Goal: Task Accomplishment & Management: Manage account settings

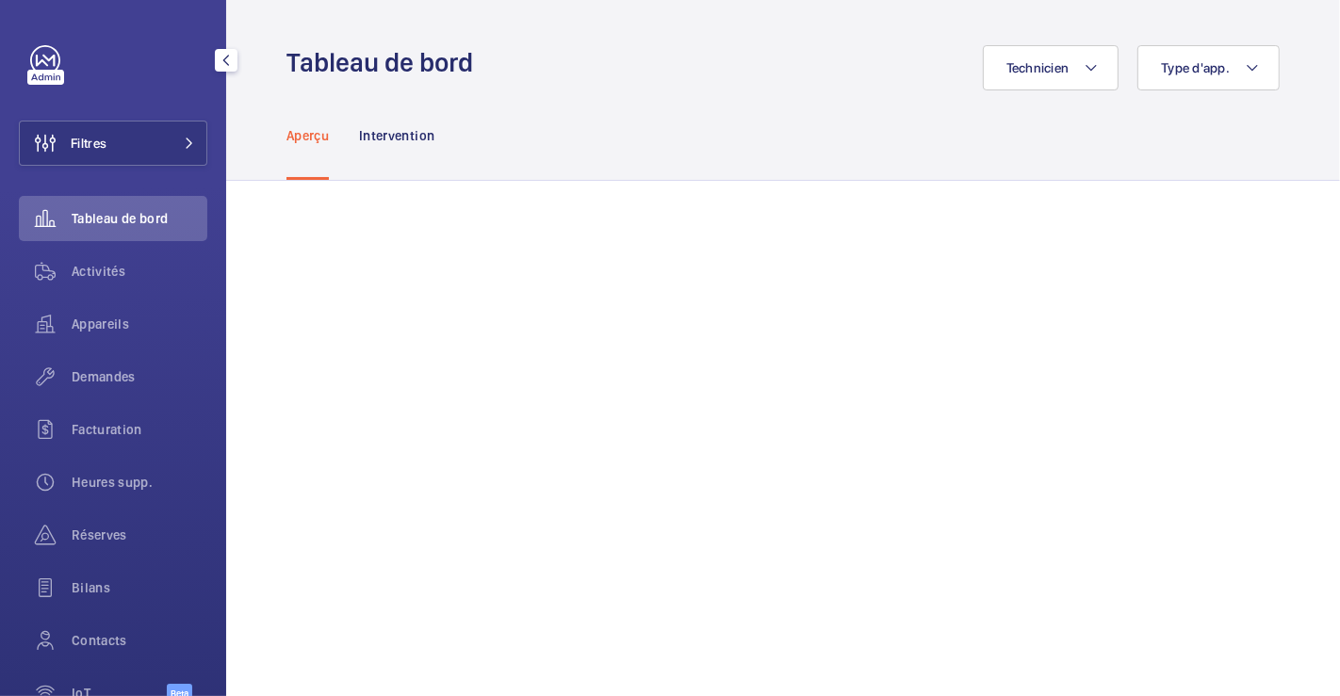
click at [144, 143] on button "Filtres" at bounding box center [113, 143] width 188 height 45
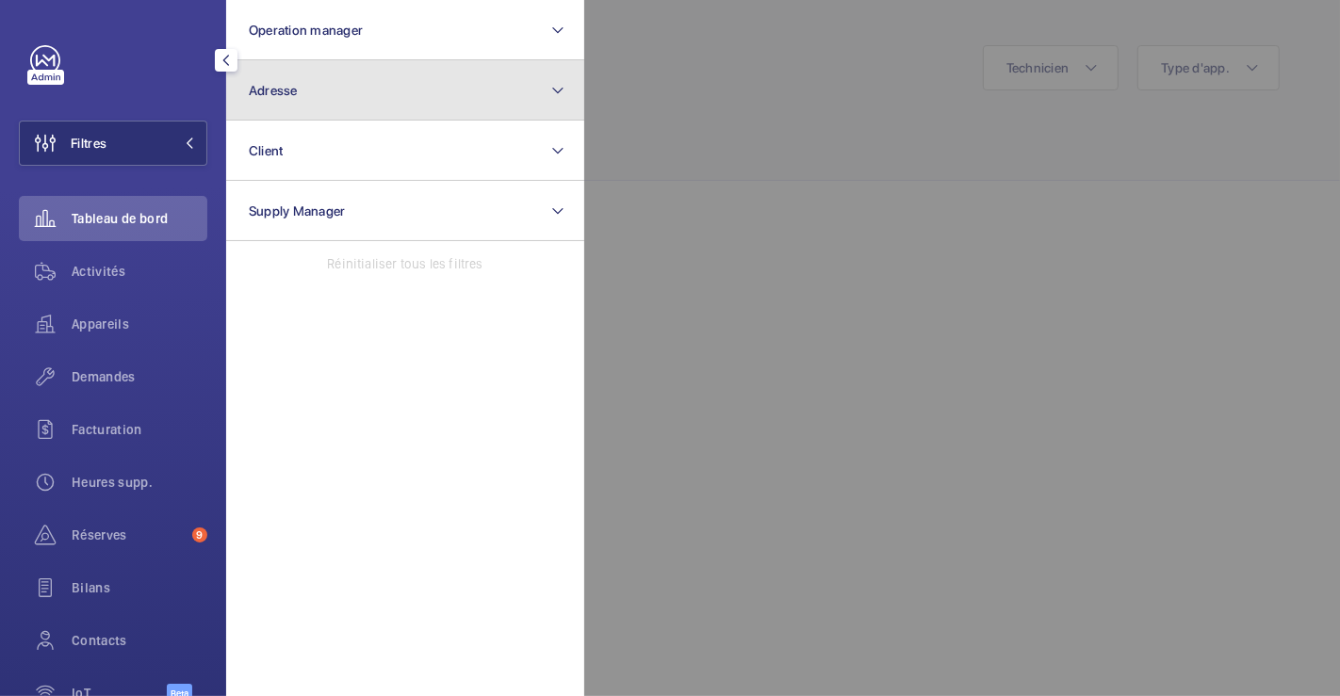
click at [336, 89] on button "Adresse" at bounding box center [405, 90] width 358 height 60
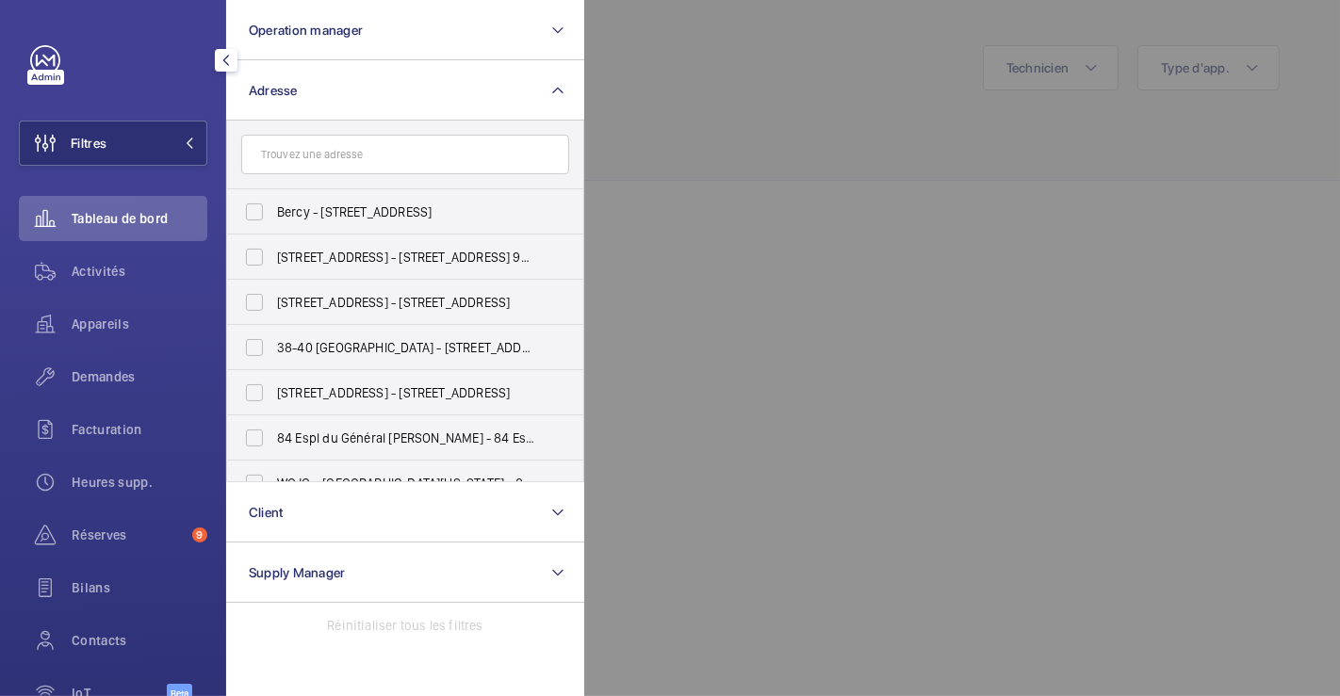
click at [314, 155] on input "text" at bounding box center [405, 155] width 328 height 40
type input "151"
click at [261, 349] on input "AIR TIME P9T - 151 Av. de France, PARIS 75013" at bounding box center [255, 348] width 38 height 38
checkbox input "true"
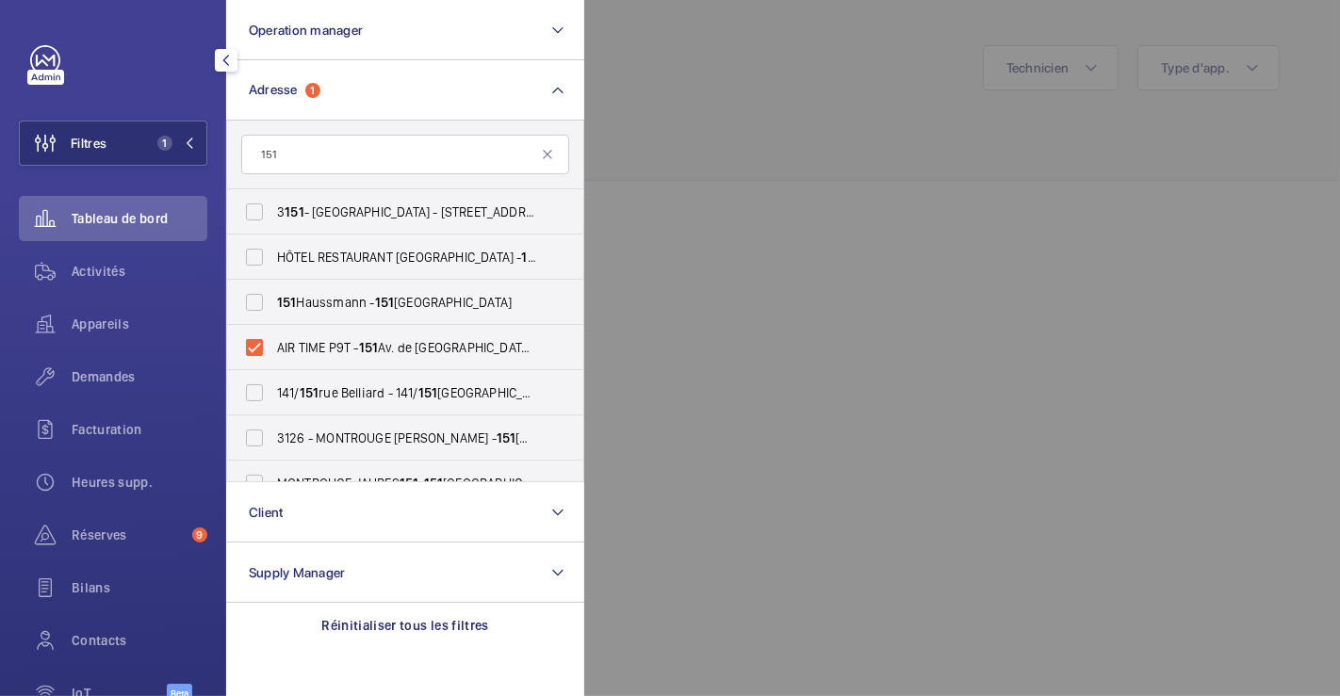
click at [814, 122] on div at bounding box center [1254, 348] width 1340 height 696
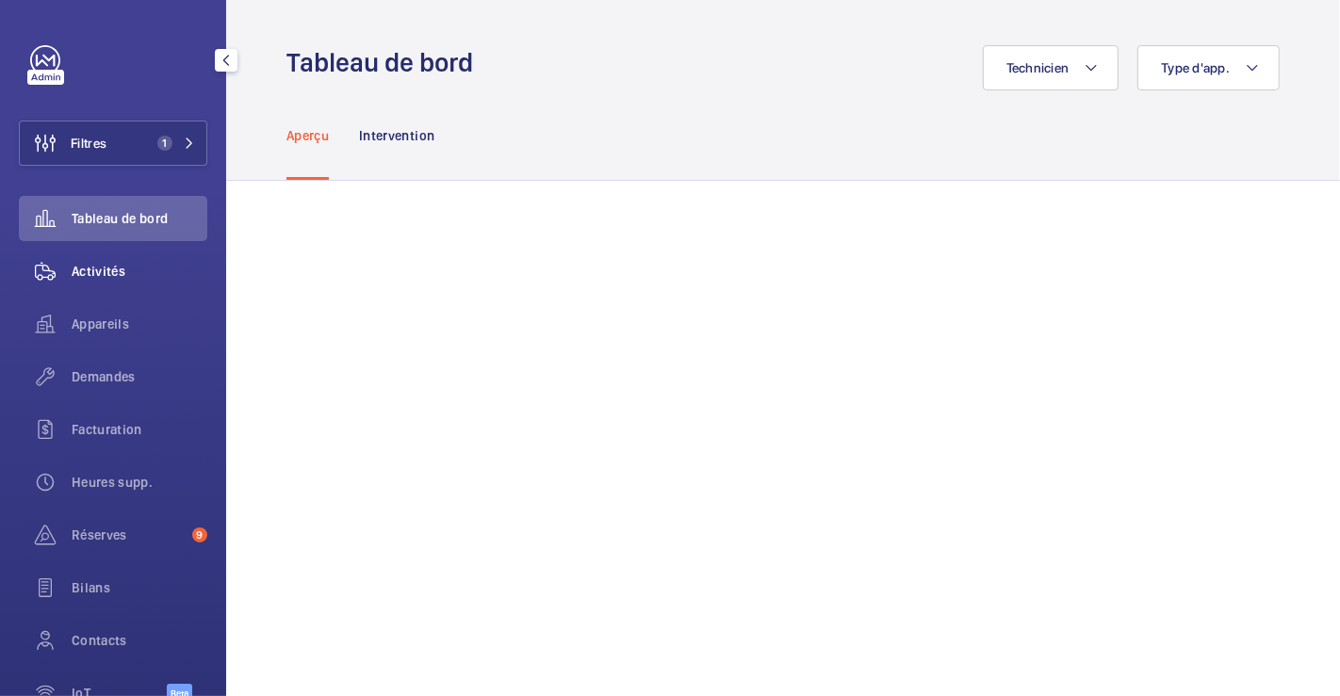
drag, startPoint x: 107, startPoint y: 275, endPoint x: 122, endPoint y: 270, distance: 15.8
click at [107, 274] on span "Activités" at bounding box center [140, 271] width 136 height 19
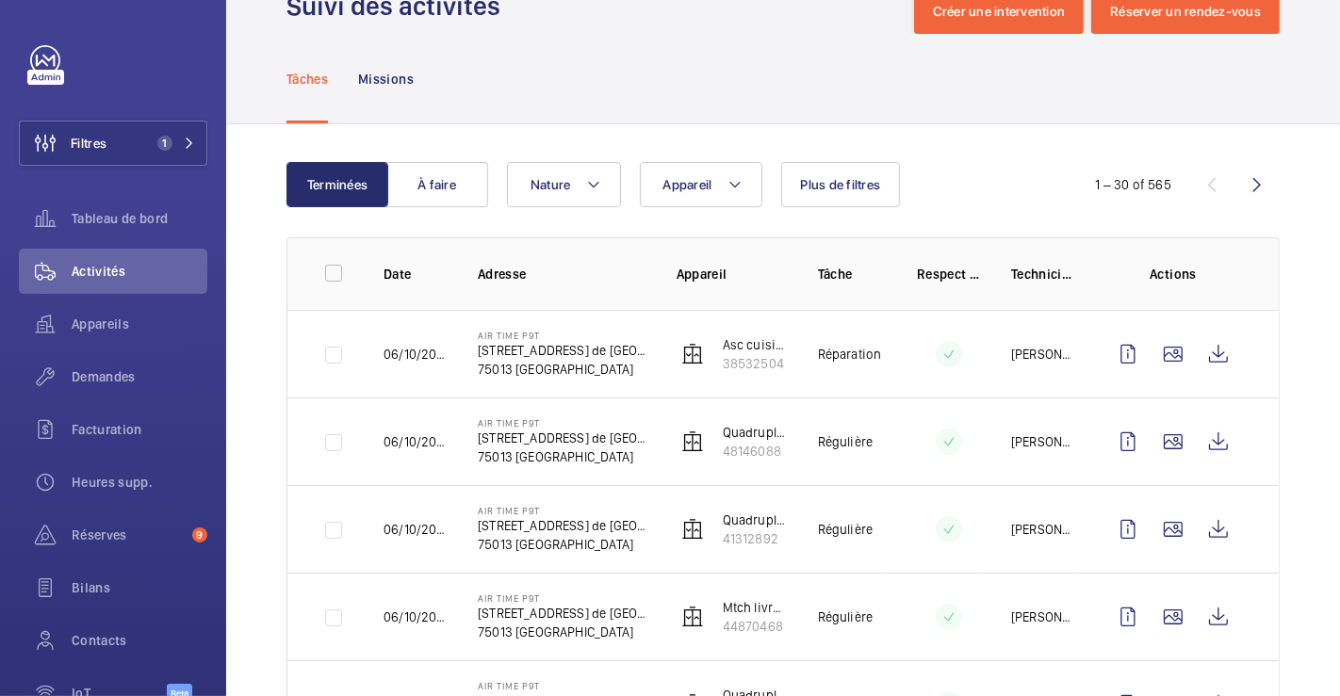
scroll to position [73, 0]
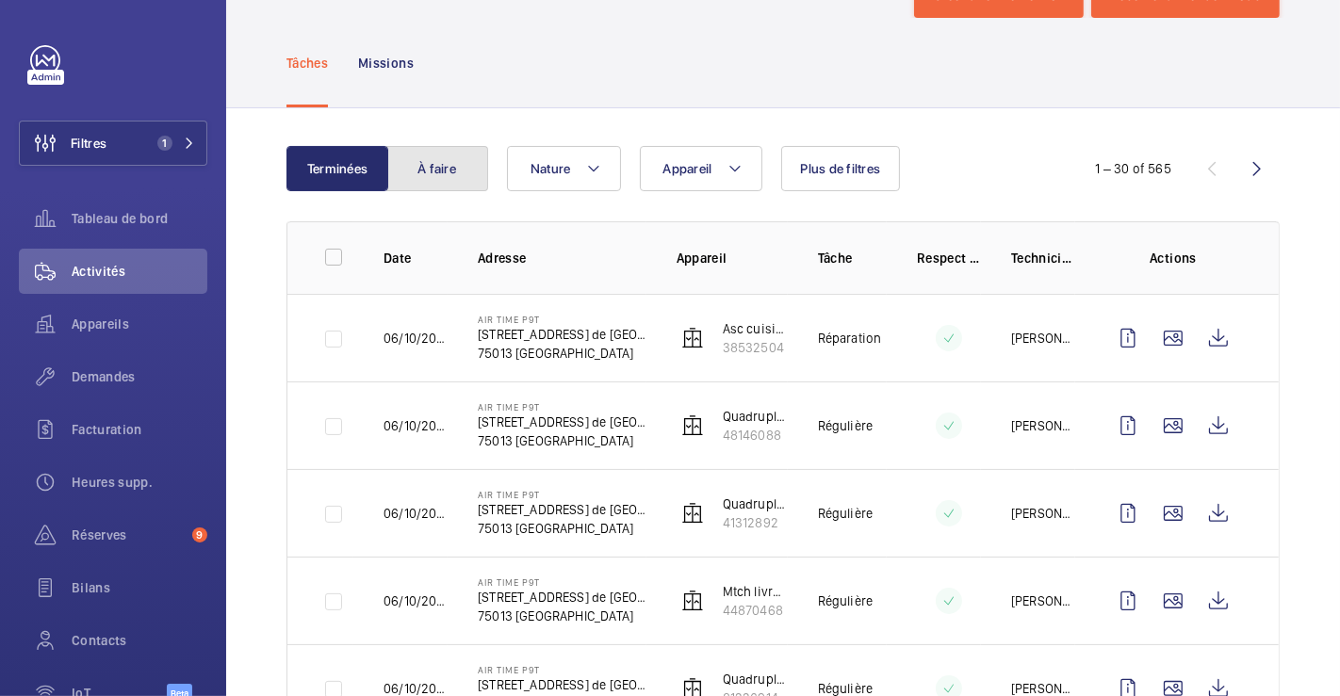
click at [439, 152] on button "À faire" at bounding box center [437, 168] width 102 height 45
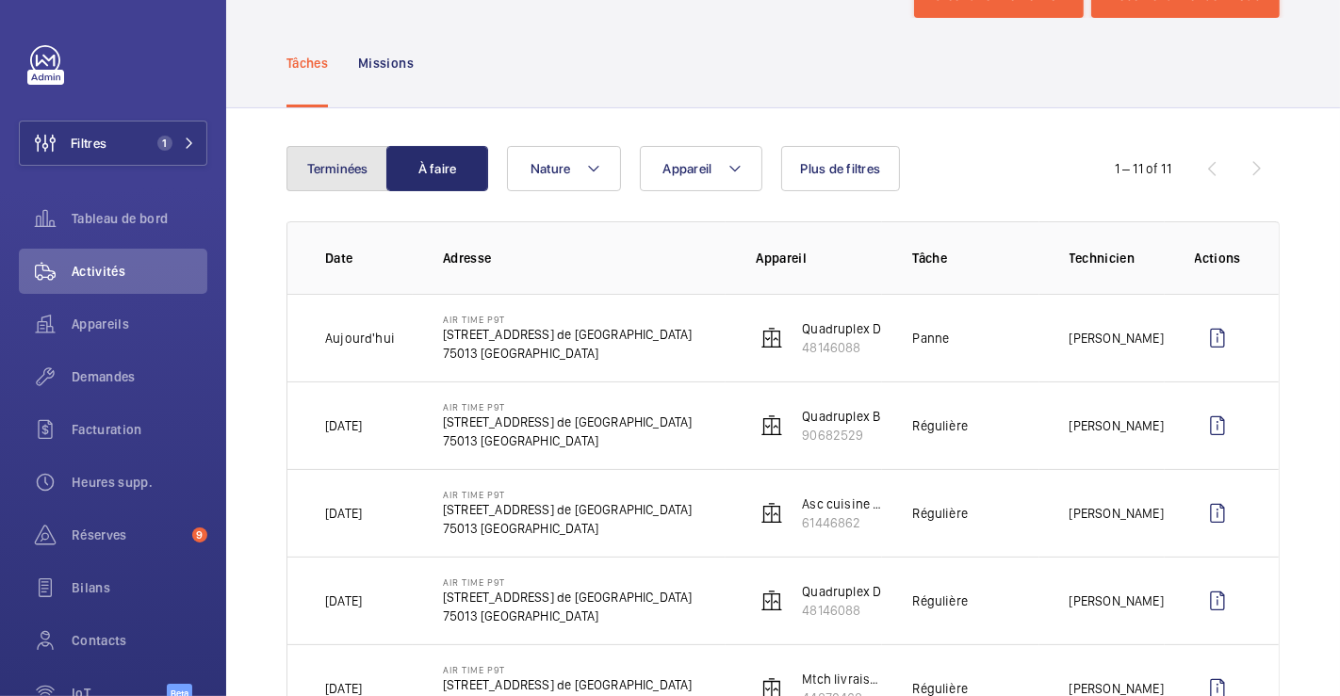
click at [321, 155] on button "Terminées" at bounding box center [337, 168] width 102 height 45
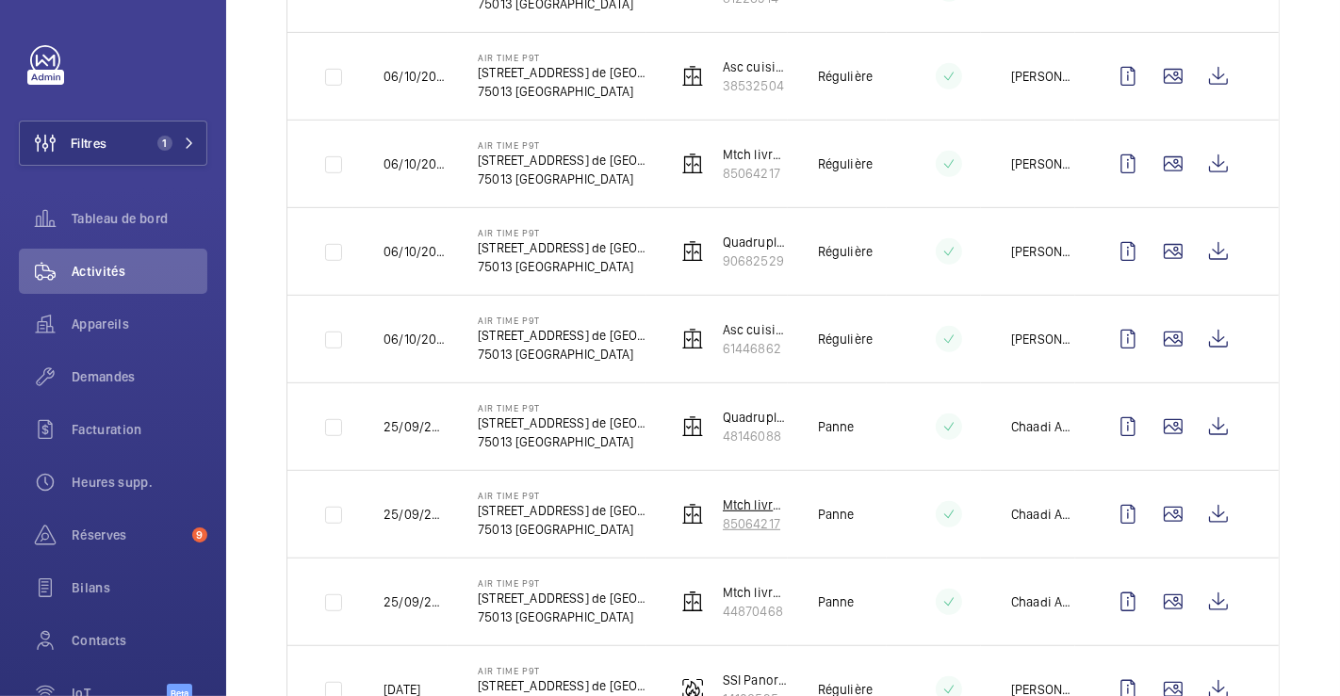
scroll to position [805, 0]
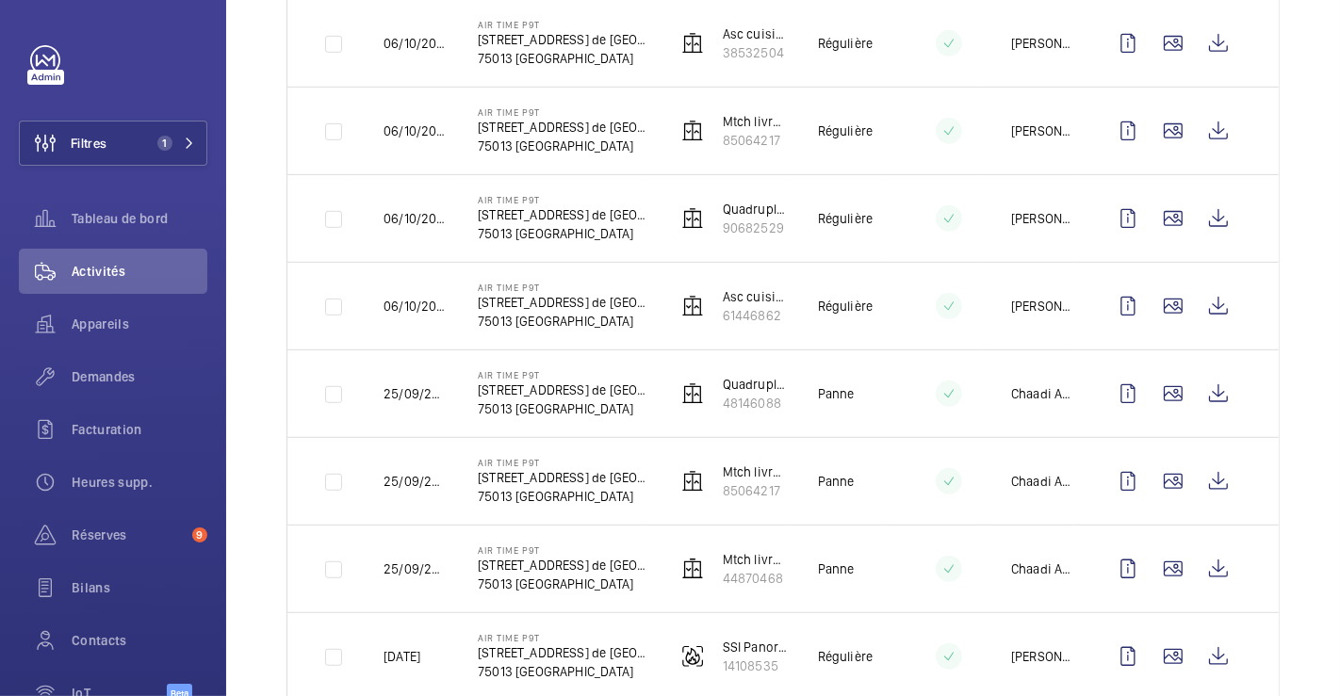
click at [1234, 391] on td at bounding box center [1176, 394] width 203 height 88
click at [1206, 391] on wm-front-icon-button at bounding box center [1218, 393] width 45 height 45
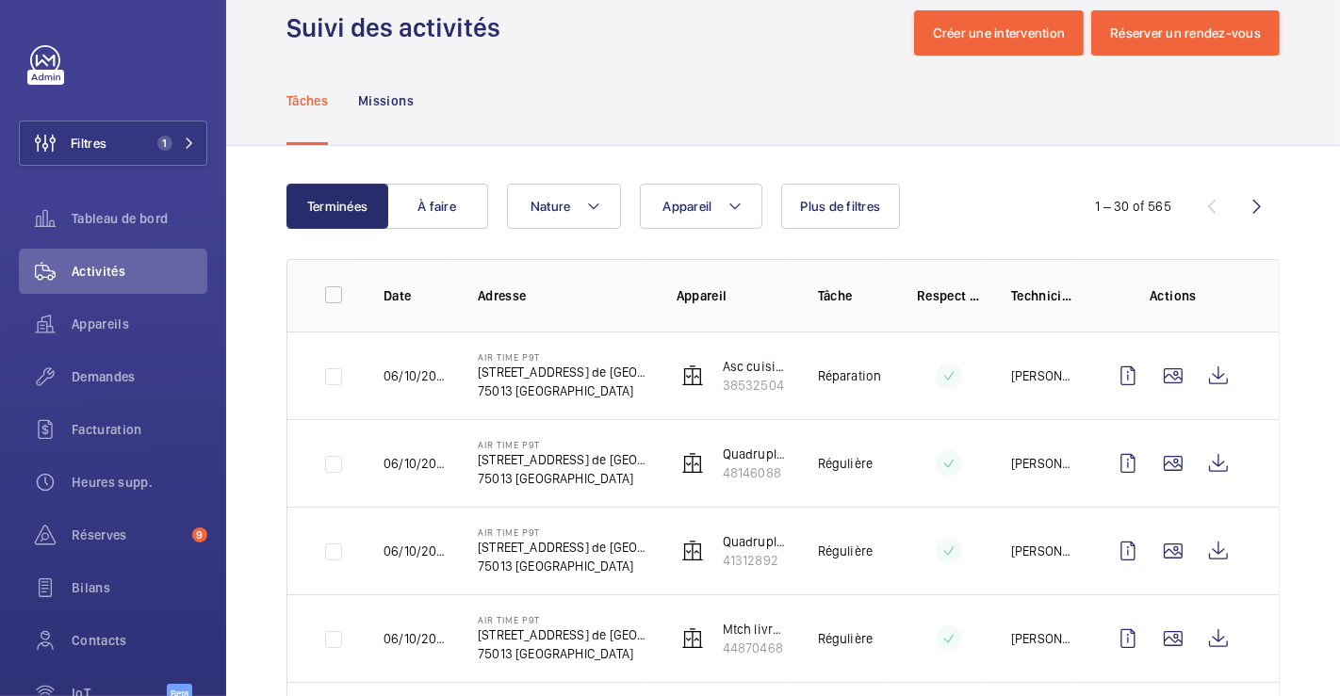
scroll to position [0, 0]
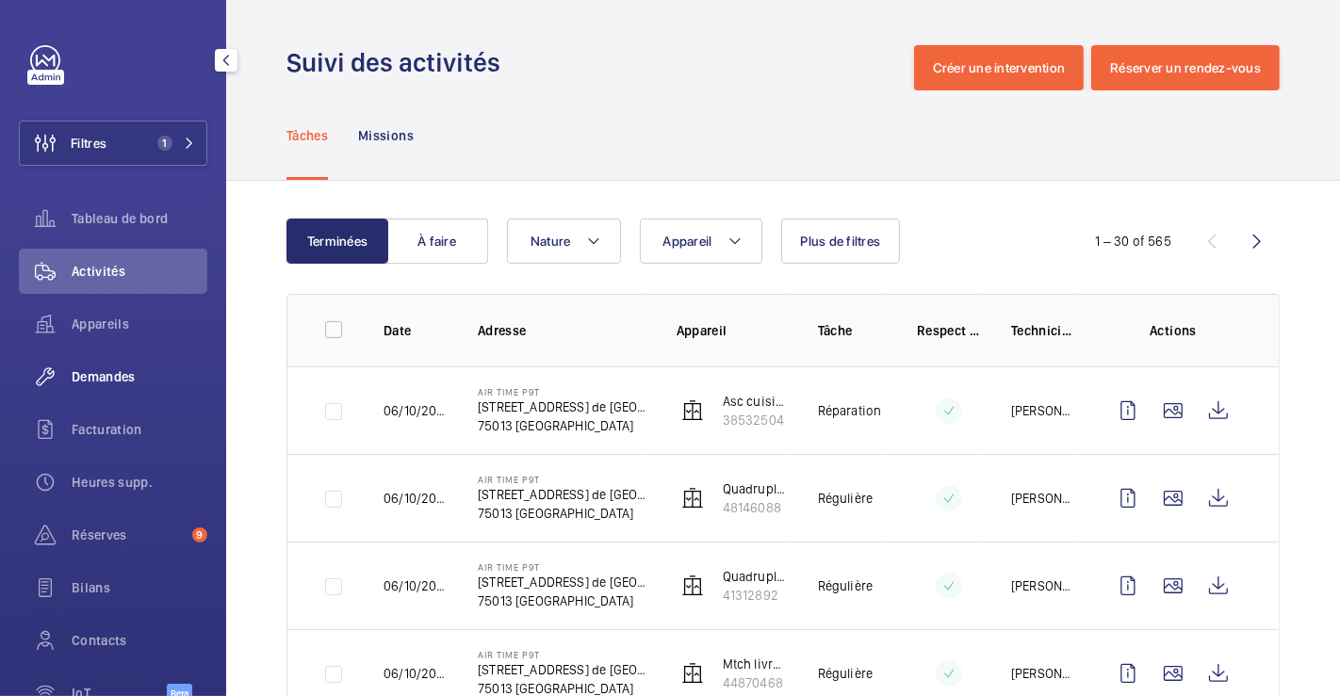
click at [93, 372] on span "Demandes" at bounding box center [140, 376] width 136 height 19
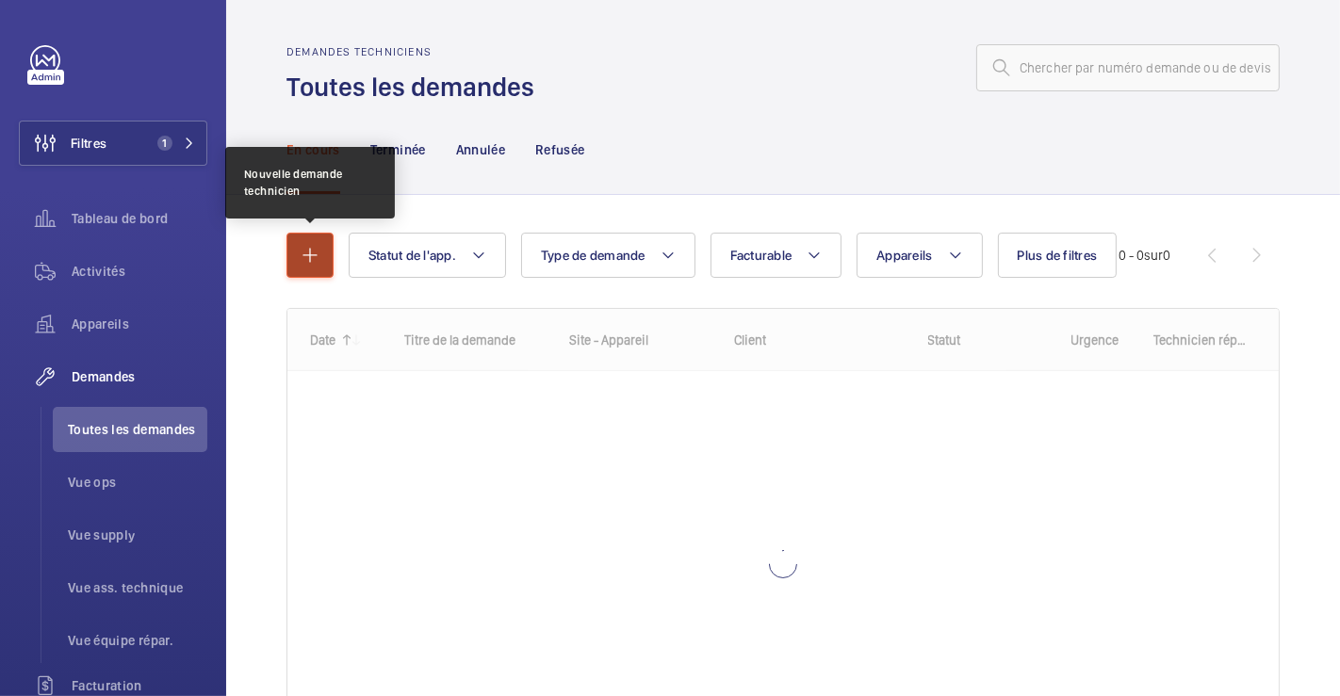
click at [294, 246] on button "button" at bounding box center [309, 255] width 47 height 45
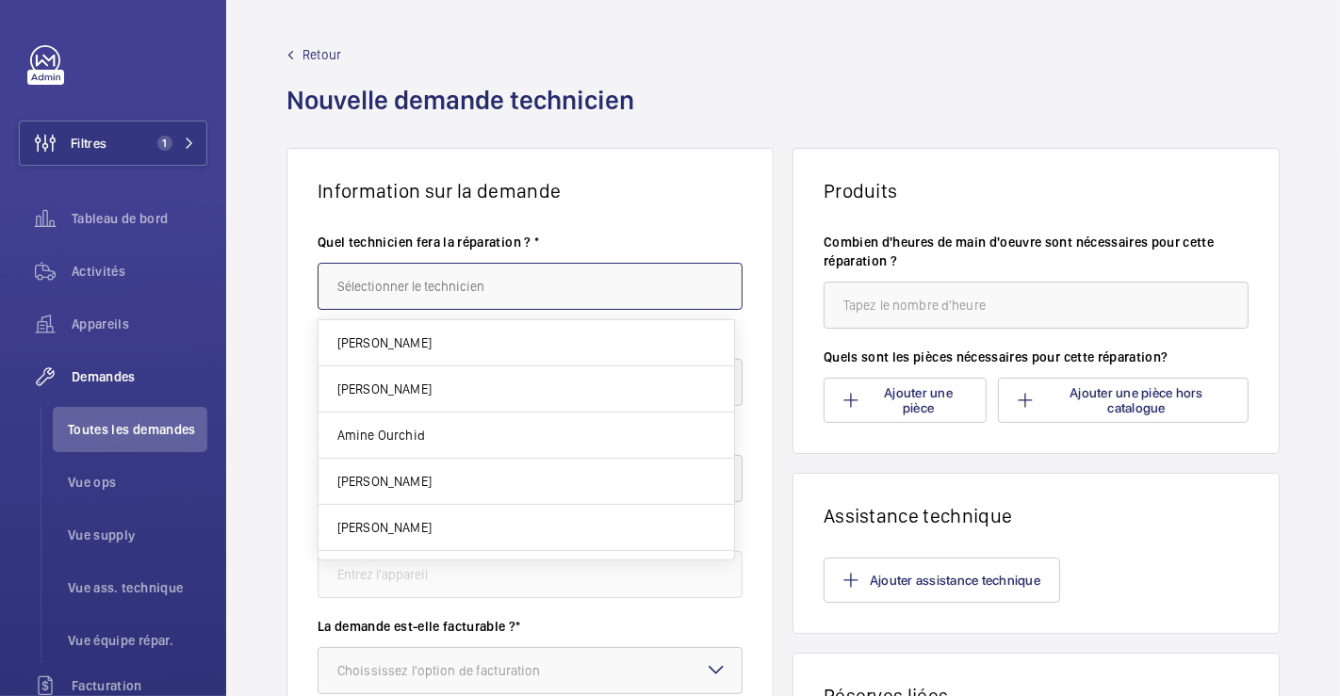
click at [405, 282] on input "text" at bounding box center [529, 286] width 425 height 47
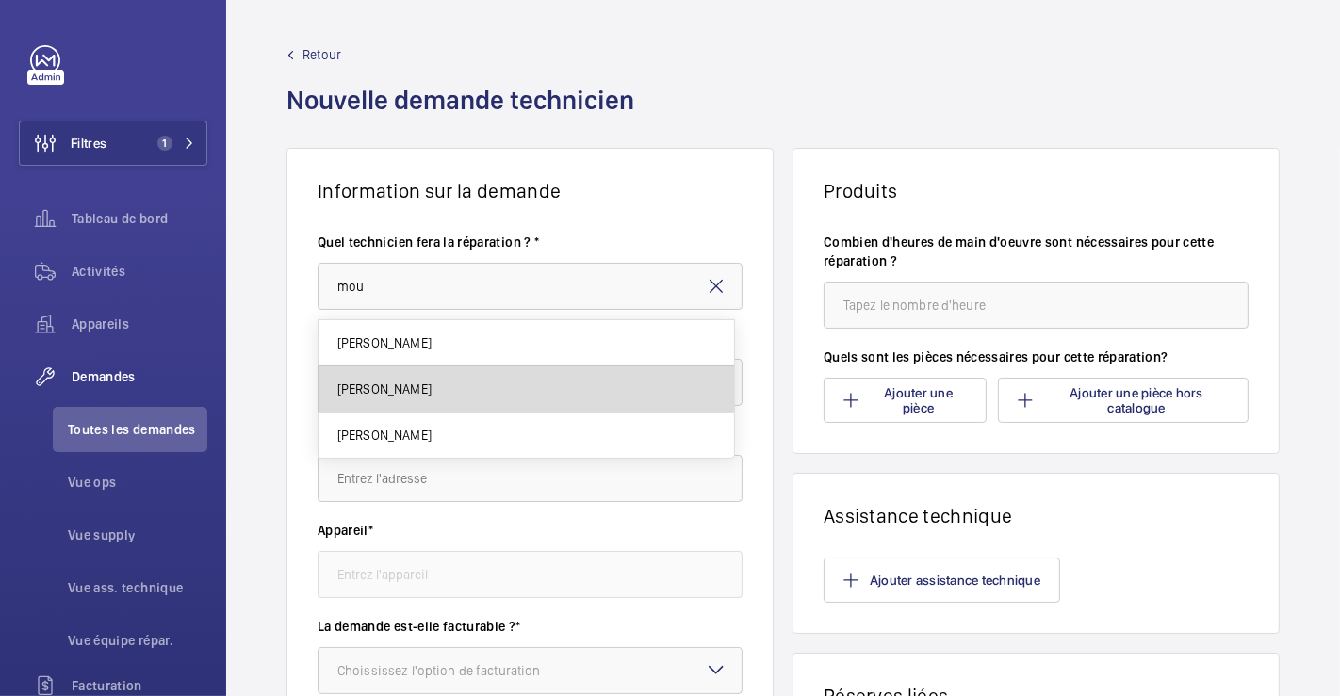
click at [513, 379] on mat-option "[PERSON_NAME]" at bounding box center [525, 389] width 415 height 46
type input "[PERSON_NAME]"
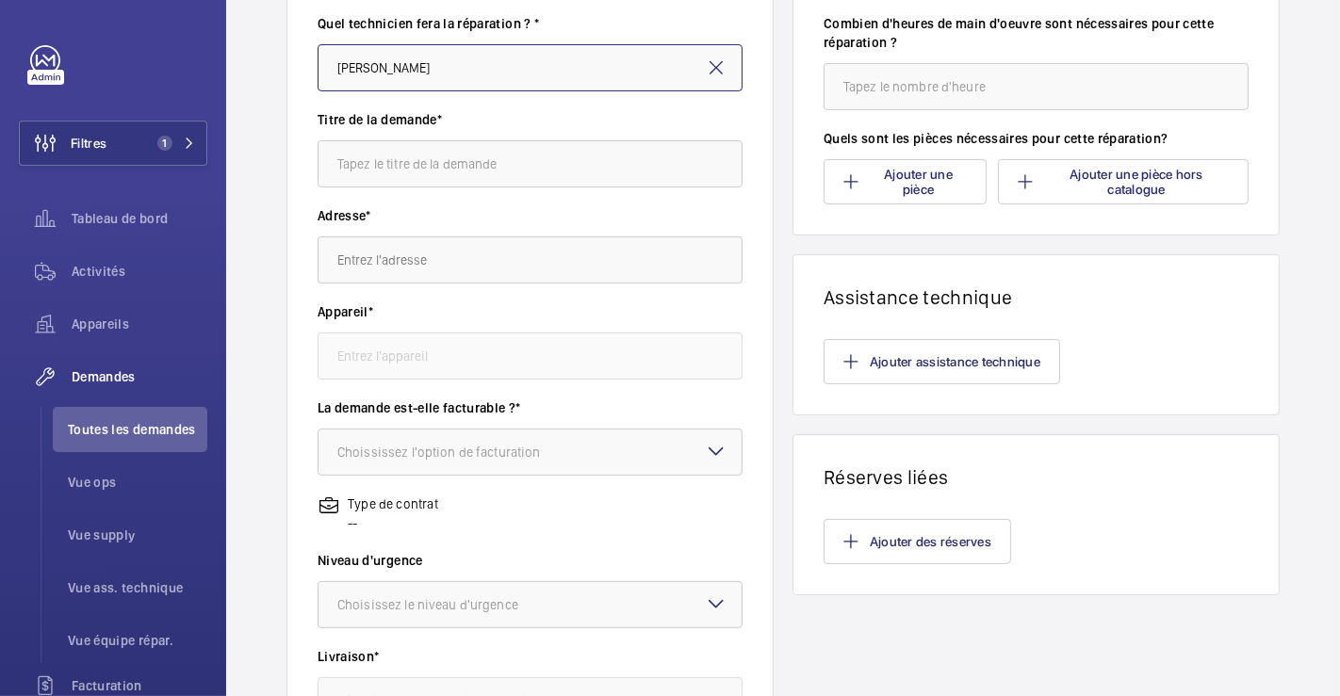
scroll to position [314, 0]
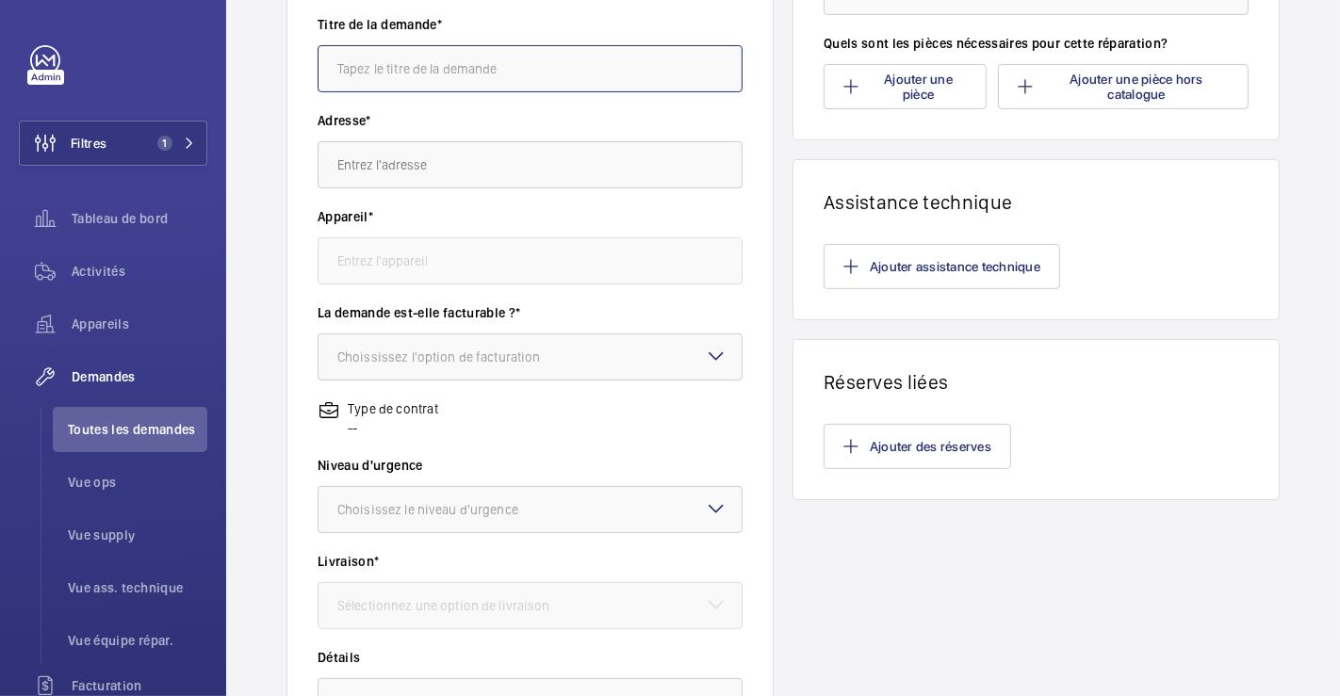
click at [539, 73] on input "text" at bounding box center [529, 68] width 425 height 47
type input "Pannes repetitives sur les MC et Qpx D"
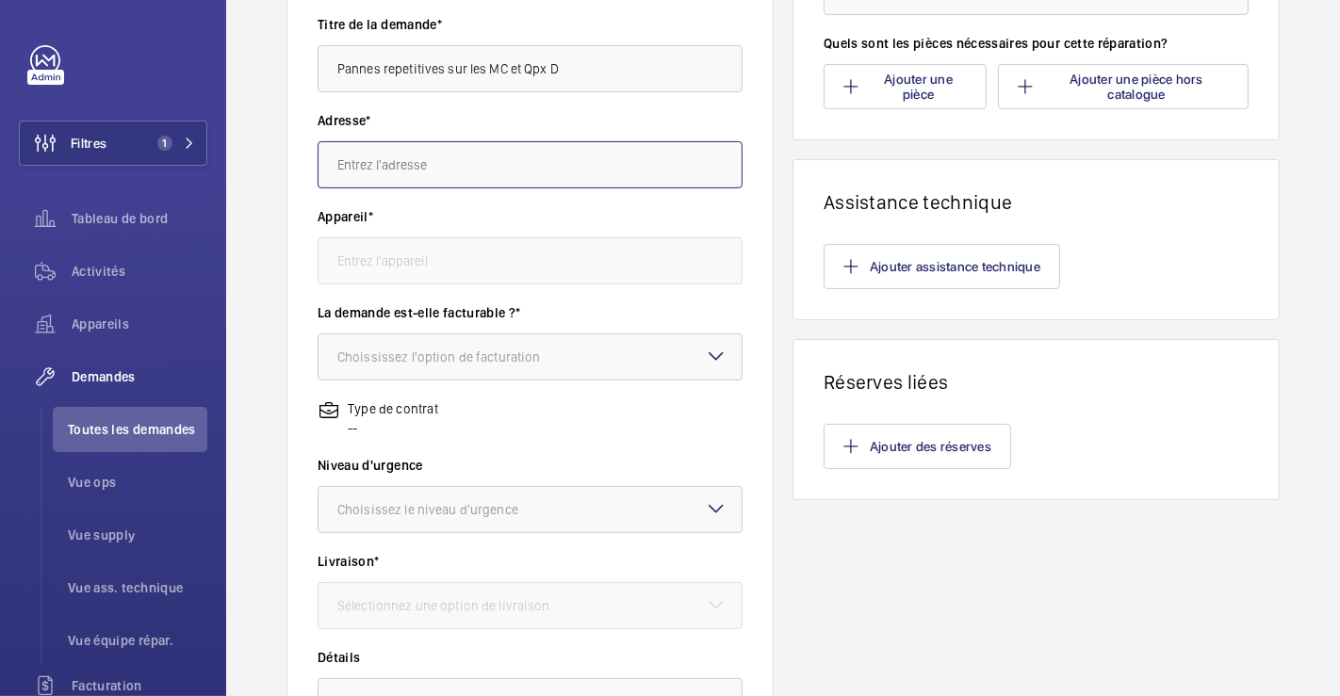
click at [439, 164] on input "text" at bounding box center [529, 164] width 425 height 47
click at [438, 224] on span "AIR TIME P9T 151 Av. de France, 75013 PARIS" at bounding box center [526, 220] width 378 height 19
type input "AIR TIME P9T 151 Av. de France, 75013 PARIS"
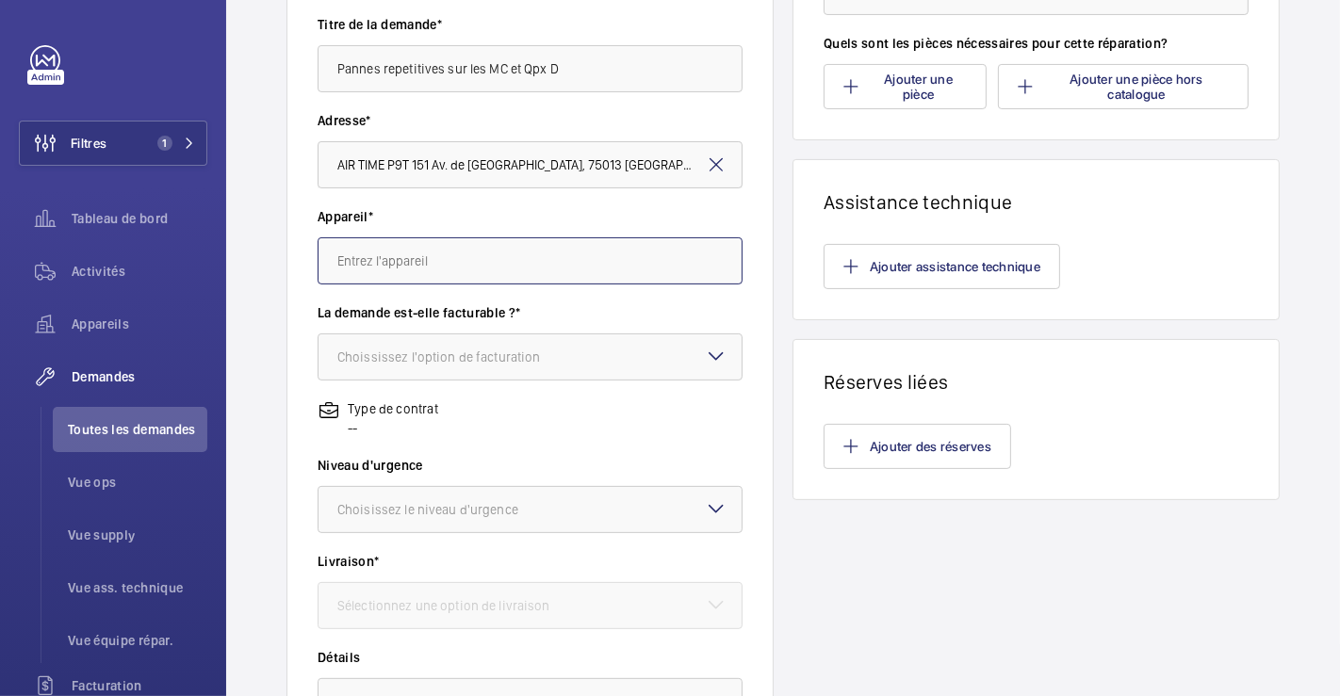
click at [454, 273] on input "text" at bounding box center [529, 260] width 425 height 47
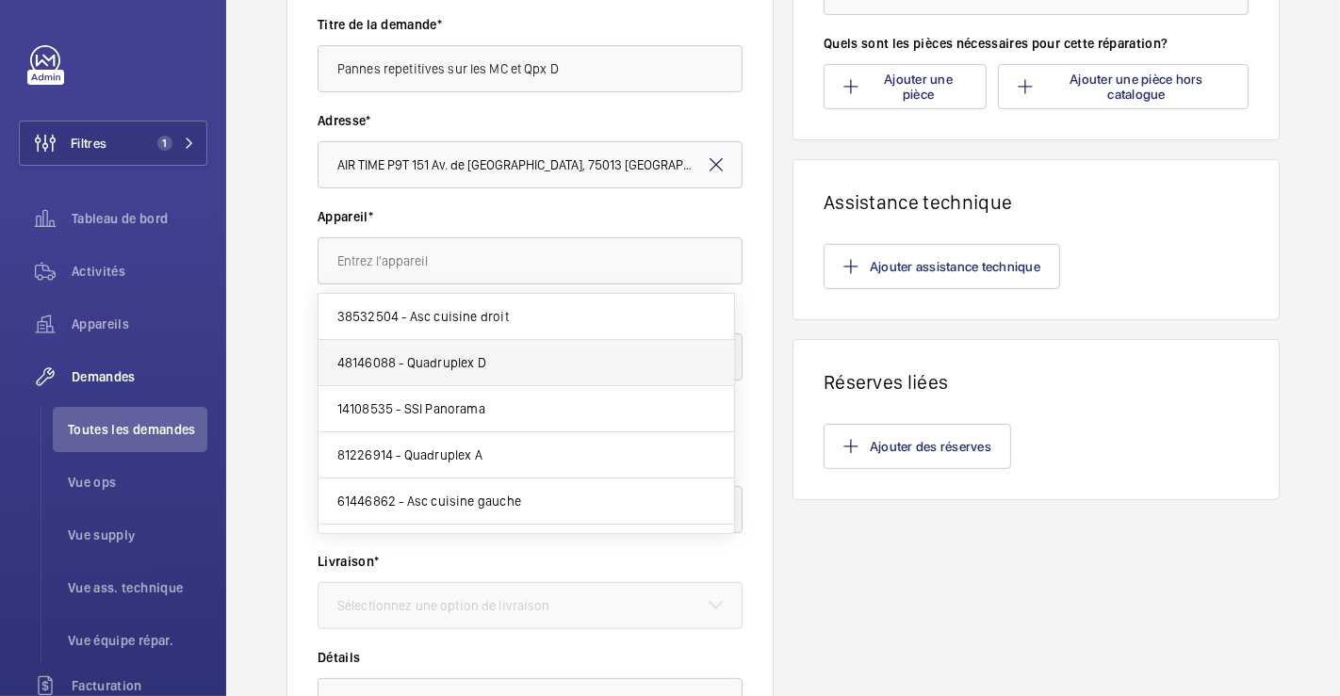
click at [454, 356] on span "48146088 - Quadruplex D" at bounding box center [411, 362] width 149 height 19
type input "48146088 - Quadruplex D"
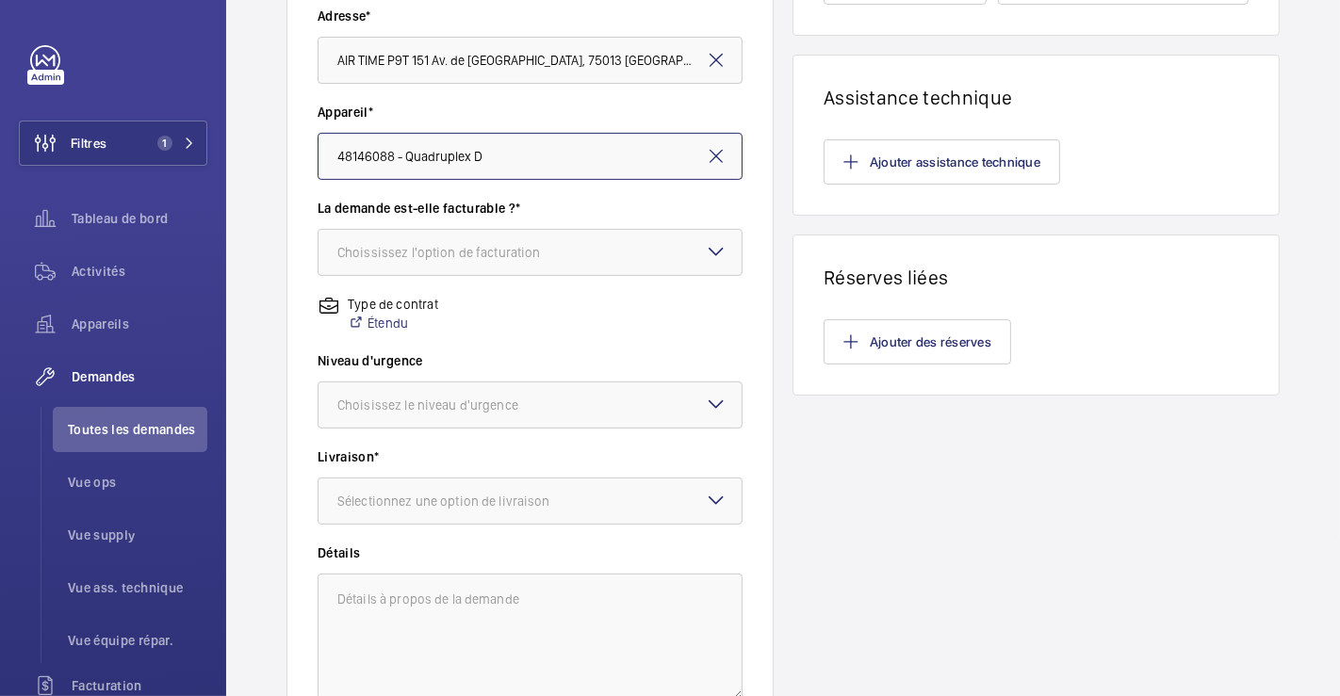
scroll to position [587, 0]
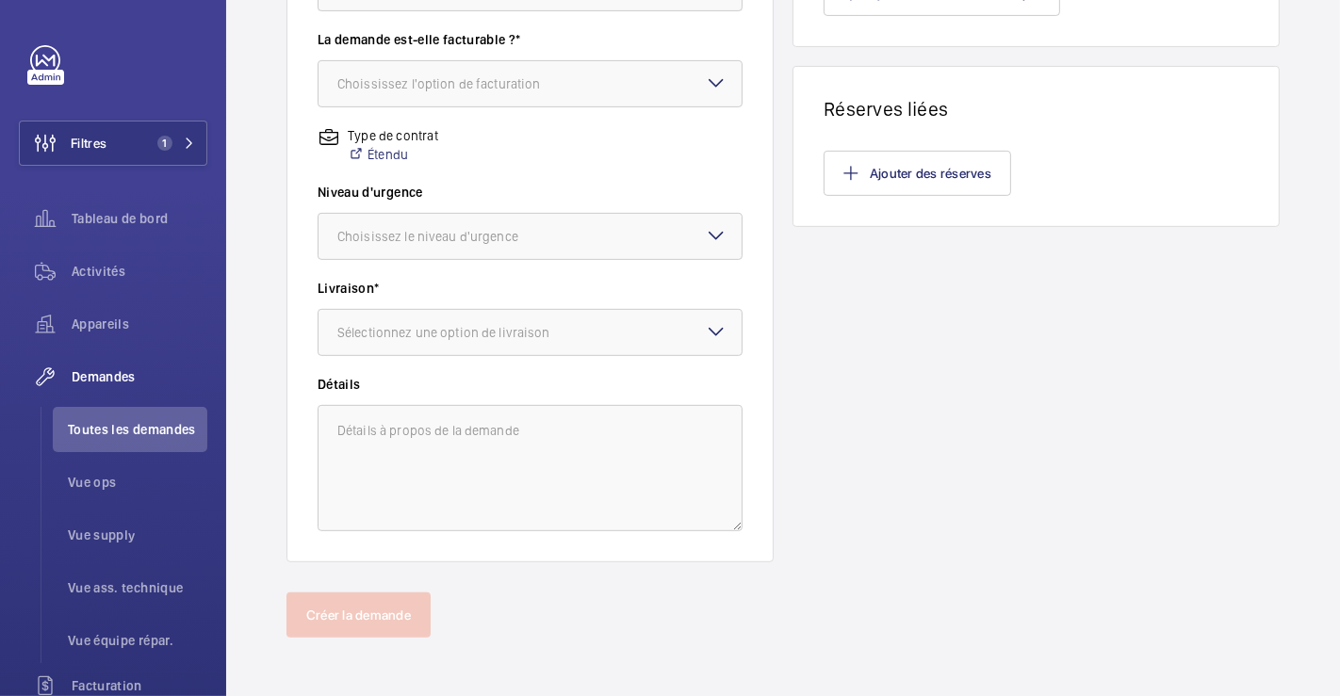
click at [705, 235] on mat-icon at bounding box center [716, 235] width 23 height 23
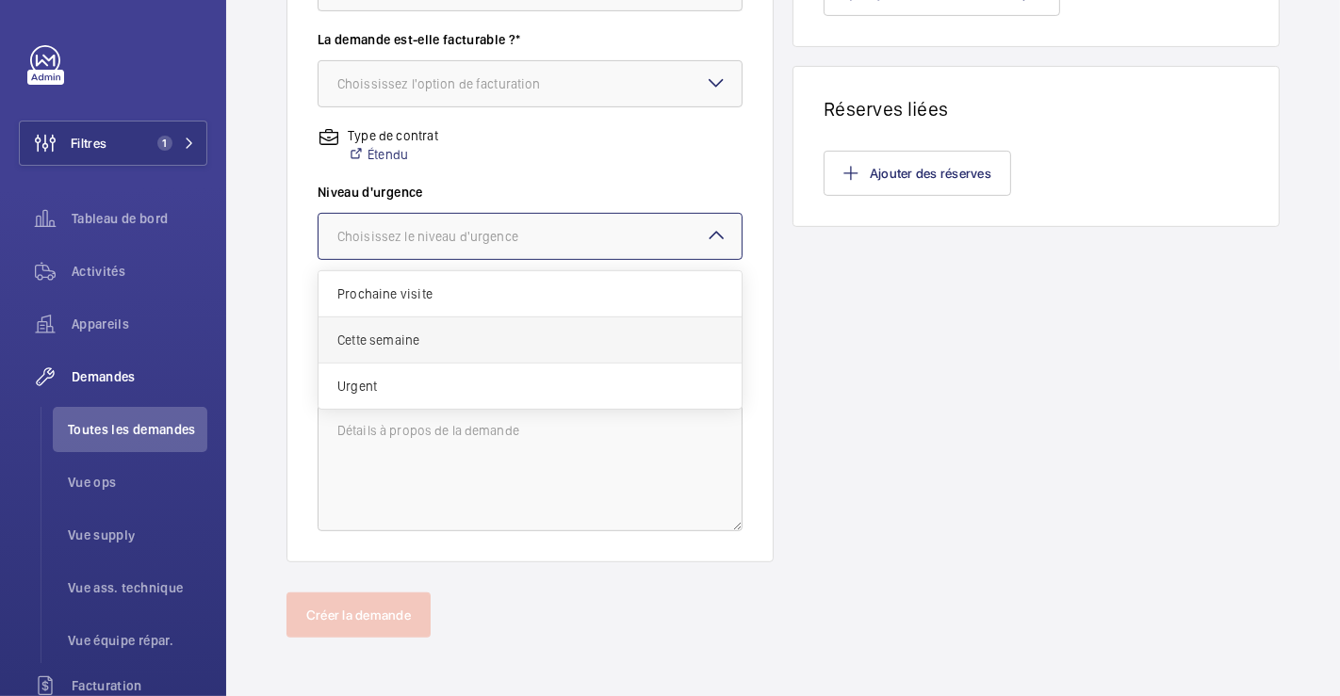
click at [452, 343] on span "Cette semaine" at bounding box center [529, 340] width 385 height 19
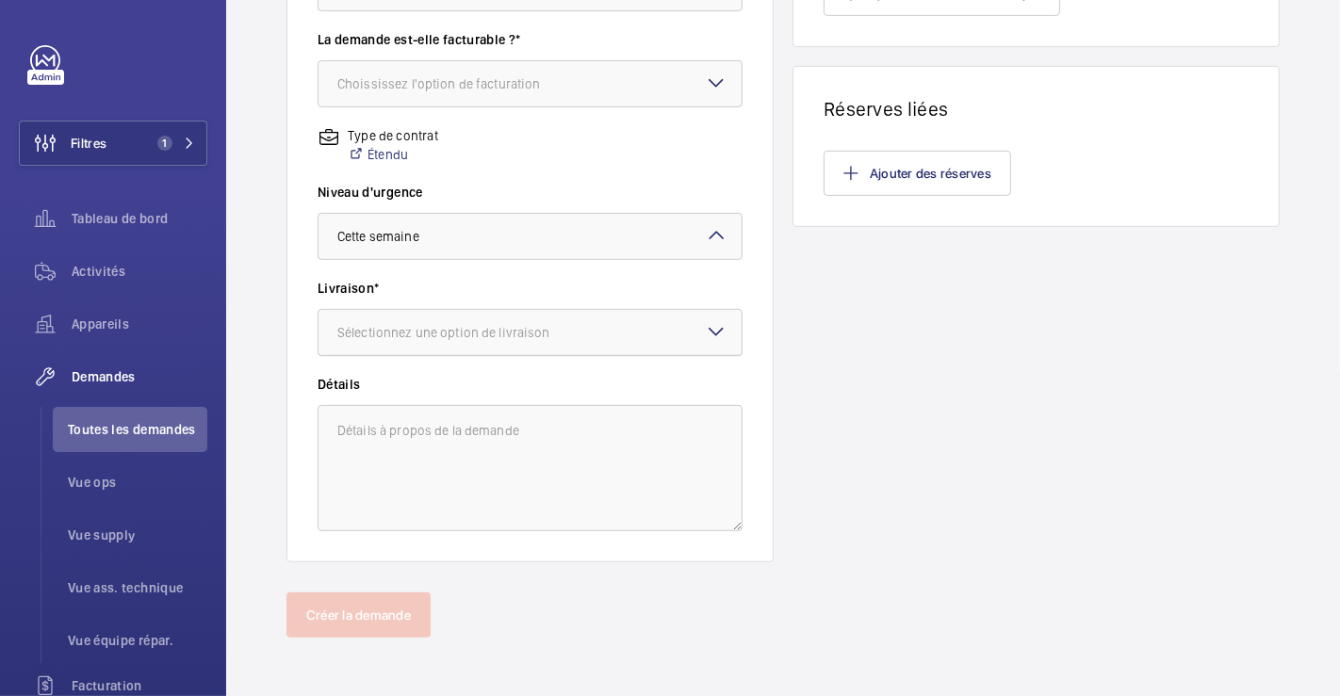
click at [577, 334] on div "Sélectionnez une option de livraison" at bounding box center [467, 332] width 260 height 19
click at [473, 438] on span "WeWork Bercy" at bounding box center [529, 436] width 385 height 19
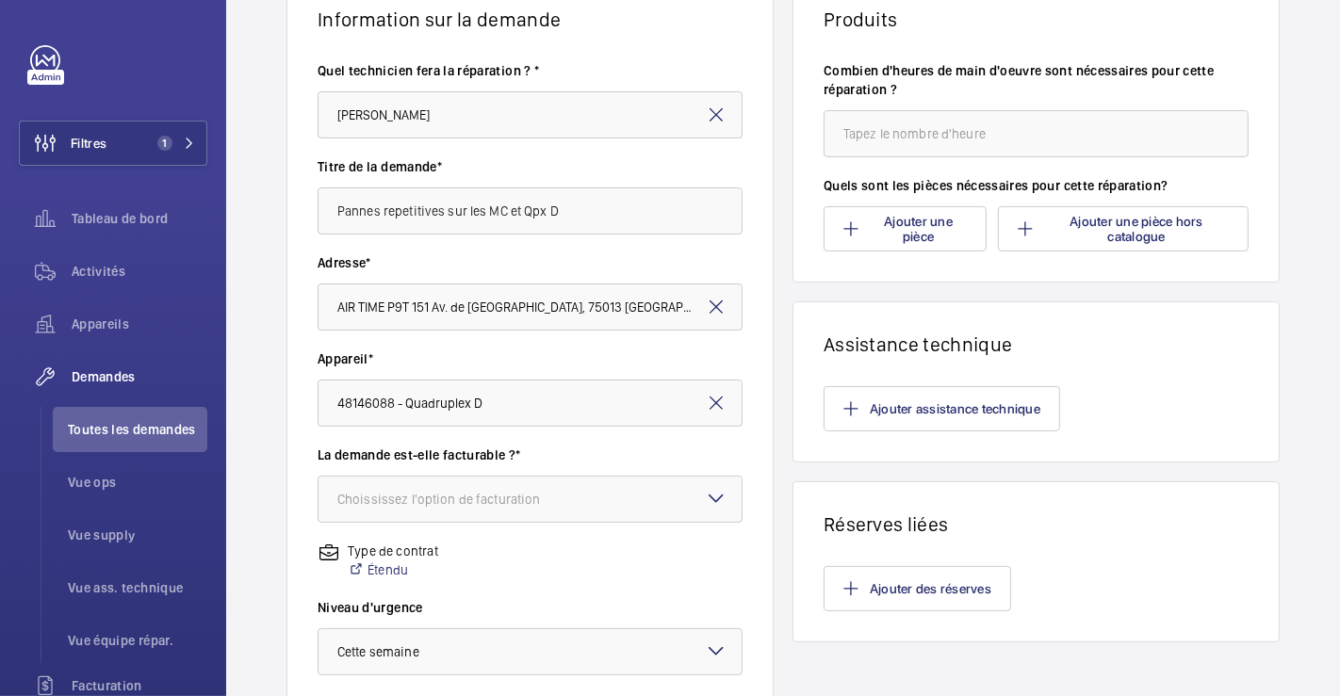
scroll to position [169, 0]
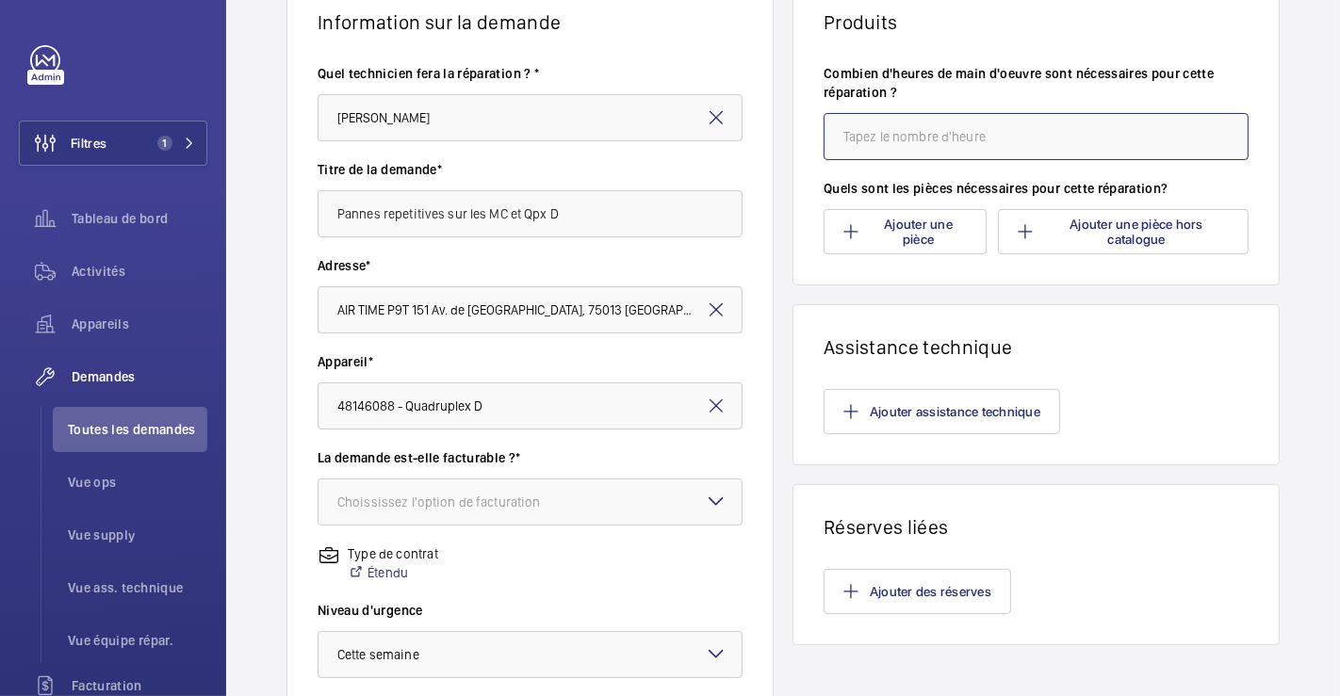
click at [987, 141] on input "number" at bounding box center [1035, 136] width 425 height 47
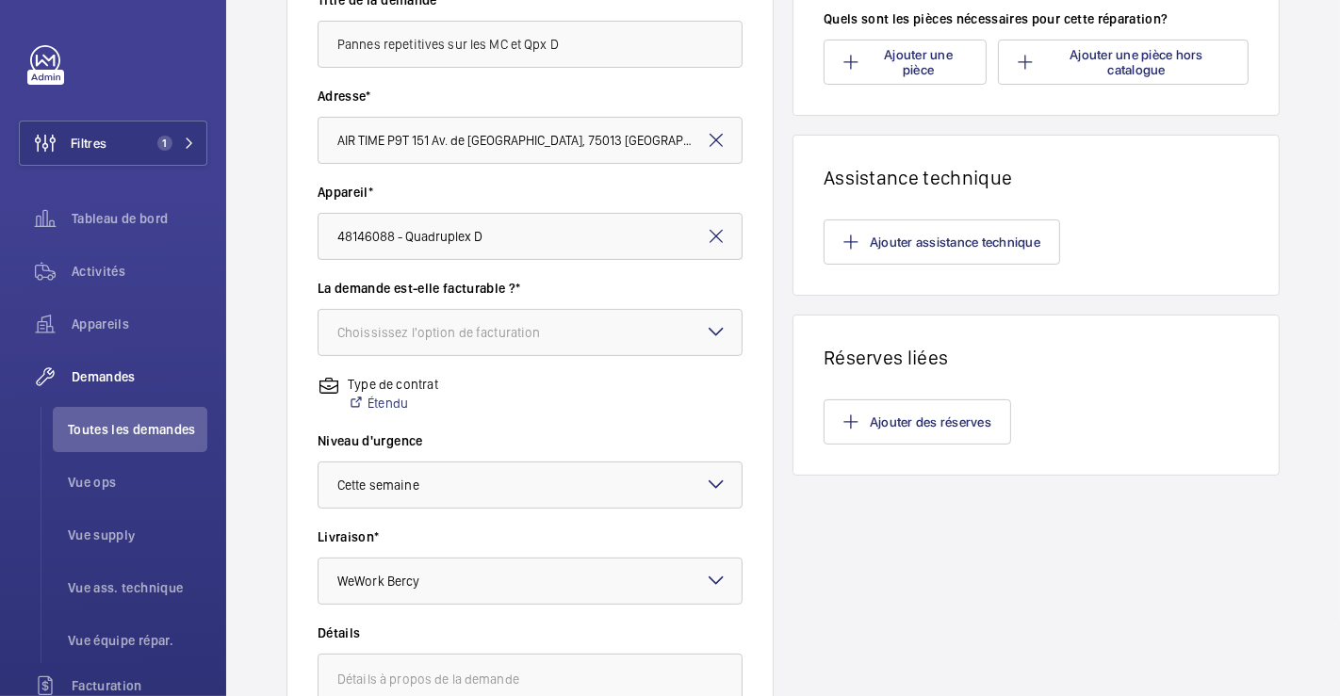
scroll to position [482, 0]
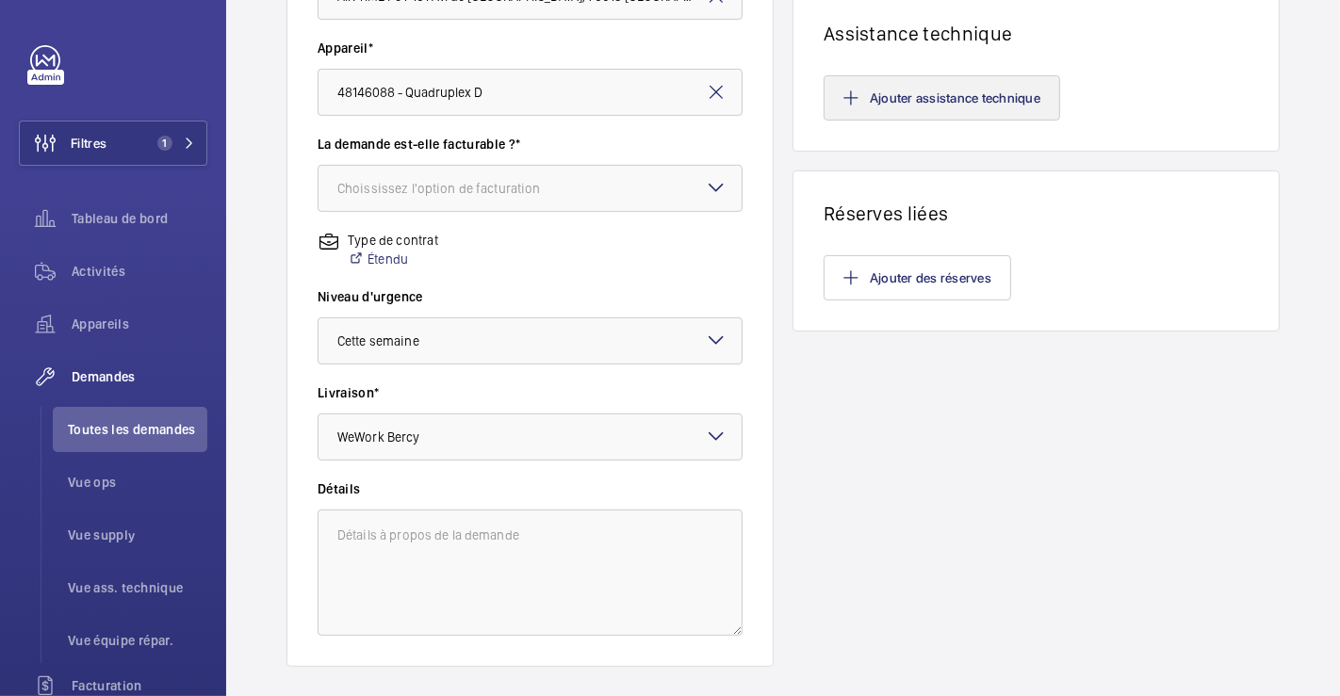
type input "2"
click at [1012, 105] on button "Ajouter assistance technique" at bounding box center [941, 97] width 236 height 45
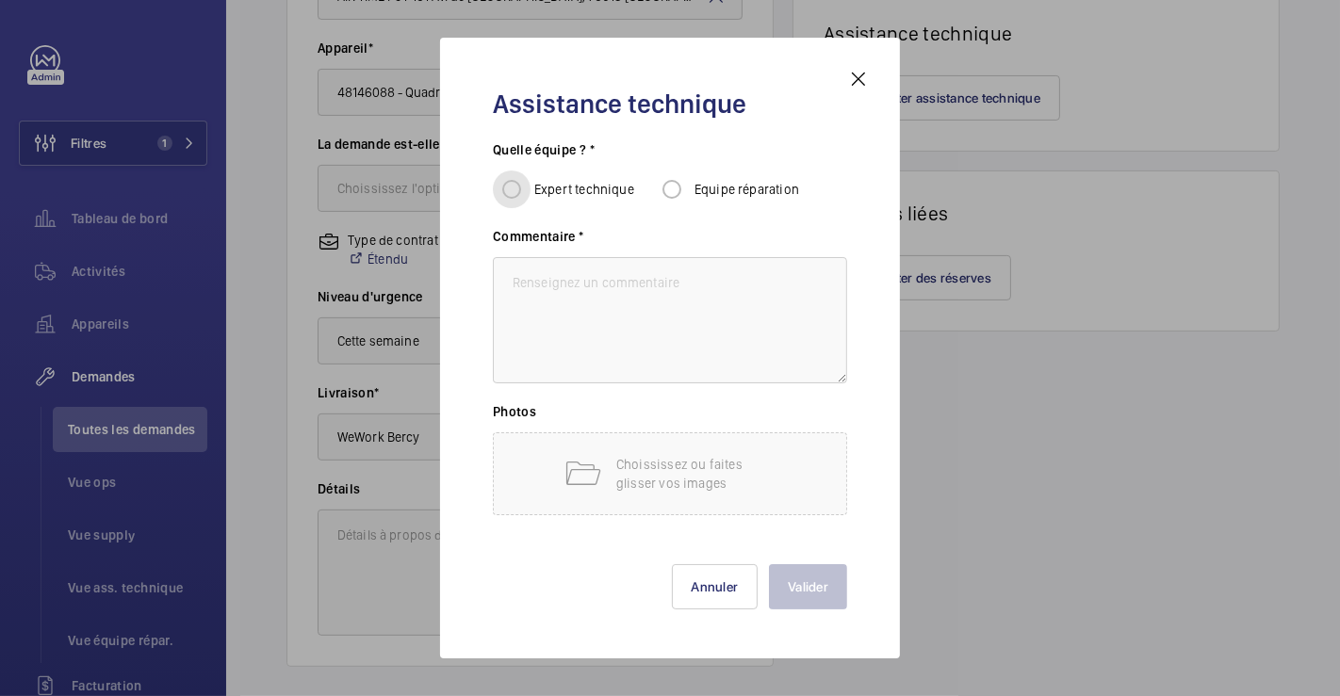
click at [513, 188] on input "Expert technique" at bounding box center [512, 190] width 38 height 38
radio input "true"
click at [574, 284] on textarea at bounding box center [670, 320] width 354 height 126
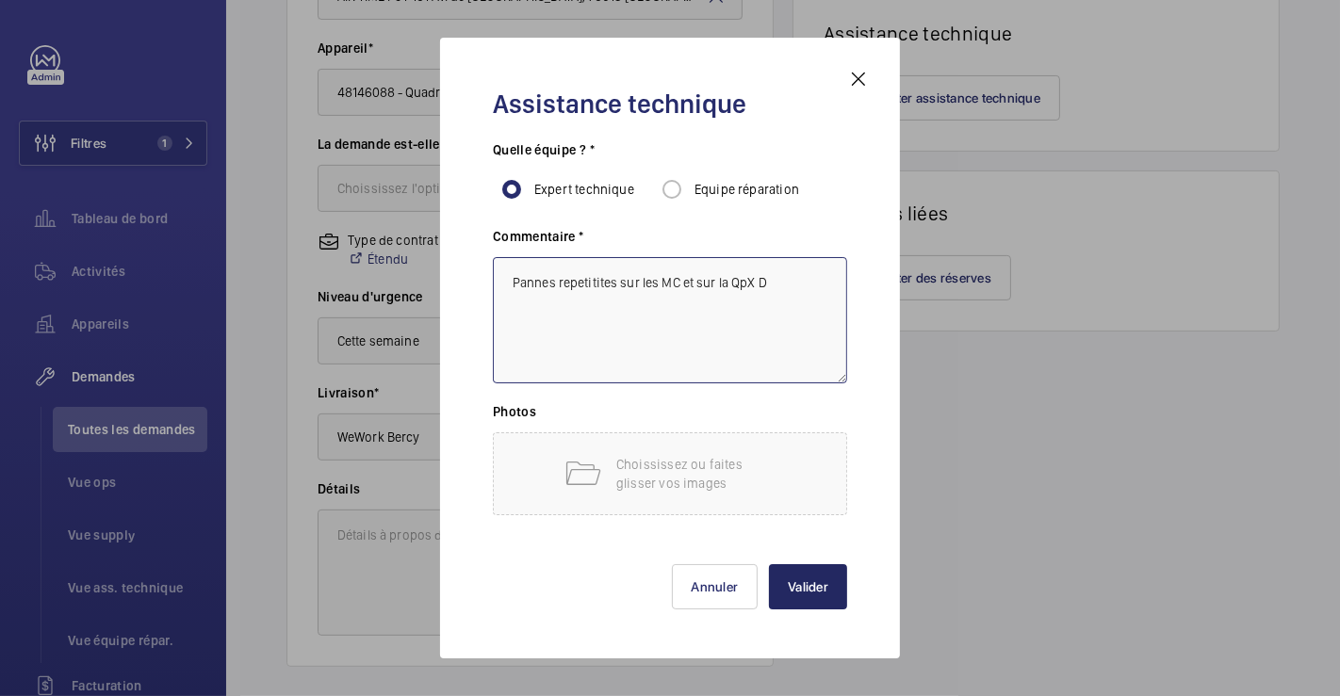
type textarea "Pannes repetitites sur les MC et sur la QpX D"
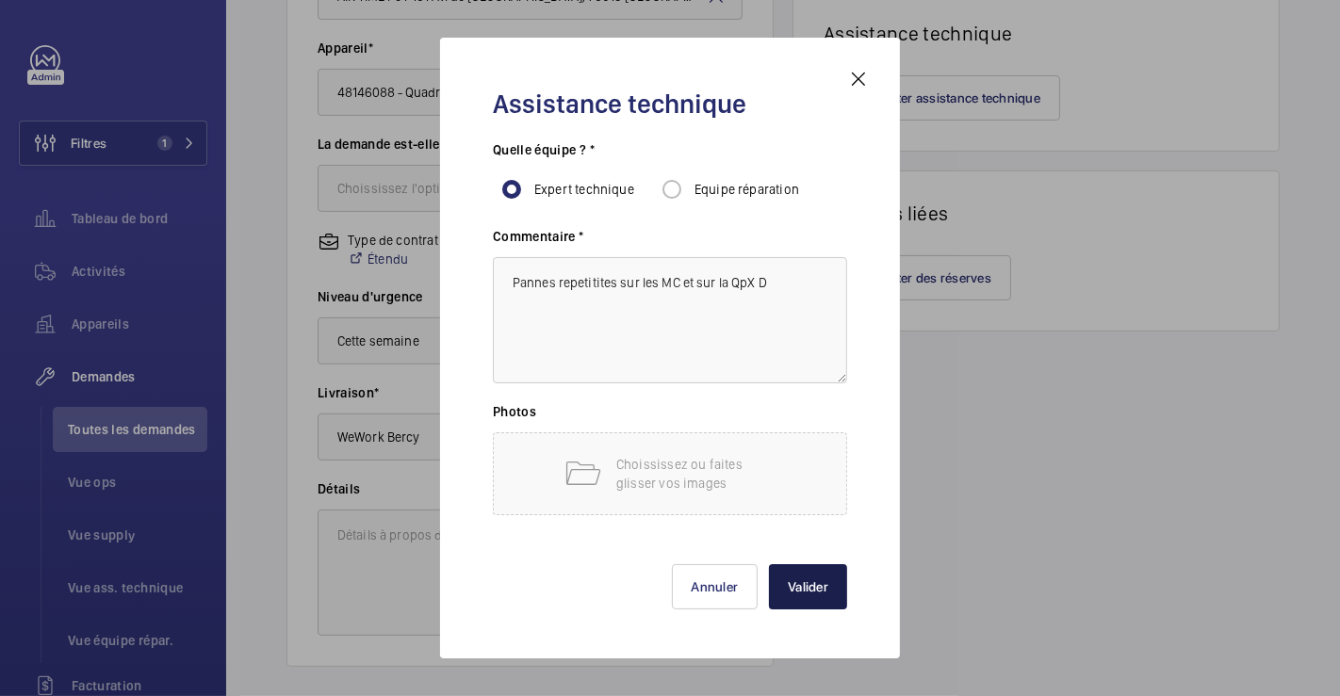
click at [803, 593] on button "Valider" at bounding box center [808, 586] width 78 height 45
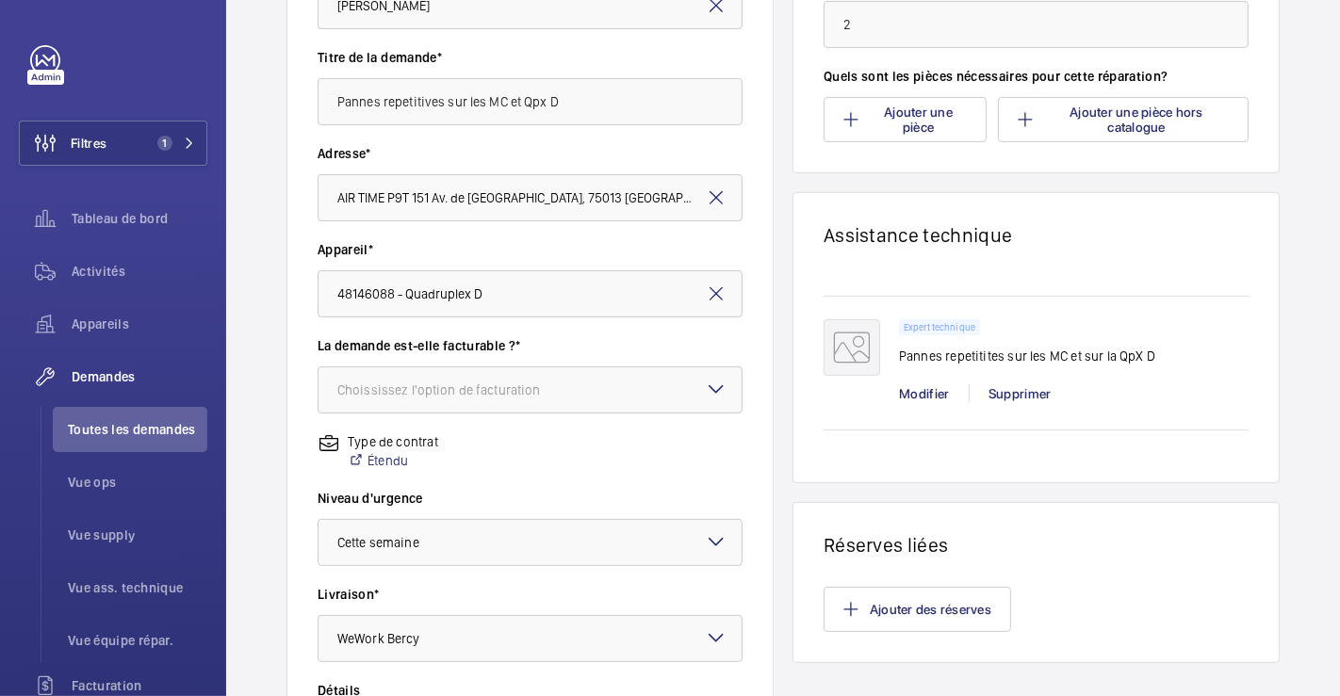
scroll to position [378, 0]
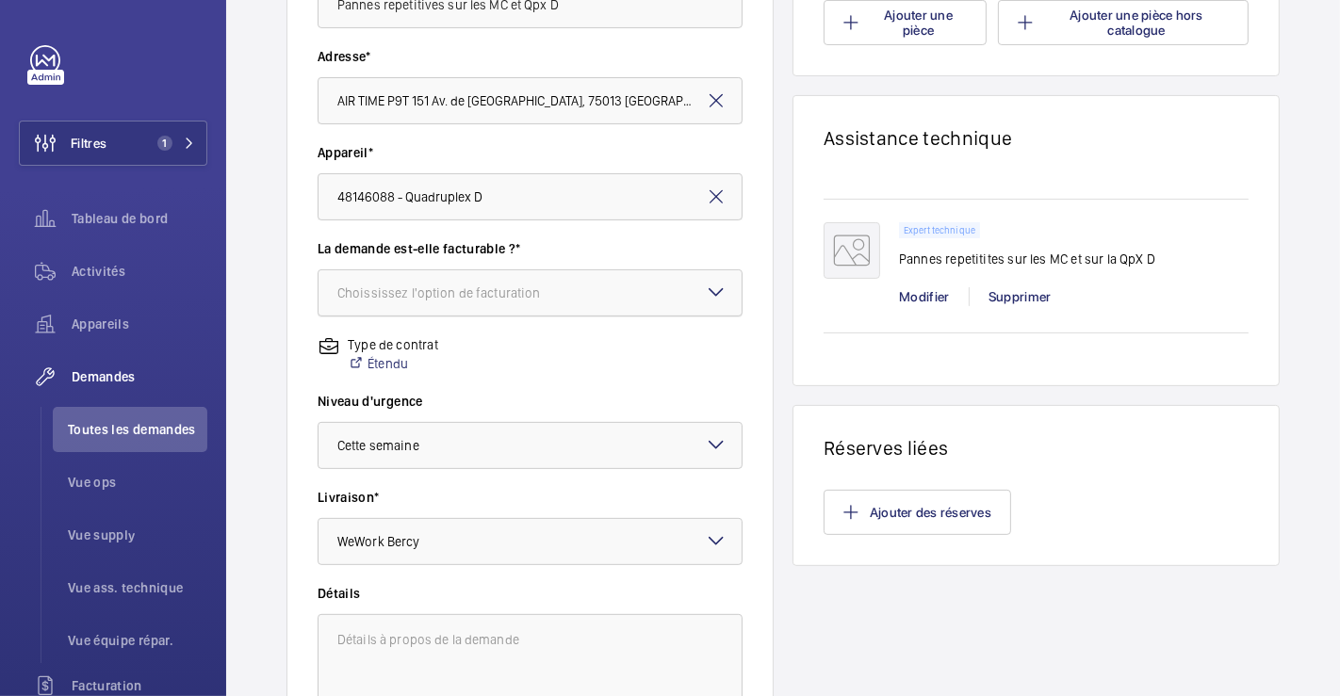
drag, startPoint x: 696, startPoint y: 283, endPoint x: 659, endPoint y: 311, distance: 46.4
click at [695, 284] on div "Choississez l'option de facturation" at bounding box center [529, 292] width 425 height 47
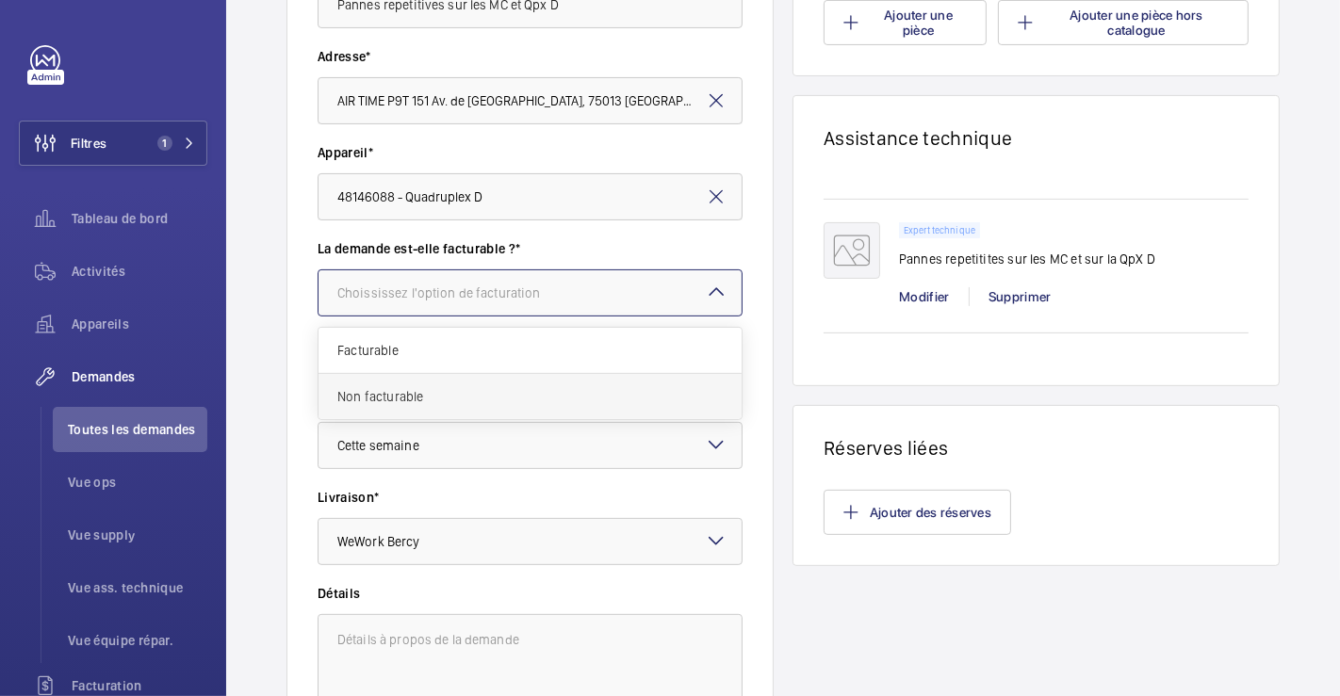
click at [465, 388] on span "Non facturable" at bounding box center [529, 396] width 385 height 19
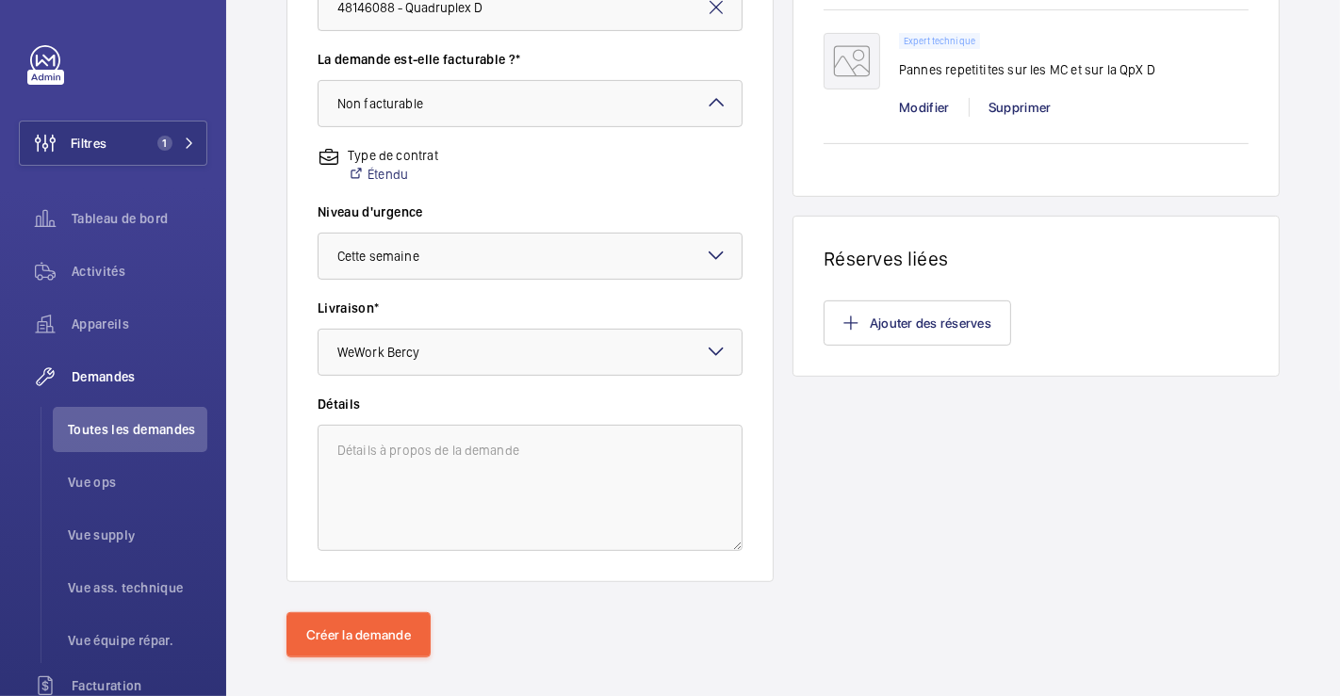
scroll to position [587, 0]
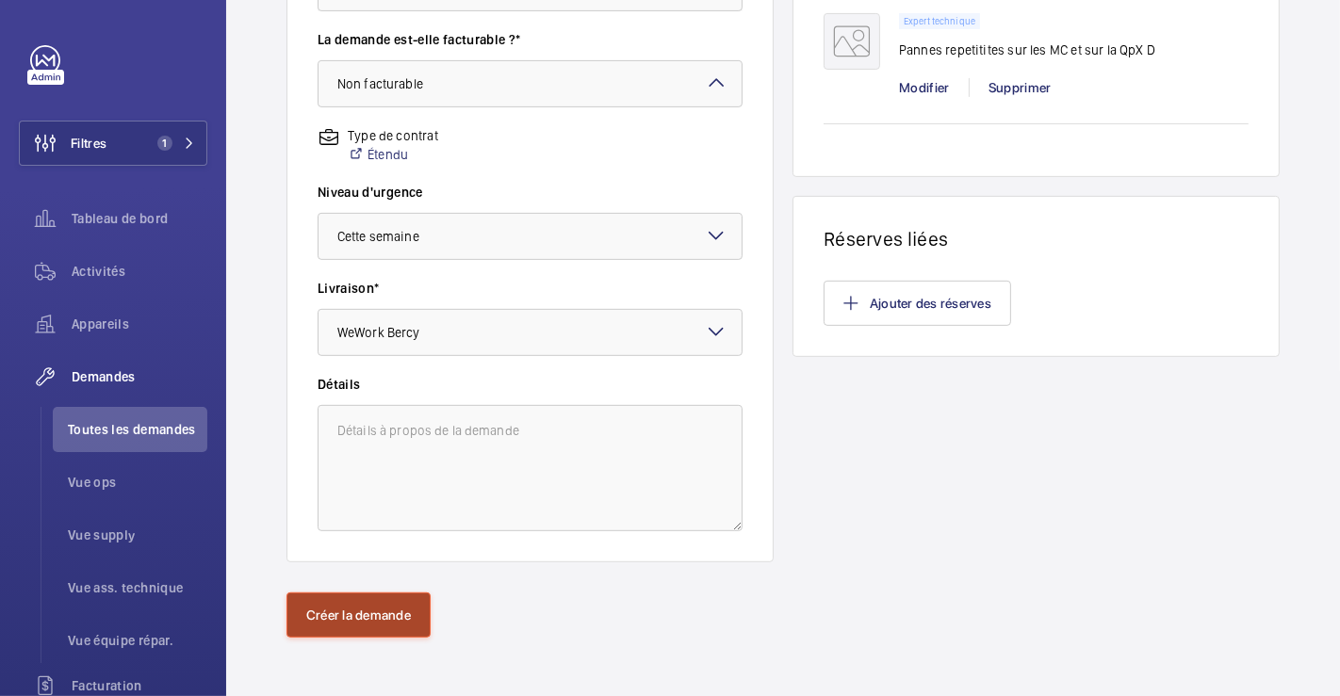
click at [385, 611] on button "Créer la demande" at bounding box center [358, 615] width 144 height 45
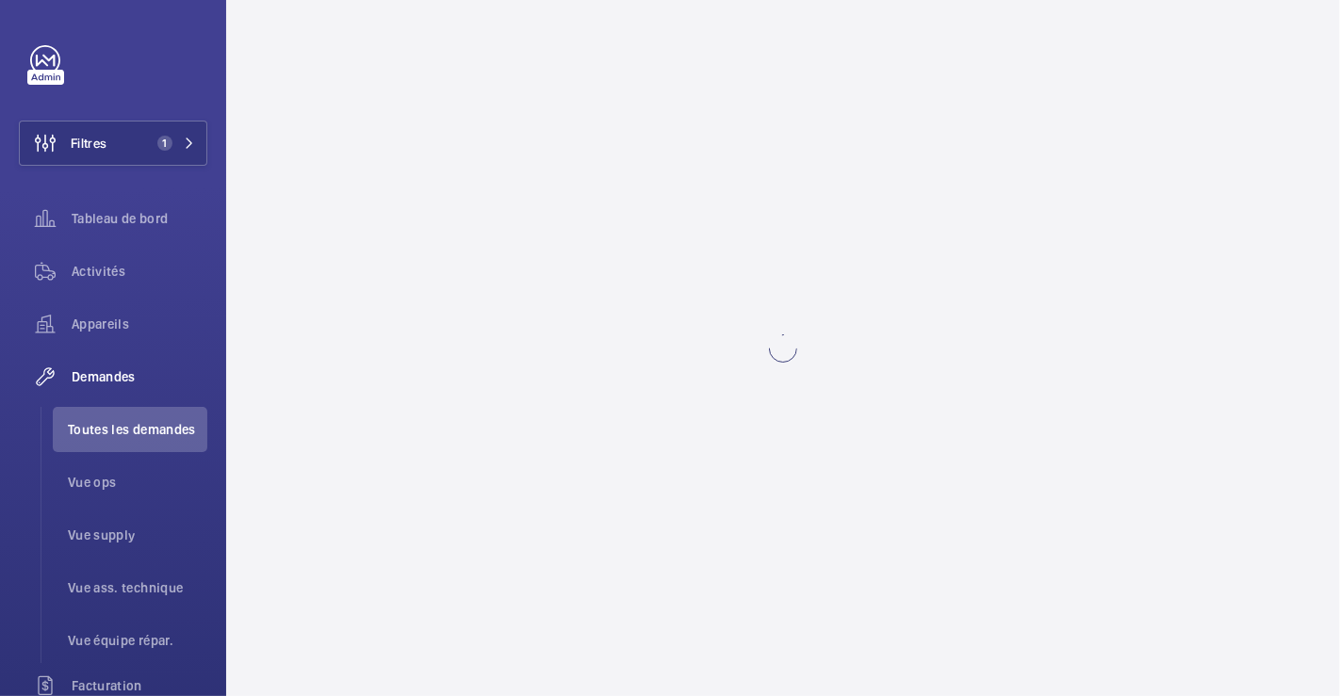
scroll to position [0, 0]
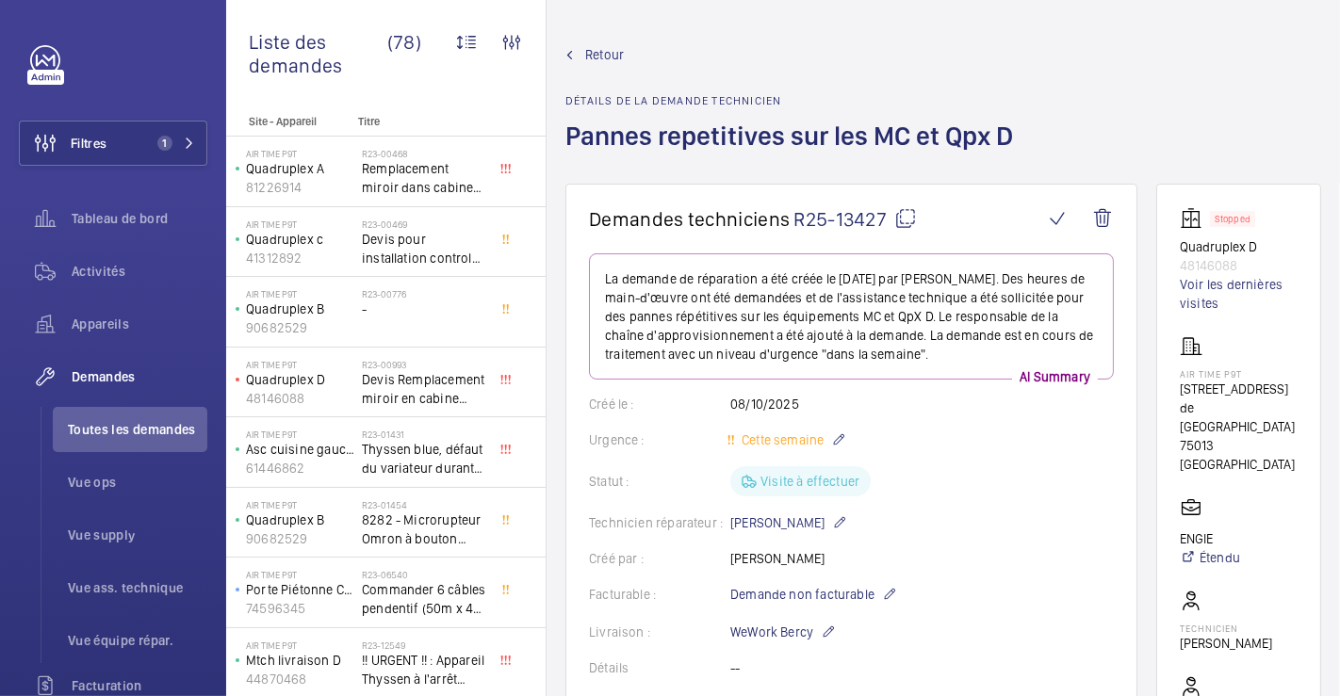
click at [909, 220] on mat-icon at bounding box center [905, 218] width 23 height 23
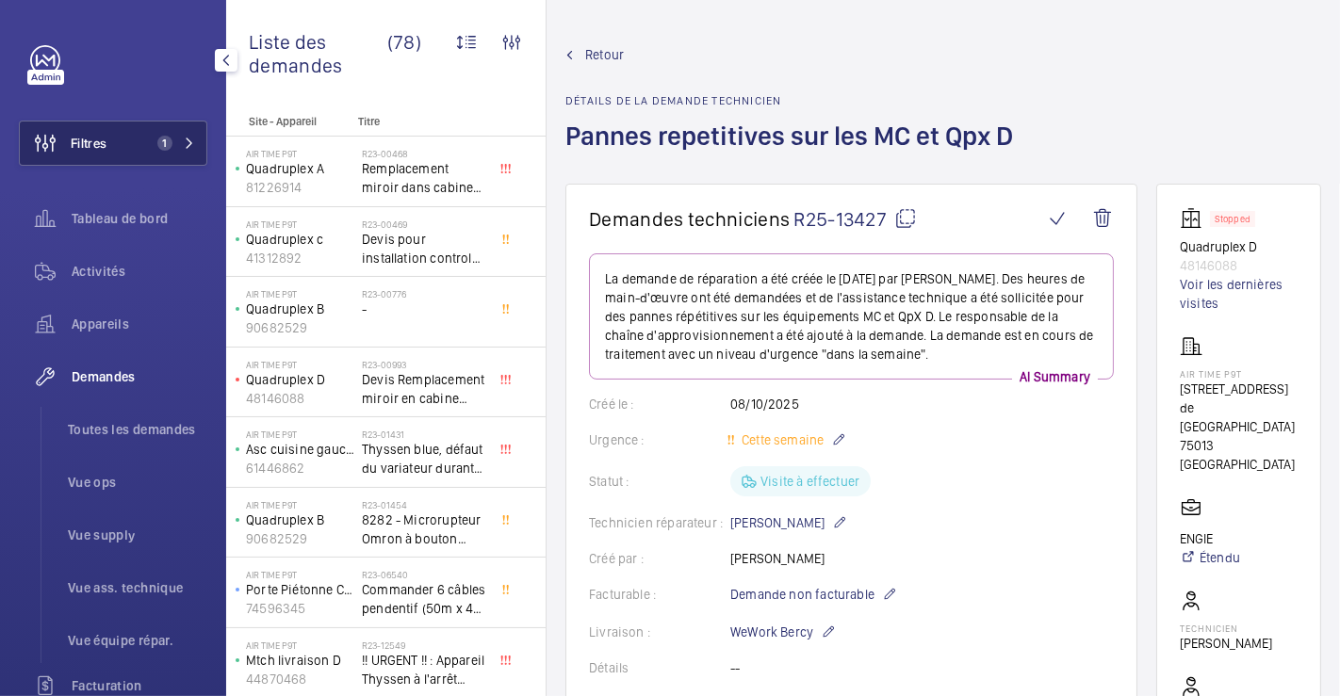
click at [91, 136] on span "Filtres" at bounding box center [89, 143] width 36 height 19
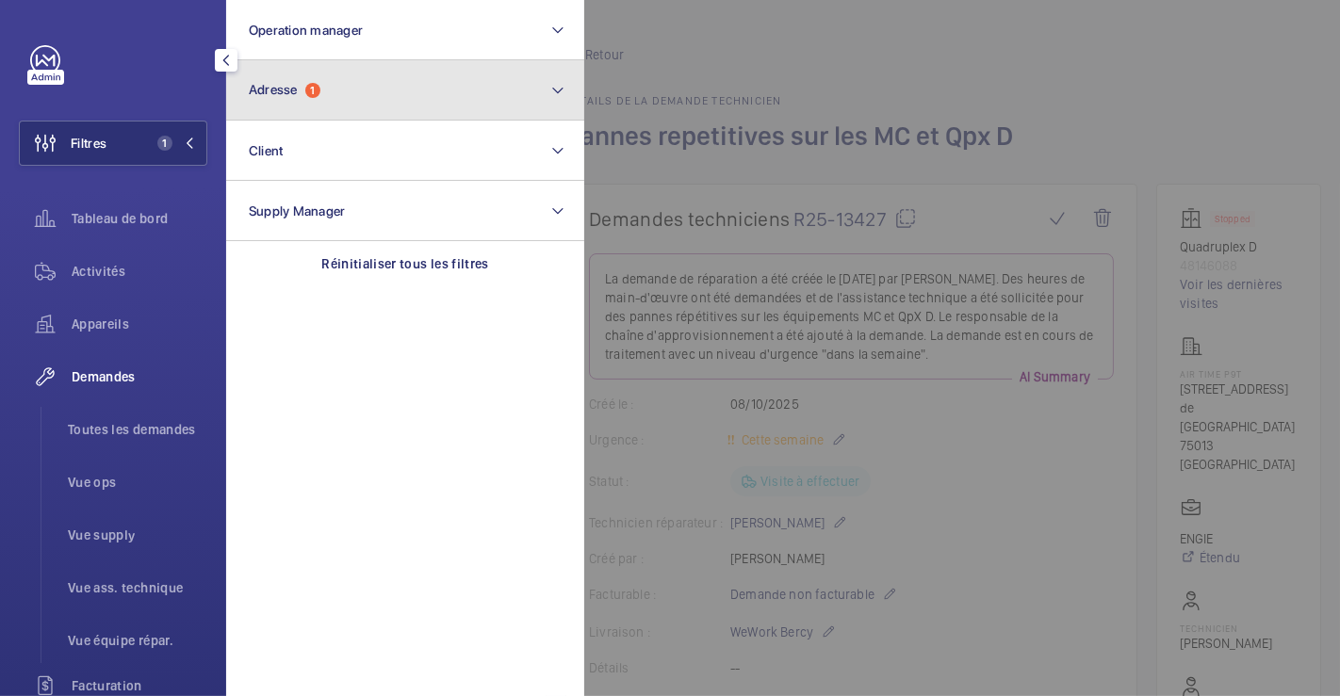
click at [342, 95] on button "Adresse 1" at bounding box center [405, 90] width 358 height 60
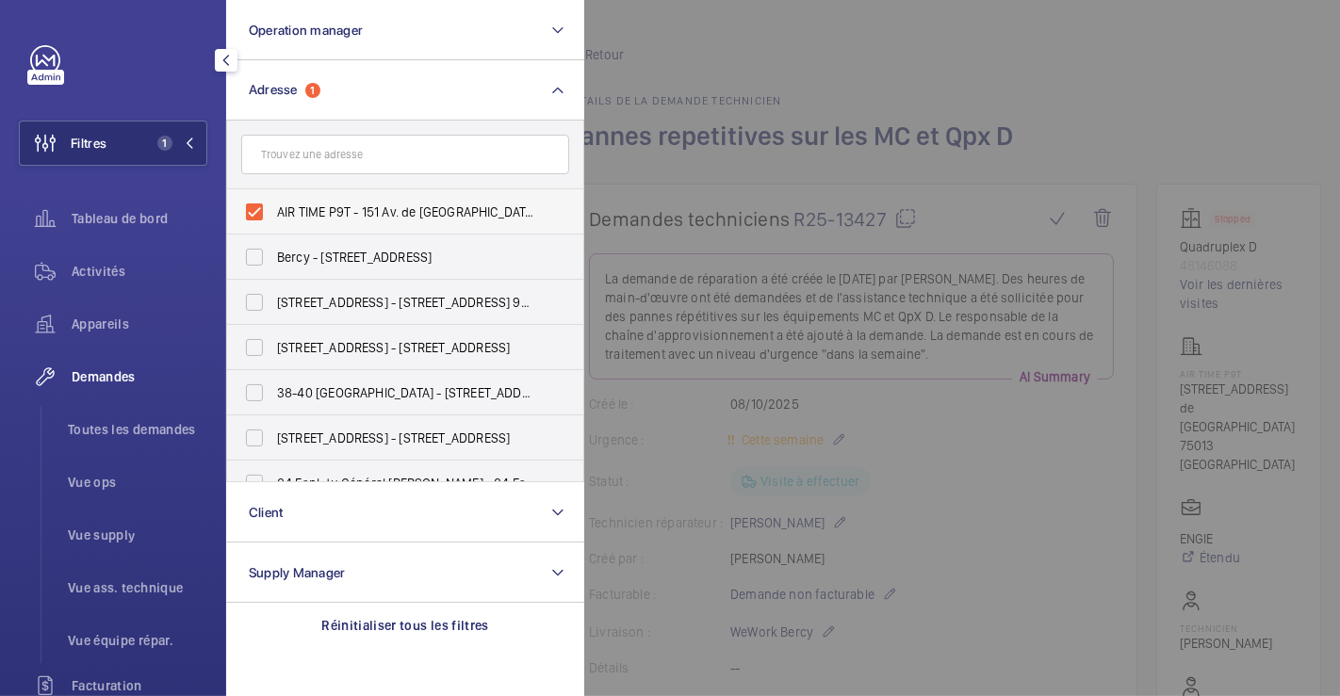
click at [230, 202] on label "AIR TIME P9T - 151 Av. de France, PARIS 75013" at bounding box center [391, 211] width 328 height 45
click at [236, 202] on input "AIR TIME P9T - 151 Av. de France, PARIS 75013" at bounding box center [255, 212] width 38 height 38
checkbox input "false"
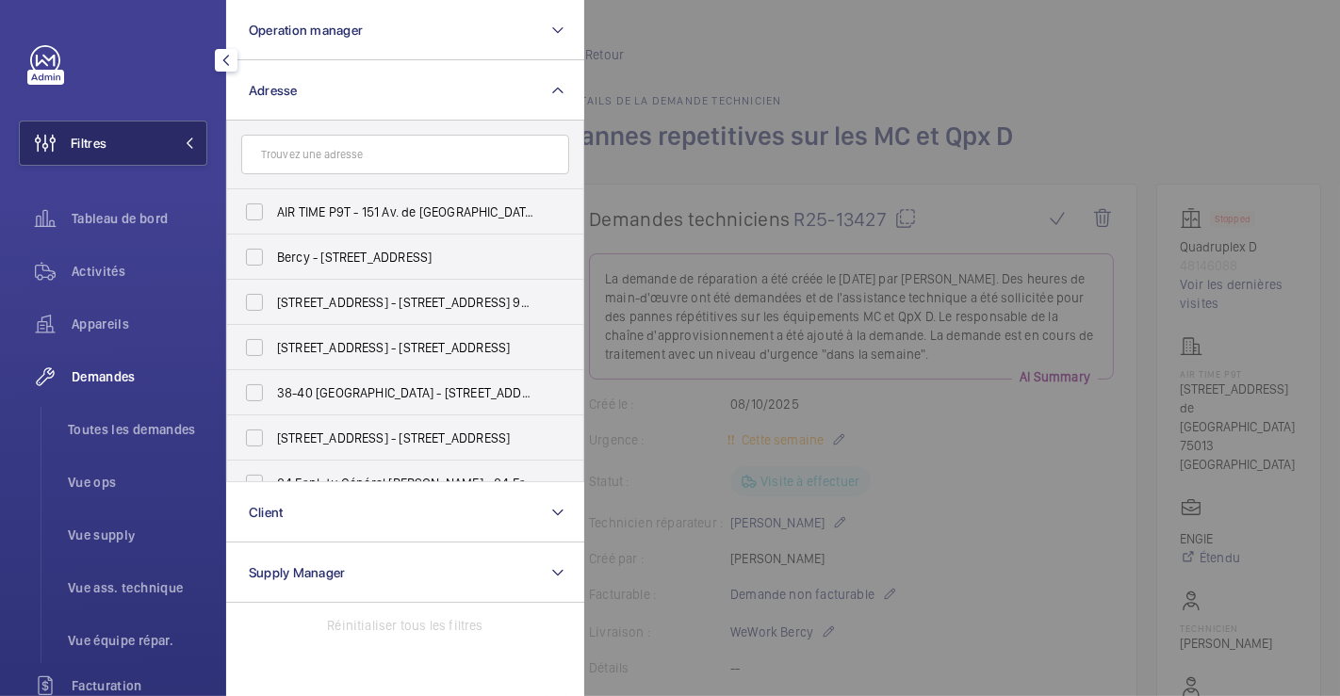
click at [134, 141] on button "Filtres" at bounding box center [113, 143] width 188 height 45
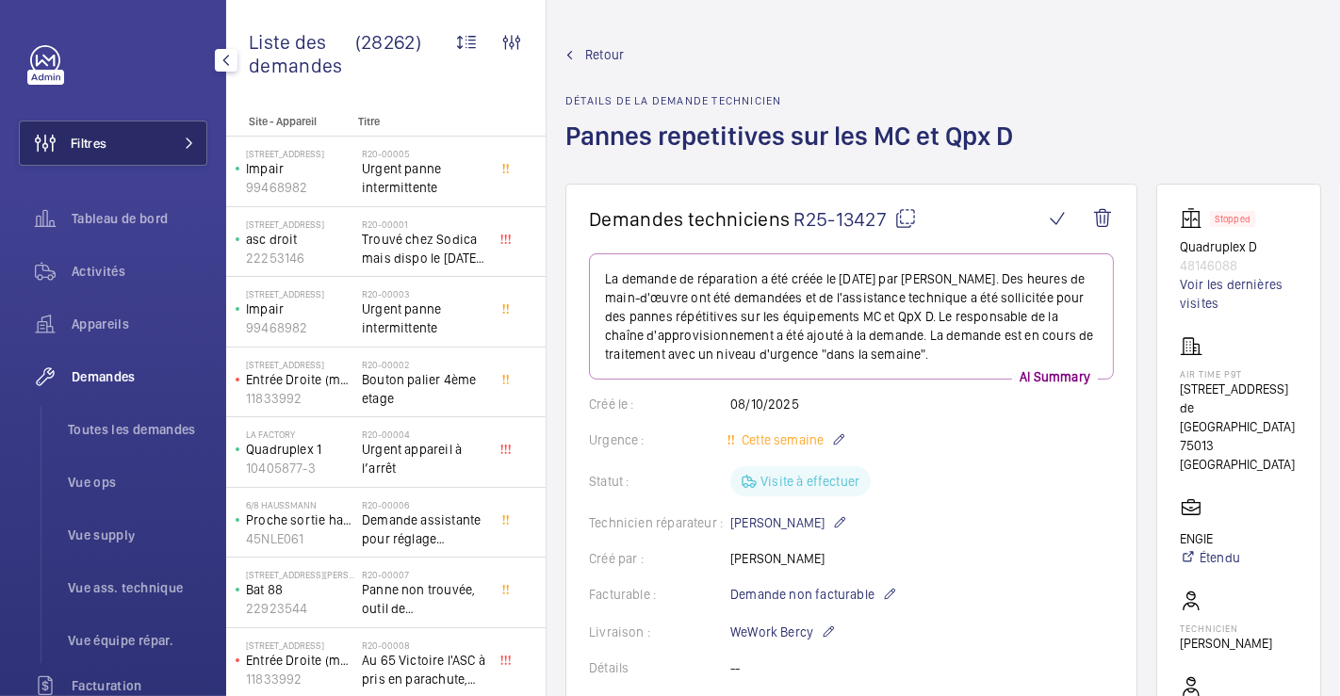
click at [103, 141] on span "Filtres" at bounding box center [89, 143] width 36 height 19
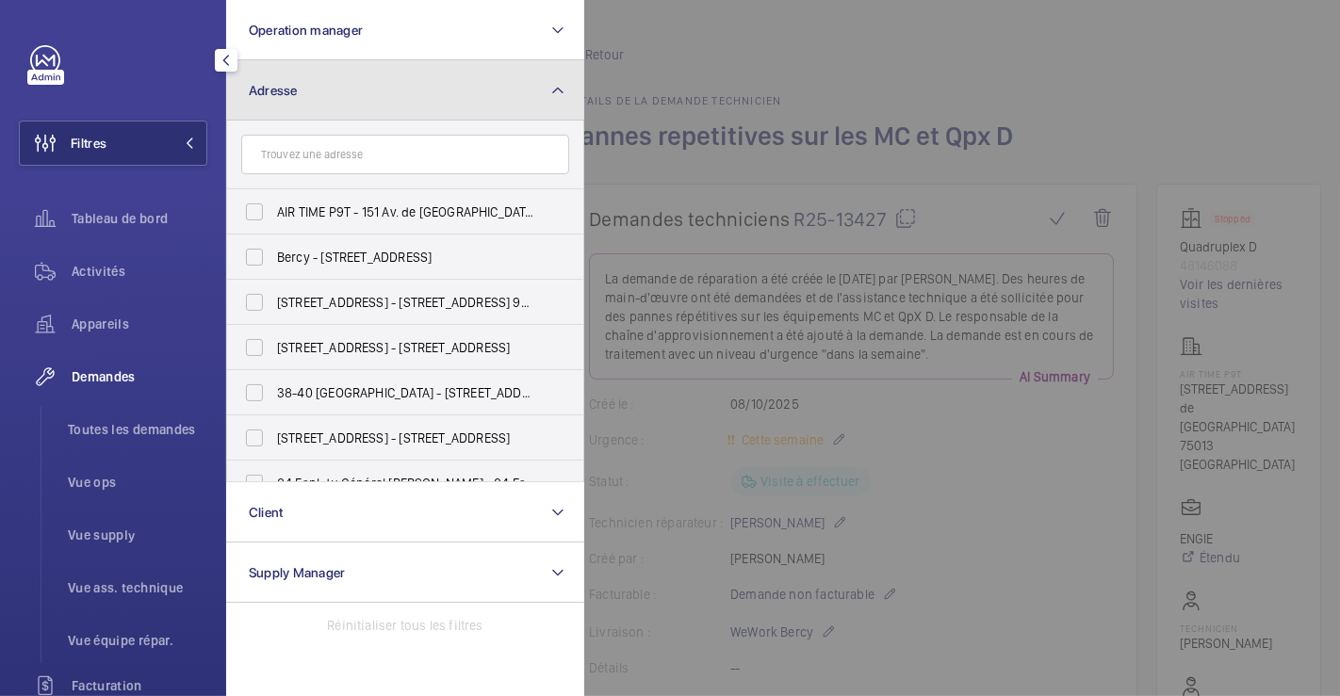
click at [346, 98] on button "Adresse" at bounding box center [405, 90] width 358 height 60
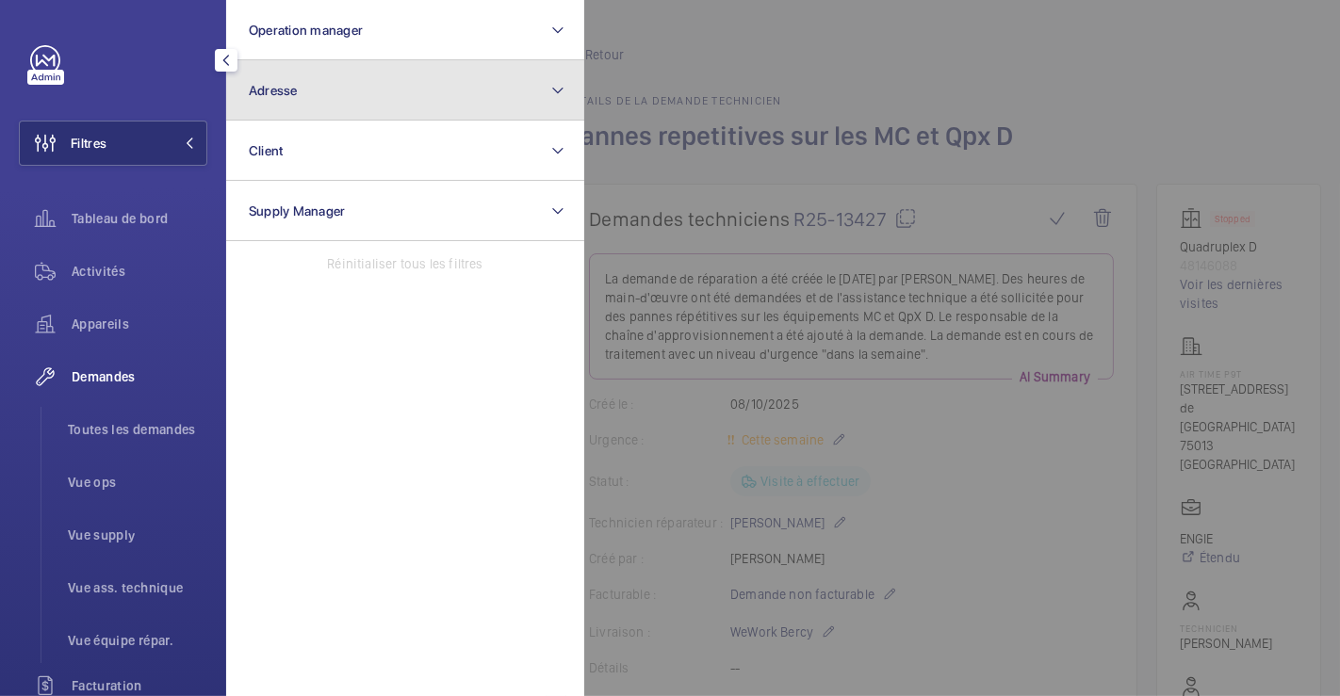
click at [346, 98] on button "Adresse" at bounding box center [405, 90] width 358 height 60
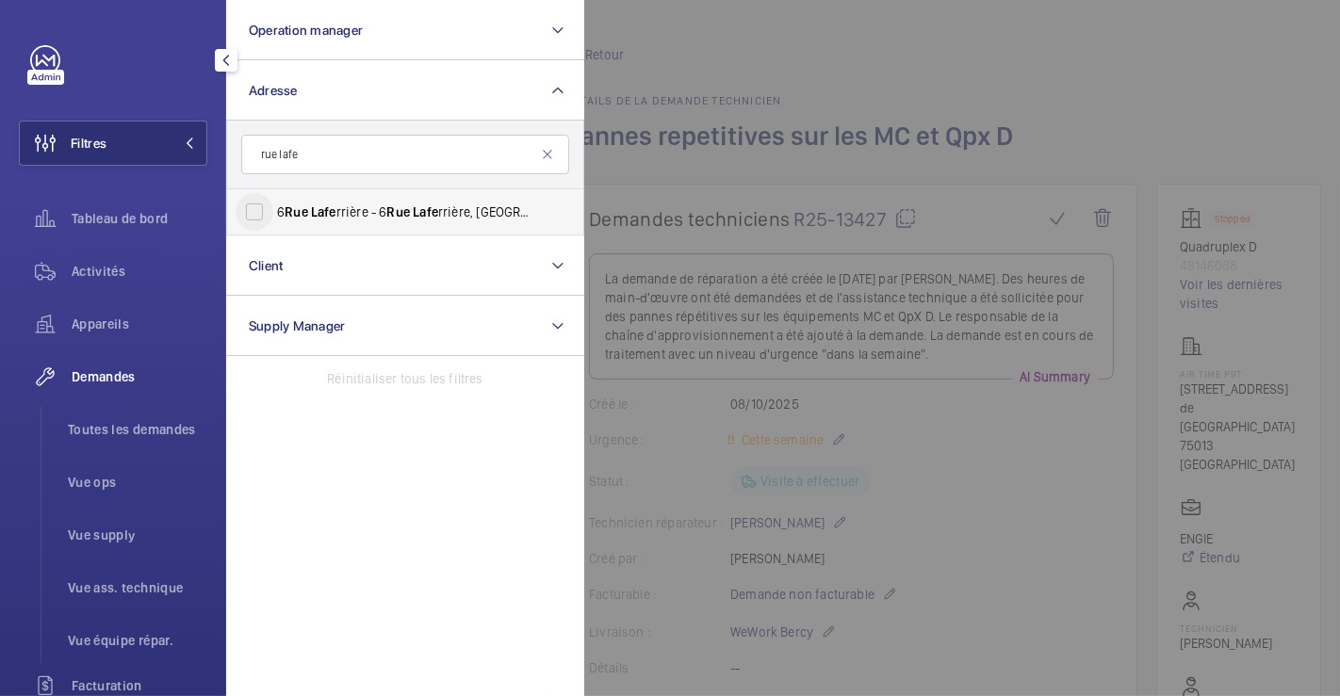
type input "rue lafe"
drag, startPoint x: 257, startPoint y: 207, endPoint x: 341, endPoint y: 196, distance: 84.6
click at [258, 207] on input "6 Rue Lafe rrière - 6 Rue Lafe rrière, PARIS 75009" at bounding box center [255, 212] width 38 height 38
checkbox input "true"
drag, startPoint x: 942, startPoint y: 68, endPoint x: 758, endPoint y: 117, distance: 190.1
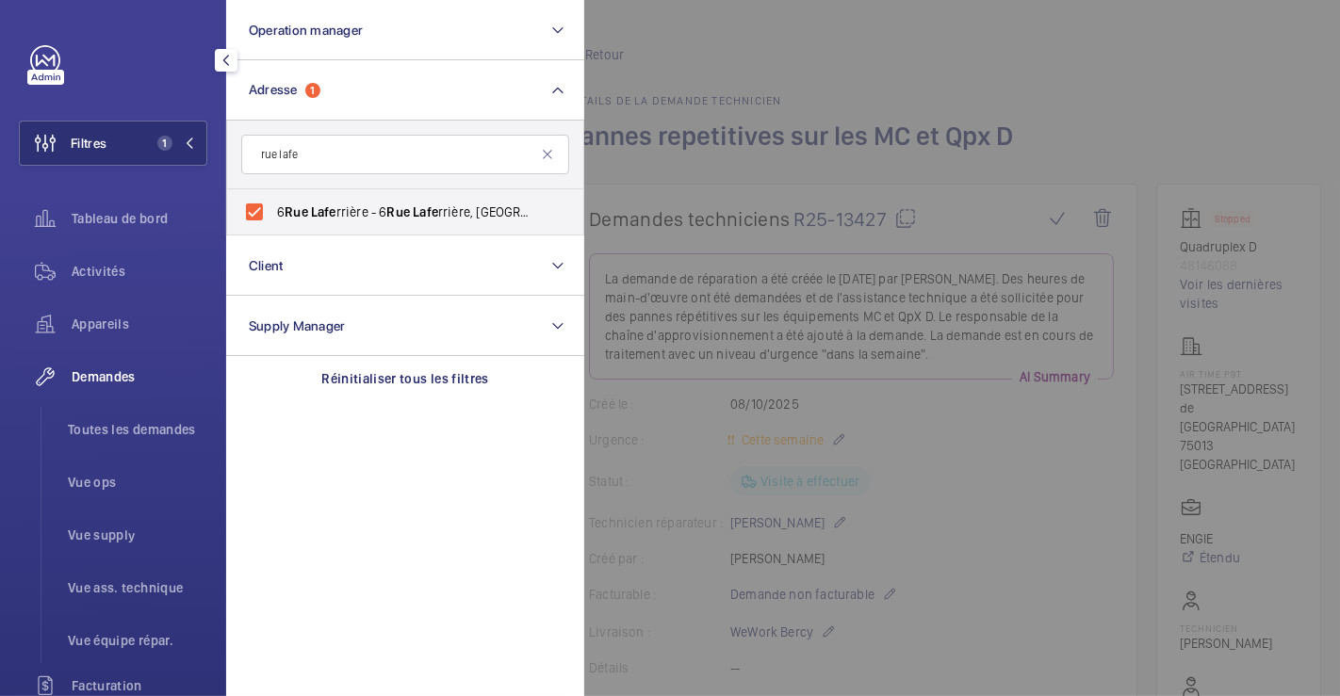
click at [942, 68] on div at bounding box center [1254, 348] width 1340 height 696
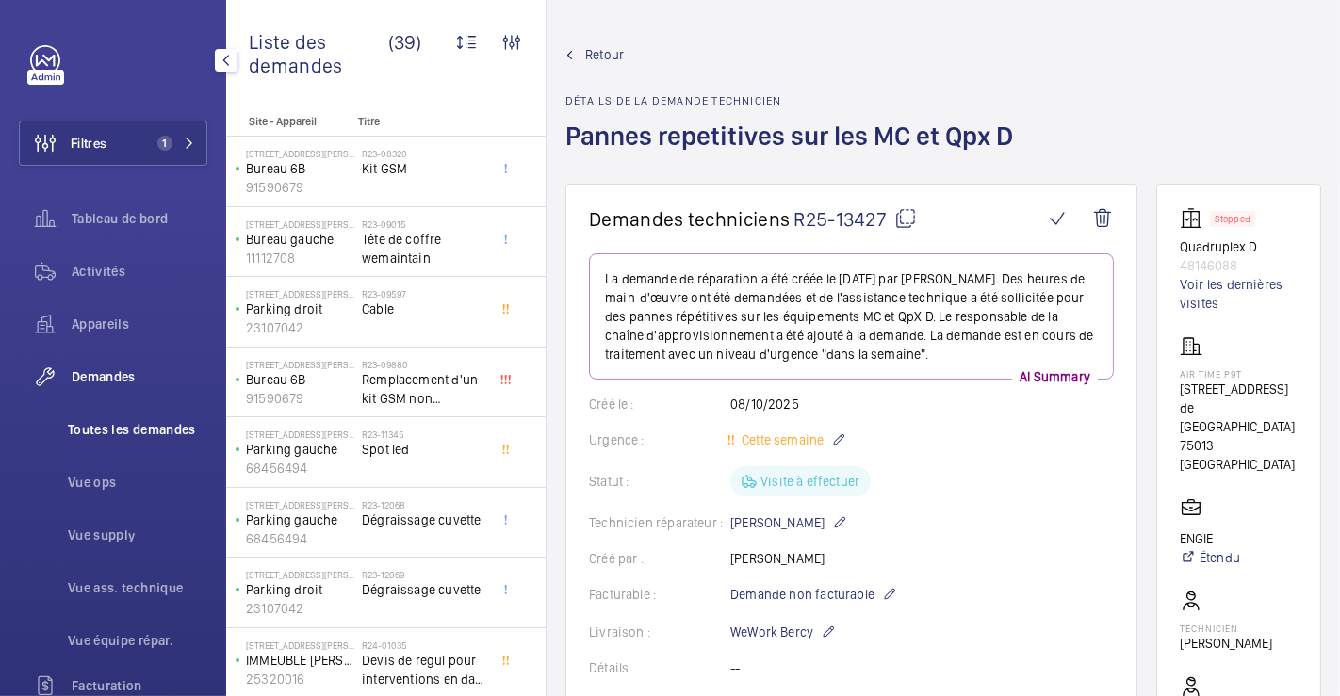
click at [113, 423] on span "Toutes les demandes" at bounding box center [137, 429] width 139 height 19
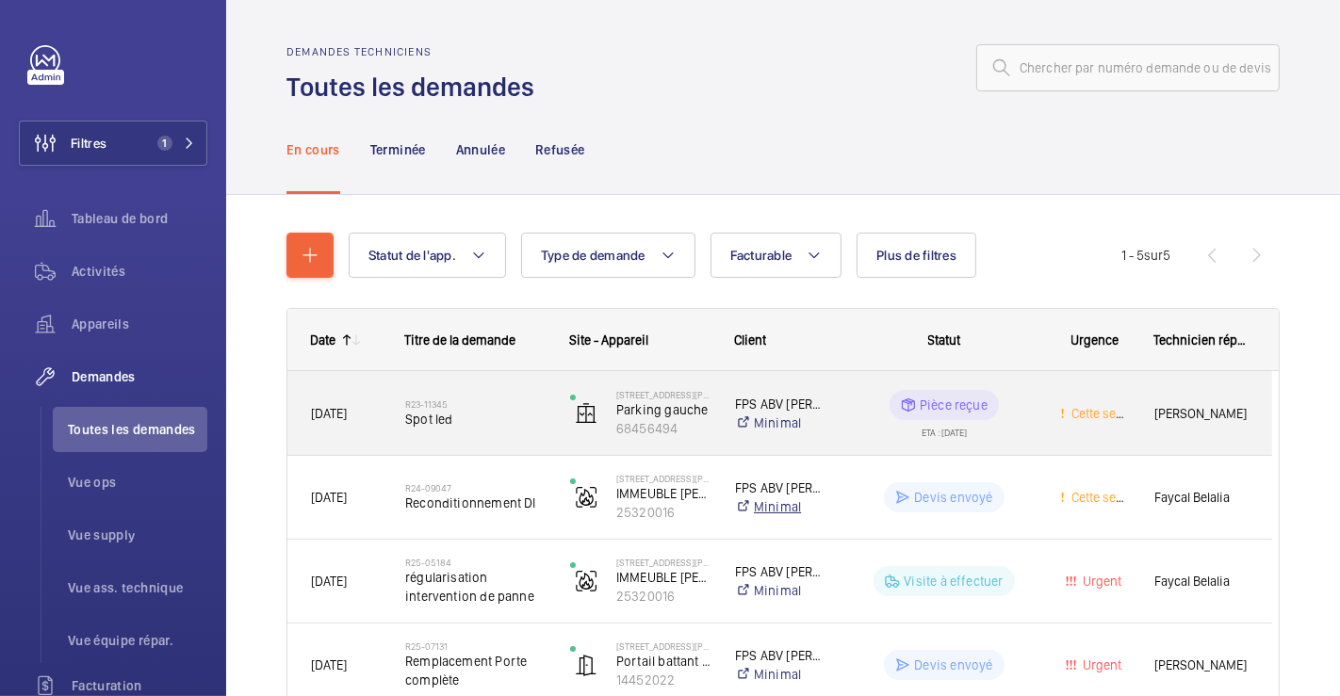
scroll to position [202, 0]
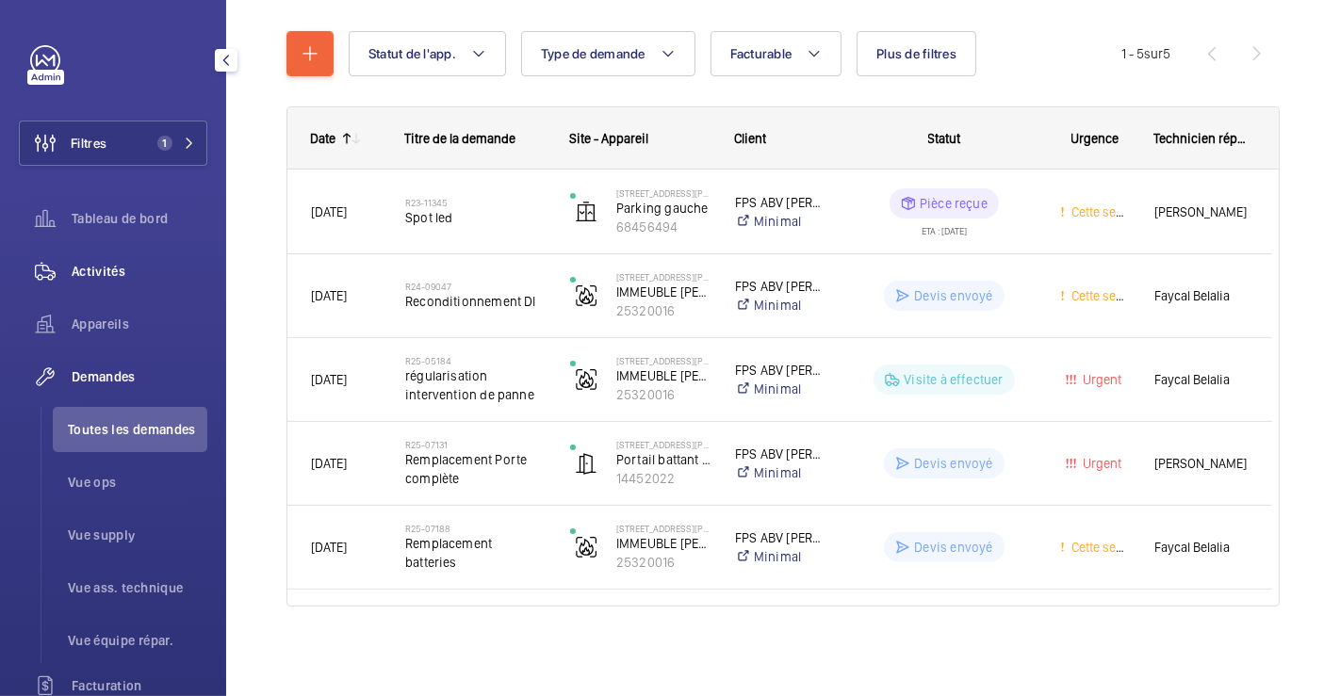
click at [100, 262] on span "Activités" at bounding box center [140, 271] width 136 height 19
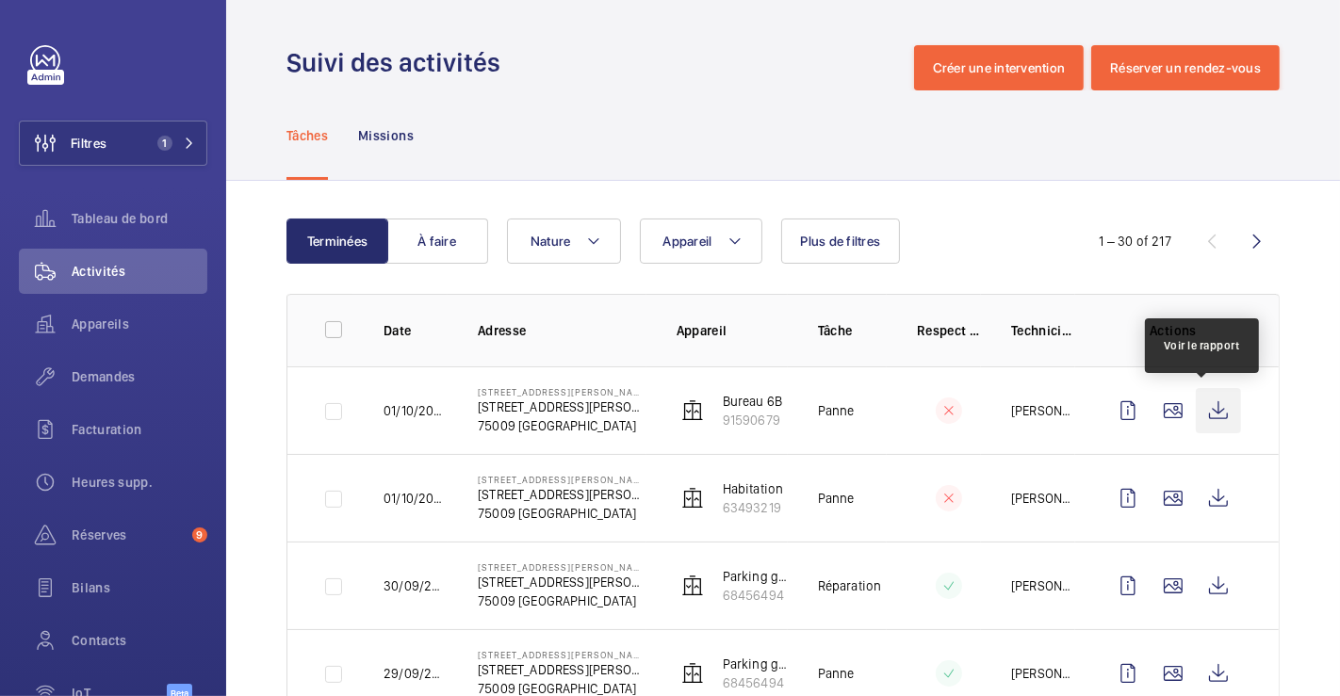
click at [1197, 410] on wm-front-icon-button at bounding box center [1218, 410] width 45 height 45
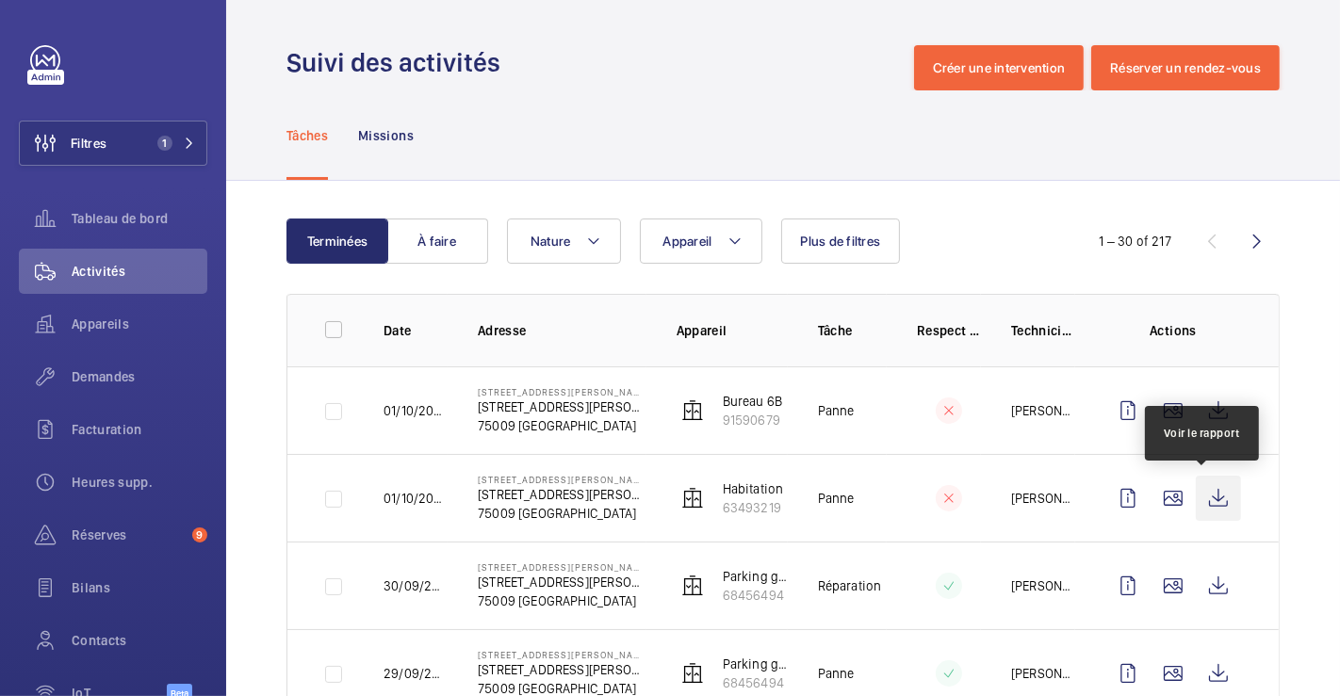
click at [1196, 497] on wm-front-icon-button at bounding box center [1218, 498] width 45 height 45
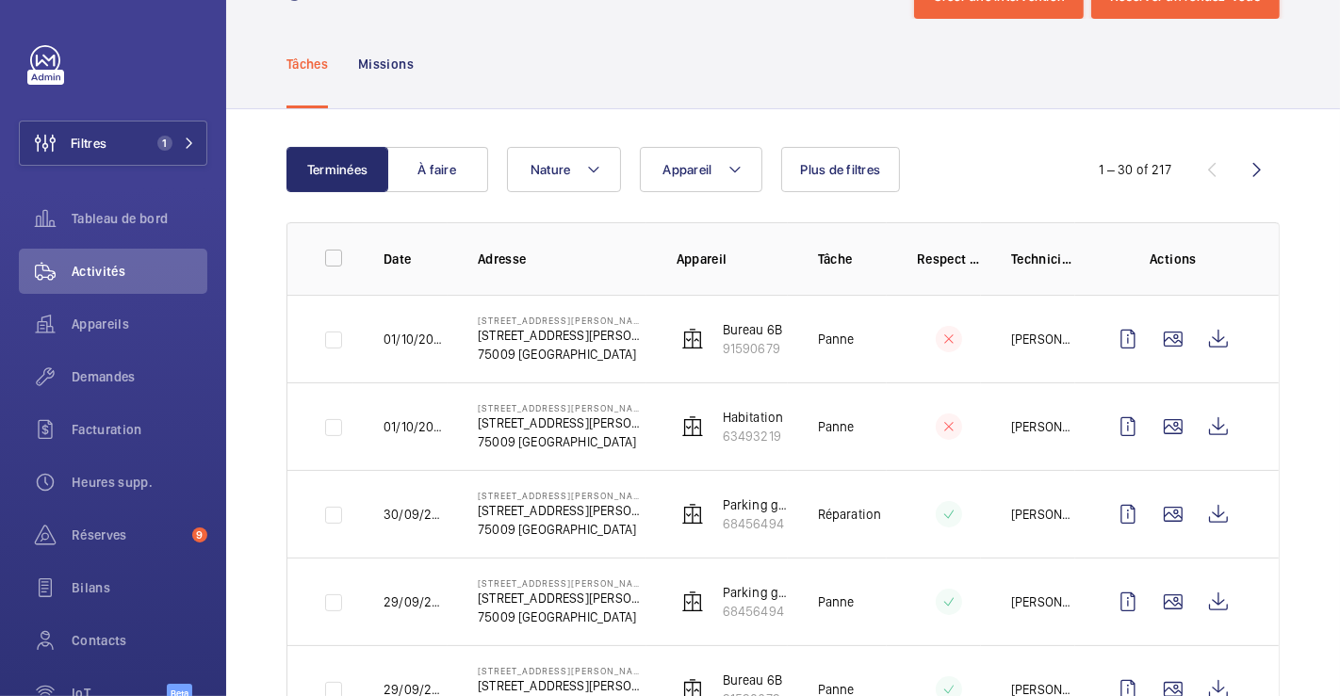
scroll to position [105, 0]
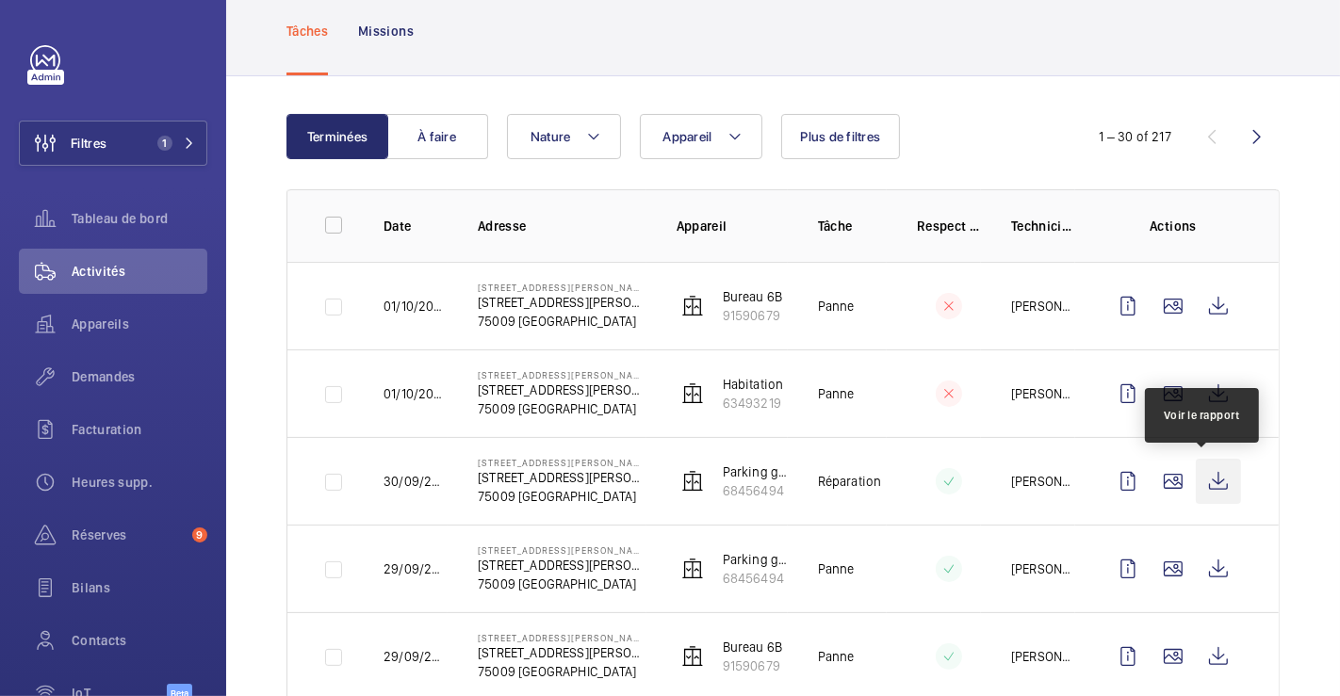
click at [1198, 475] on wm-front-icon-button at bounding box center [1218, 481] width 45 height 45
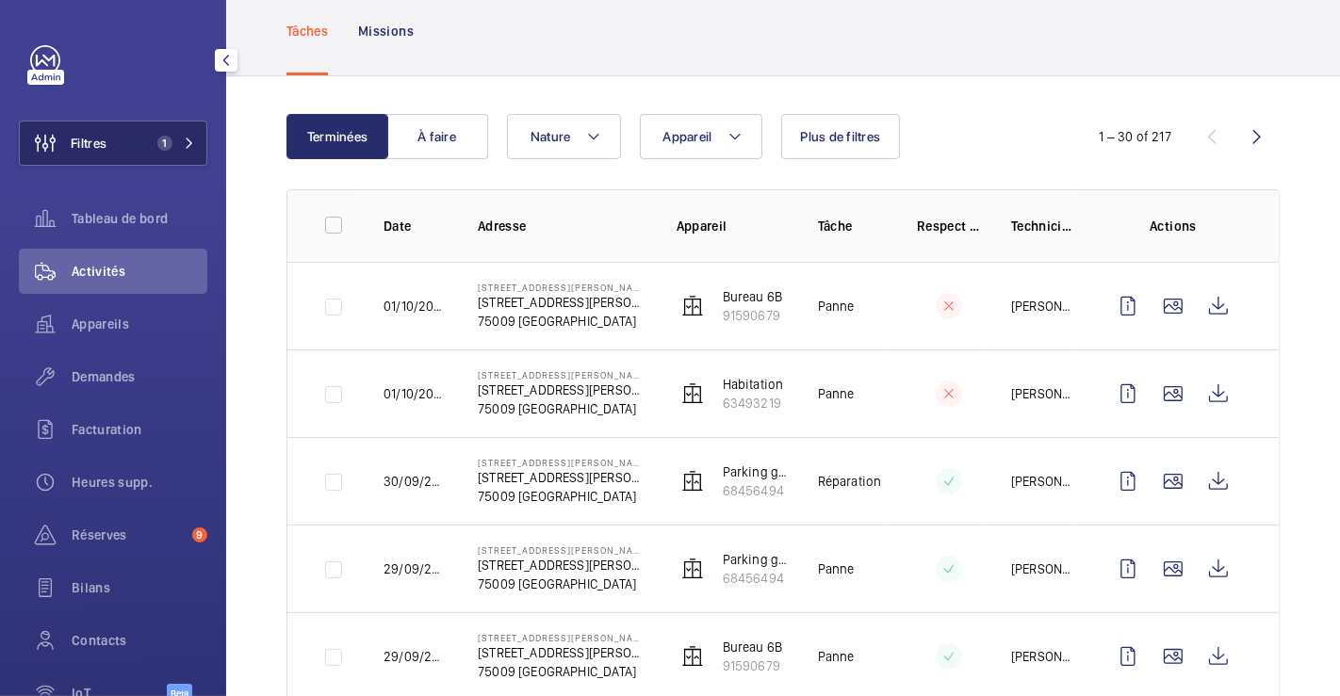
click at [106, 146] on span "Filtres" at bounding box center [89, 143] width 36 height 19
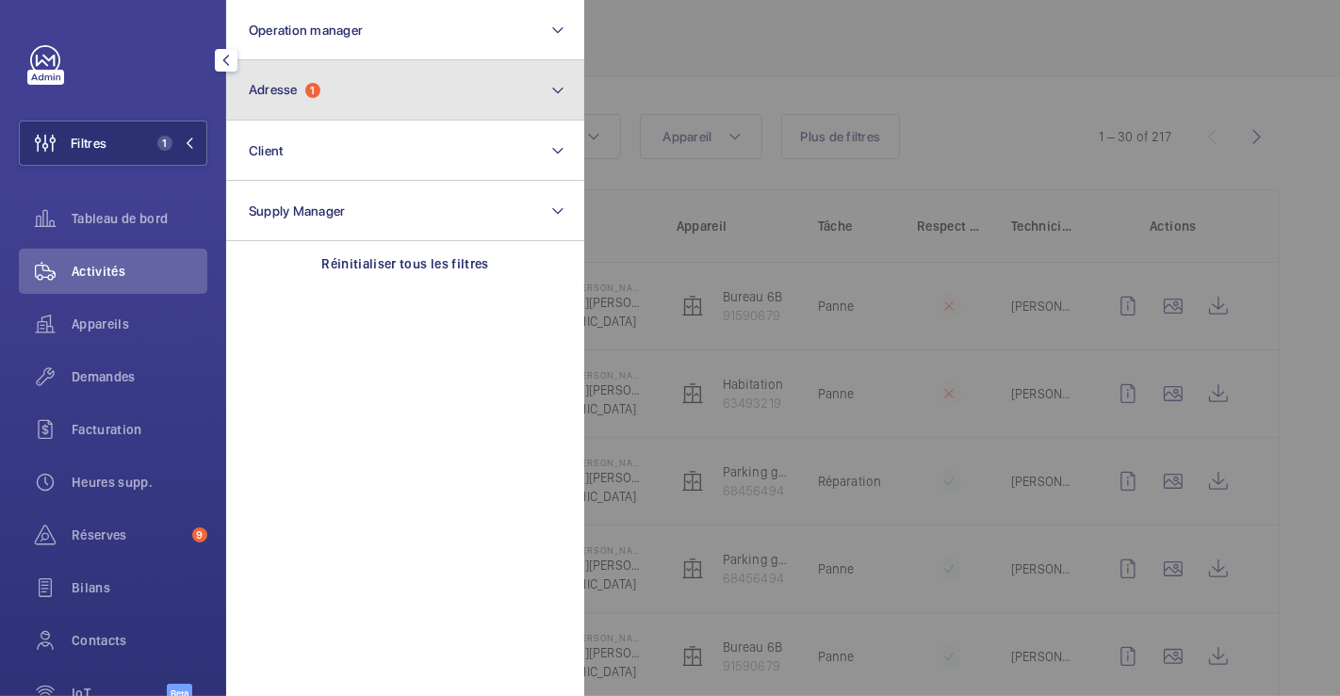
click at [333, 95] on button "Adresse 1" at bounding box center [405, 90] width 358 height 60
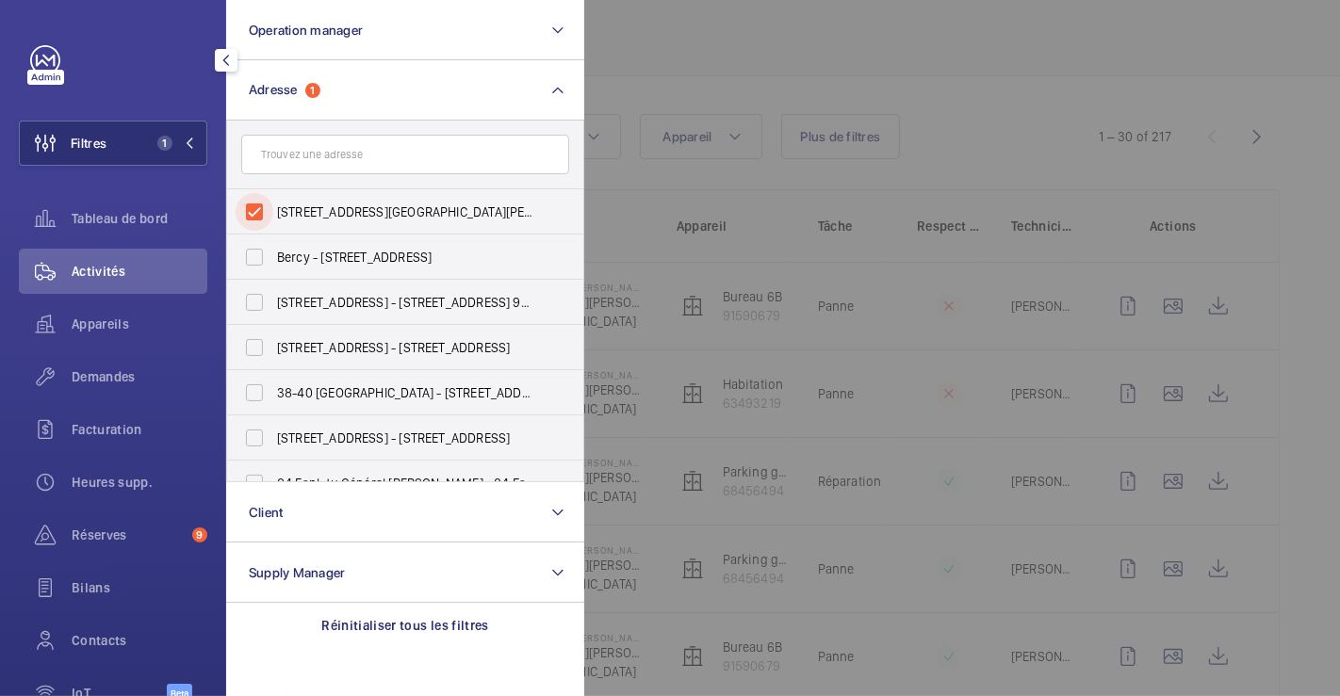
drag, startPoint x: 257, startPoint y: 209, endPoint x: 212, endPoint y: 183, distance: 52.4
click at [259, 209] on input "6 Rue Laferrière - 6 Rue Laferrière, PARIS 75009" at bounding box center [255, 212] width 38 height 38
checkbox input "false"
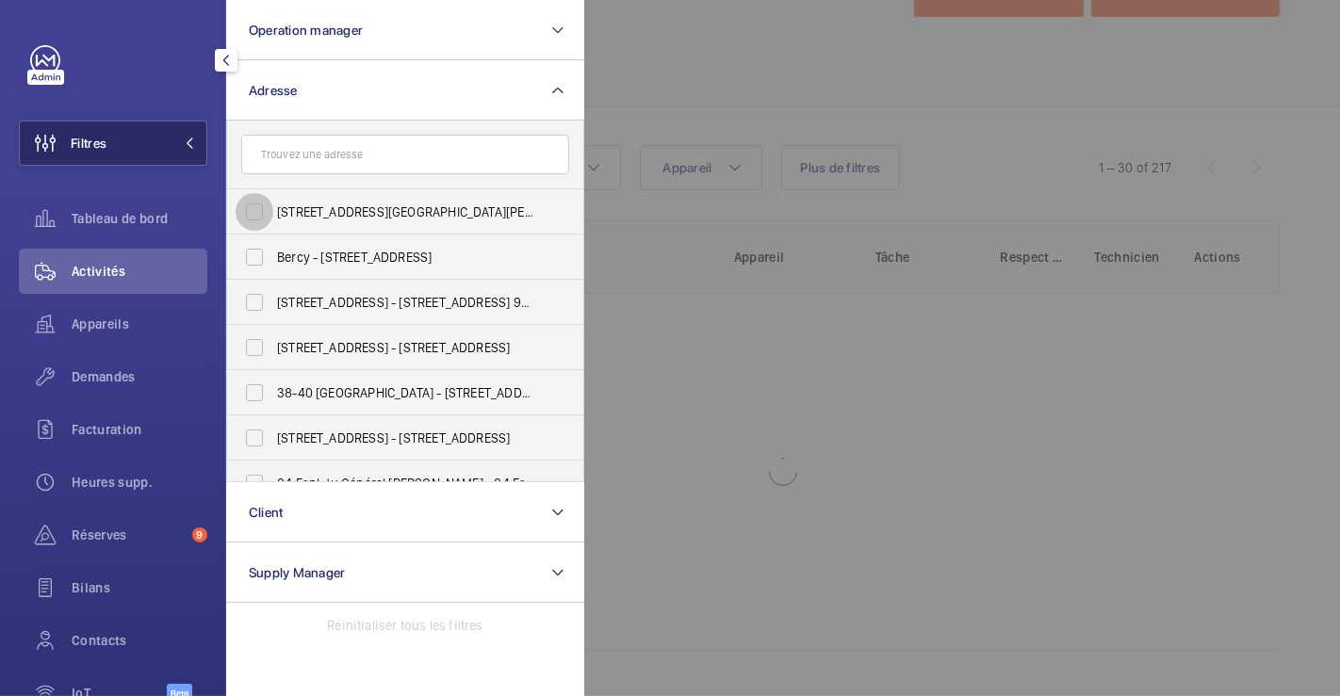
scroll to position [73, 0]
click at [92, 145] on span "Filtres" at bounding box center [89, 143] width 36 height 19
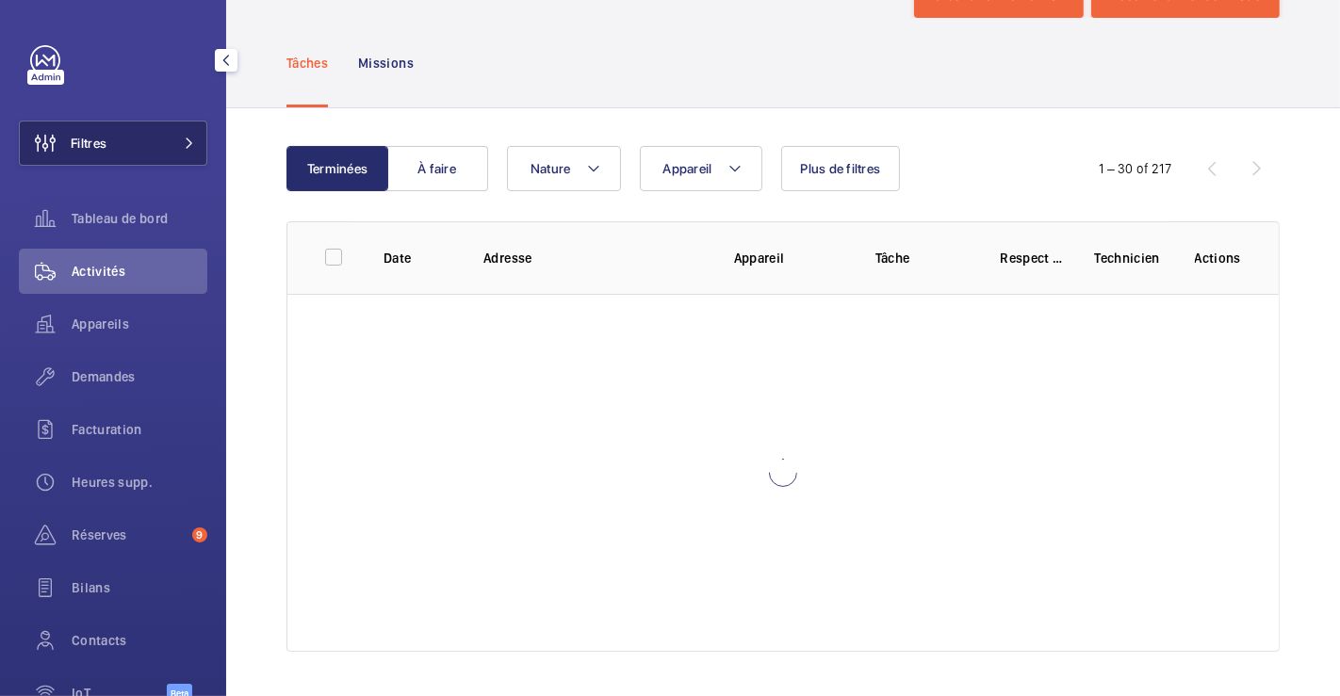
click at [98, 144] on span "Filtres" at bounding box center [89, 143] width 36 height 19
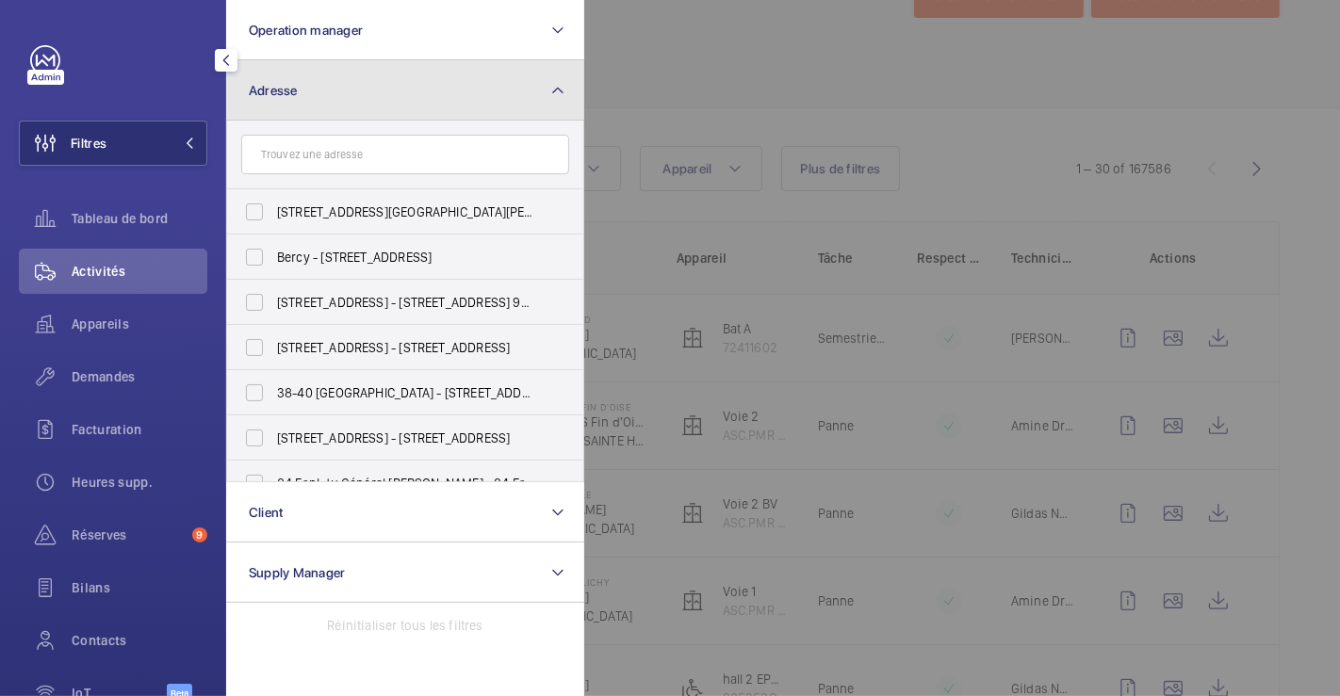
scroll to position [105, 0]
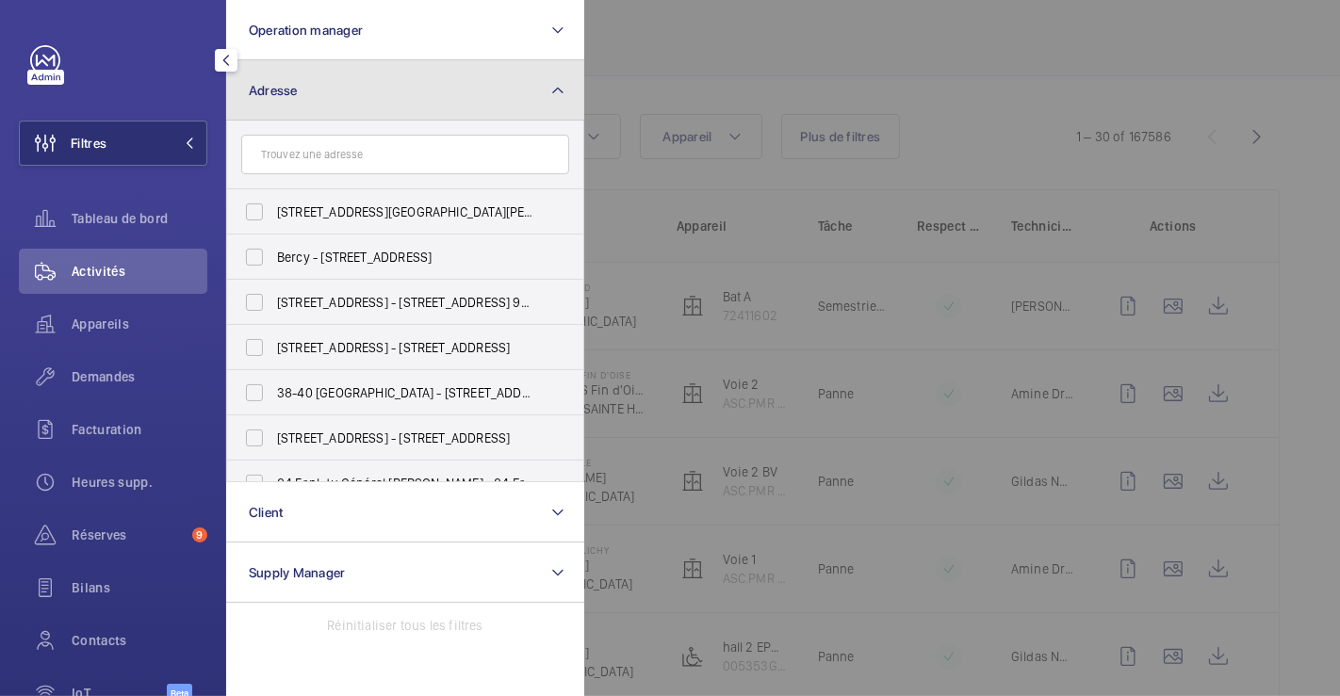
click at [371, 91] on button "Adresse" at bounding box center [405, 90] width 358 height 60
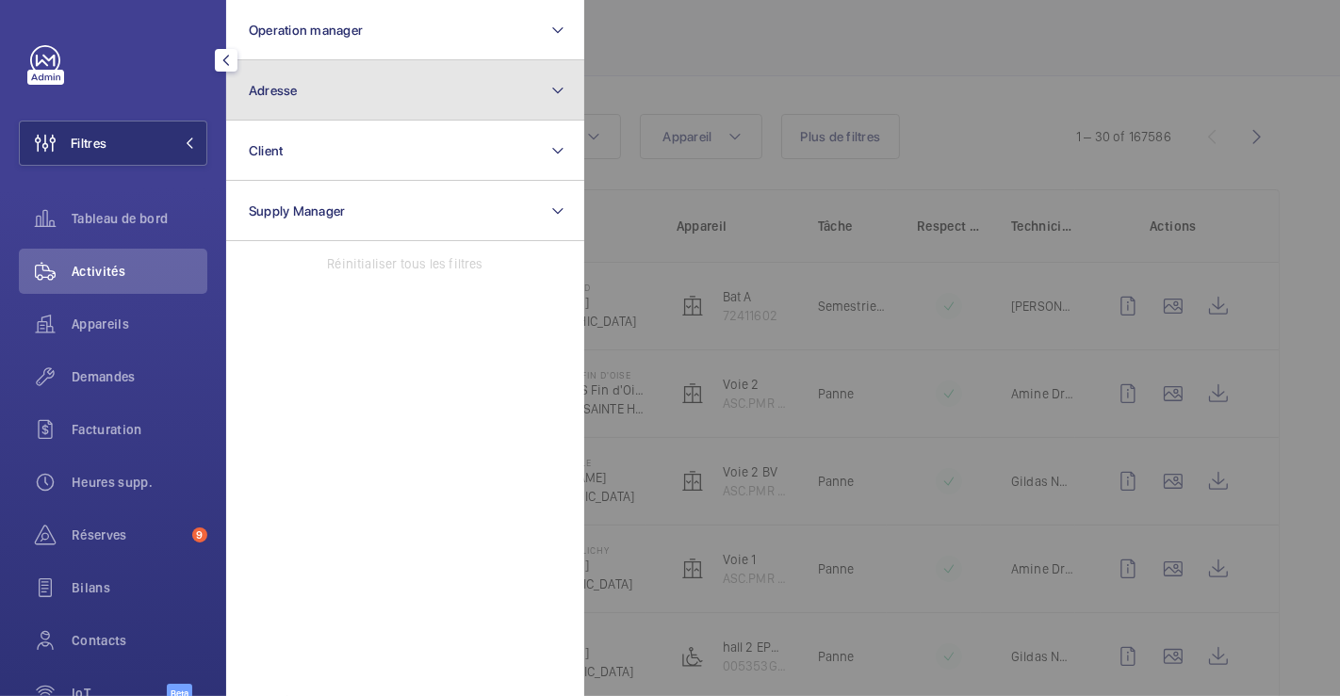
click at [371, 91] on button "Adresse" at bounding box center [405, 90] width 358 height 60
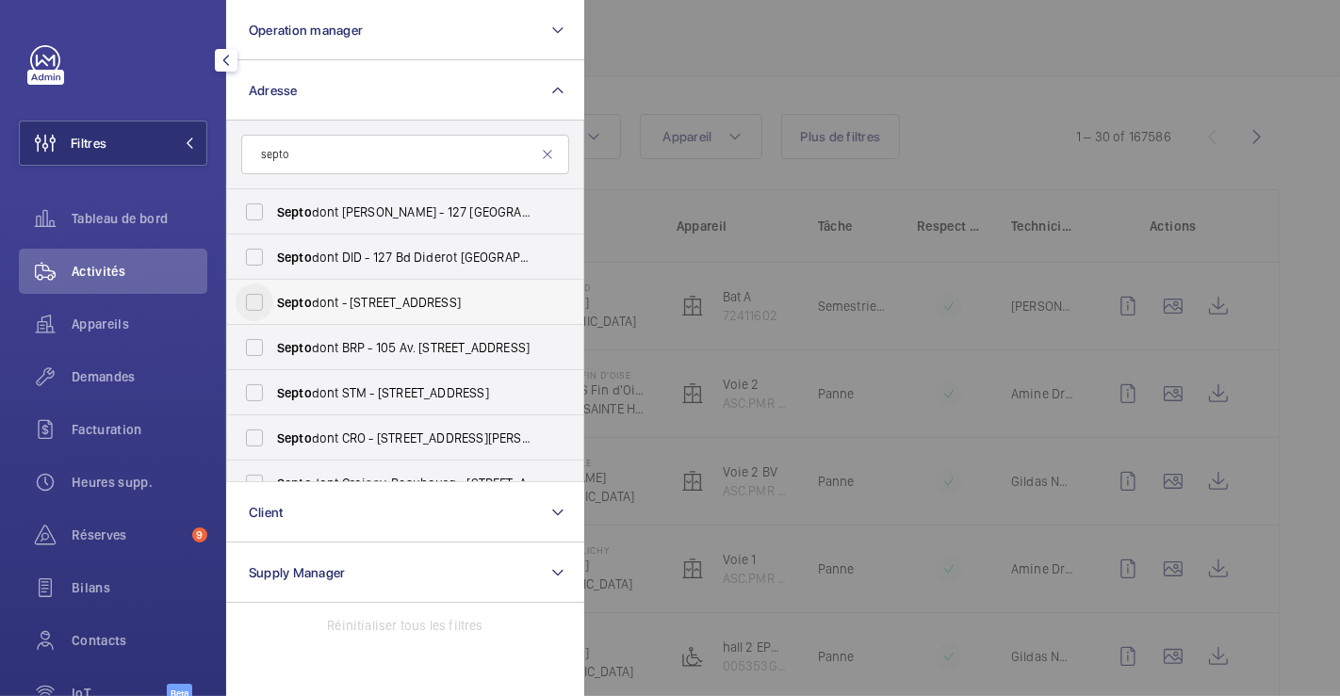
type input "septo"
click at [258, 310] on input "Septo dont - 58 Rue du Pont de Créteil, SAINT-MAUR-DES-FOSSÉS 94100" at bounding box center [255, 303] width 38 height 38
checkbox input "true"
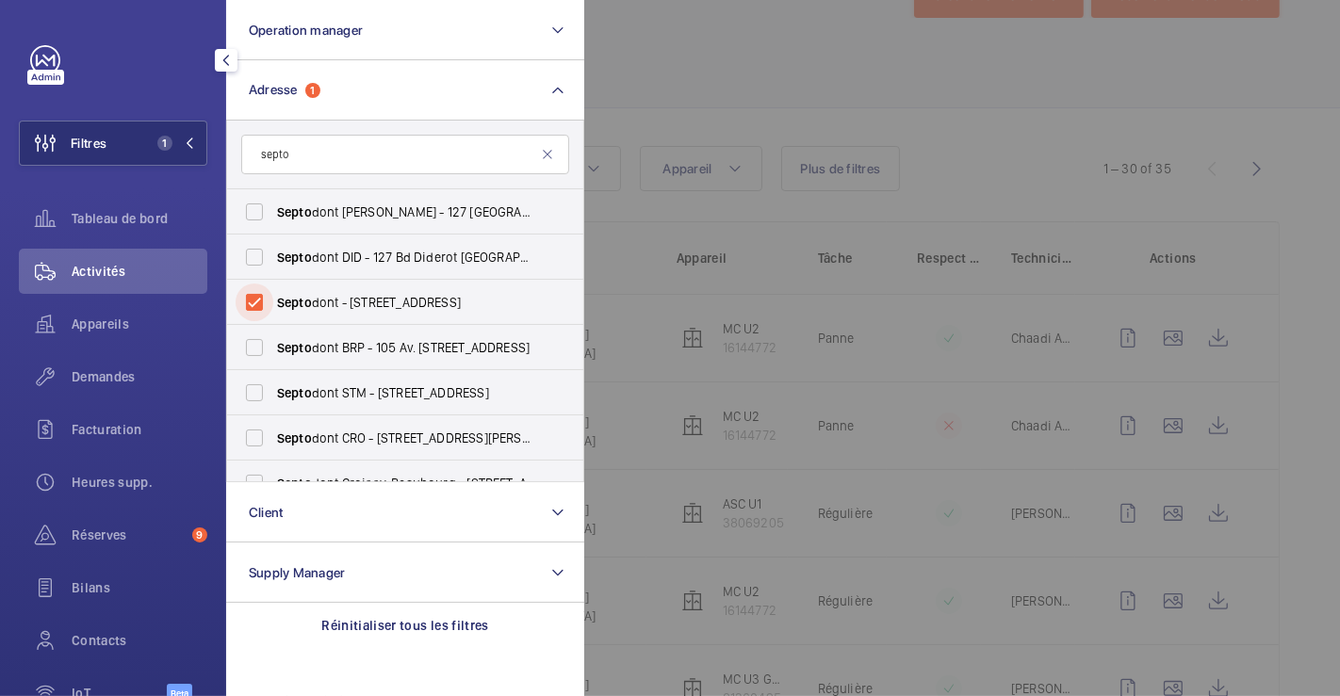
scroll to position [105, 0]
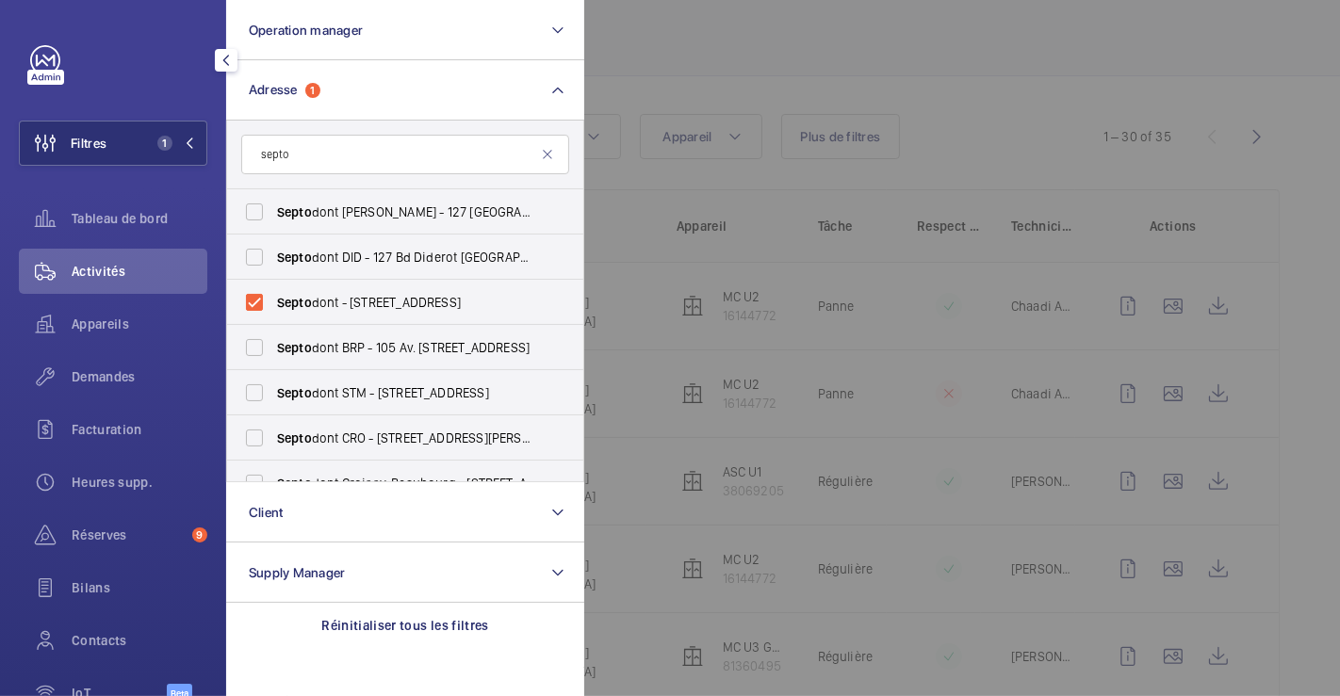
click at [928, 79] on div at bounding box center [1254, 348] width 1340 height 696
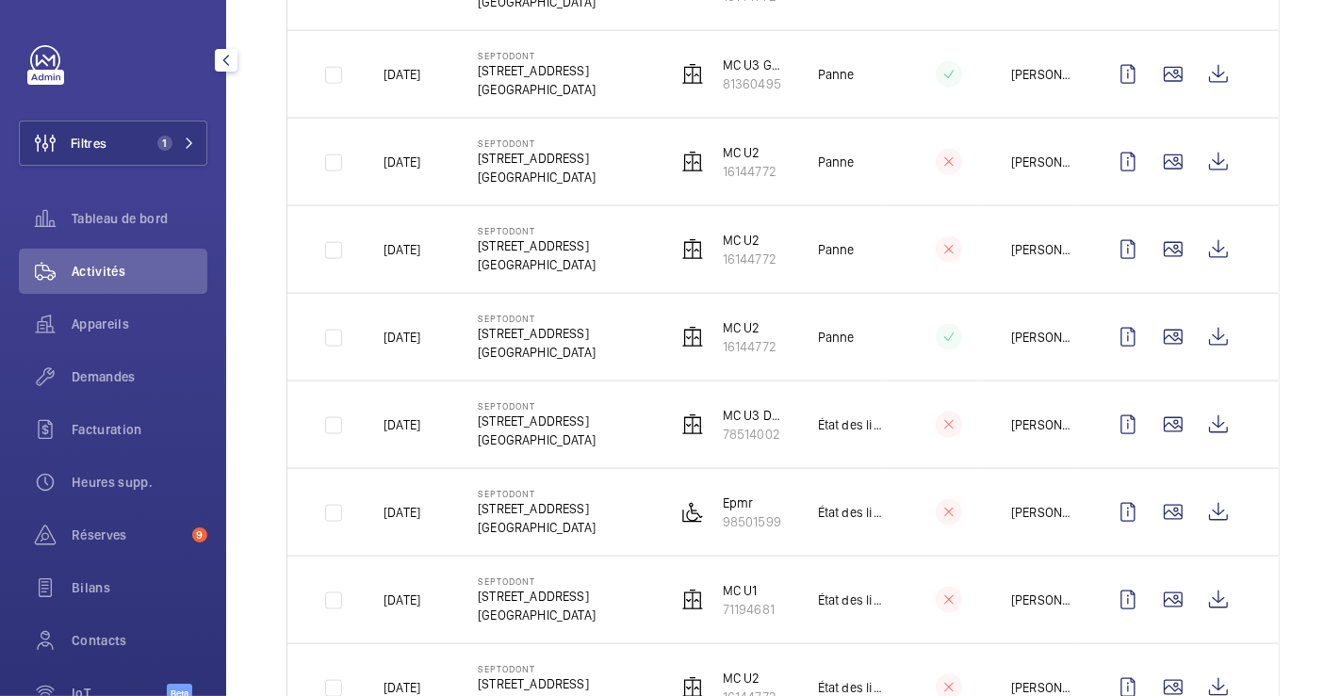
scroll to position [2018, 0]
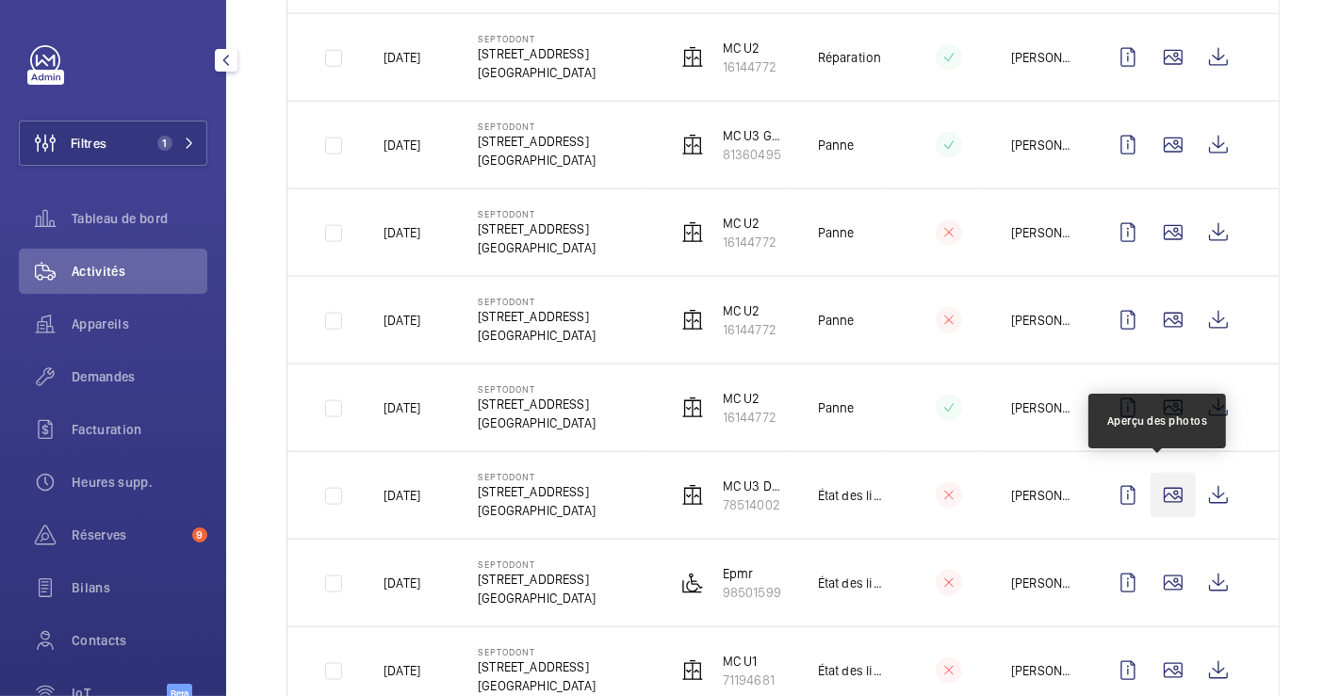
click at [1157, 480] on wm-front-icon-button at bounding box center [1172, 495] width 45 height 45
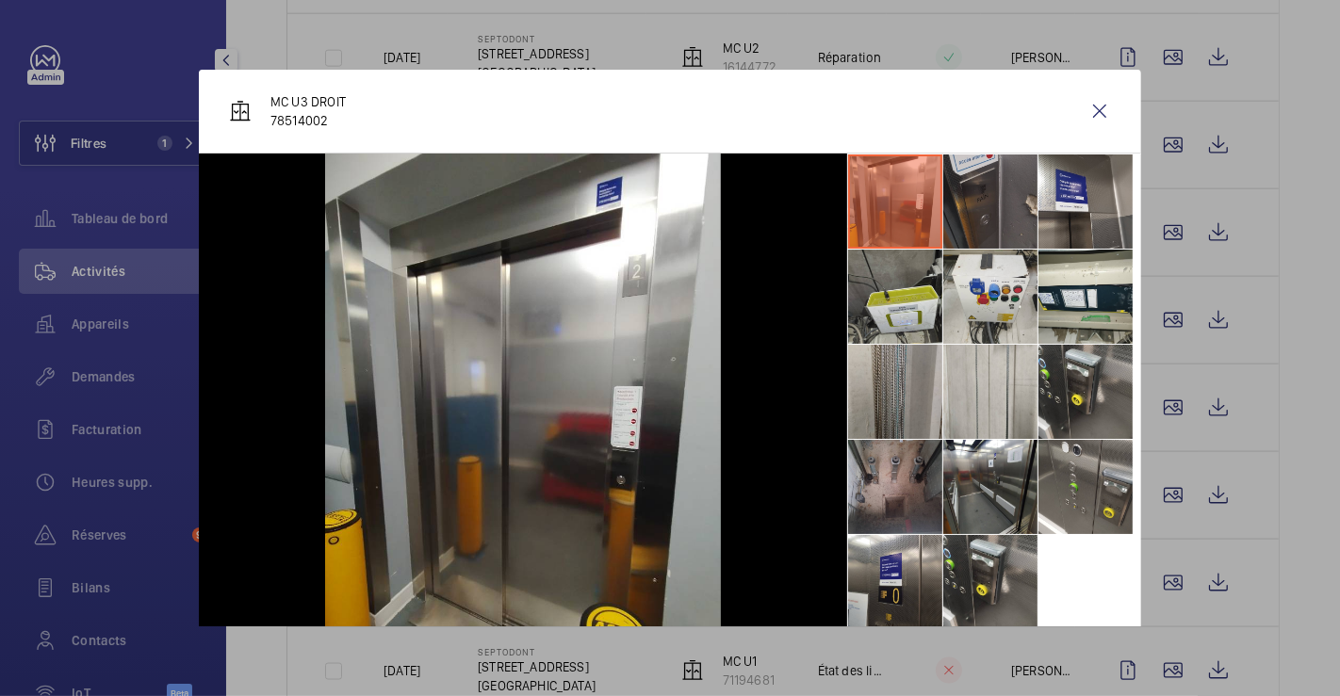
click at [961, 202] on li at bounding box center [990, 202] width 94 height 94
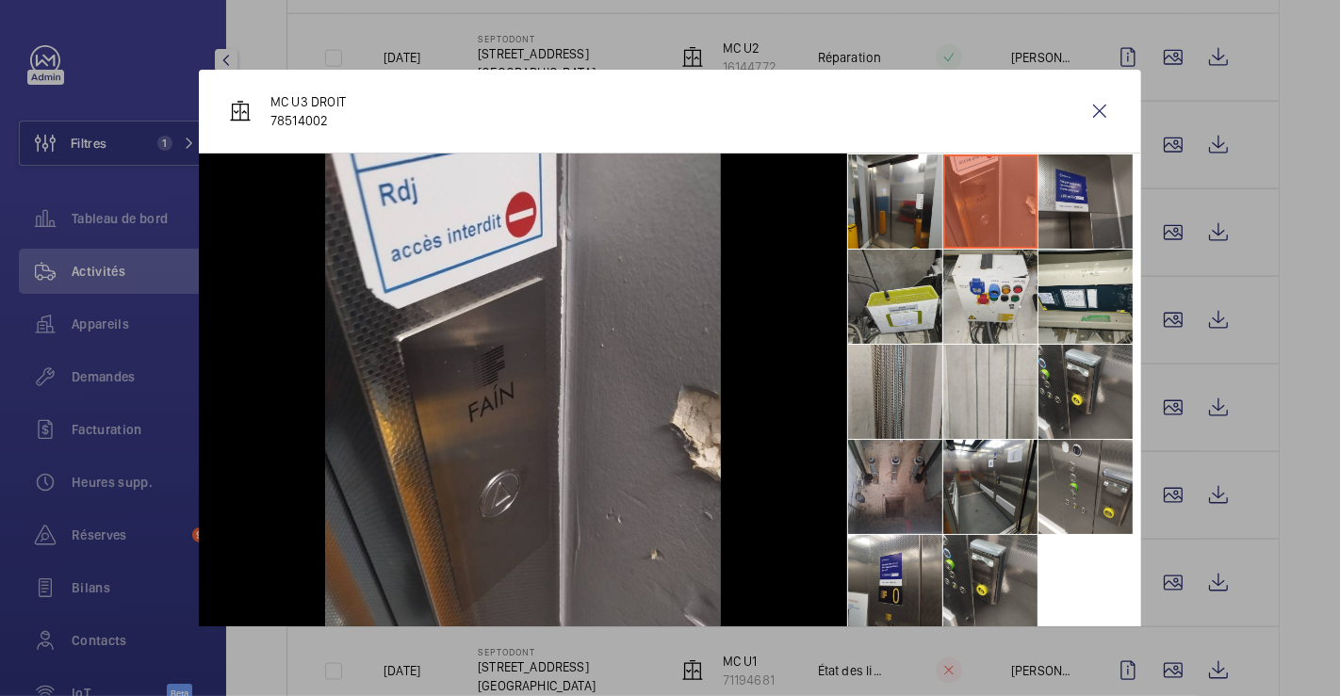
click at [1076, 200] on li at bounding box center [1085, 202] width 94 height 94
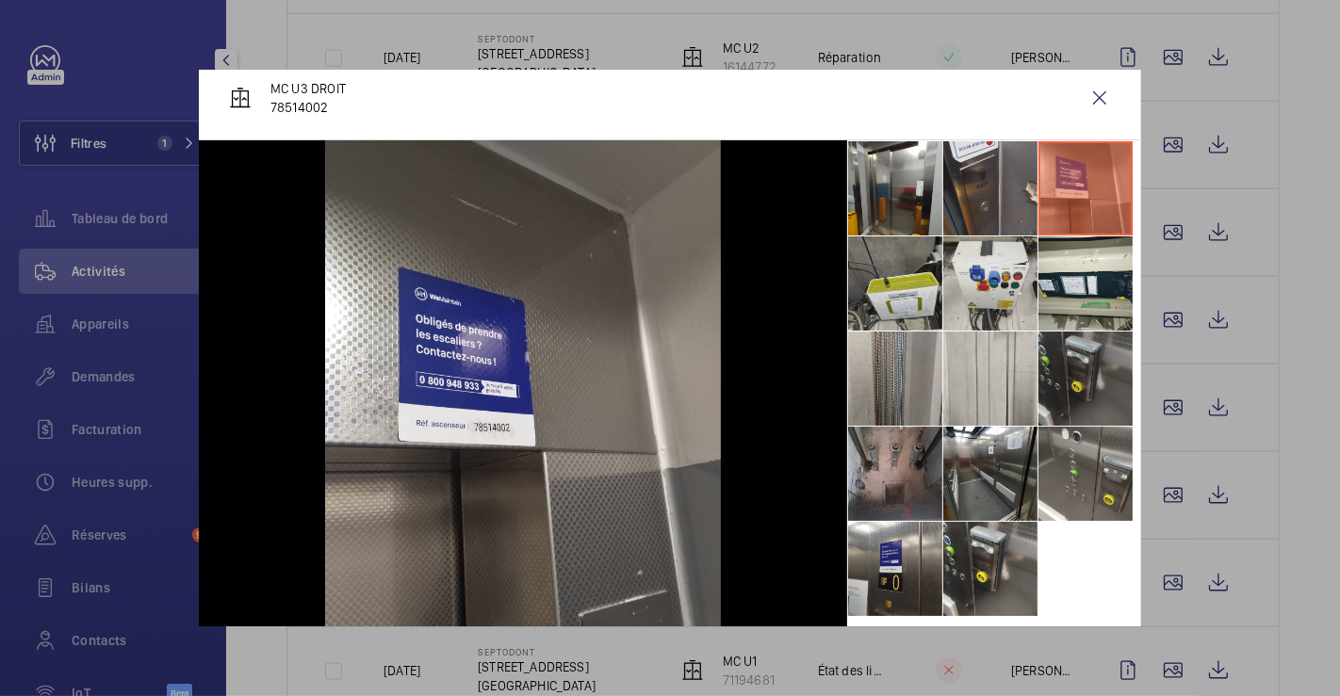
scroll to position [54, 0]
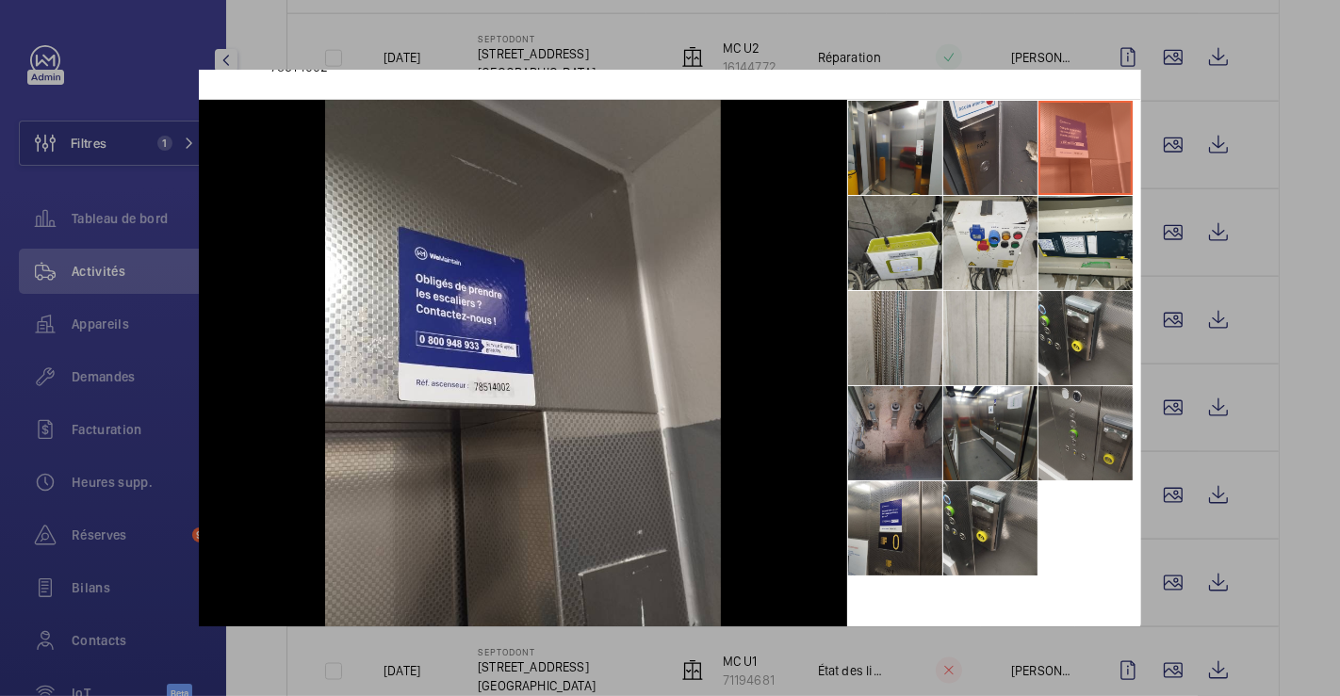
click at [1079, 414] on li at bounding box center [1085, 433] width 94 height 94
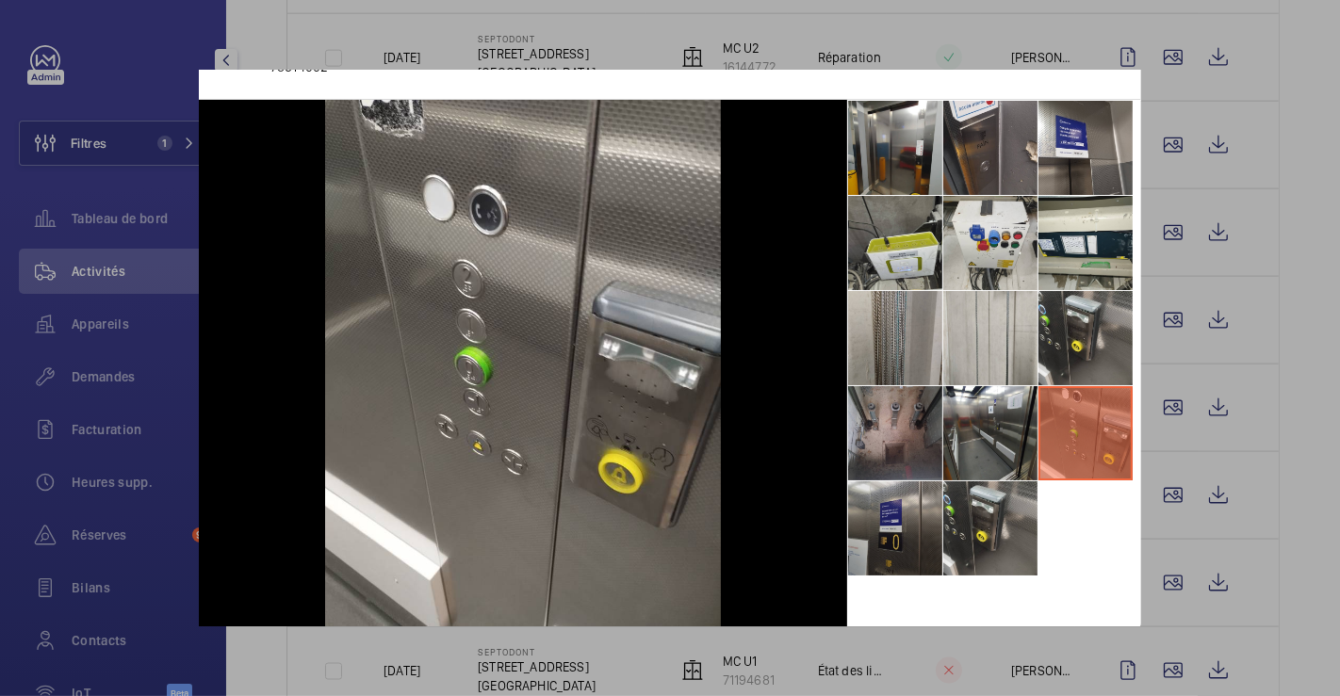
click at [904, 518] on li at bounding box center [895, 528] width 94 height 94
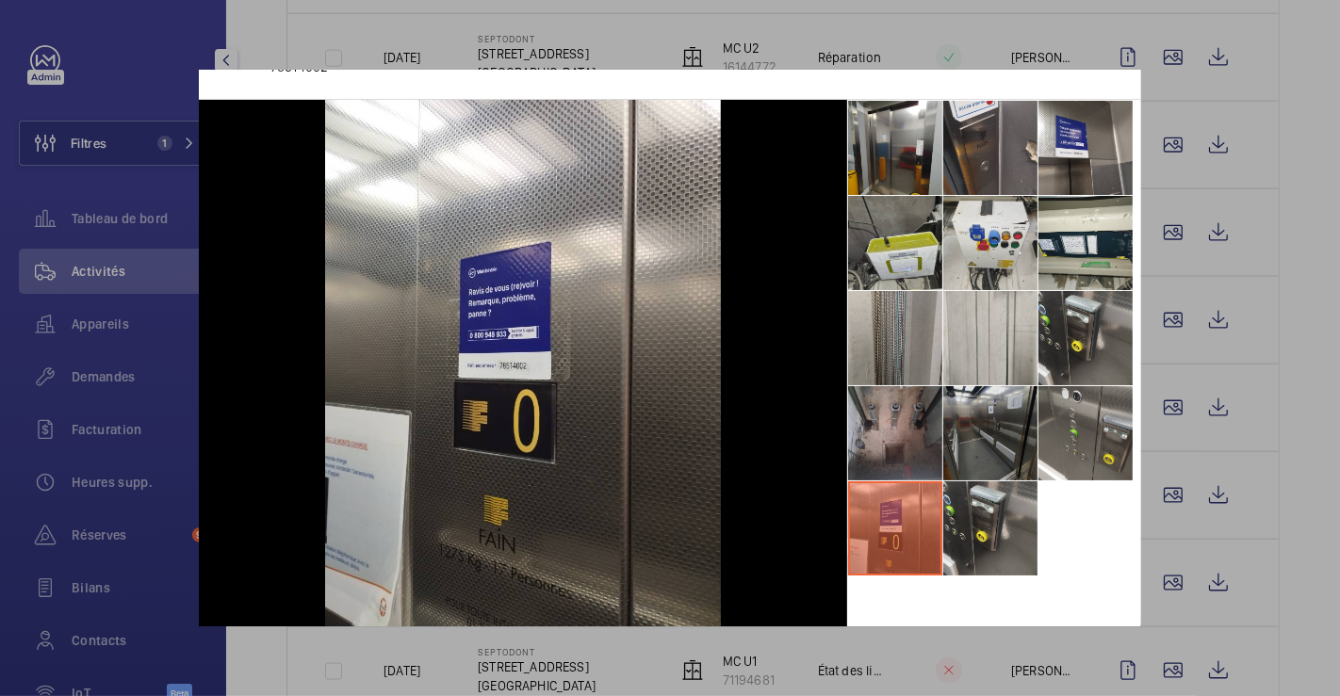
click at [978, 415] on li at bounding box center [990, 433] width 94 height 94
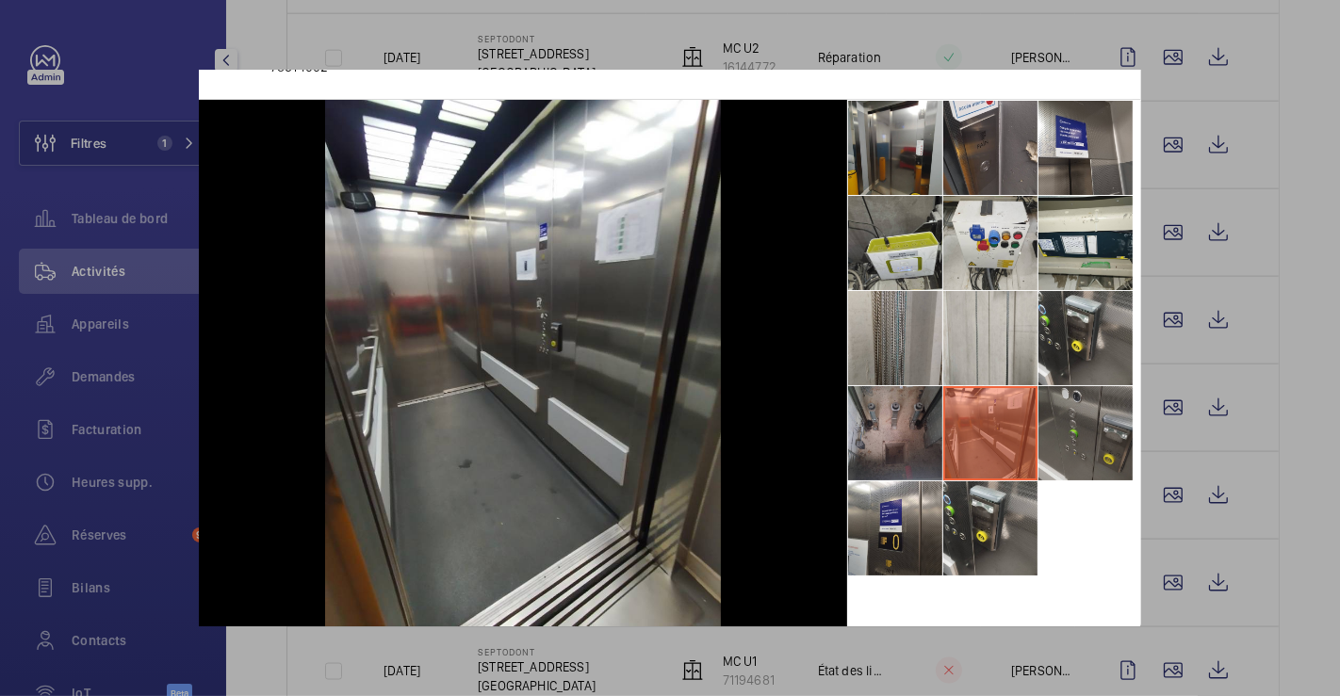
click at [1057, 421] on li at bounding box center [1085, 433] width 94 height 94
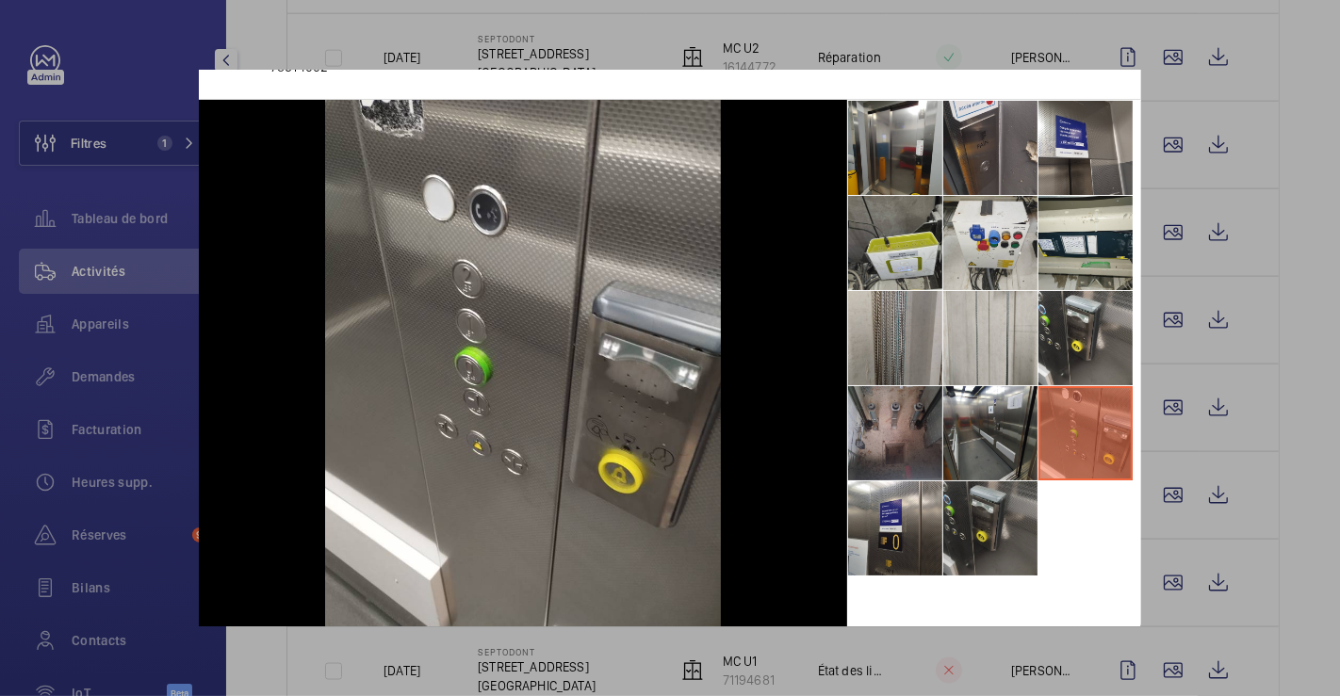
click at [967, 528] on li at bounding box center [990, 528] width 94 height 94
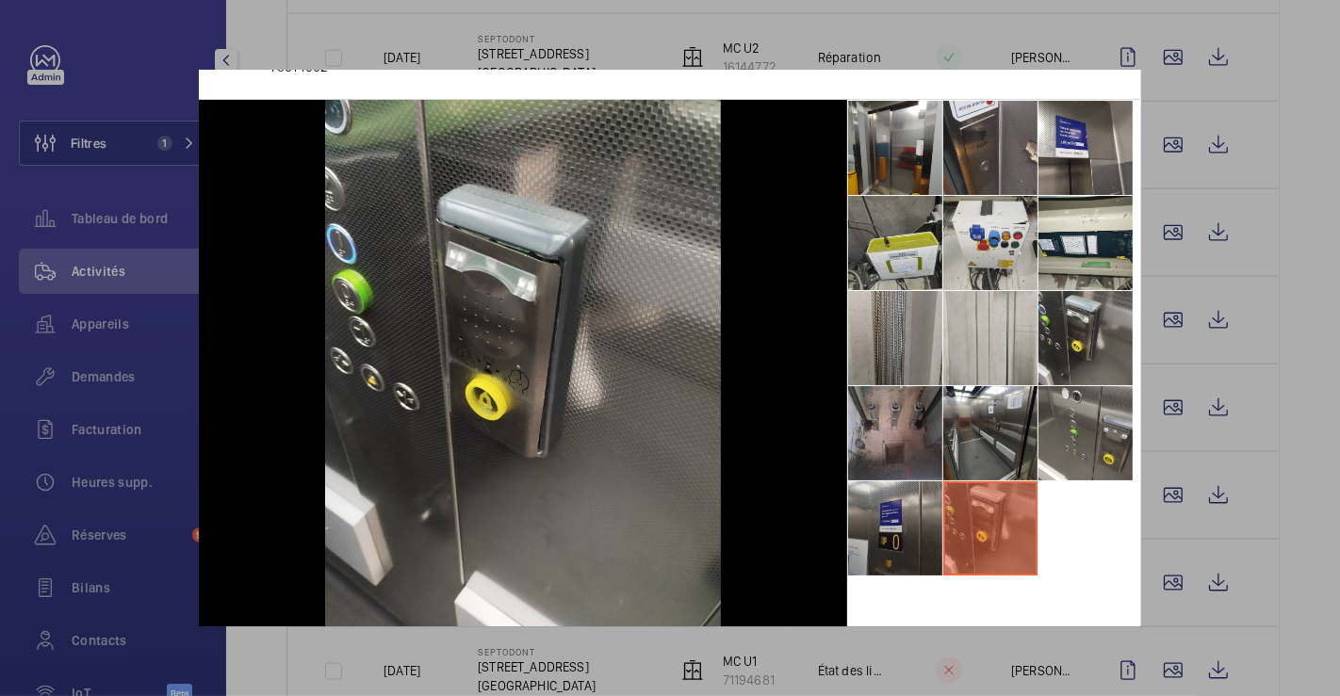
click at [890, 526] on li at bounding box center [895, 528] width 94 height 94
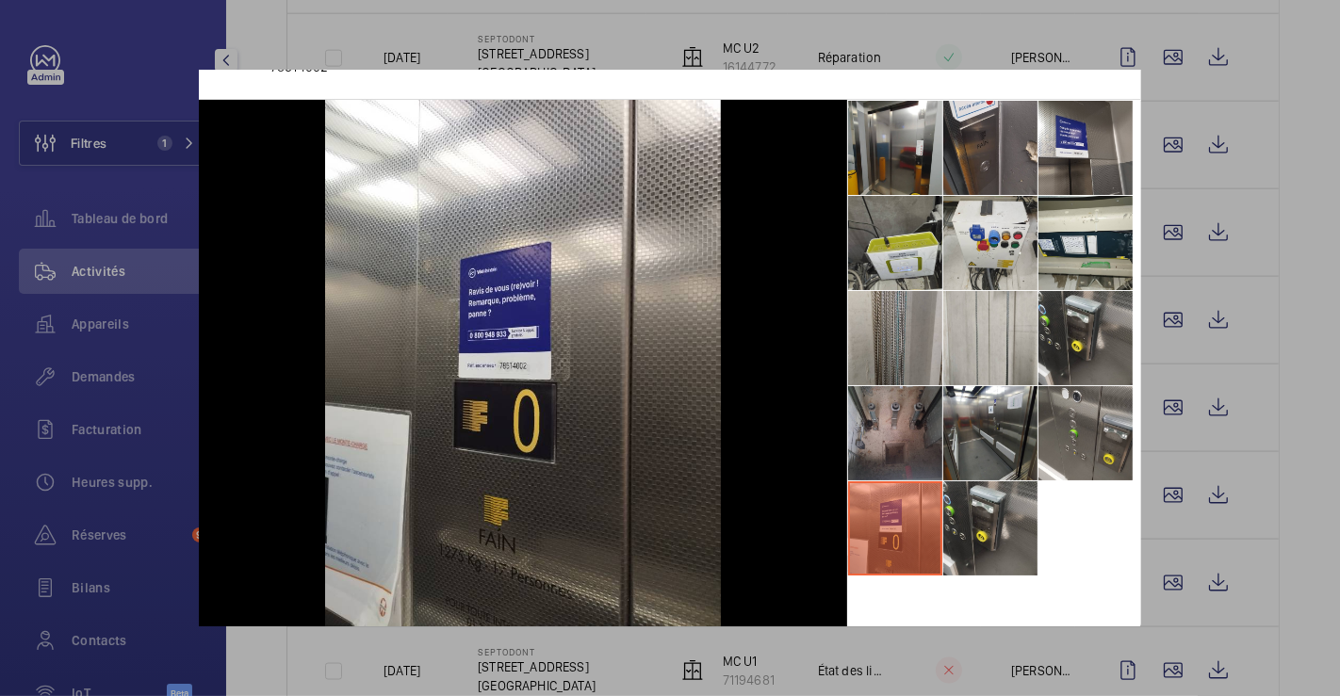
click at [1319, 101] on div at bounding box center [670, 348] width 1340 height 696
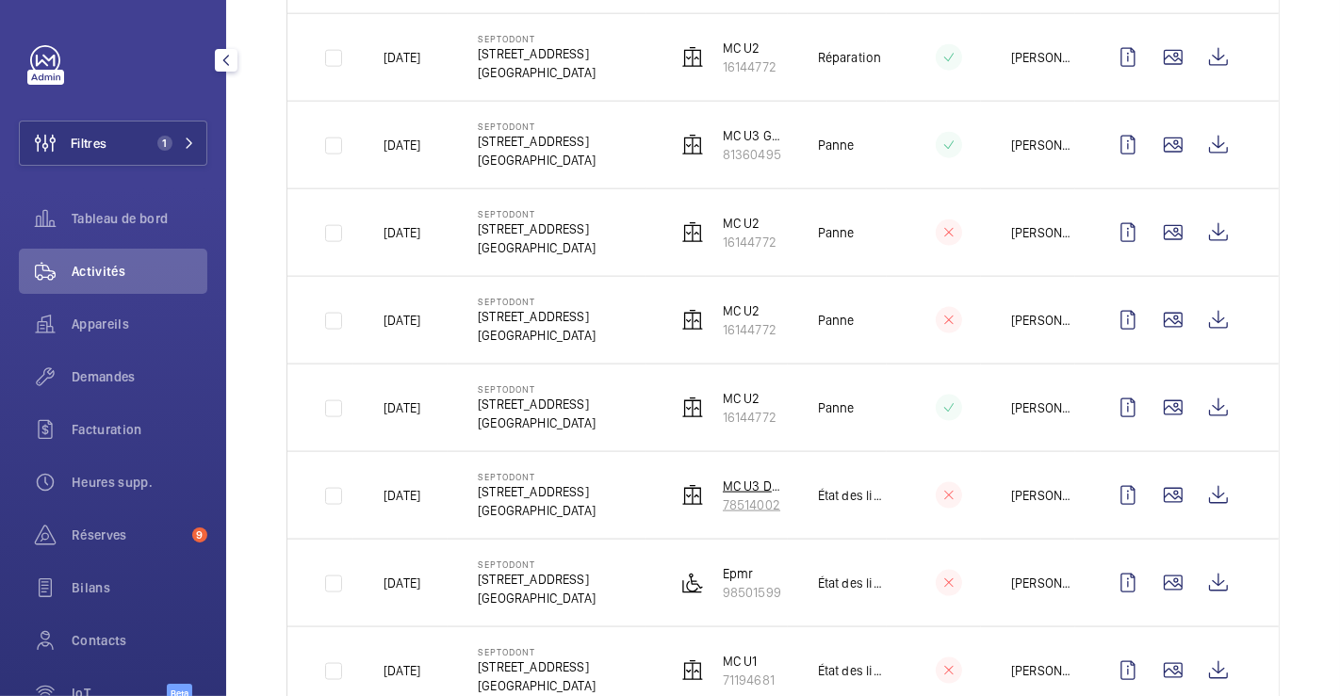
click at [683, 485] on img at bounding box center [692, 495] width 23 height 23
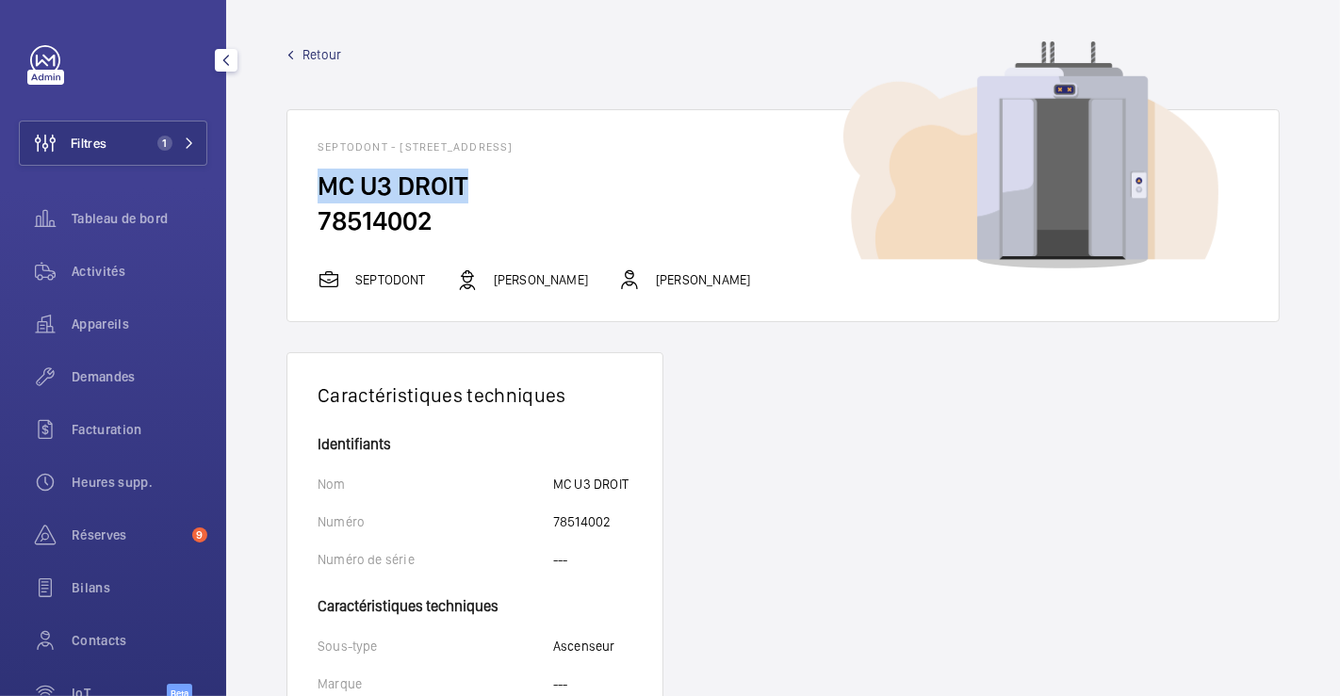
drag, startPoint x: 310, startPoint y: 181, endPoint x: 480, endPoint y: 187, distance: 169.7
click at [480, 187] on wm-front-card-body "MC U3 DROIT 78514002" at bounding box center [782, 219] width 991 height 100
copy h2 "MC U3 DROIT"
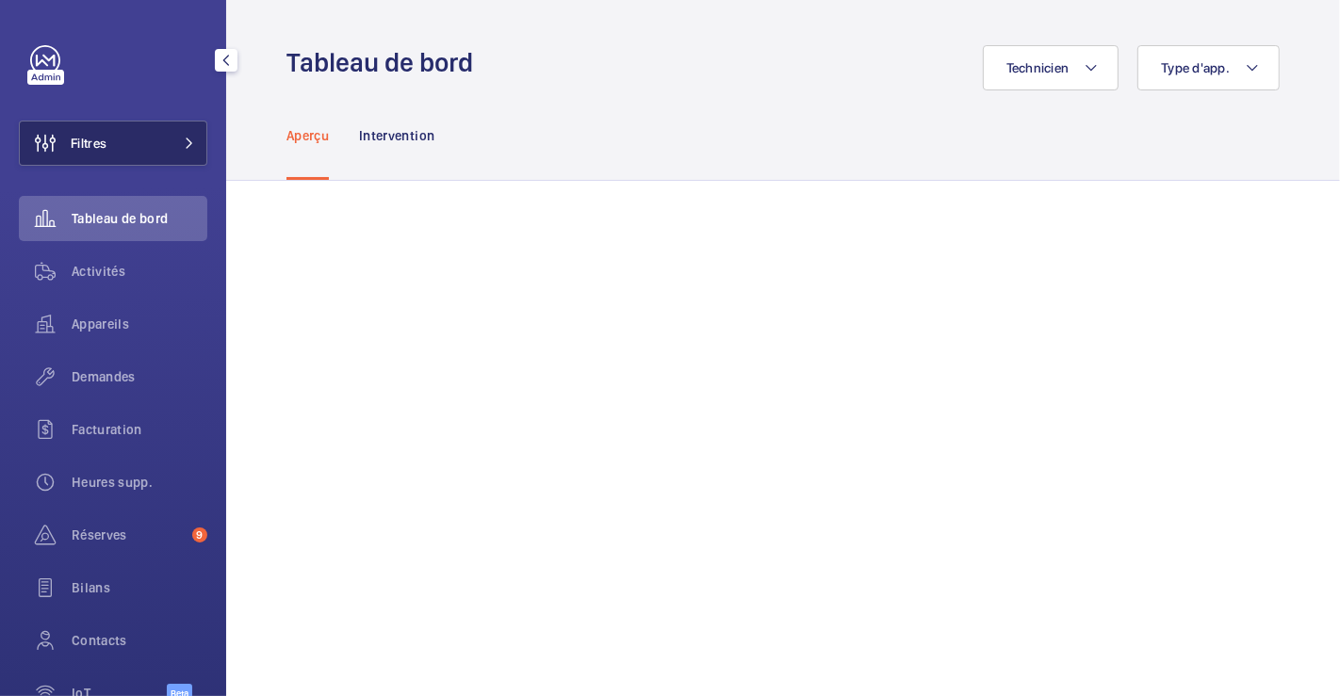
click at [143, 146] on button "Filtres" at bounding box center [113, 143] width 188 height 45
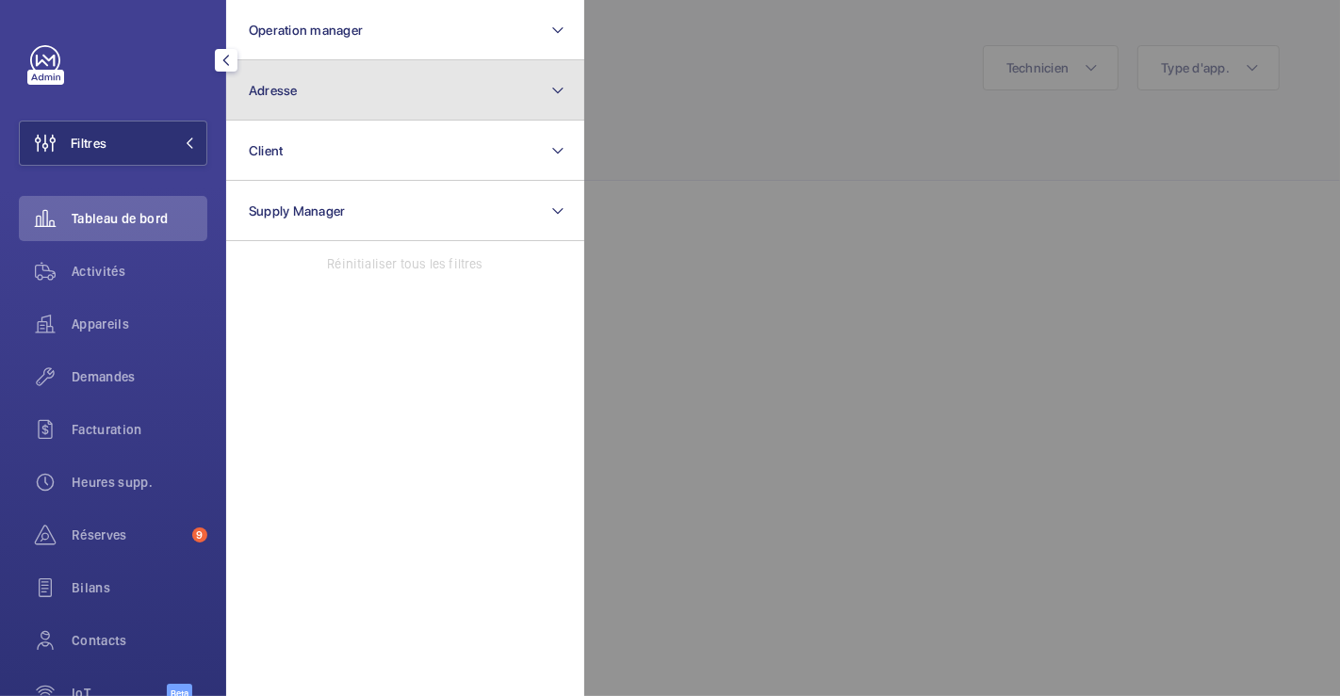
click at [355, 94] on button "Adresse" at bounding box center [405, 90] width 358 height 60
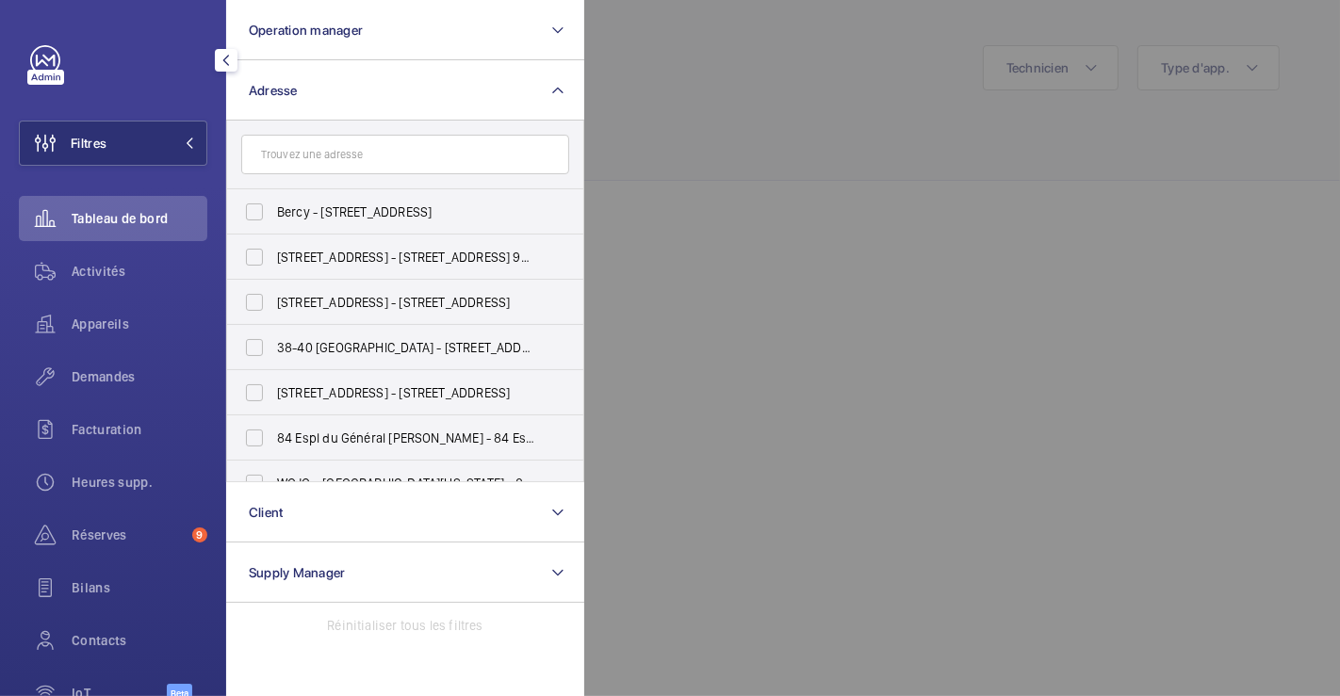
click at [339, 156] on input "text" at bounding box center [405, 155] width 328 height 40
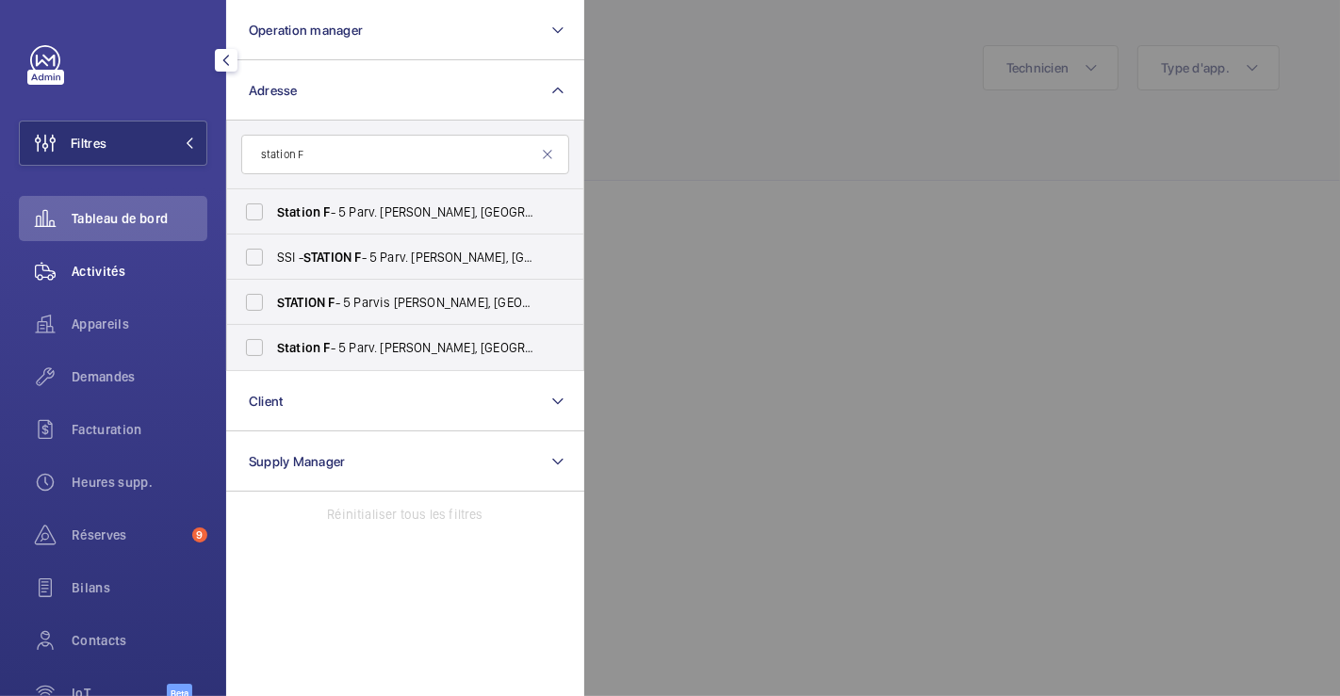
type input "station F"
click at [91, 272] on span "Activités" at bounding box center [140, 271] width 136 height 19
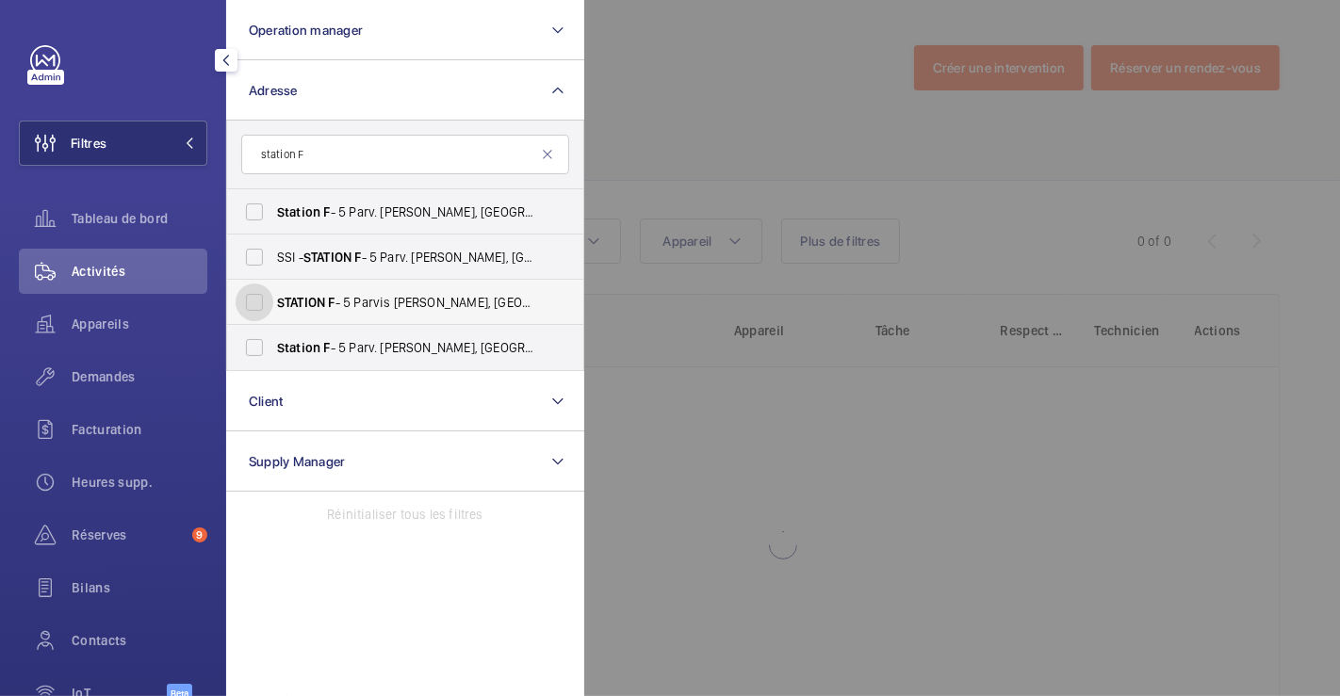
click at [258, 301] on input "STATION F - 5 Parvis [PERSON_NAME][GEOGRAPHIC_DATA]" at bounding box center [255, 303] width 38 height 38
checkbox input "true"
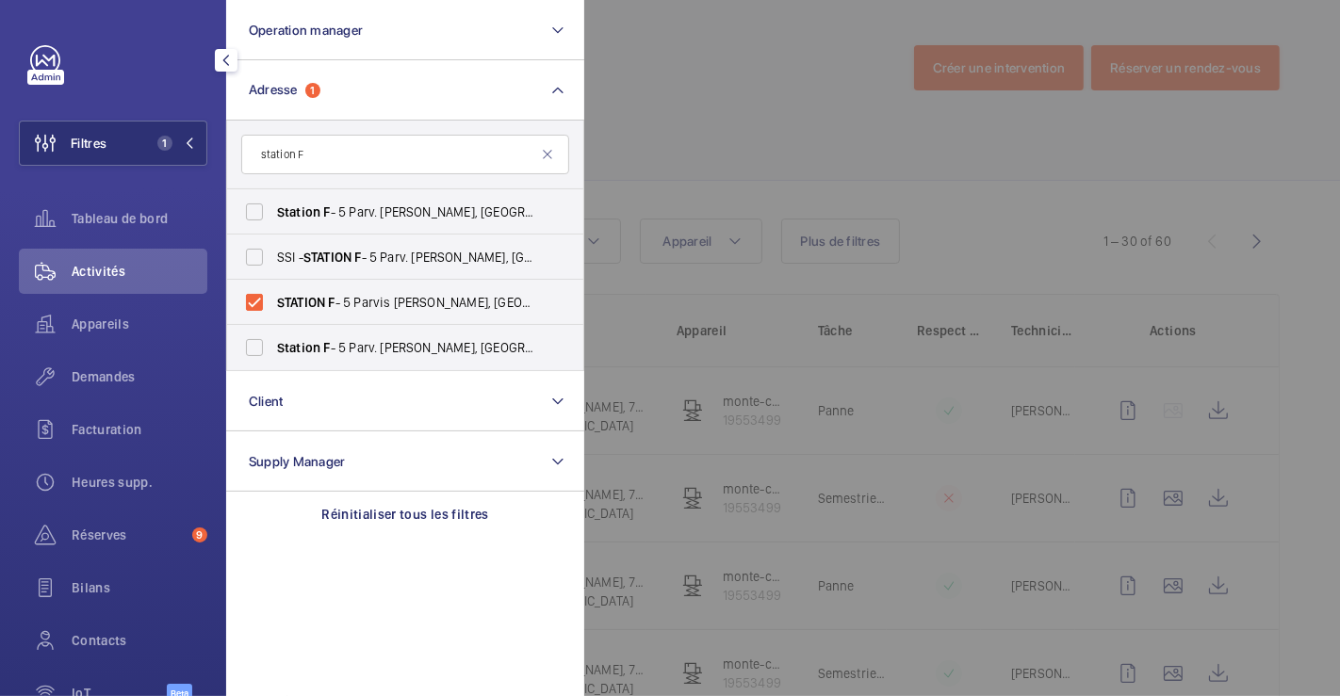
click at [758, 106] on div at bounding box center [1254, 348] width 1340 height 696
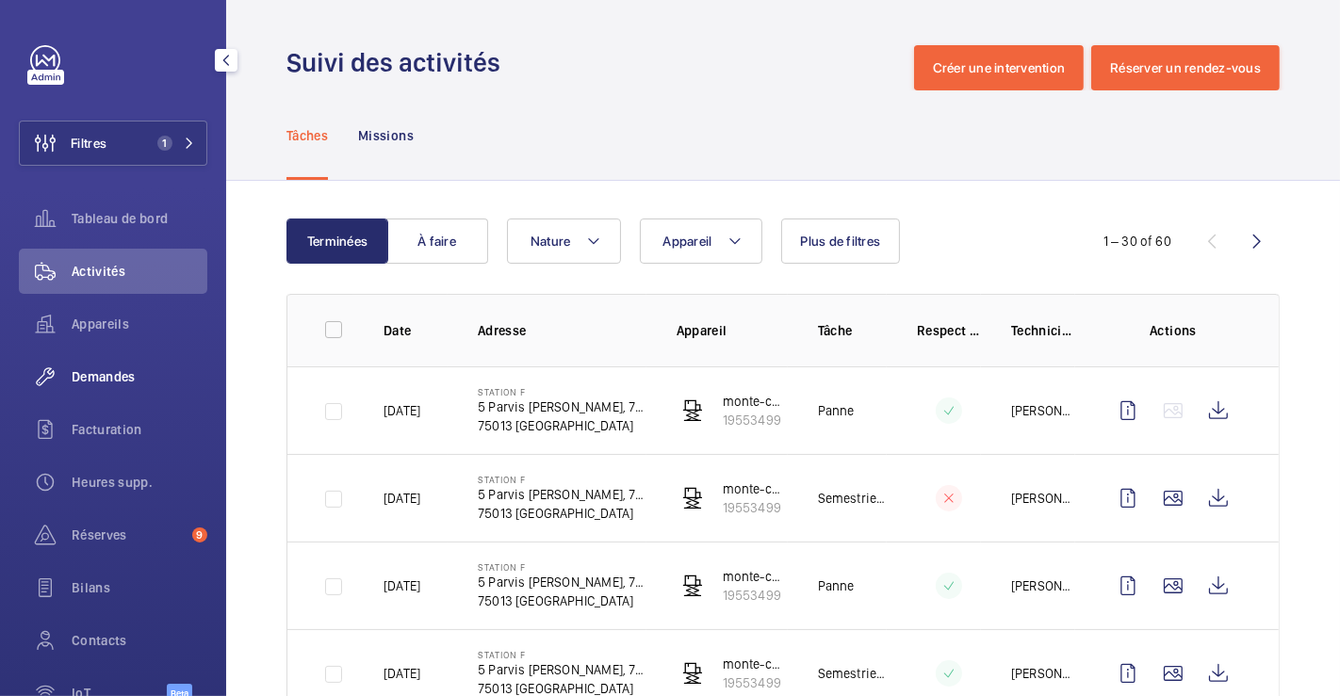
click at [102, 372] on span "Demandes" at bounding box center [140, 376] width 136 height 19
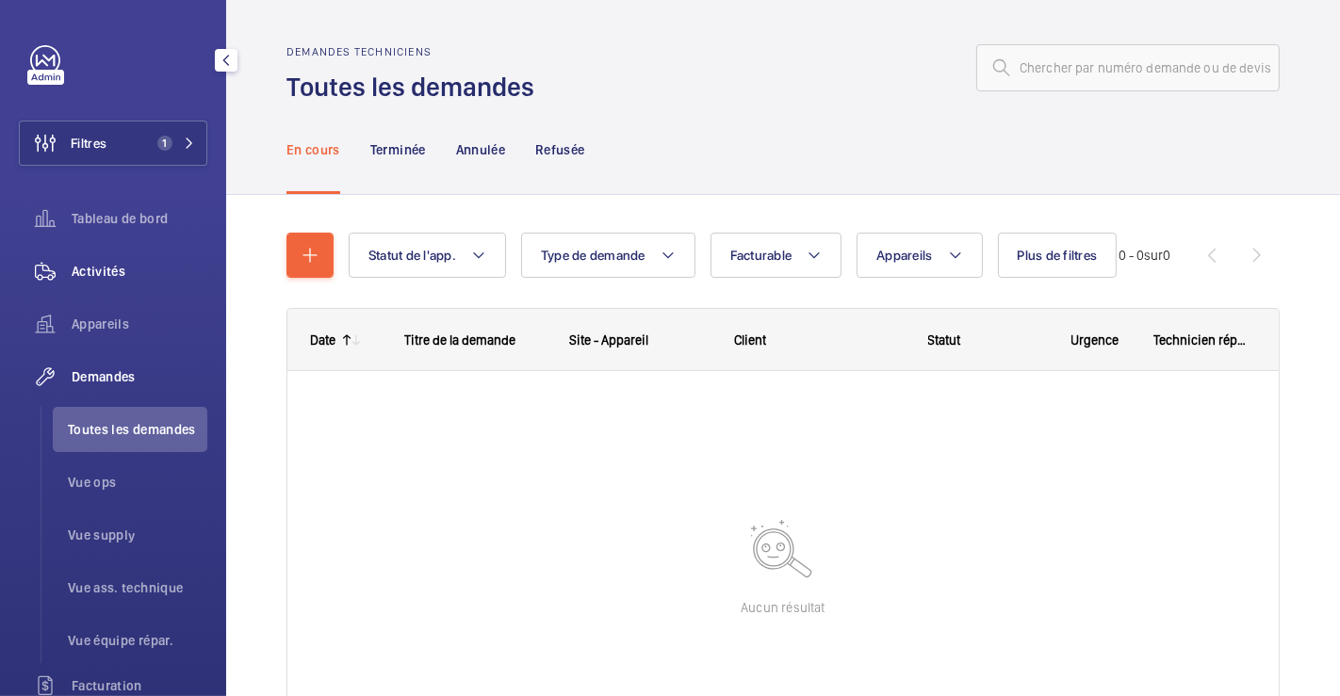
click at [122, 262] on span "Activités" at bounding box center [140, 271] width 136 height 19
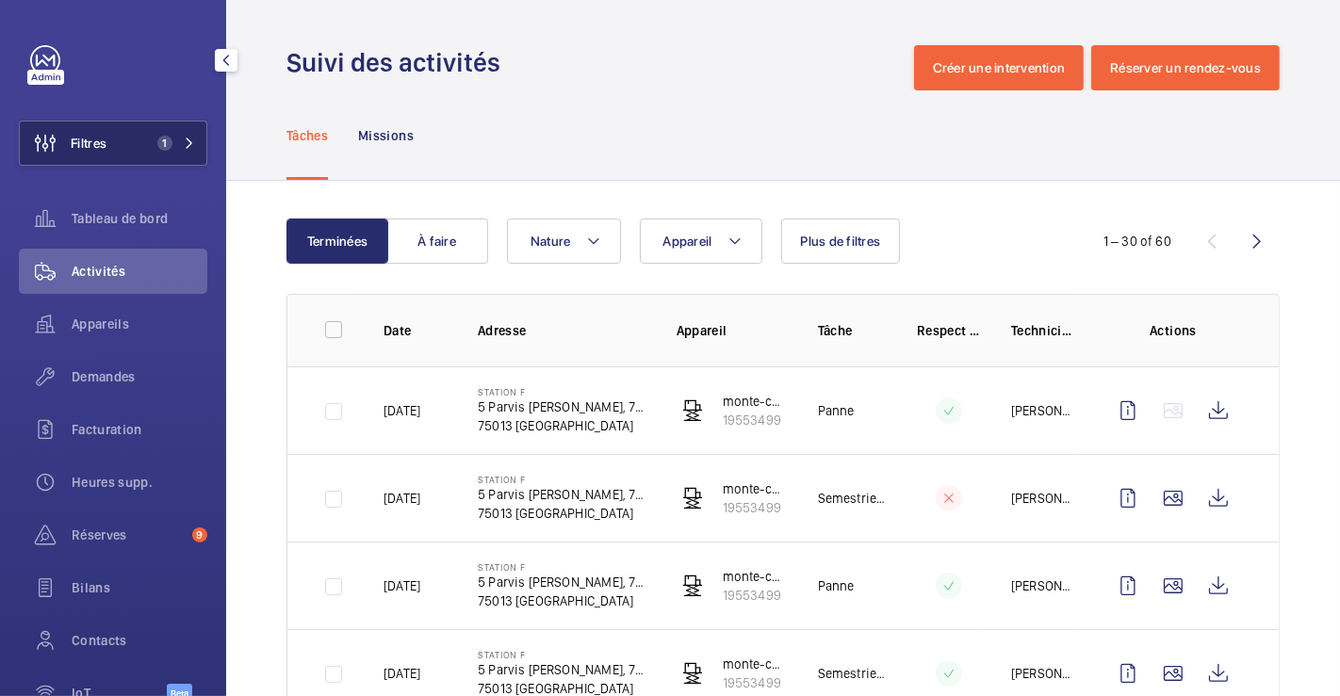
drag, startPoint x: 128, startPoint y: 143, endPoint x: 193, endPoint y: 140, distance: 65.1
click at [128, 142] on button "Filtres 1" at bounding box center [113, 143] width 188 height 45
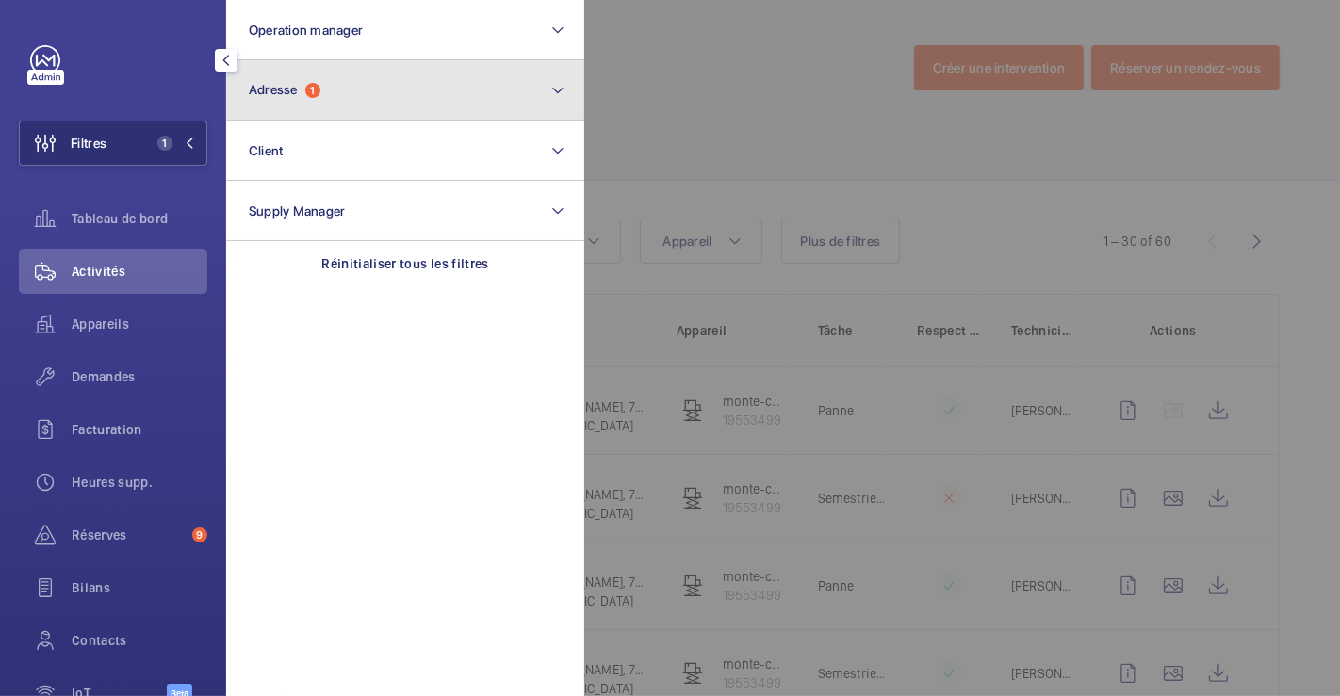
click at [366, 84] on button "Adresse 1" at bounding box center [405, 90] width 358 height 60
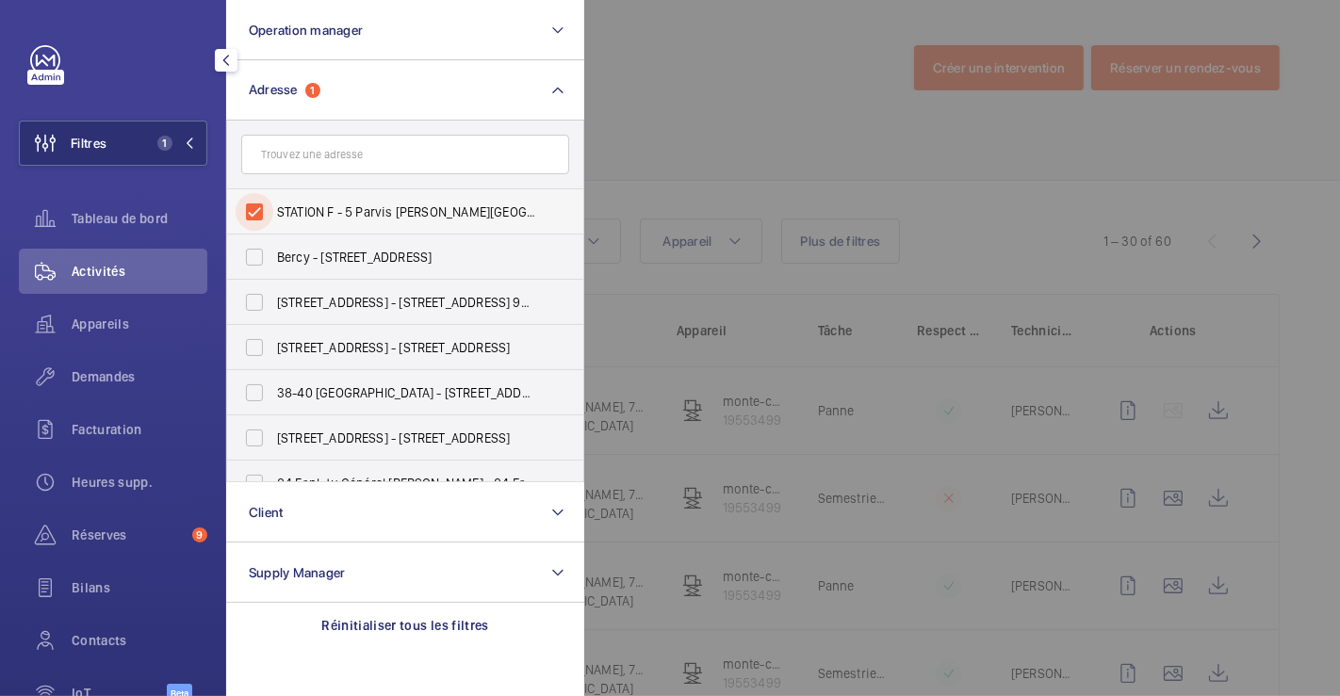
click at [253, 203] on input "STATION F - 5 Parvis [PERSON_NAME][GEOGRAPHIC_DATA]" at bounding box center [255, 212] width 38 height 38
checkbox input "false"
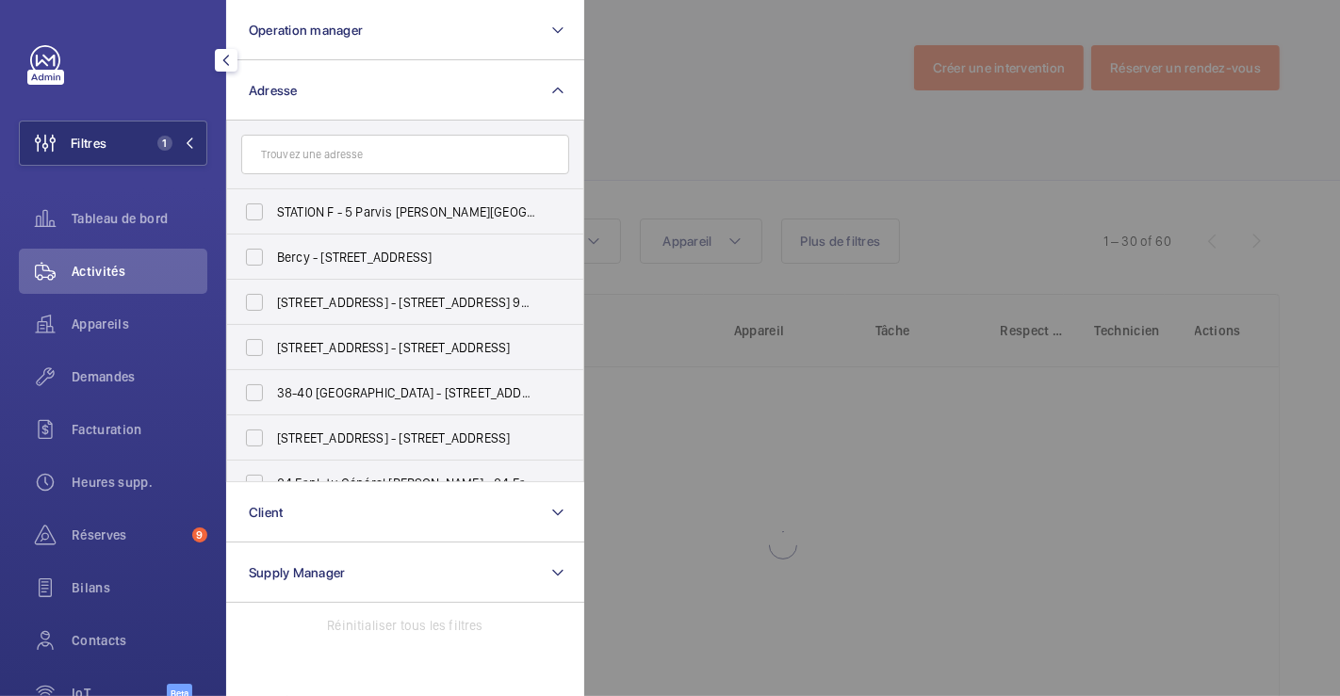
drag, startPoint x: 807, startPoint y: 79, endPoint x: 276, endPoint y: 101, distance: 531.8
click at [805, 79] on div at bounding box center [1254, 348] width 1340 height 696
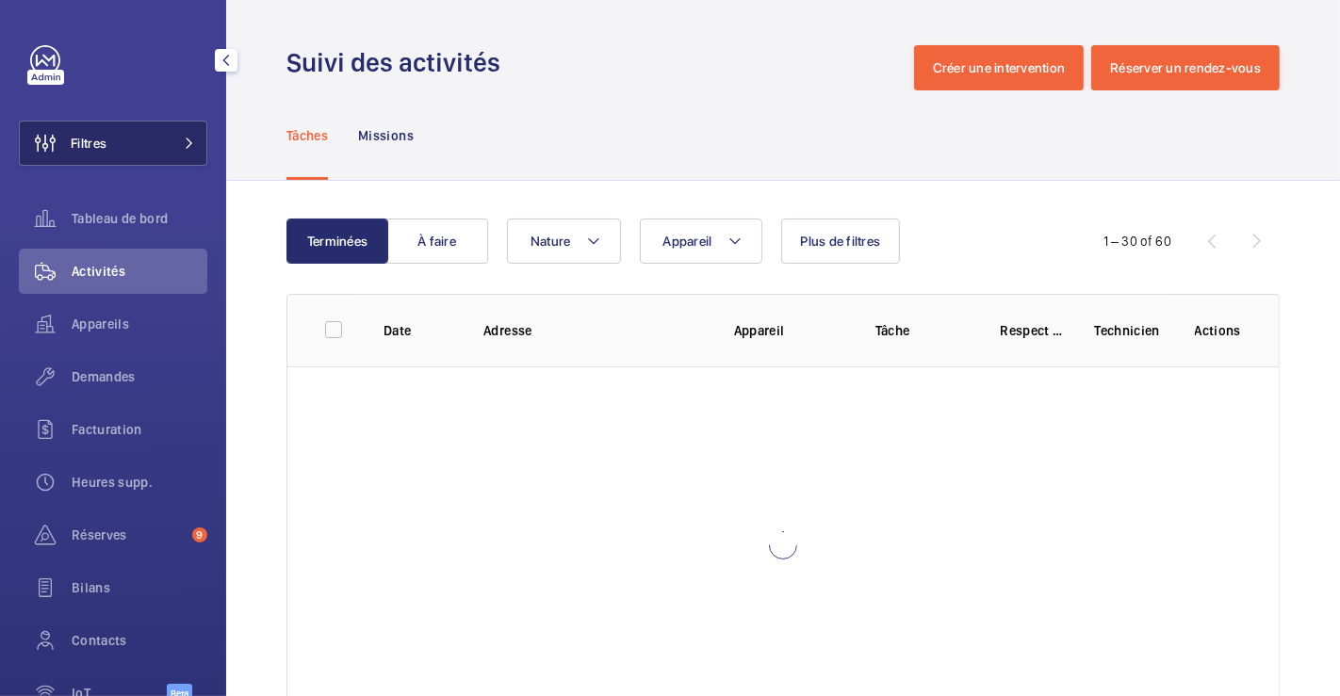
click at [105, 148] on span "Filtres" at bounding box center [89, 143] width 36 height 19
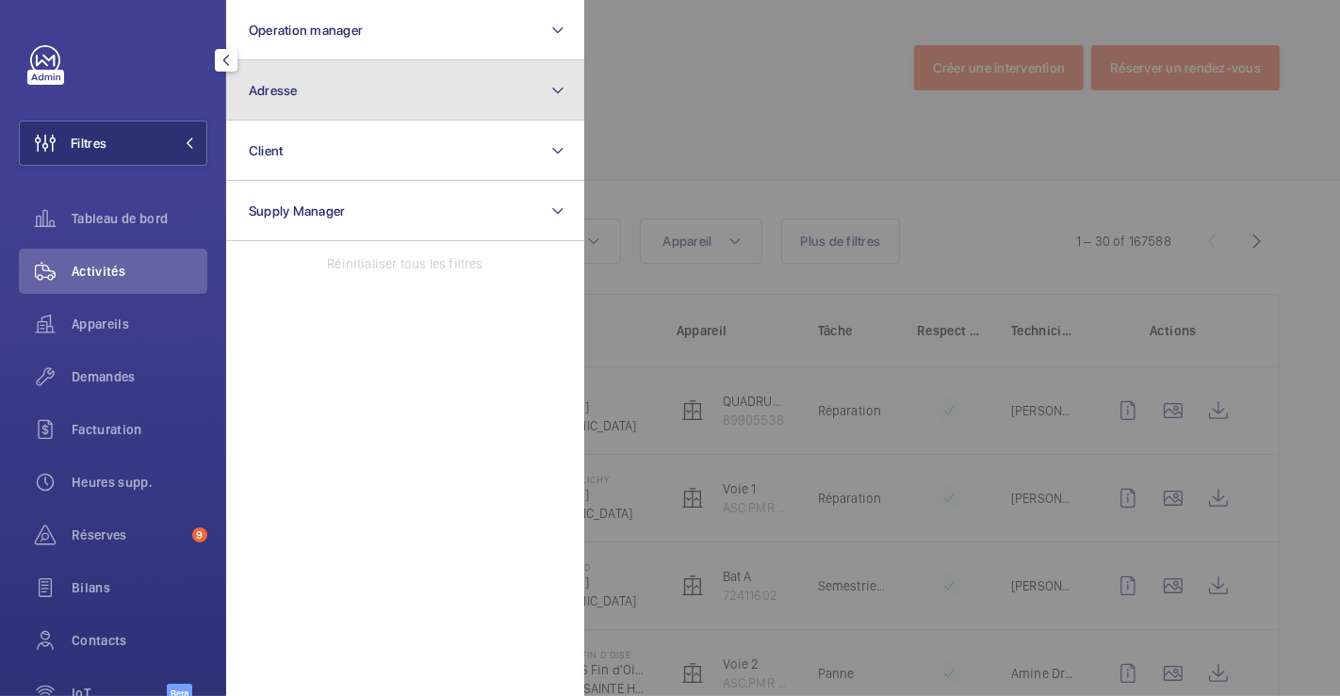
click at [333, 91] on button "Adresse" at bounding box center [405, 90] width 358 height 60
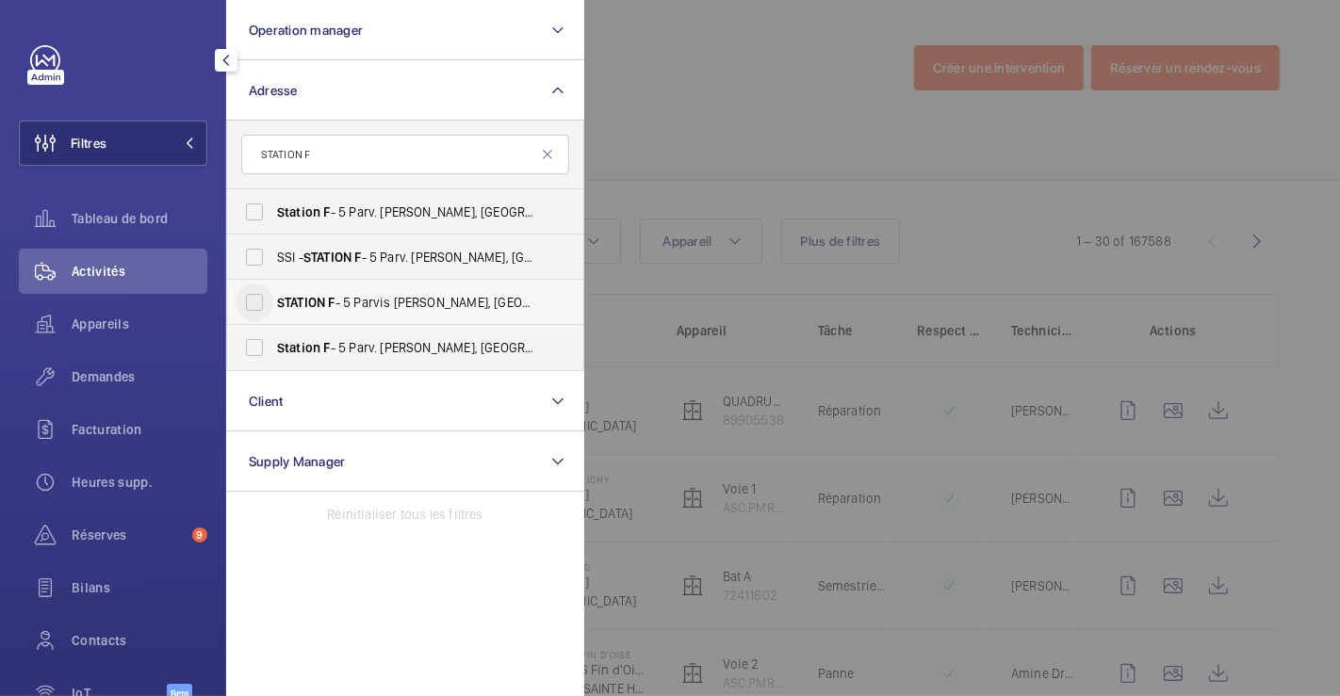
type input "STATION F"
click at [253, 308] on input "STATION F - 5 Parvis [PERSON_NAME][GEOGRAPHIC_DATA]" at bounding box center [255, 303] width 38 height 38
checkbox input "false"
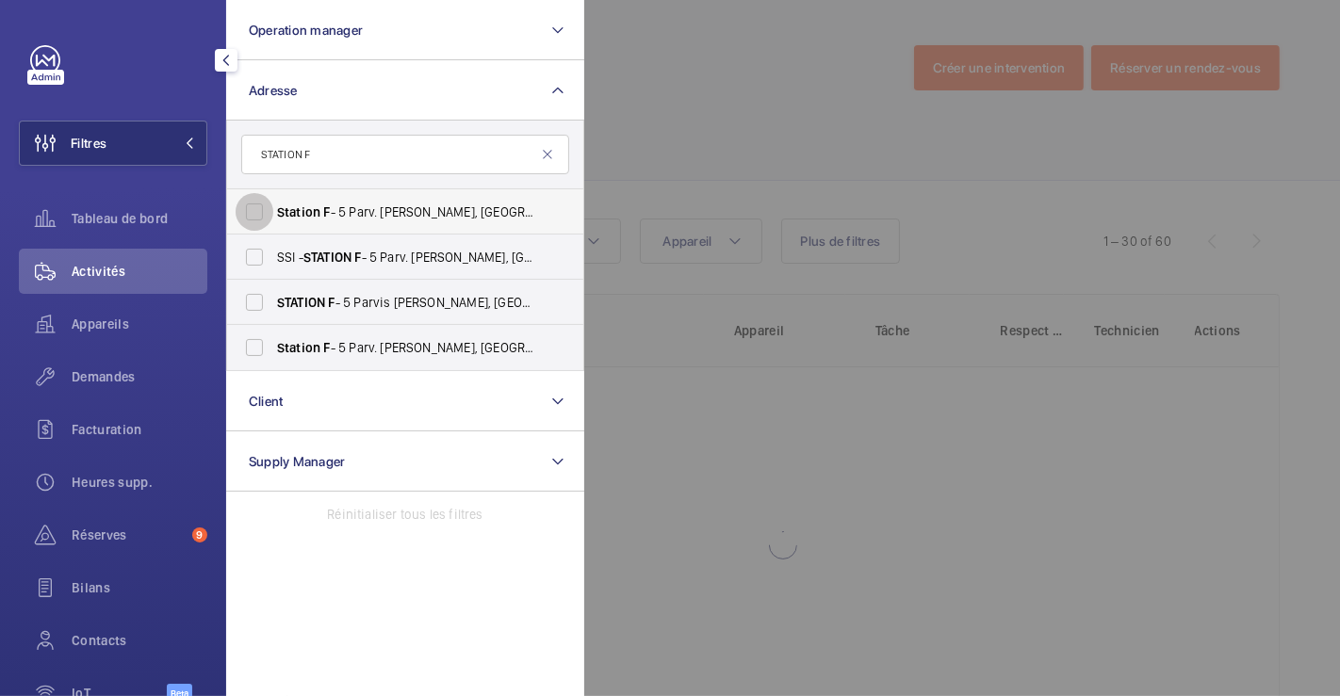
click at [258, 214] on input "Station F - 5 Parv. [PERSON_NAME], [GEOGRAPHIC_DATA] 75013" at bounding box center [255, 212] width 38 height 38
checkbox input "true"
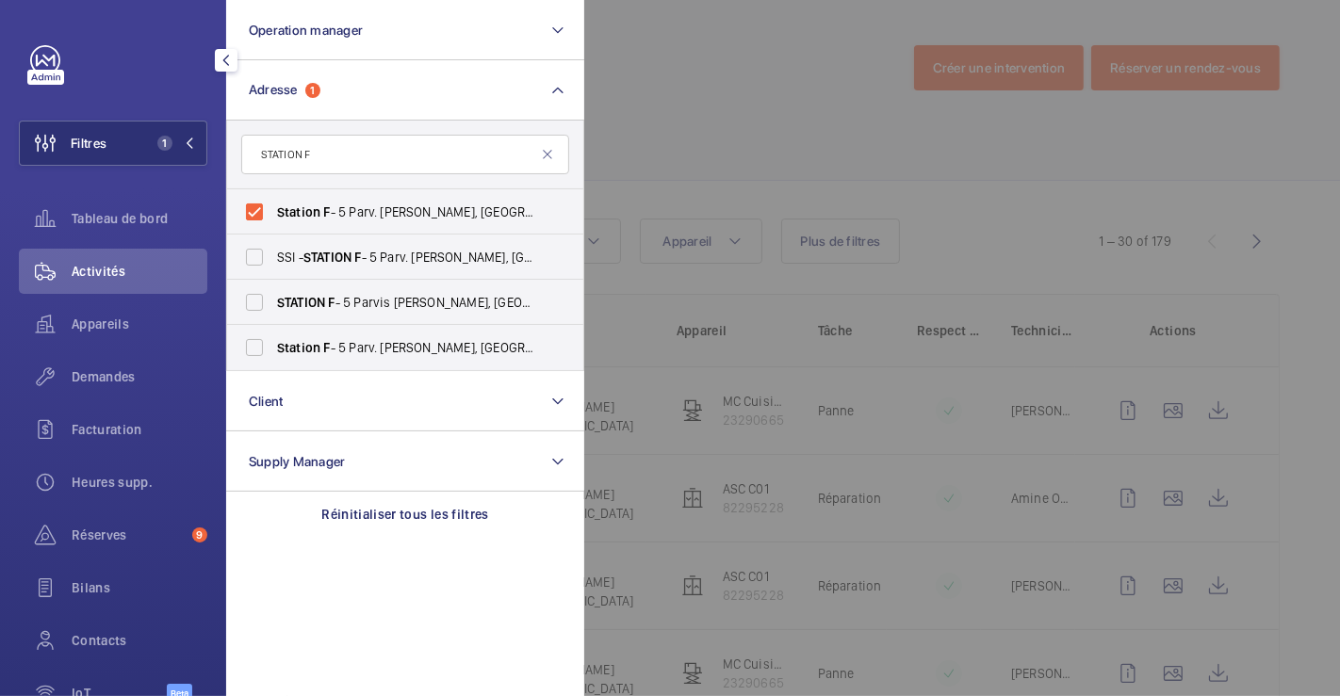
click at [816, 96] on div at bounding box center [1254, 348] width 1340 height 696
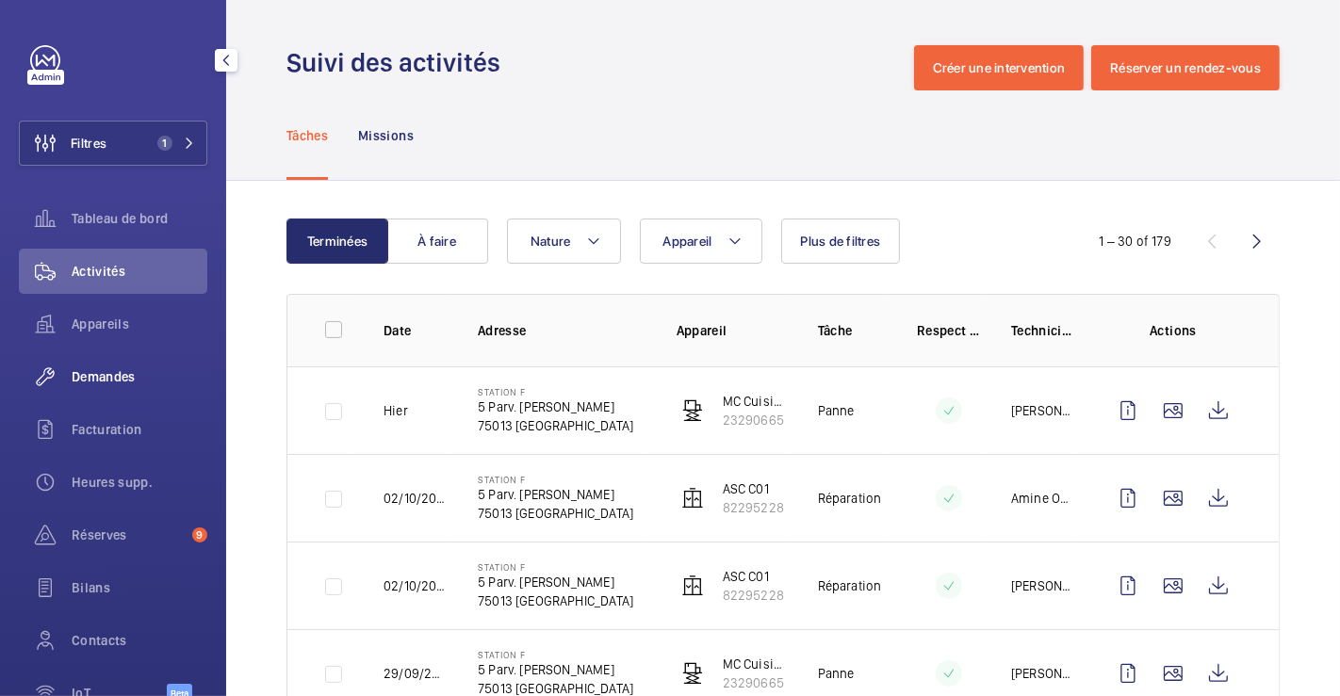
click at [107, 373] on span "Demandes" at bounding box center [140, 376] width 136 height 19
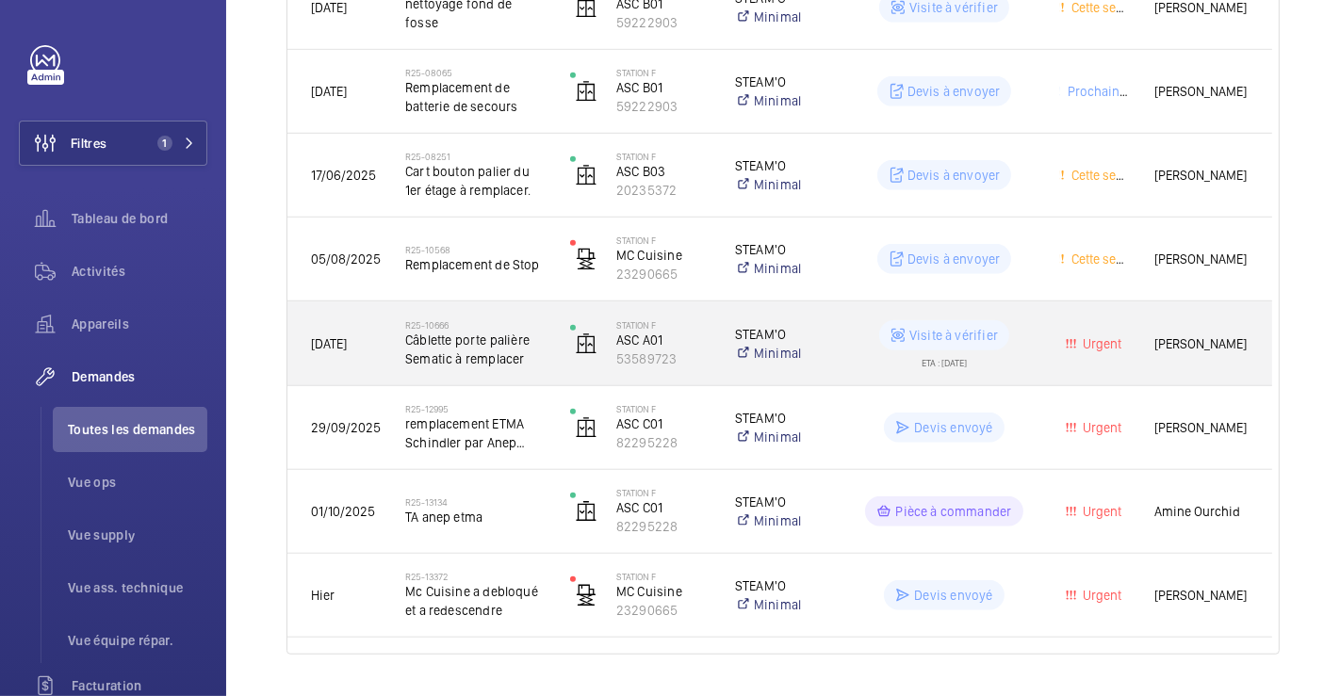
scroll to position [960, 0]
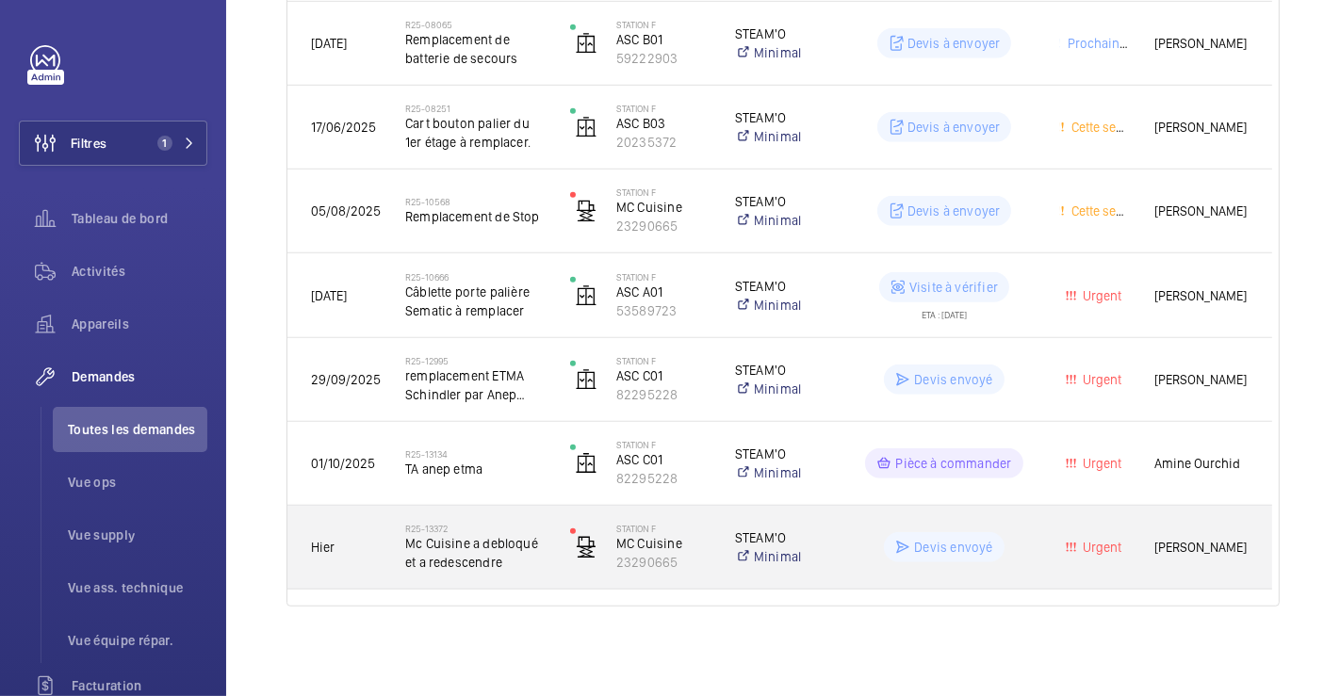
click at [822, 510] on div "STEAM'O Minimal" at bounding box center [770, 547] width 116 height 75
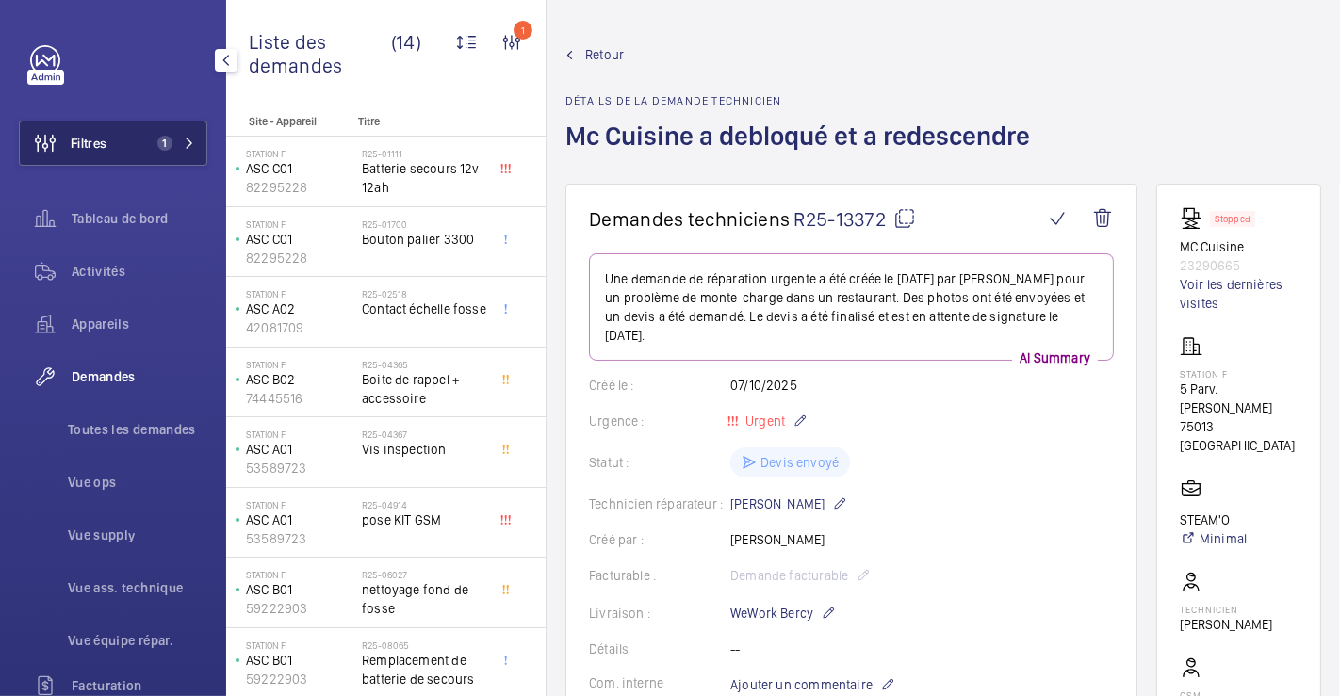
click at [83, 141] on span "Filtres" at bounding box center [89, 143] width 36 height 19
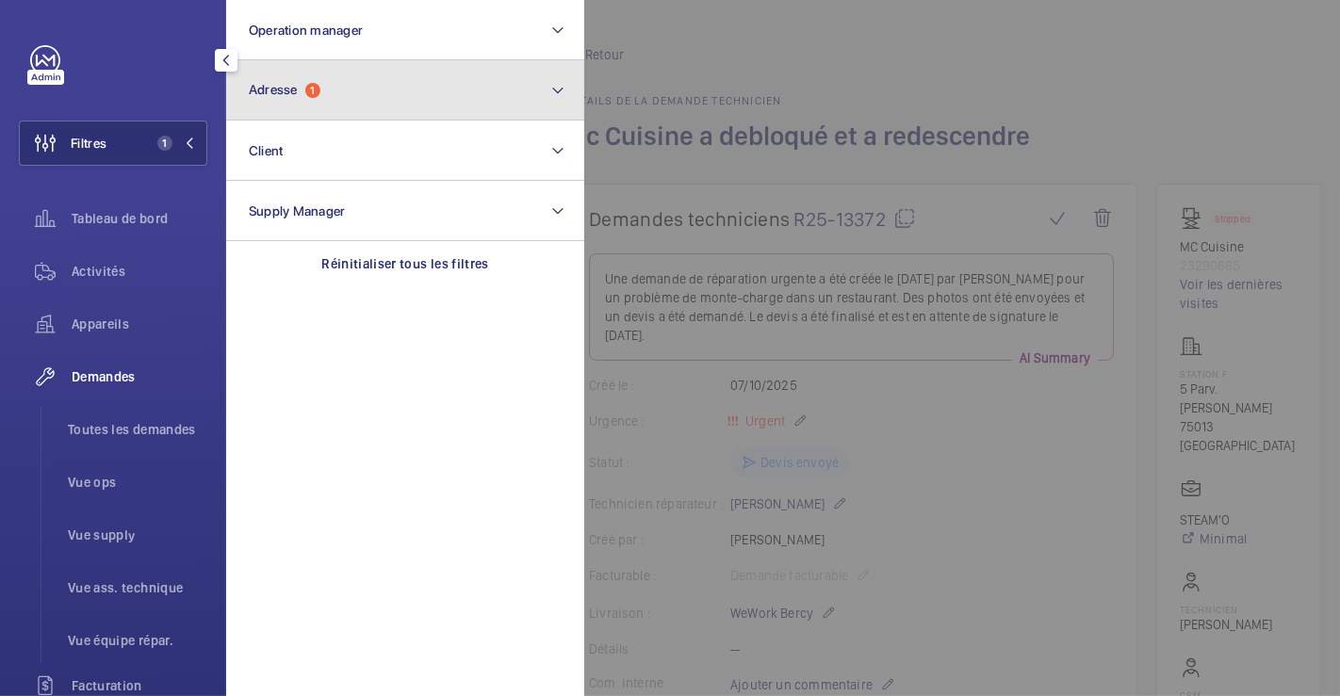
click at [264, 91] on span "Adresse" at bounding box center [273, 89] width 49 height 15
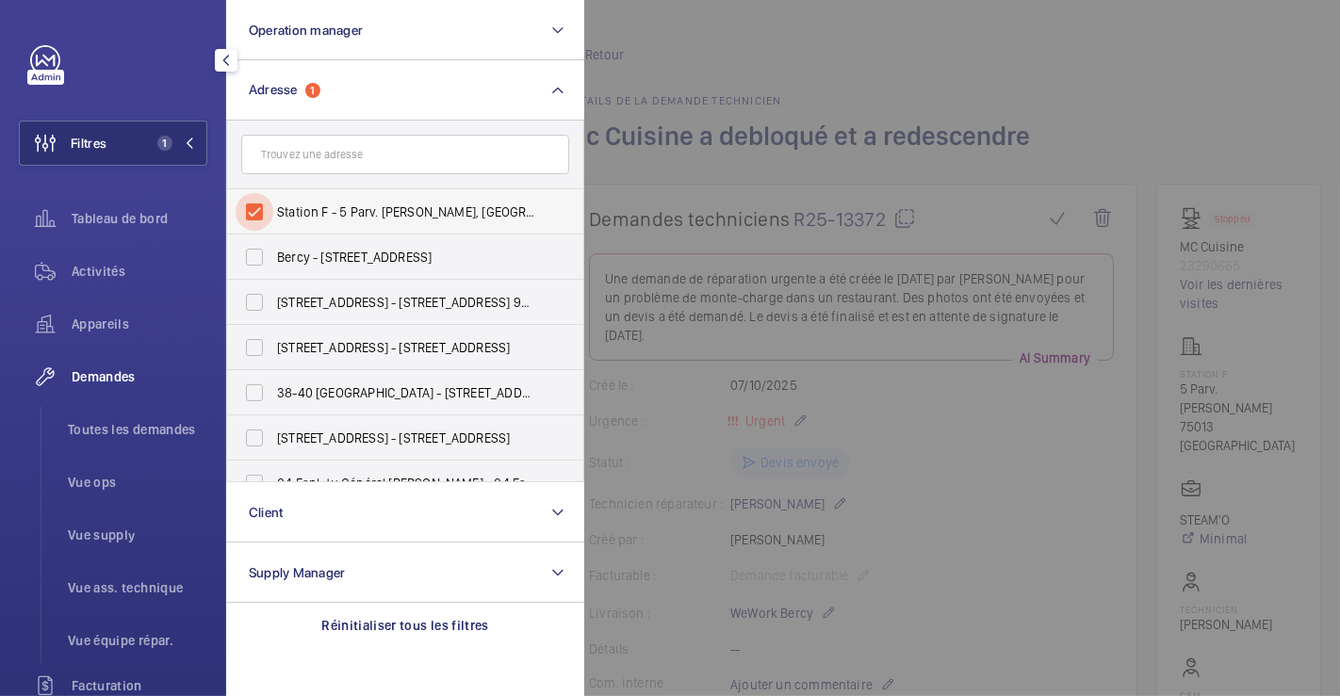
click at [250, 204] on input "Station F - 5 Parv. [PERSON_NAME], [GEOGRAPHIC_DATA] 75013" at bounding box center [255, 212] width 38 height 38
checkbox input "false"
drag, startPoint x: 740, startPoint y: 45, endPoint x: 535, endPoint y: 76, distance: 206.8
click at [741, 45] on div at bounding box center [1254, 348] width 1340 height 696
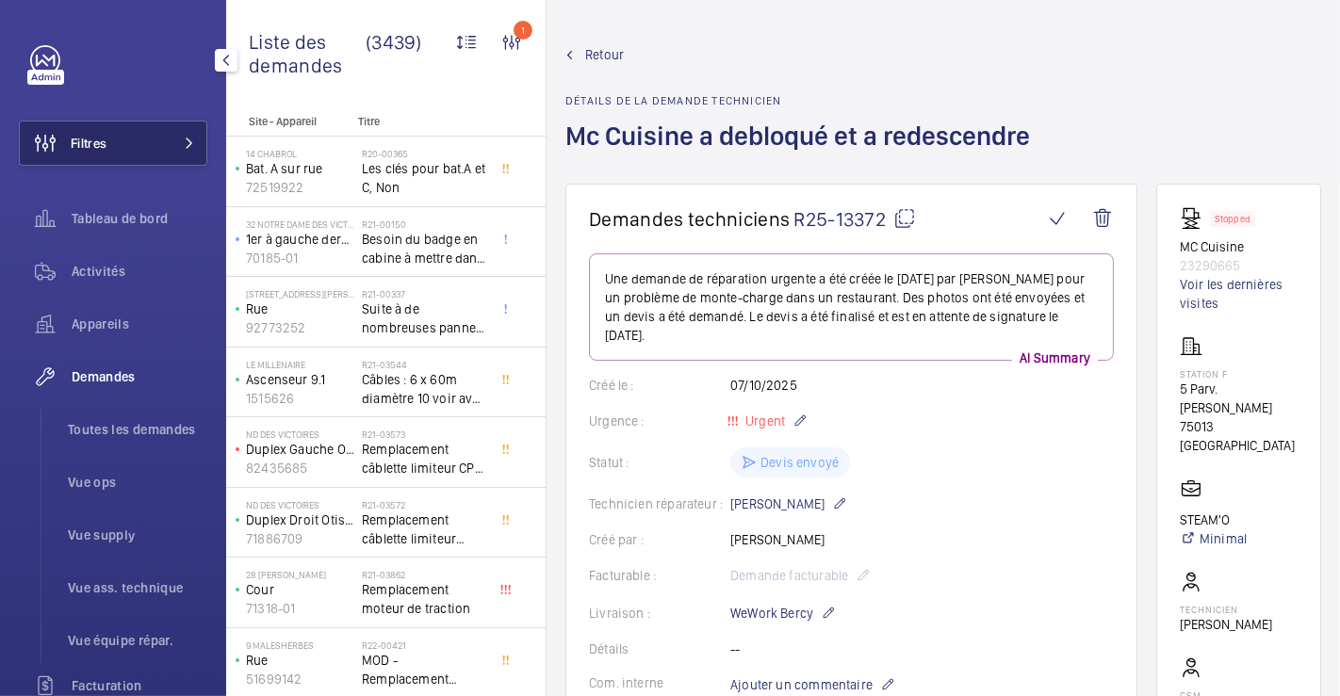
click at [103, 144] on span "Filtres" at bounding box center [89, 143] width 36 height 19
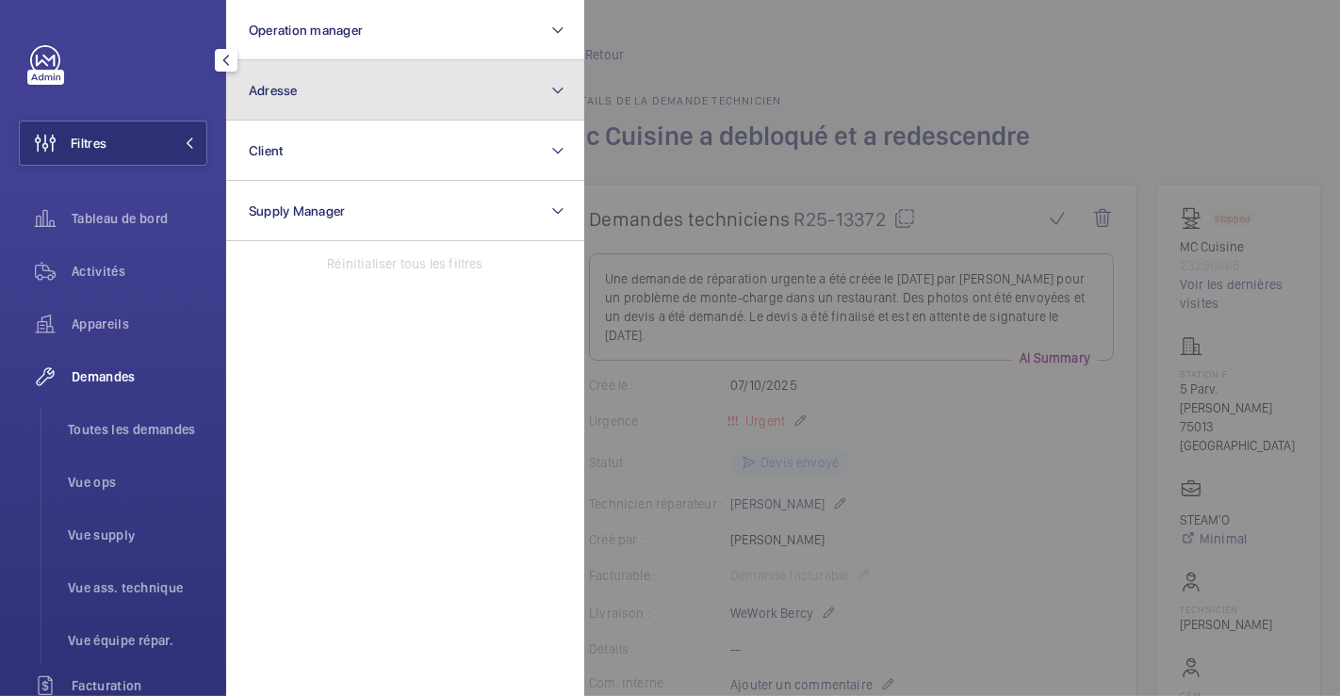
click at [286, 89] on span "Adresse" at bounding box center [273, 90] width 49 height 15
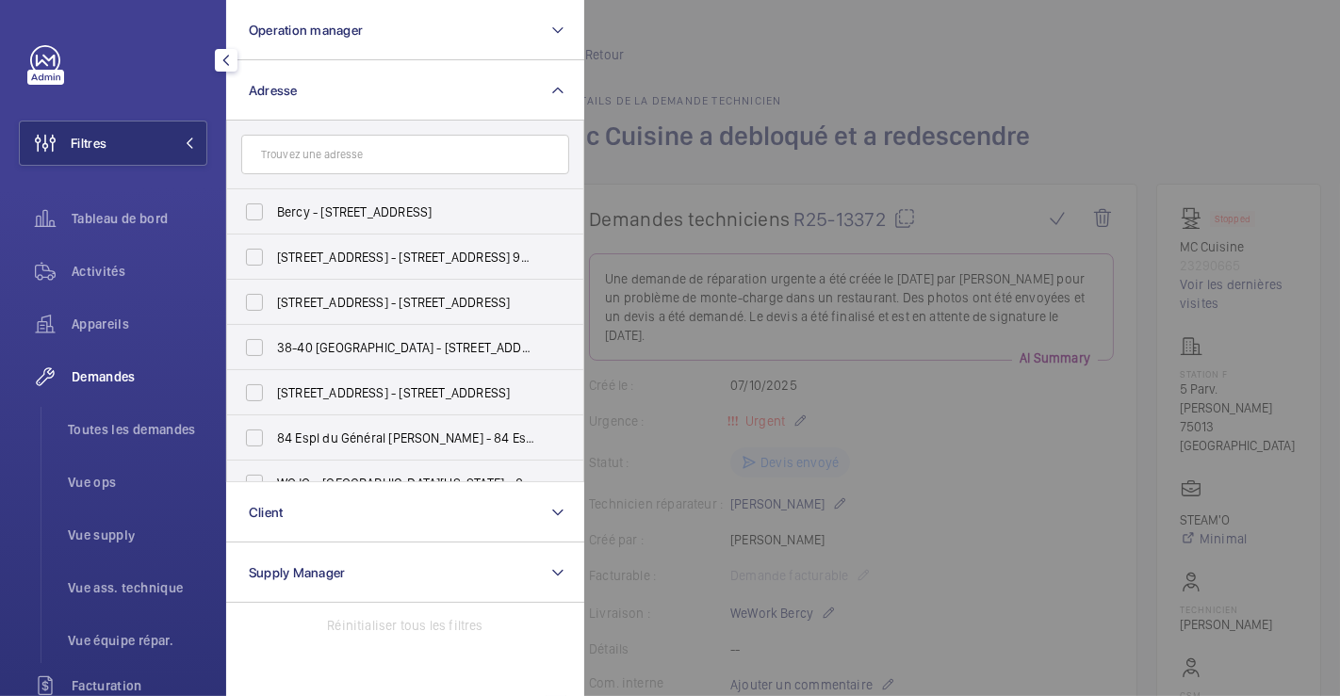
click at [304, 150] on input "text" at bounding box center [405, 155] width 328 height 40
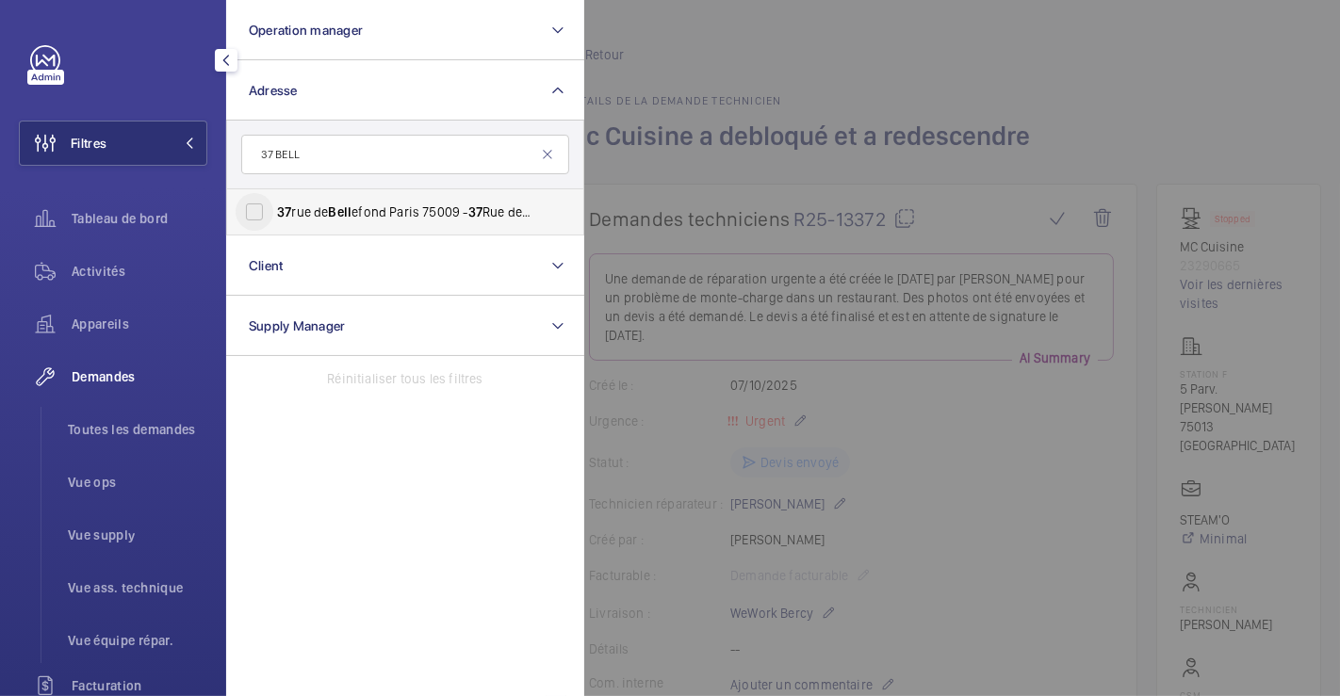
type input "37 BELL"
click at [254, 204] on input "[STREET_ADDRESS]" at bounding box center [255, 212] width 38 height 38
checkbox input "true"
click at [891, 2] on div at bounding box center [1254, 348] width 1340 height 696
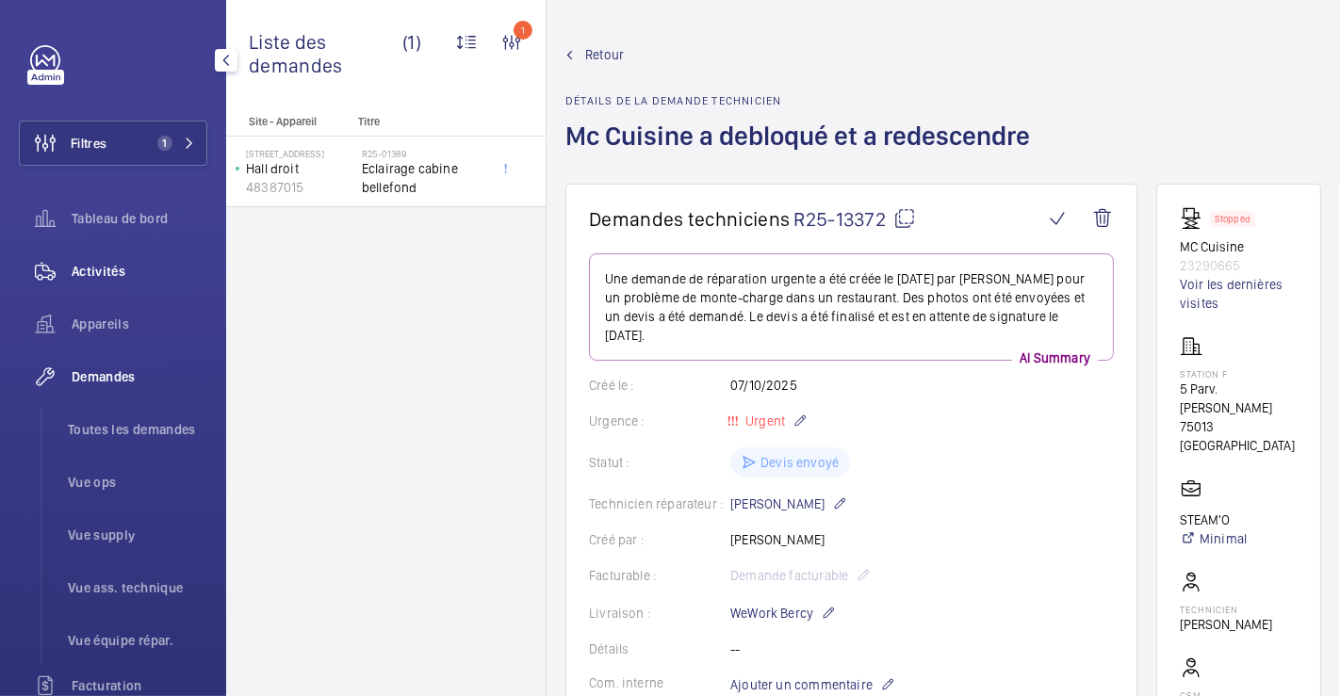
click at [77, 262] on span "Activités" at bounding box center [140, 271] width 136 height 19
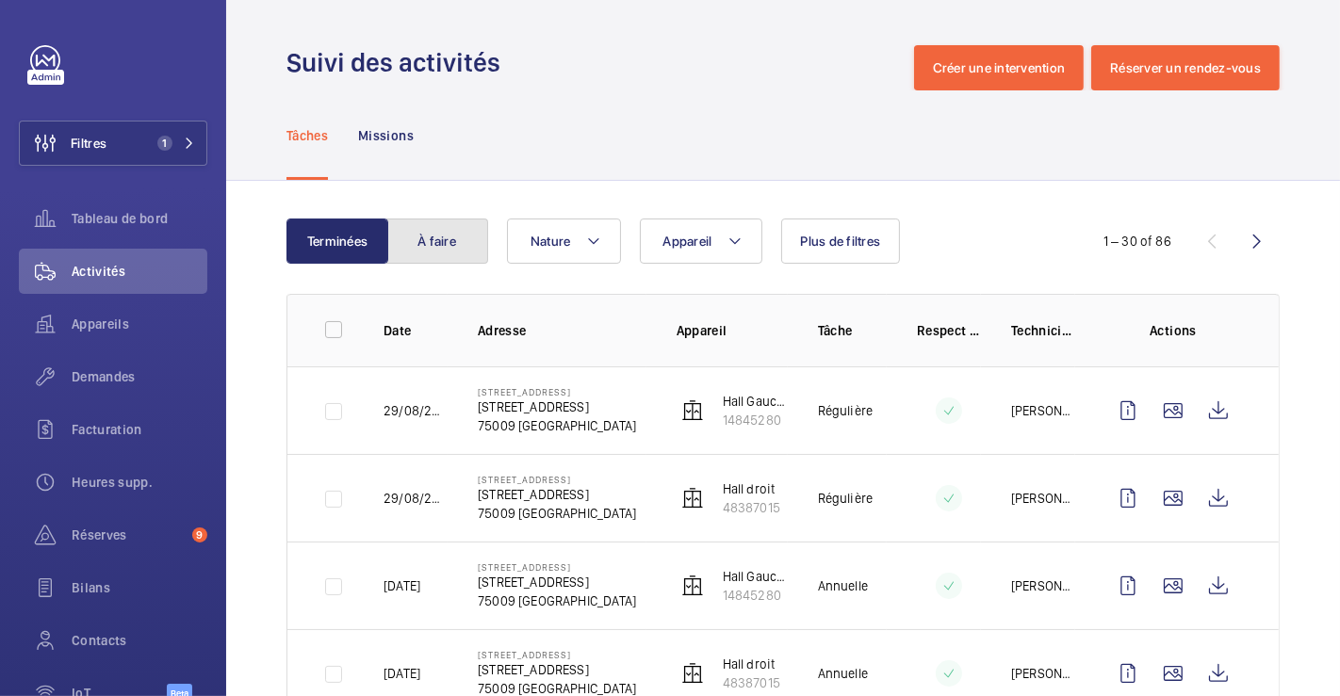
click at [426, 233] on button "À faire" at bounding box center [437, 241] width 102 height 45
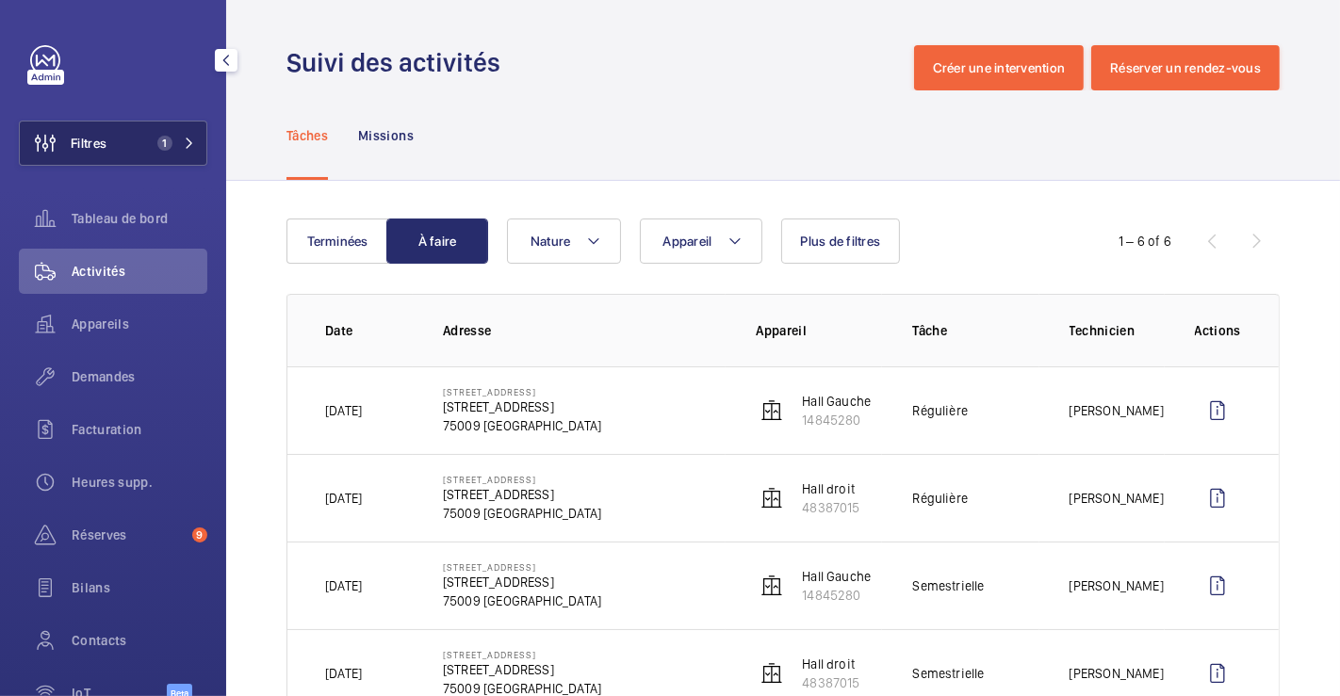
click at [98, 140] on span "Filtres" at bounding box center [89, 143] width 36 height 19
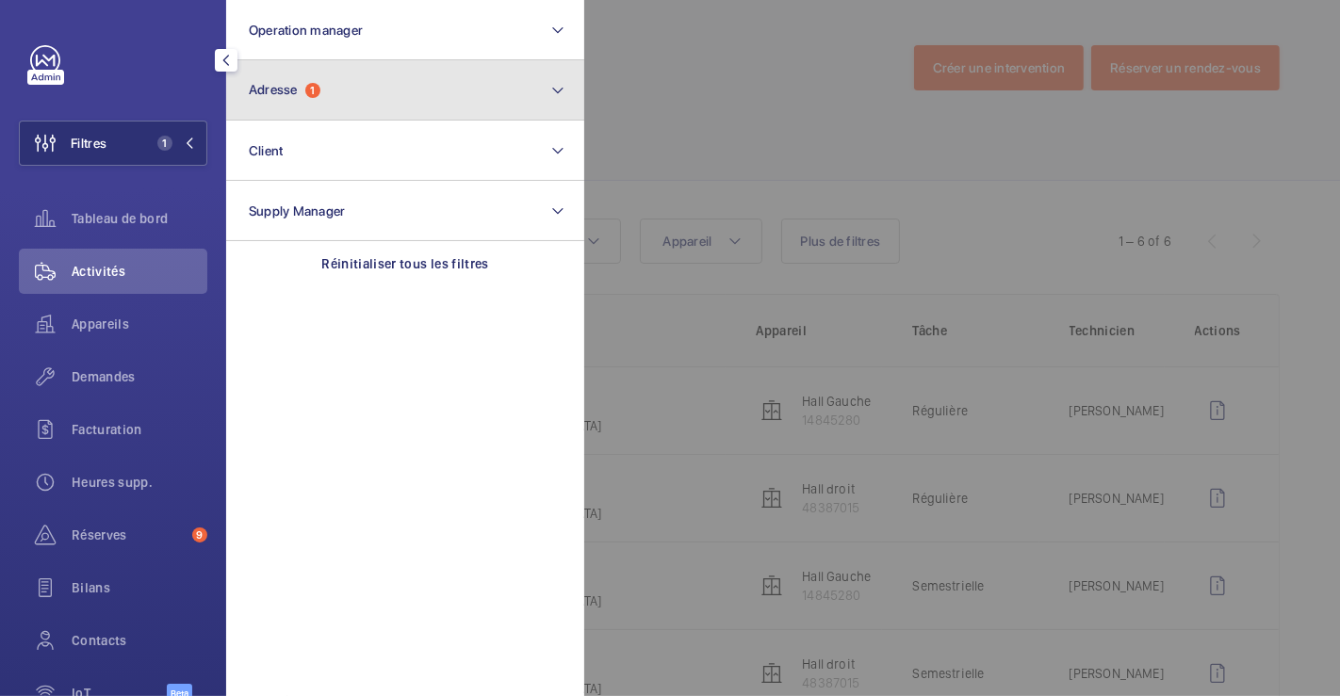
click at [347, 106] on button "Adresse 1" at bounding box center [405, 90] width 358 height 60
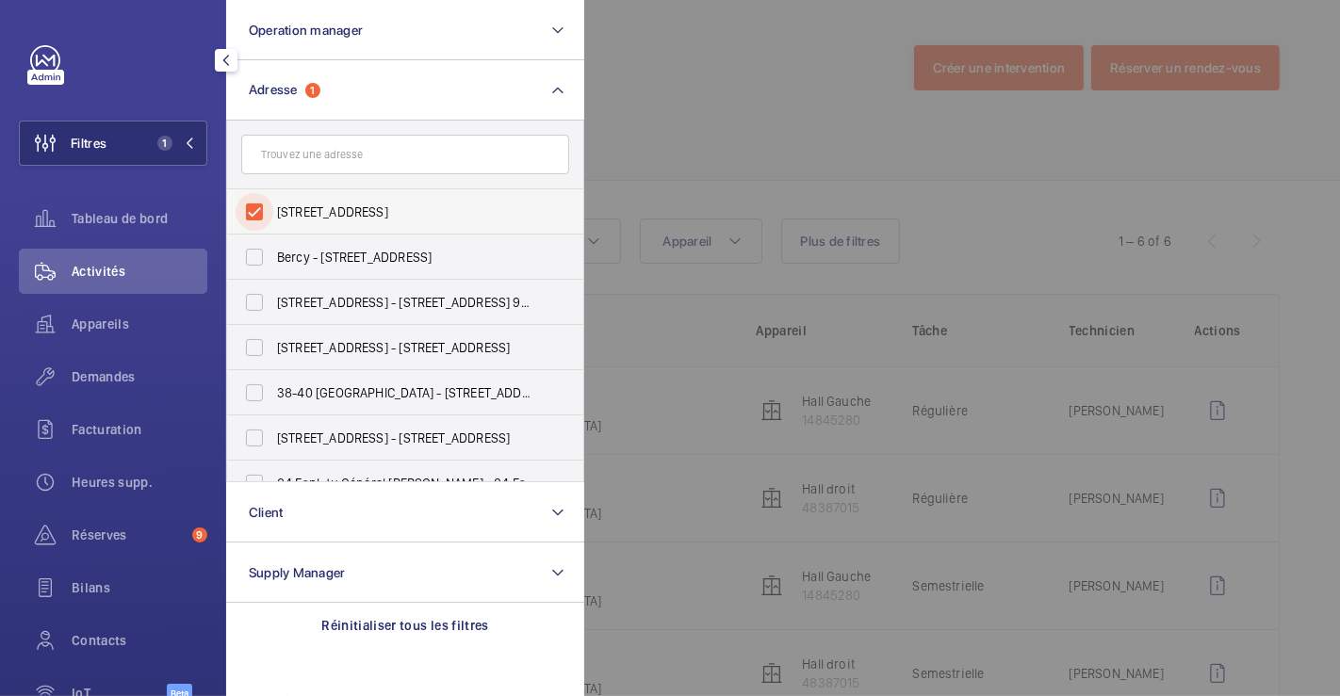
click at [264, 208] on input "[STREET_ADDRESS]" at bounding box center [255, 212] width 38 height 38
checkbox input "false"
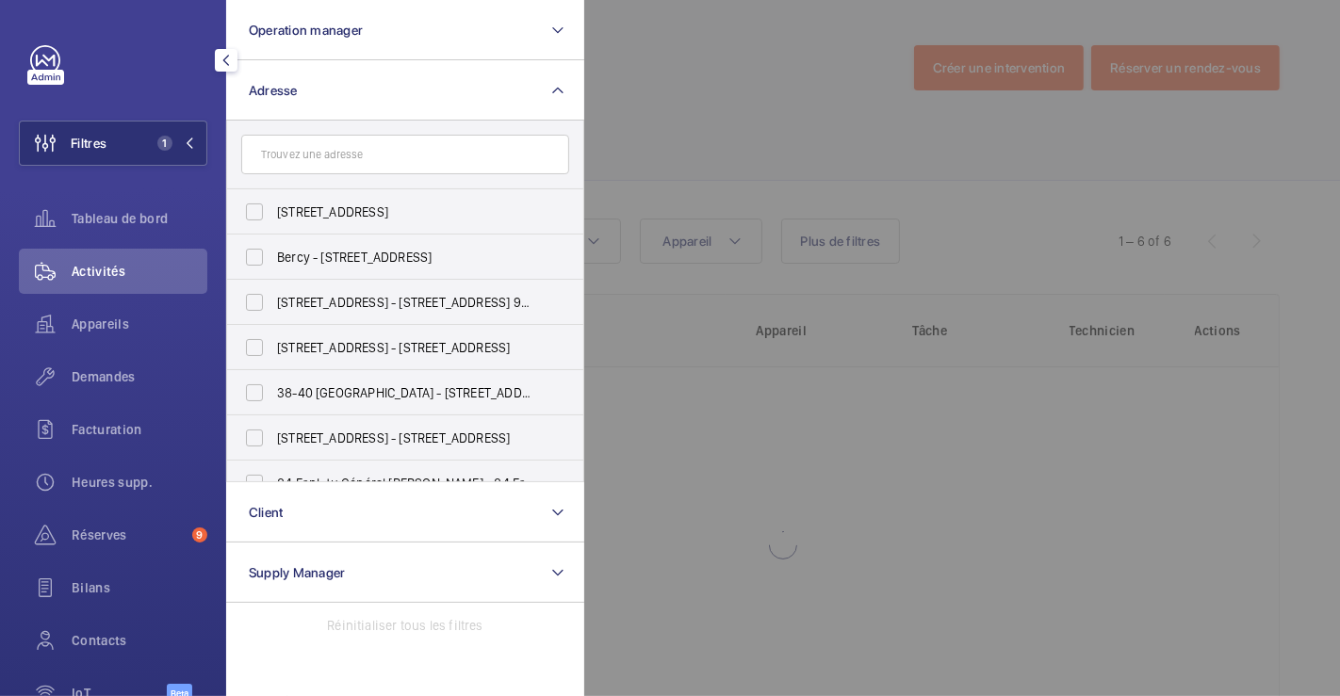
click at [651, 119] on div at bounding box center [1254, 348] width 1340 height 696
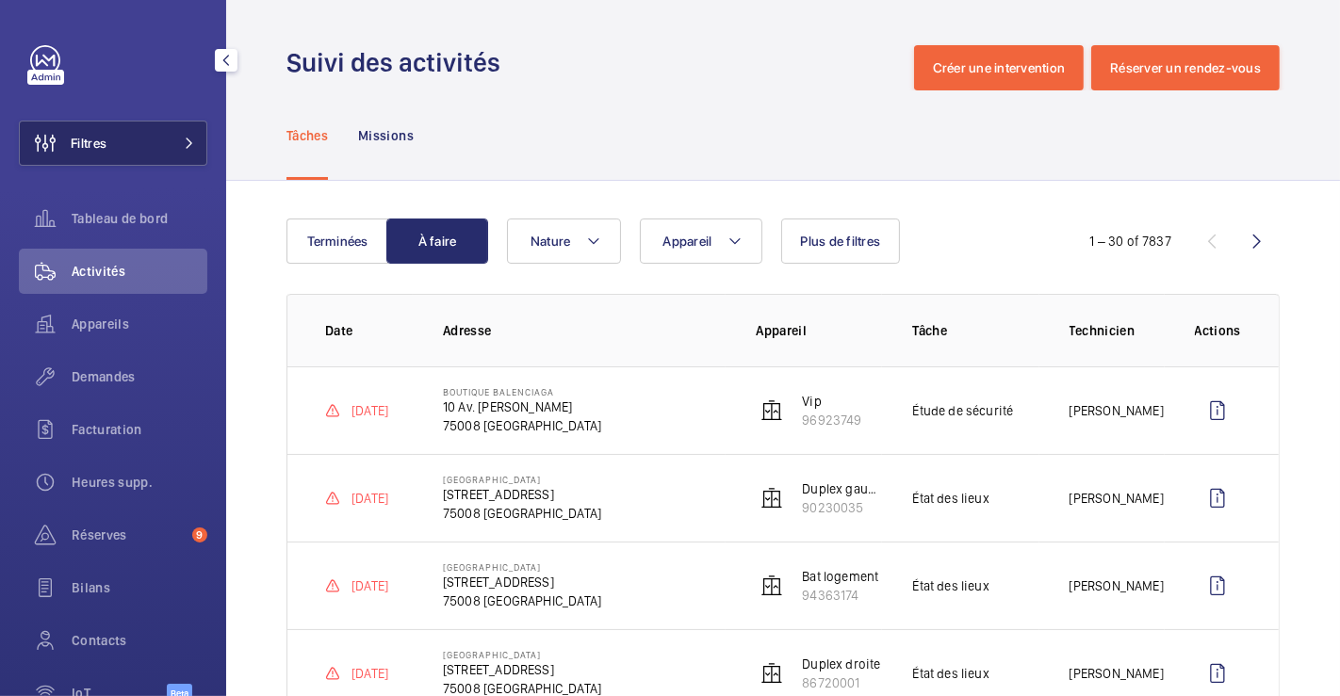
click at [89, 138] on span "Filtres" at bounding box center [89, 143] width 36 height 19
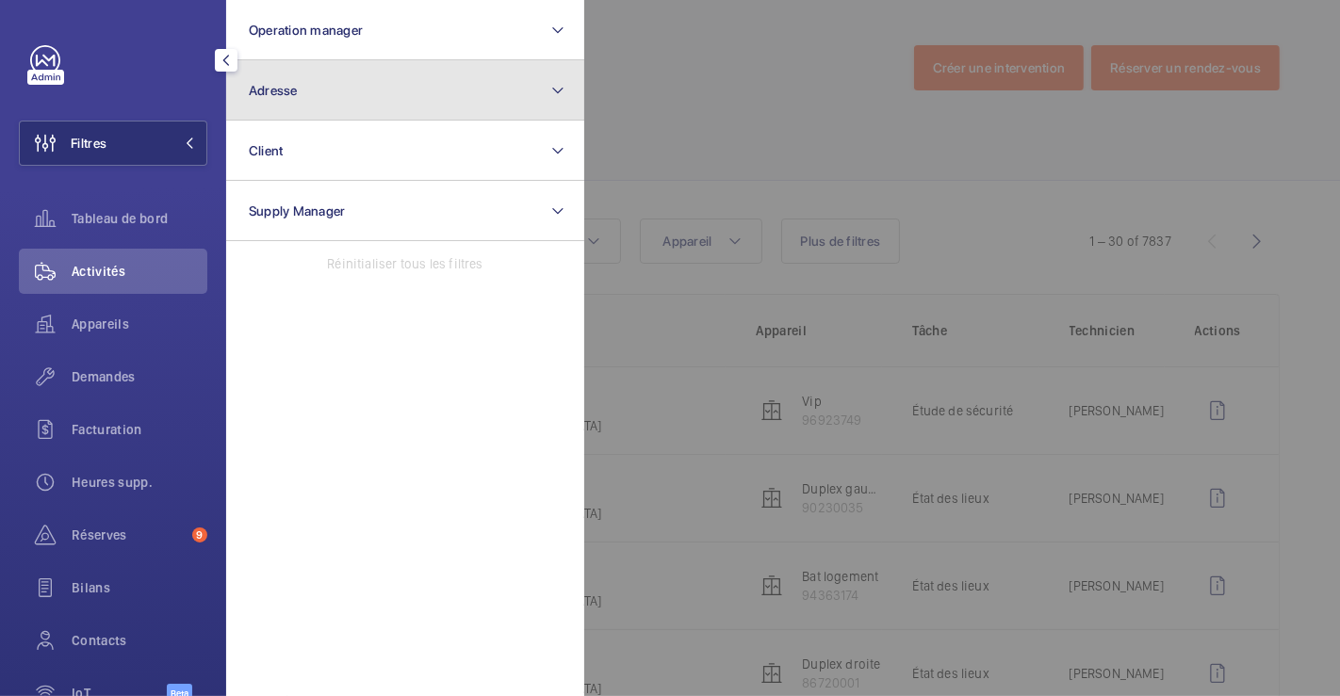
click at [305, 108] on button "Adresse" at bounding box center [405, 90] width 358 height 60
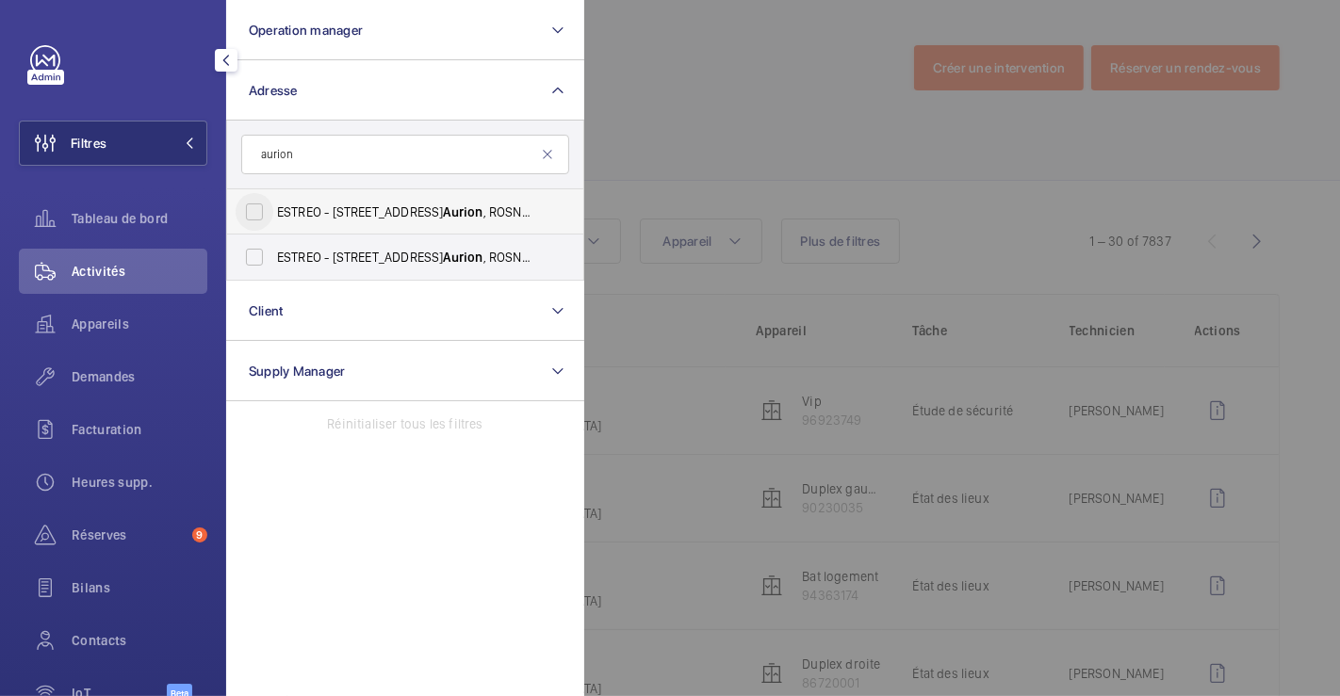
type input "aurion"
click at [259, 219] on input "ESTREO - [STREET_ADDRESS][PERSON_NAME]" at bounding box center [255, 212] width 38 height 38
checkbox input "true"
click at [577, 122] on form "aurion" at bounding box center [405, 155] width 356 height 69
click at [645, 158] on div at bounding box center [1254, 348] width 1340 height 696
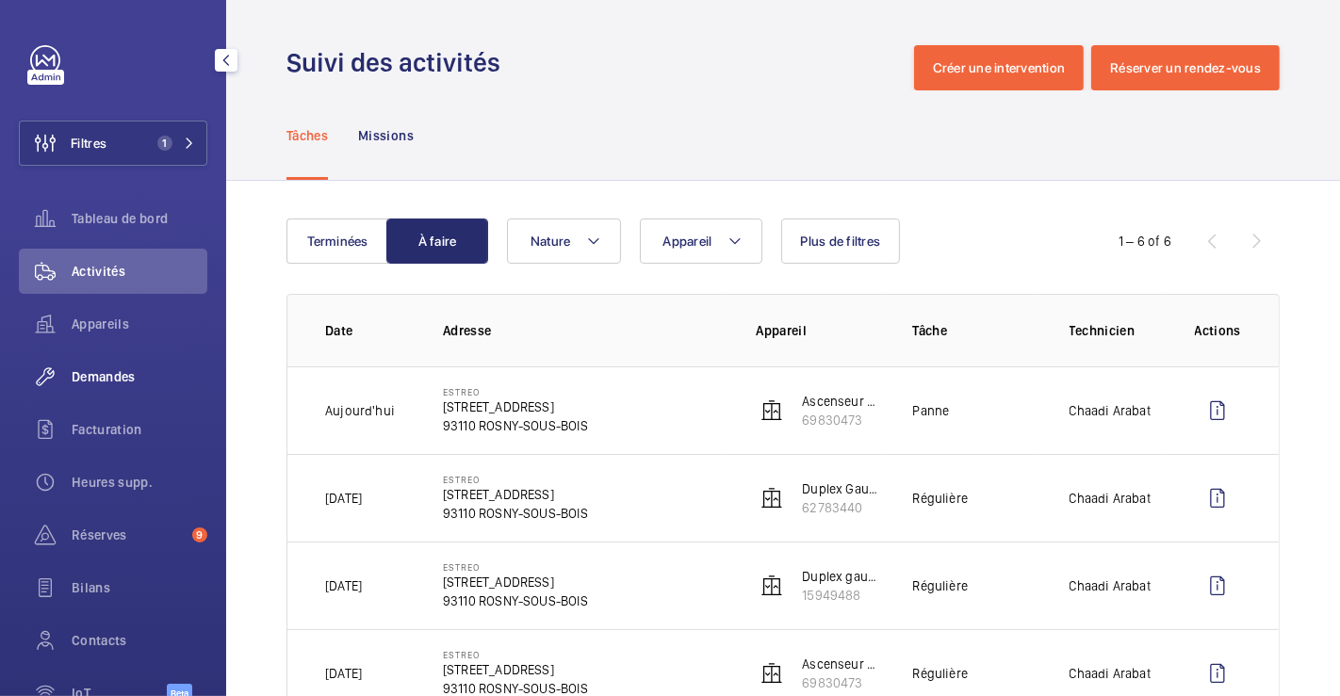
click at [120, 371] on span "Demandes" at bounding box center [140, 376] width 136 height 19
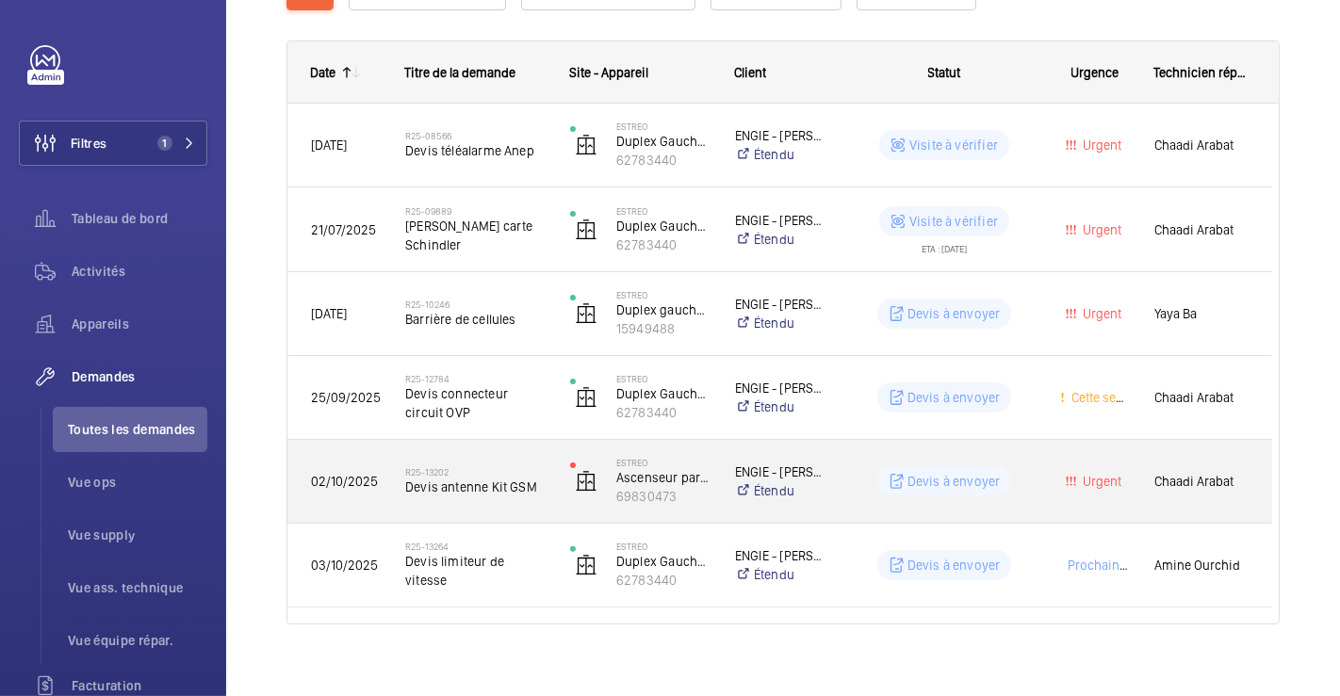
scroll to position [285, 0]
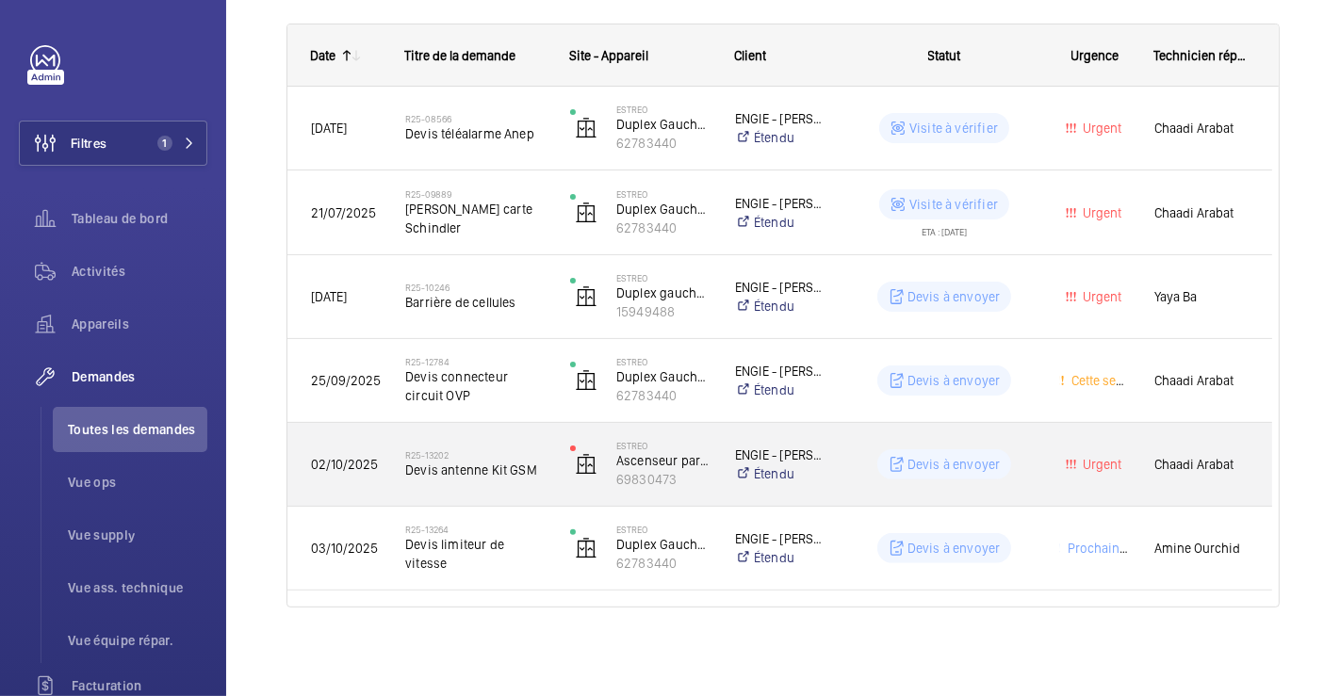
click at [534, 422] on div "R25-13202 Devis antenne Kit GSM" at bounding box center [463, 464] width 163 height 85
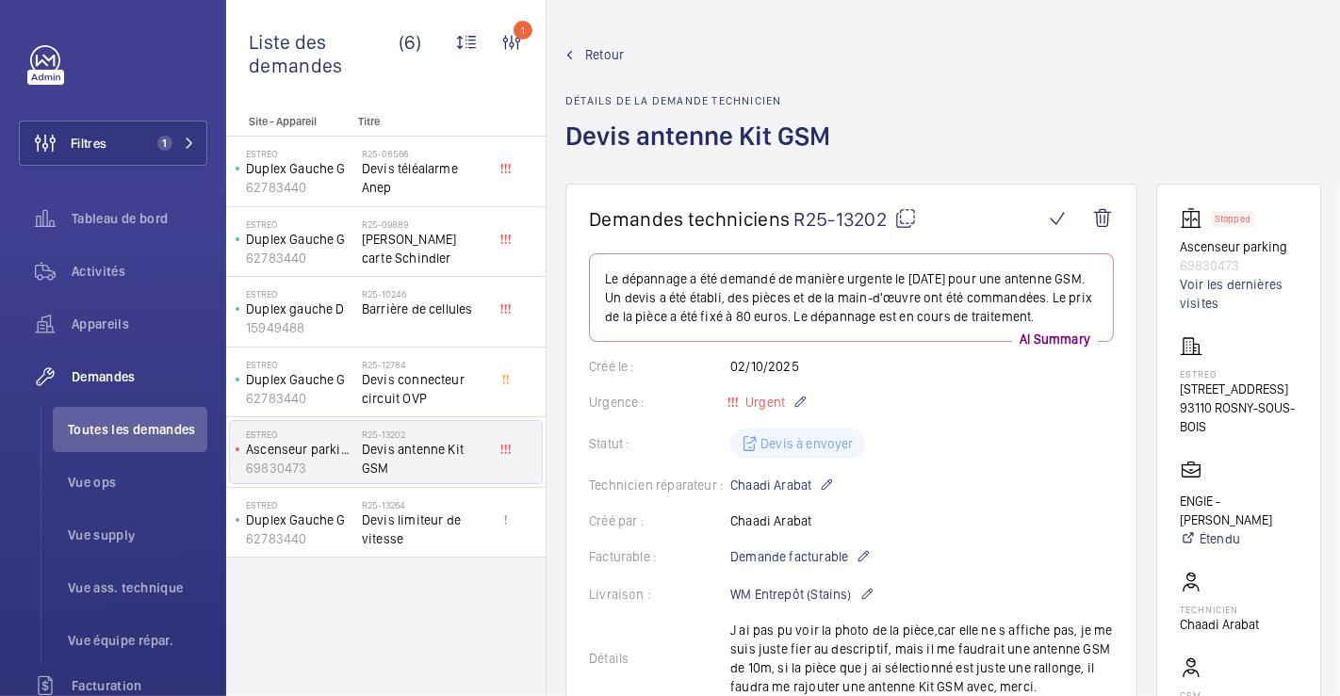
click at [603, 49] on span "Retour" at bounding box center [604, 54] width 39 height 19
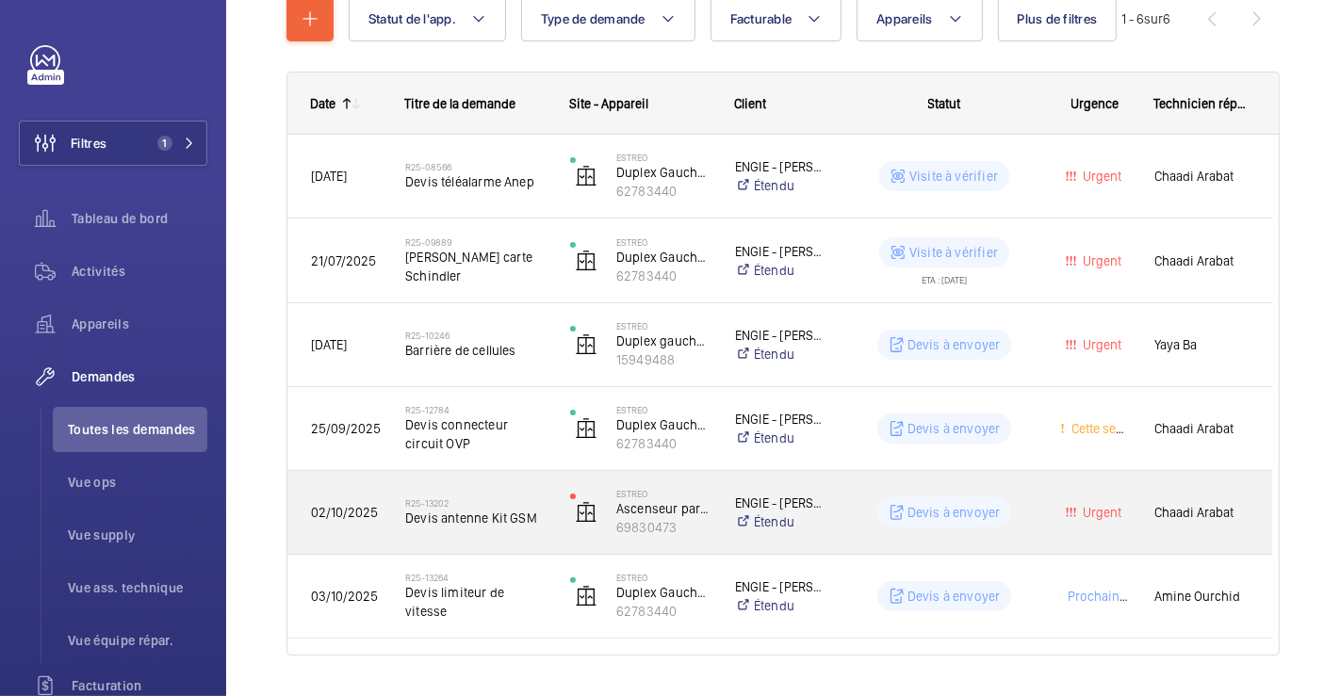
scroll to position [285, 0]
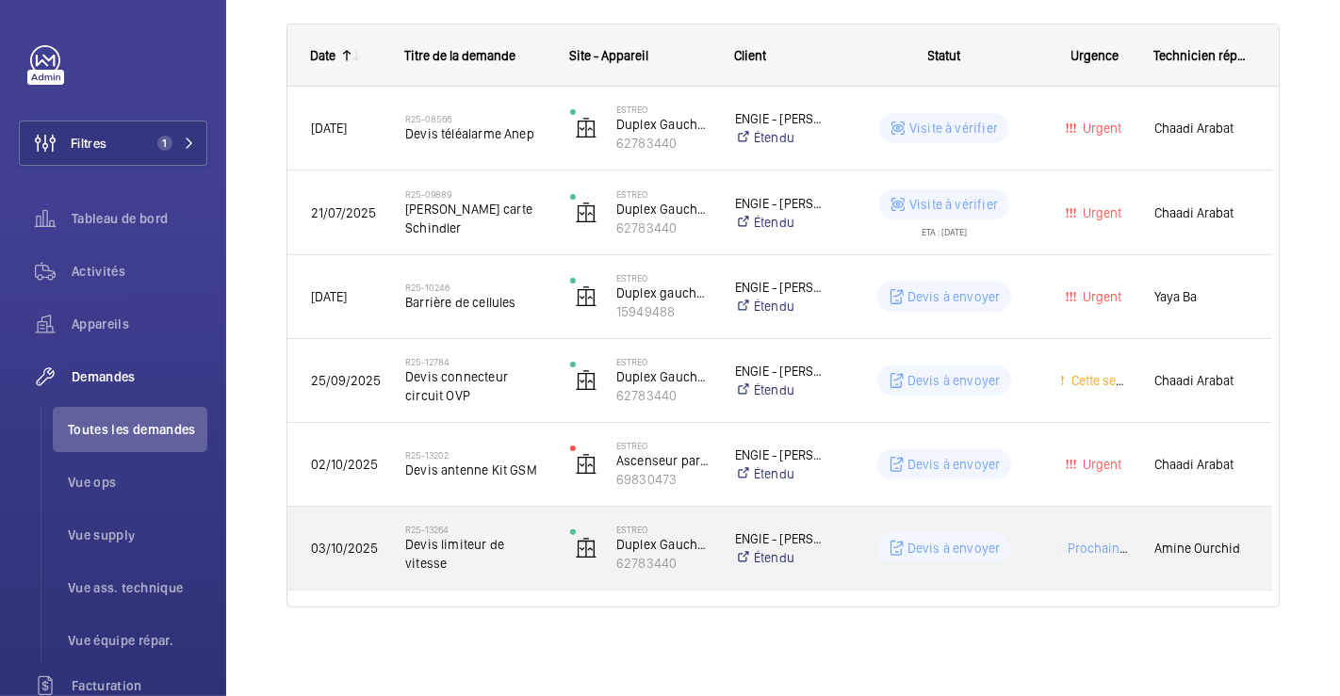
click at [519, 517] on div "R25-13264 Devis limiteur de vitesse" at bounding box center [463, 548] width 163 height 85
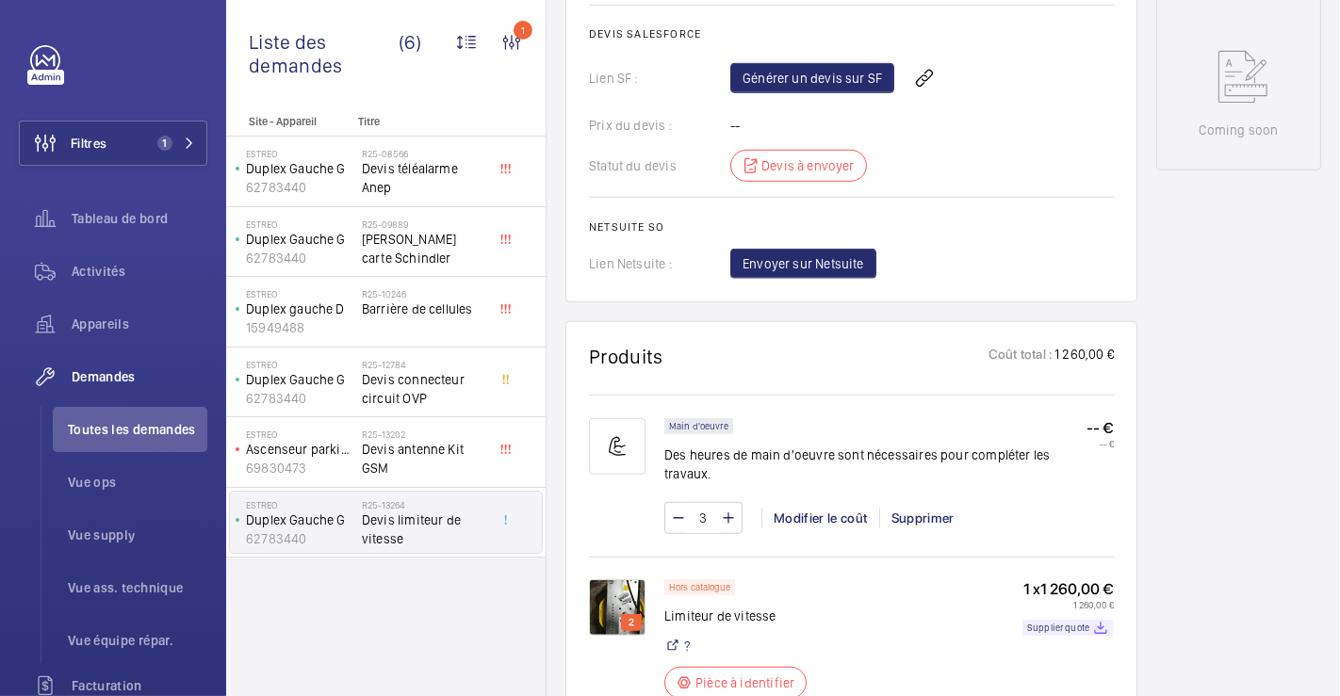
scroll to position [1047, 0]
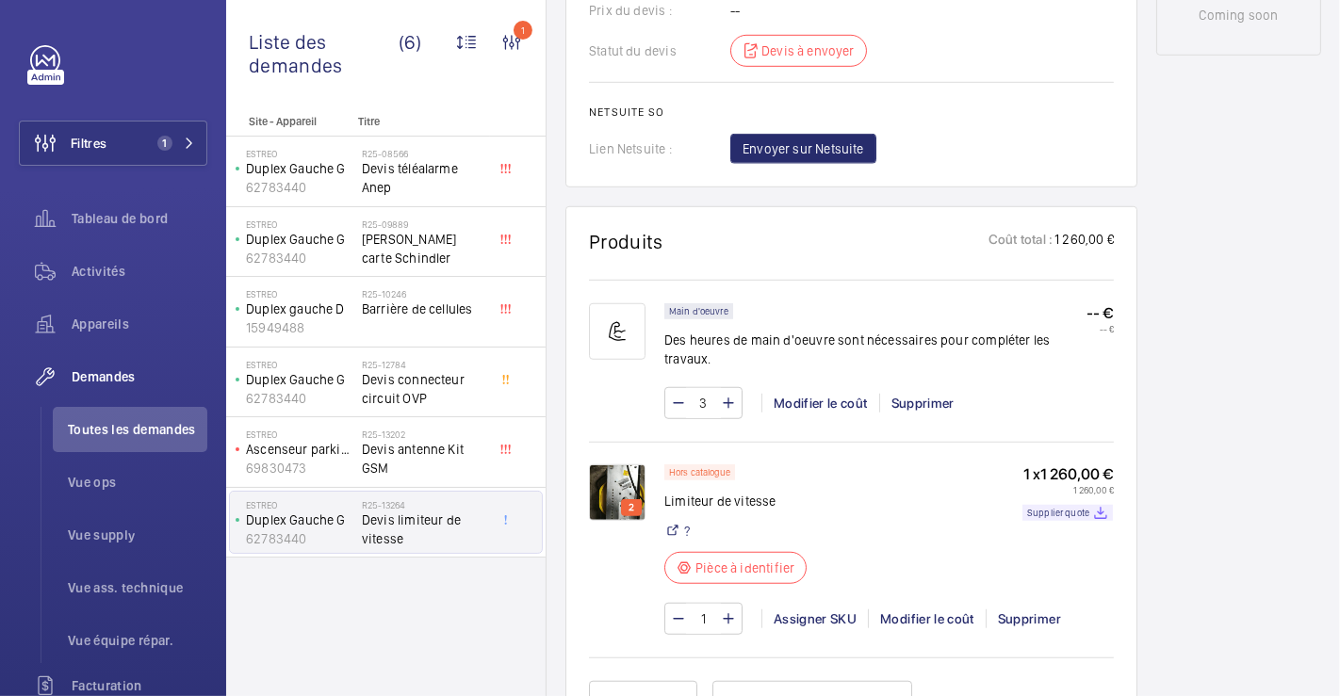
click at [615, 475] on img at bounding box center [617, 492] width 57 height 57
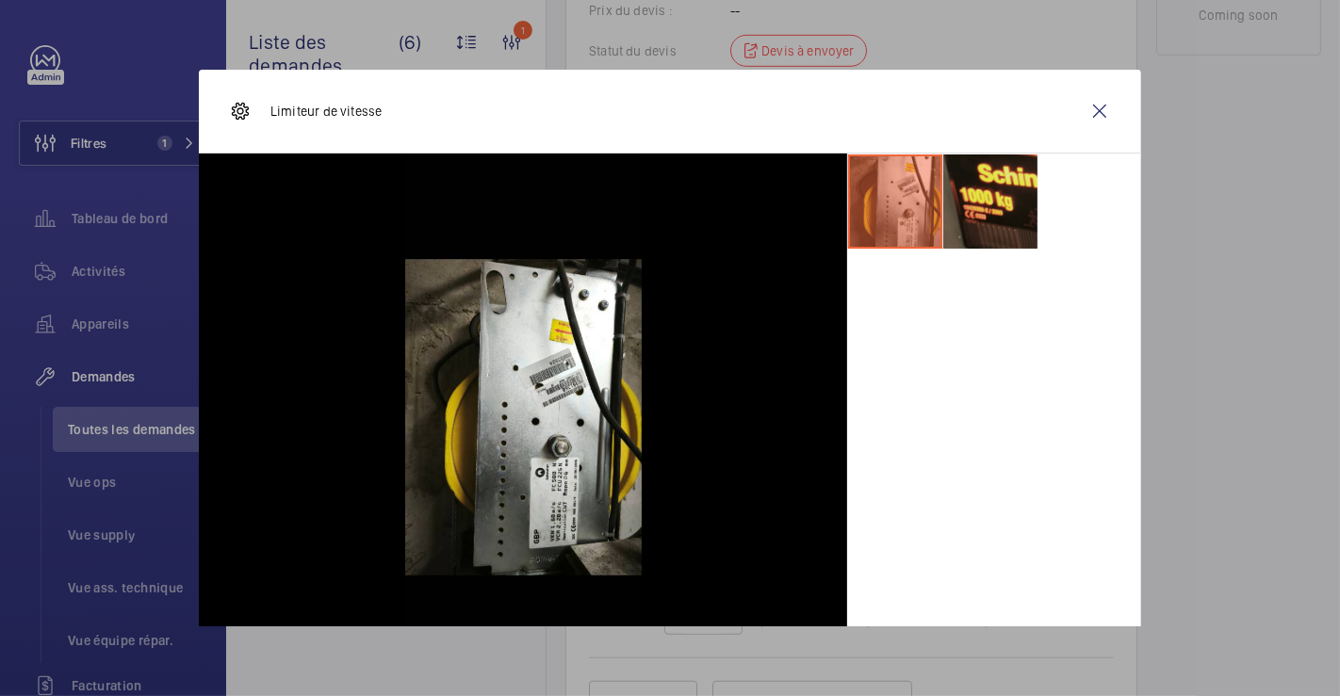
click at [976, 185] on li at bounding box center [990, 202] width 94 height 94
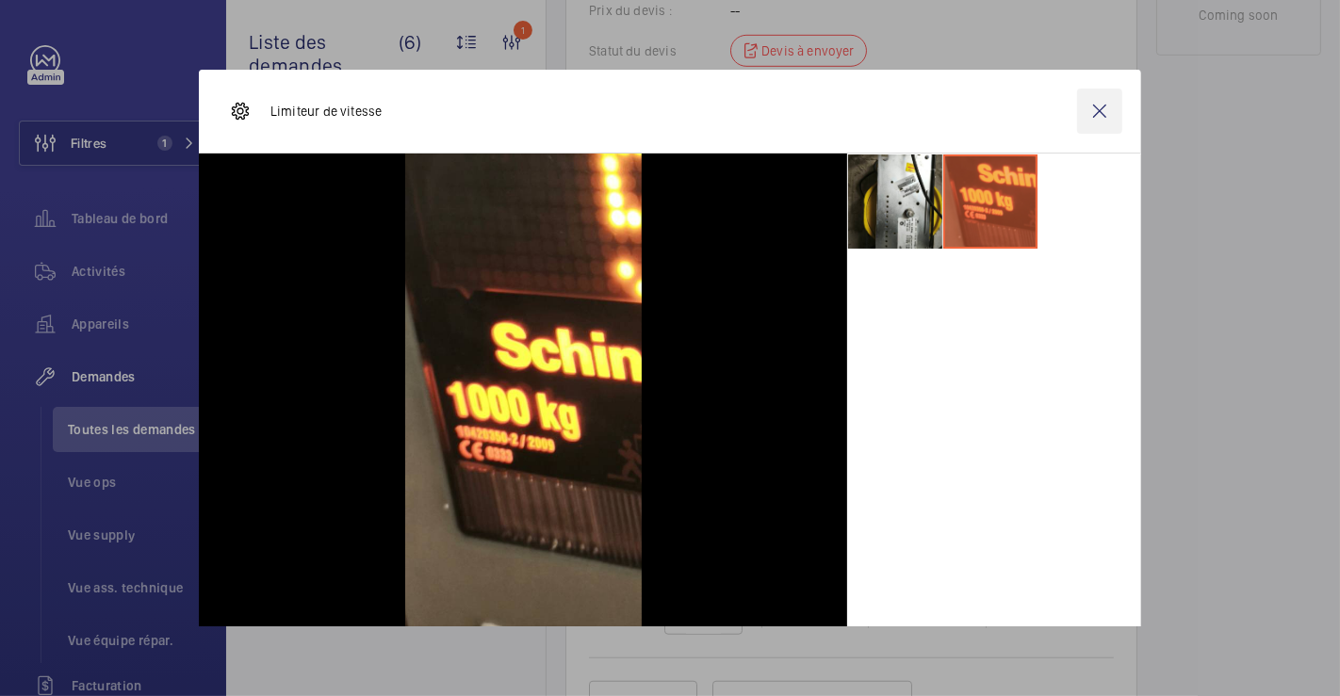
click at [1082, 109] on wm-front-icon-button at bounding box center [1099, 111] width 45 height 45
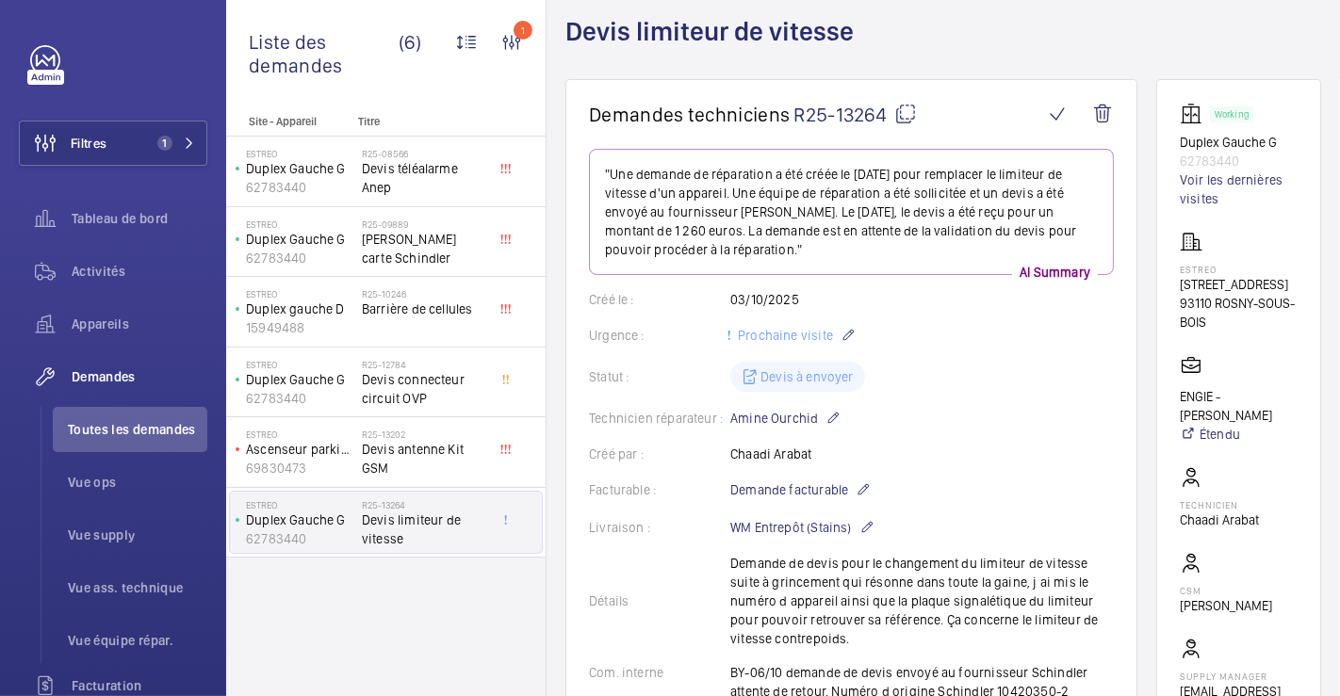
scroll to position [0, 0]
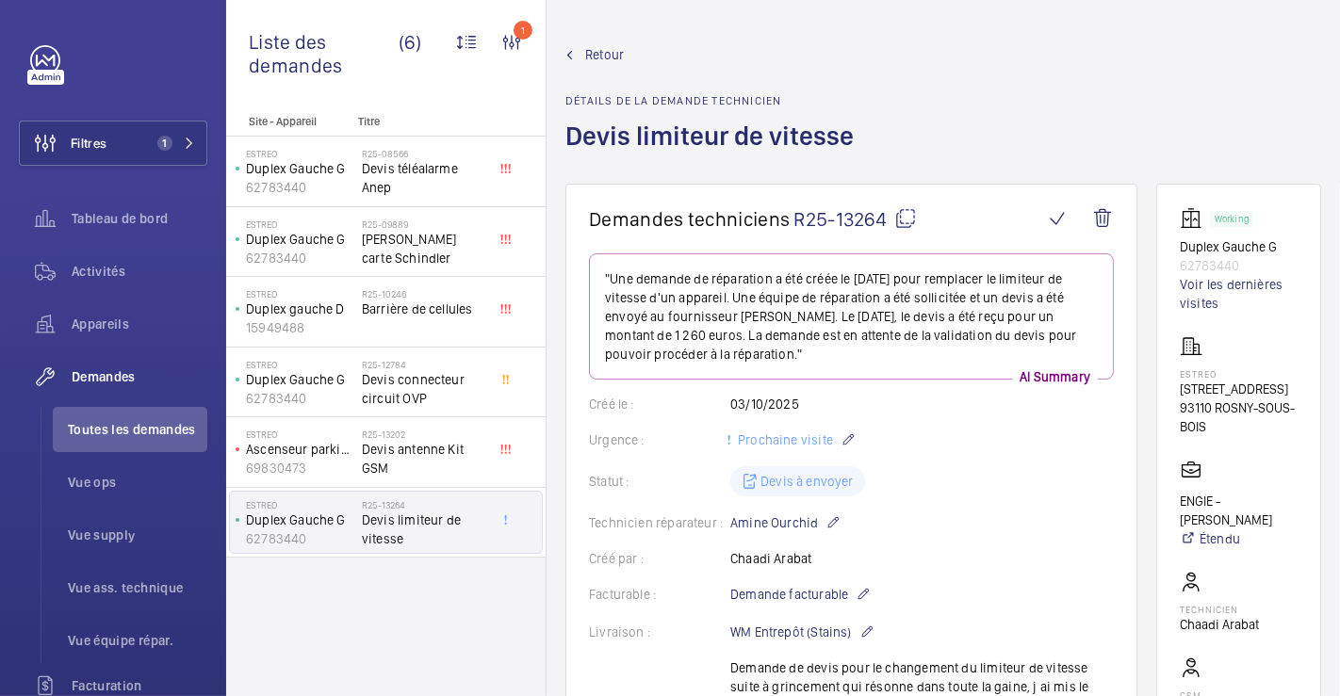
click at [609, 54] on span "Retour" at bounding box center [604, 54] width 39 height 19
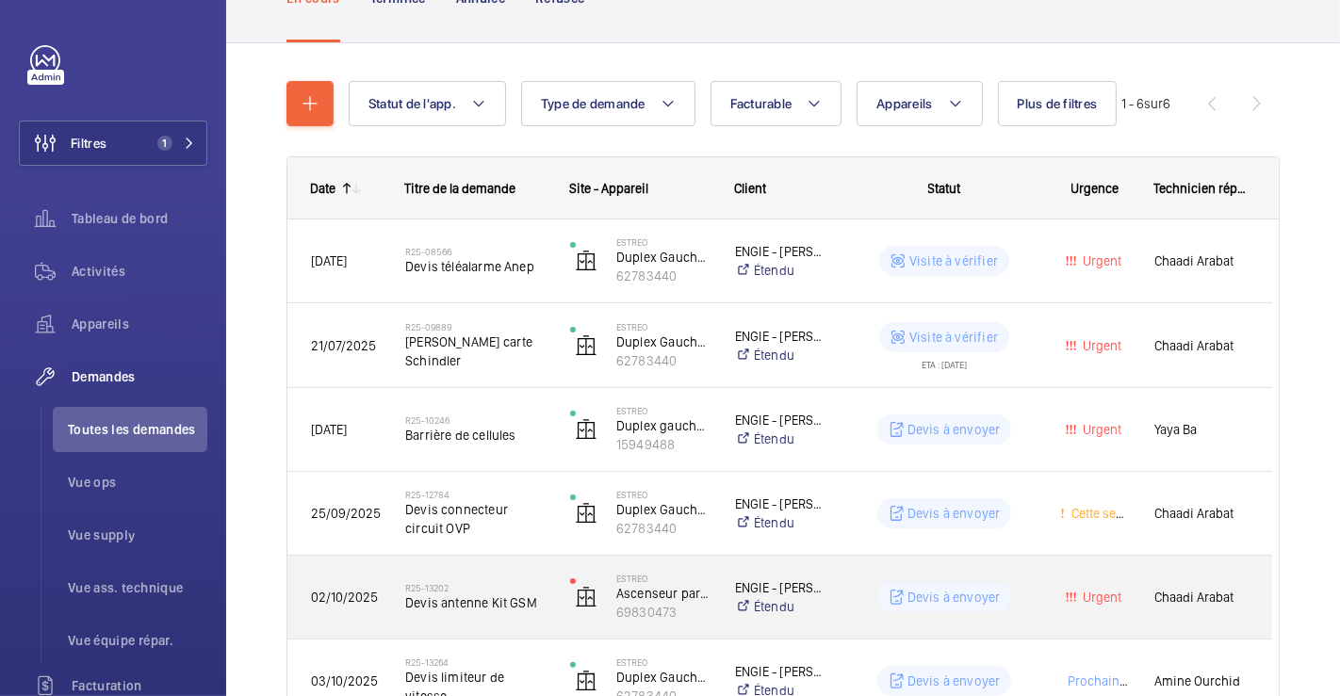
scroll to position [285, 0]
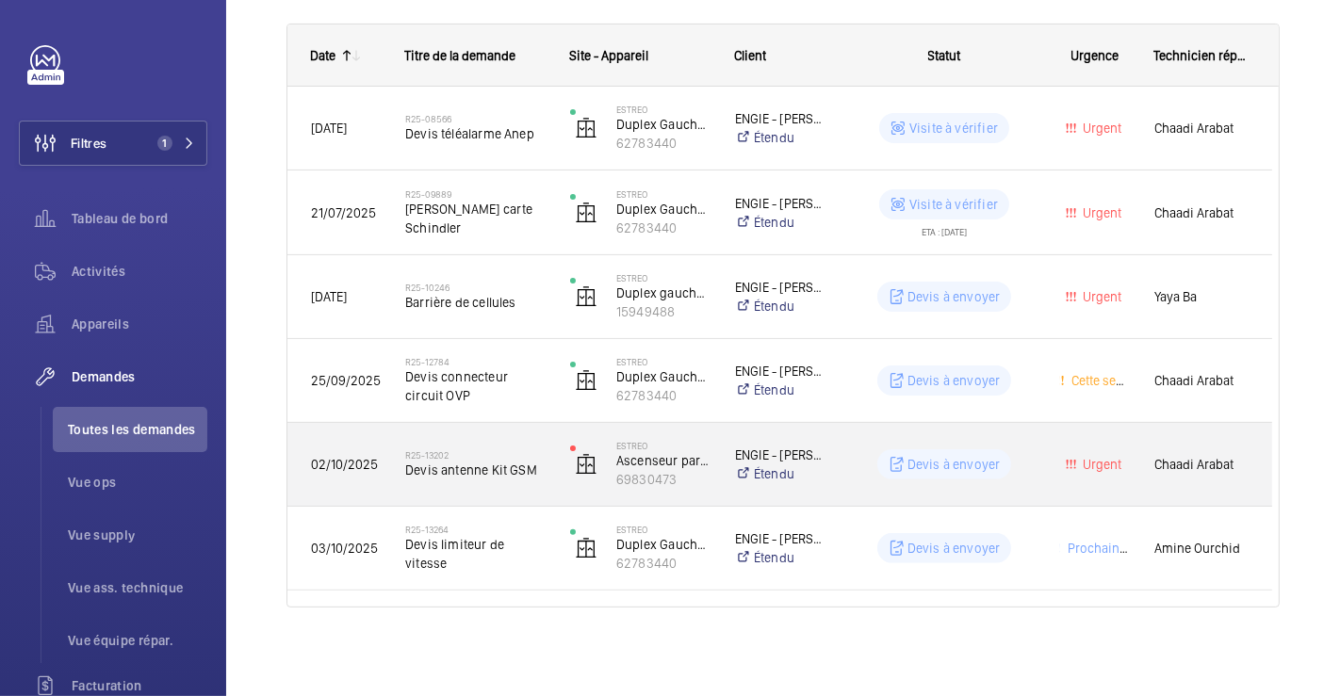
click at [700, 437] on div "ESTREO Ascenseur parking 69830473" at bounding box center [628, 464] width 163 height 77
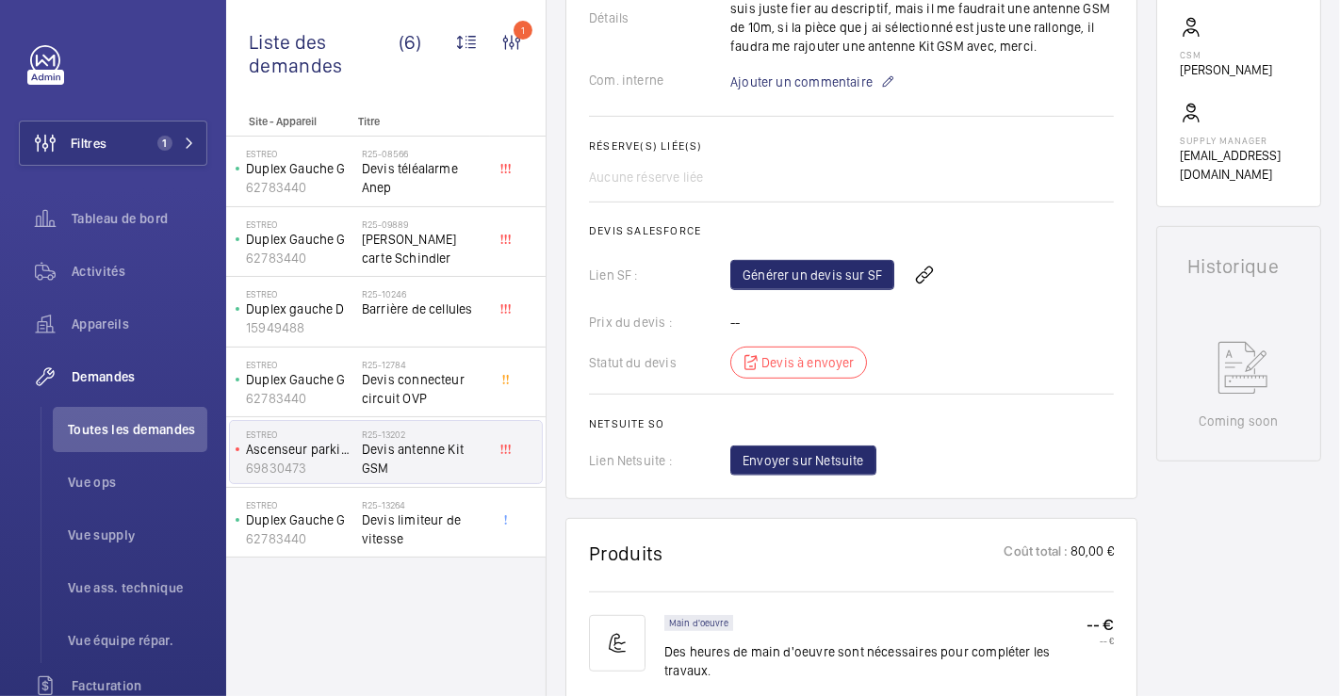
scroll to position [837, 0]
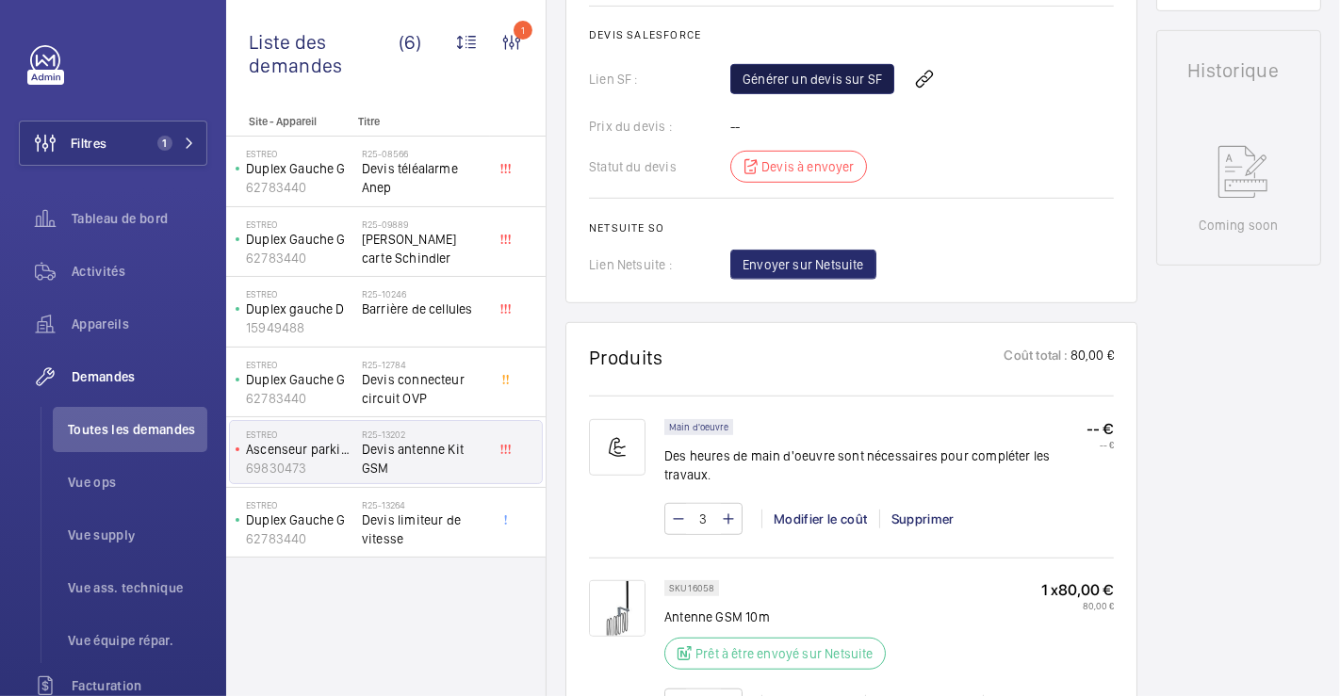
click at [826, 90] on link "Générer un devis sur SF" at bounding box center [812, 79] width 164 height 30
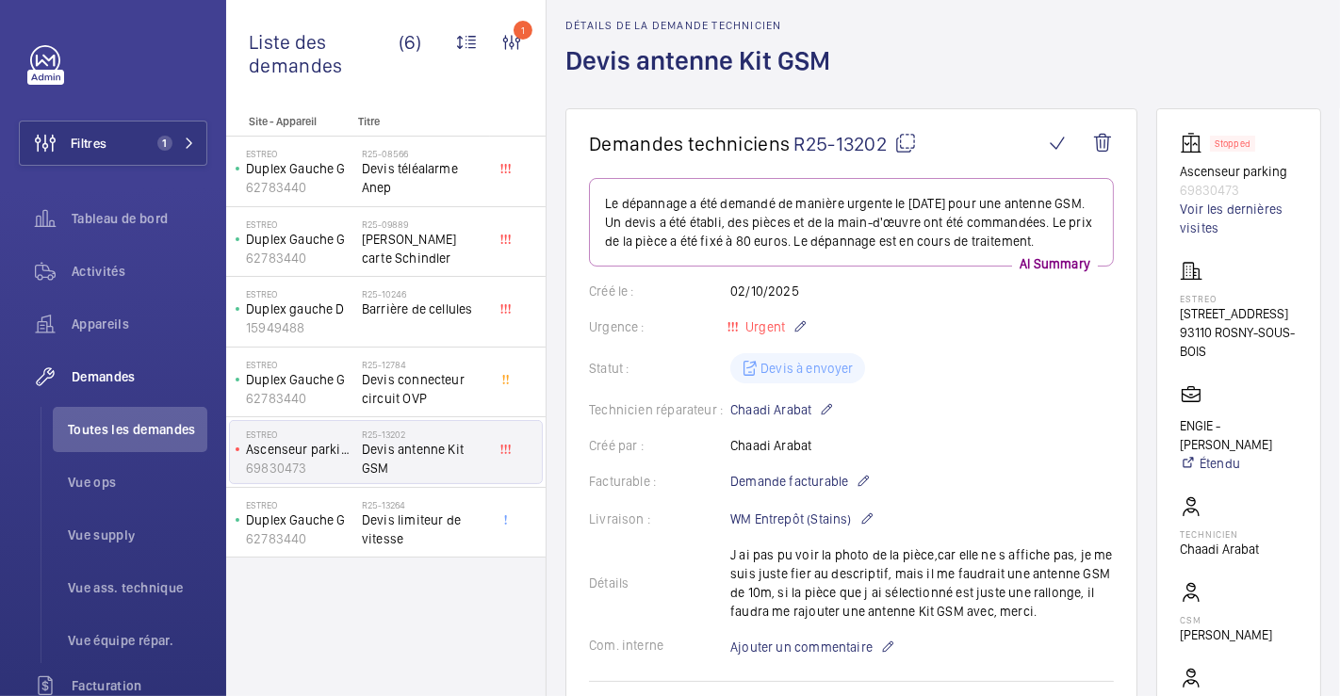
scroll to position [0, 0]
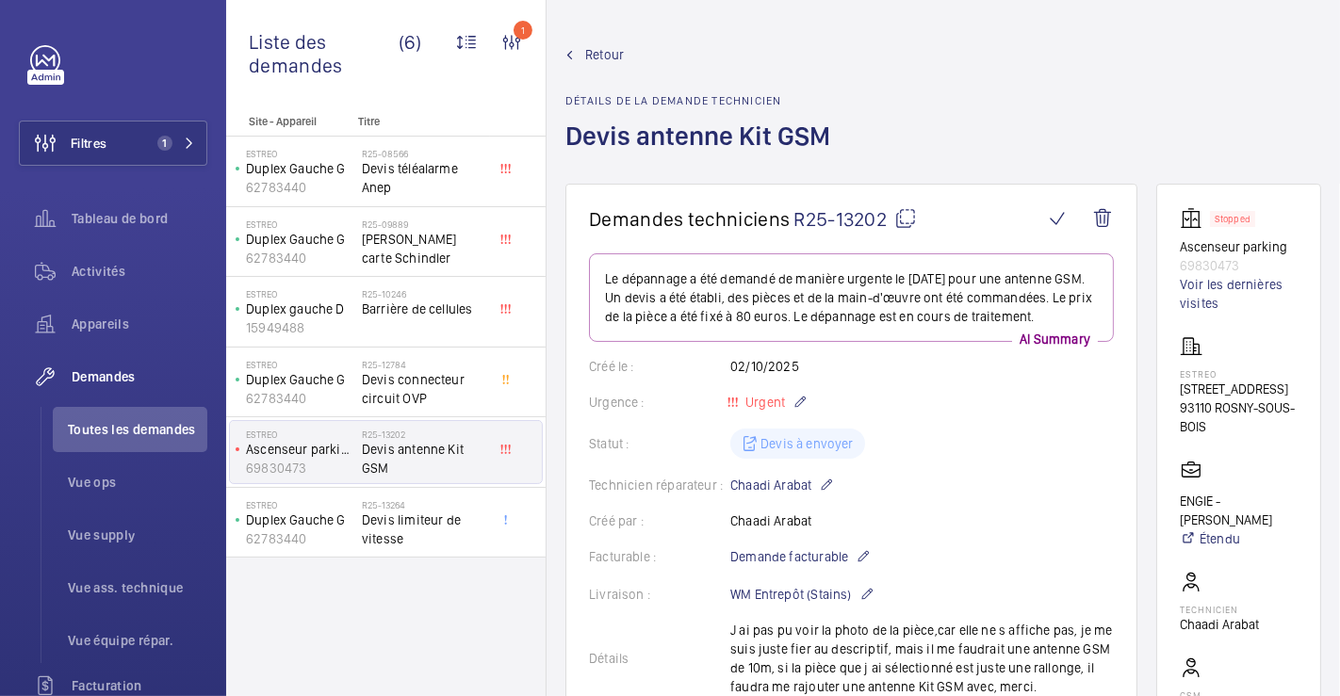
click at [605, 58] on span "Retour" at bounding box center [604, 54] width 39 height 19
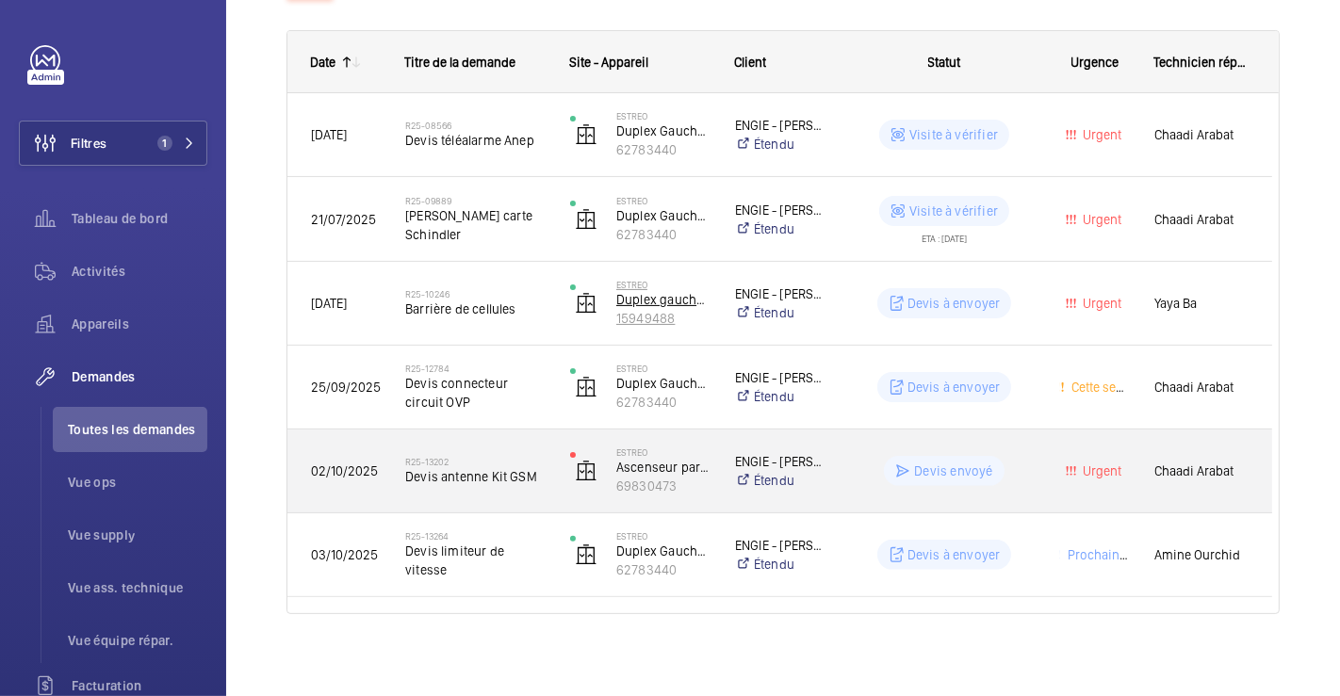
scroll to position [285, 0]
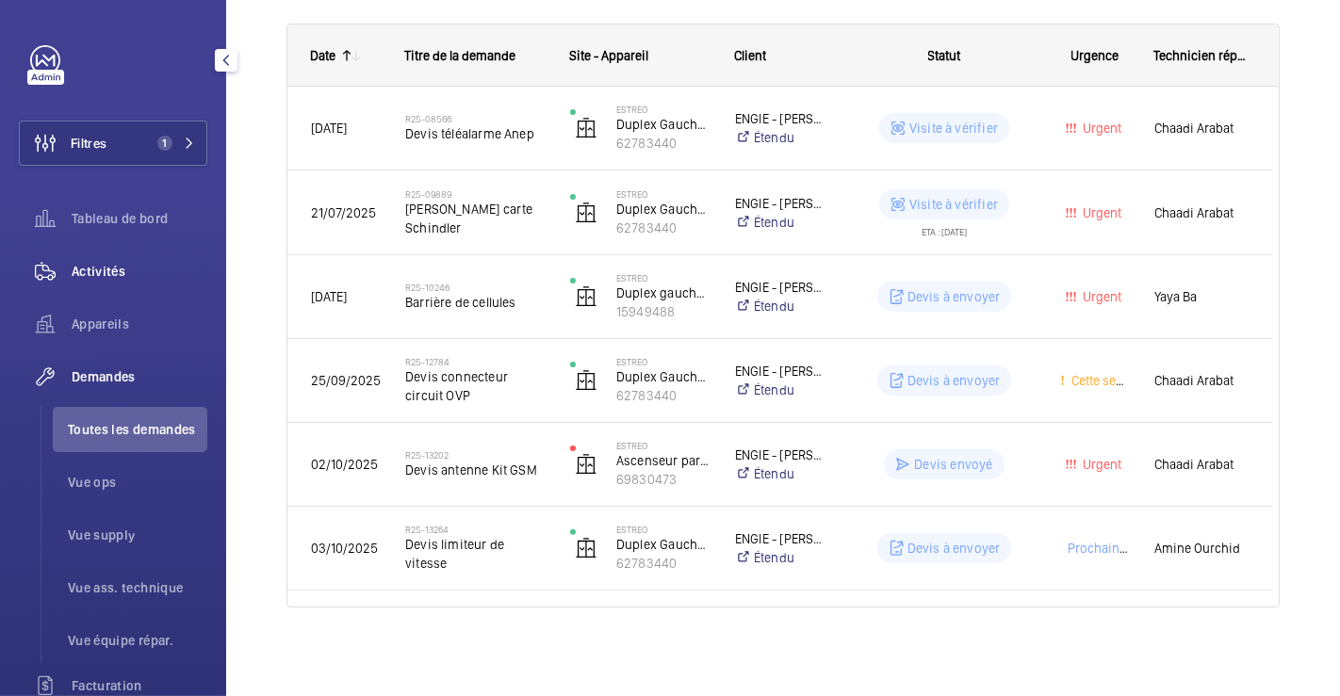
click at [106, 256] on div "Activités" at bounding box center [113, 271] width 188 height 45
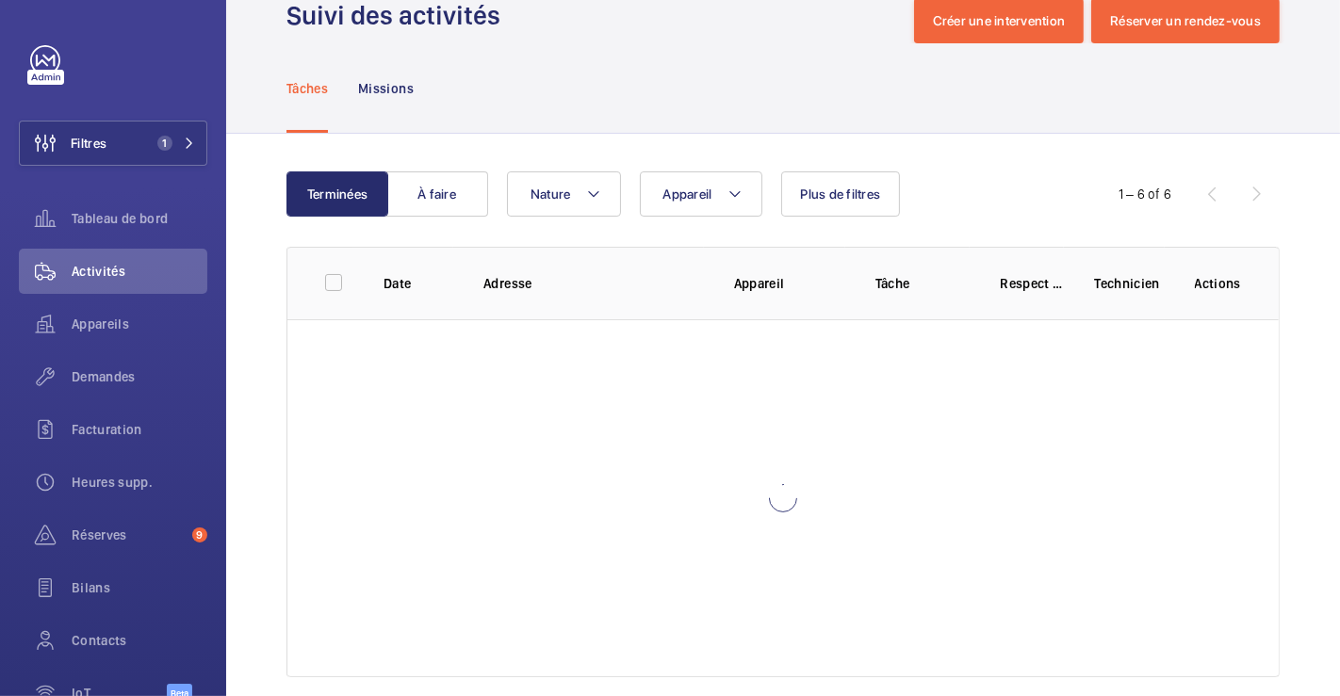
scroll to position [73, 0]
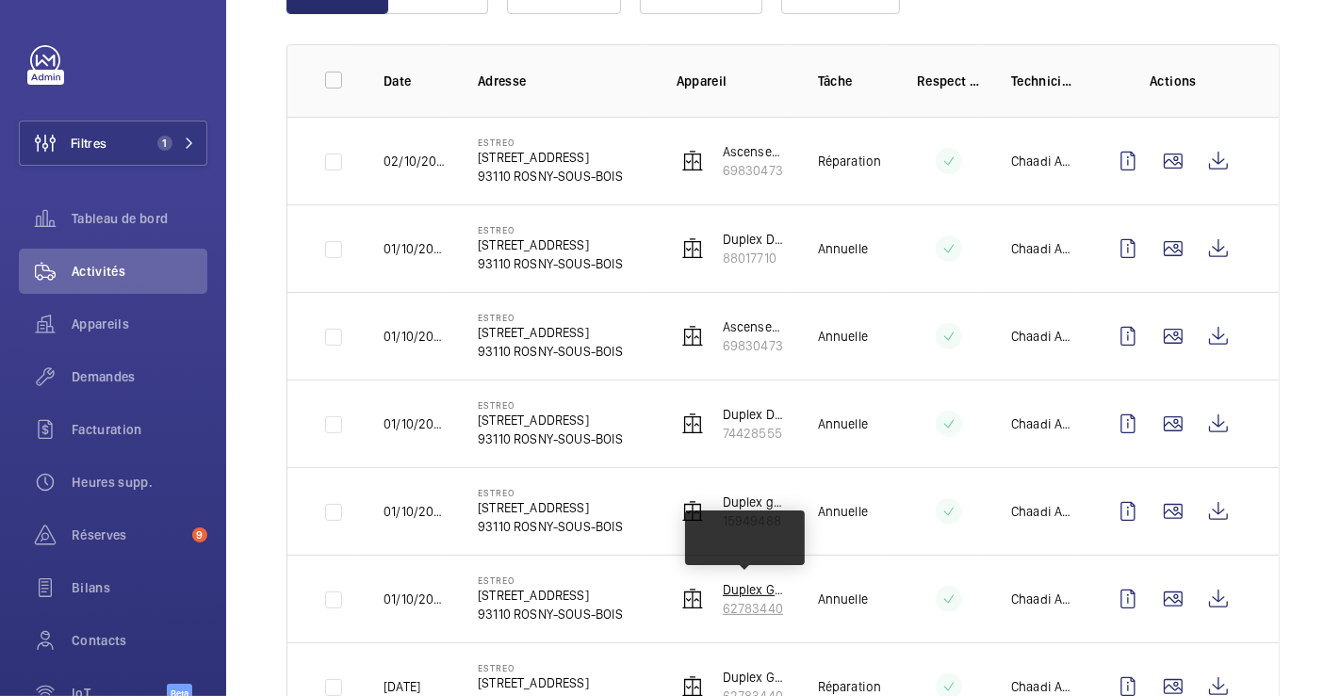
scroll to position [283, 0]
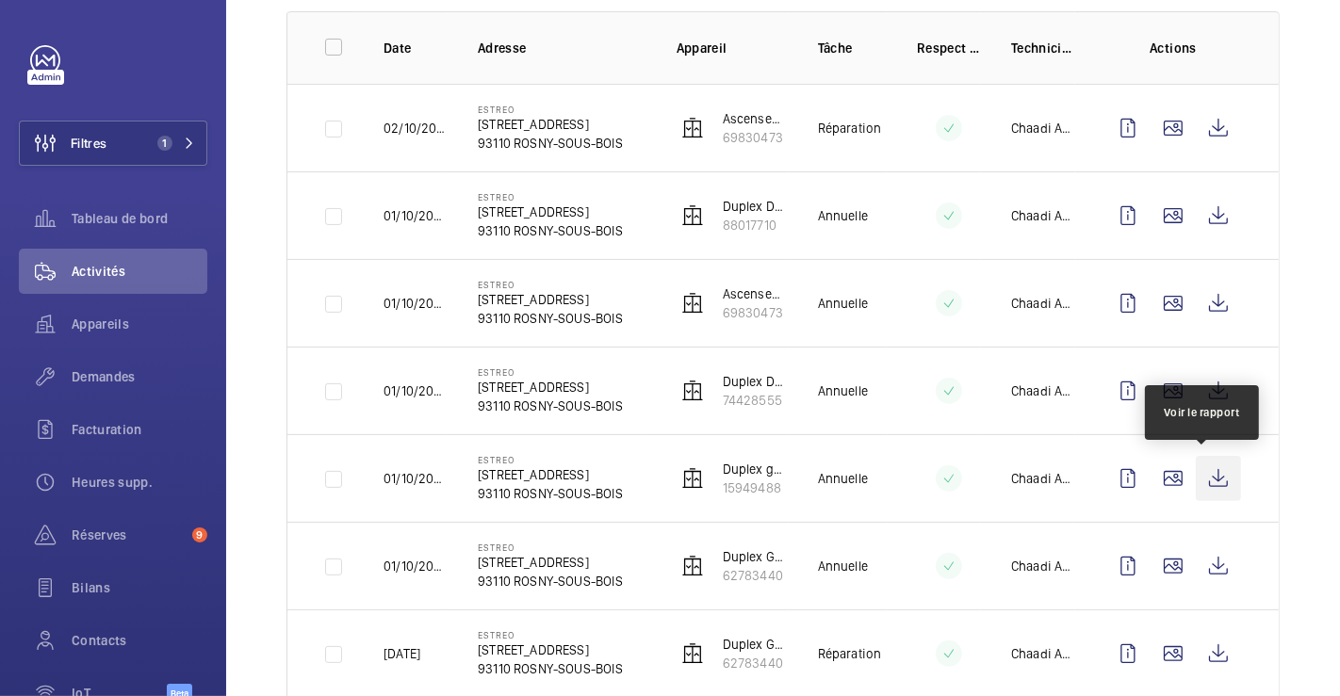
click at [1203, 483] on wm-front-icon-button at bounding box center [1218, 478] width 45 height 45
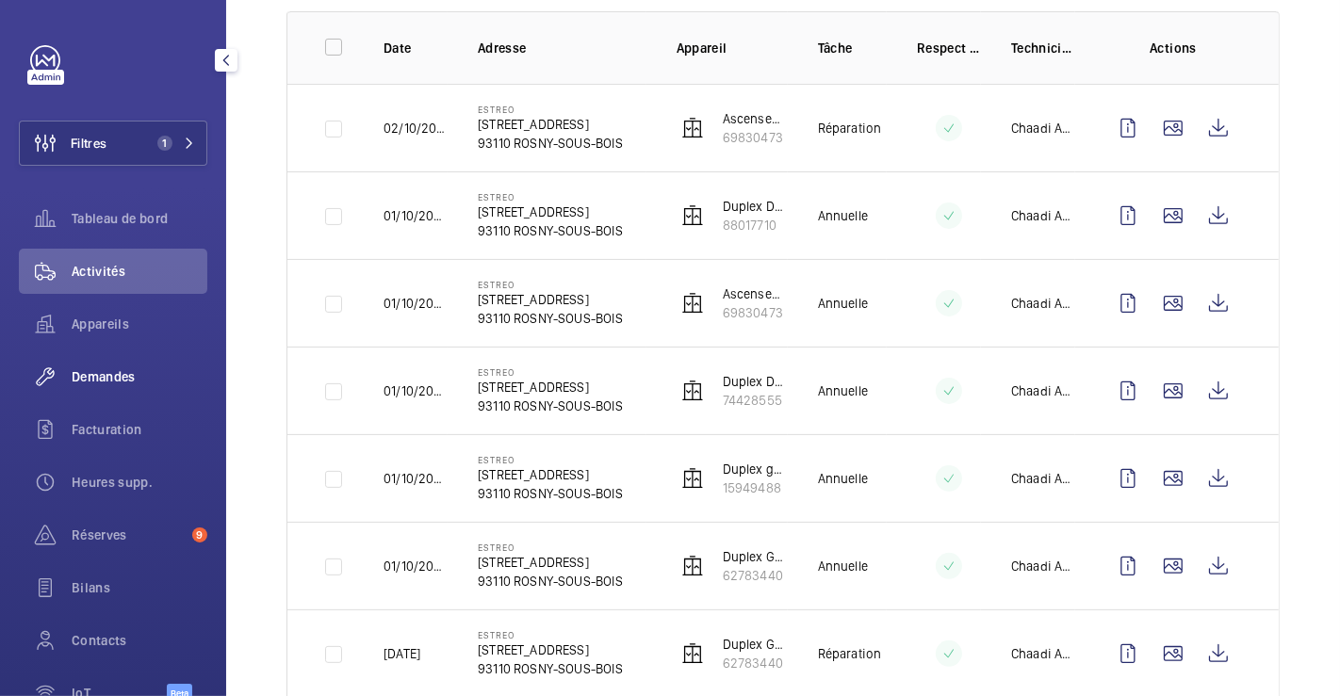
click at [121, 378] on span "Demandes" at bounding box center [140, 376] width 136 height 19
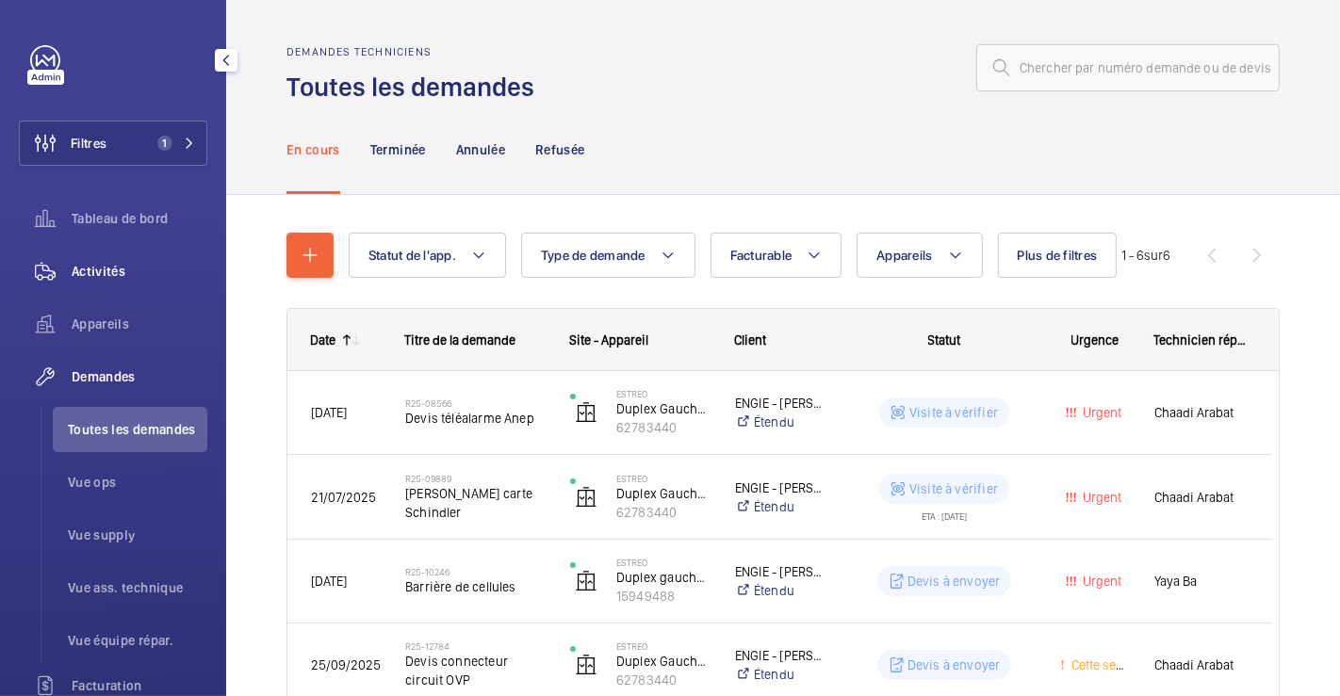
click at [106, 267] on span "Activités" at bounding box center [140, 271] width 136 height 19
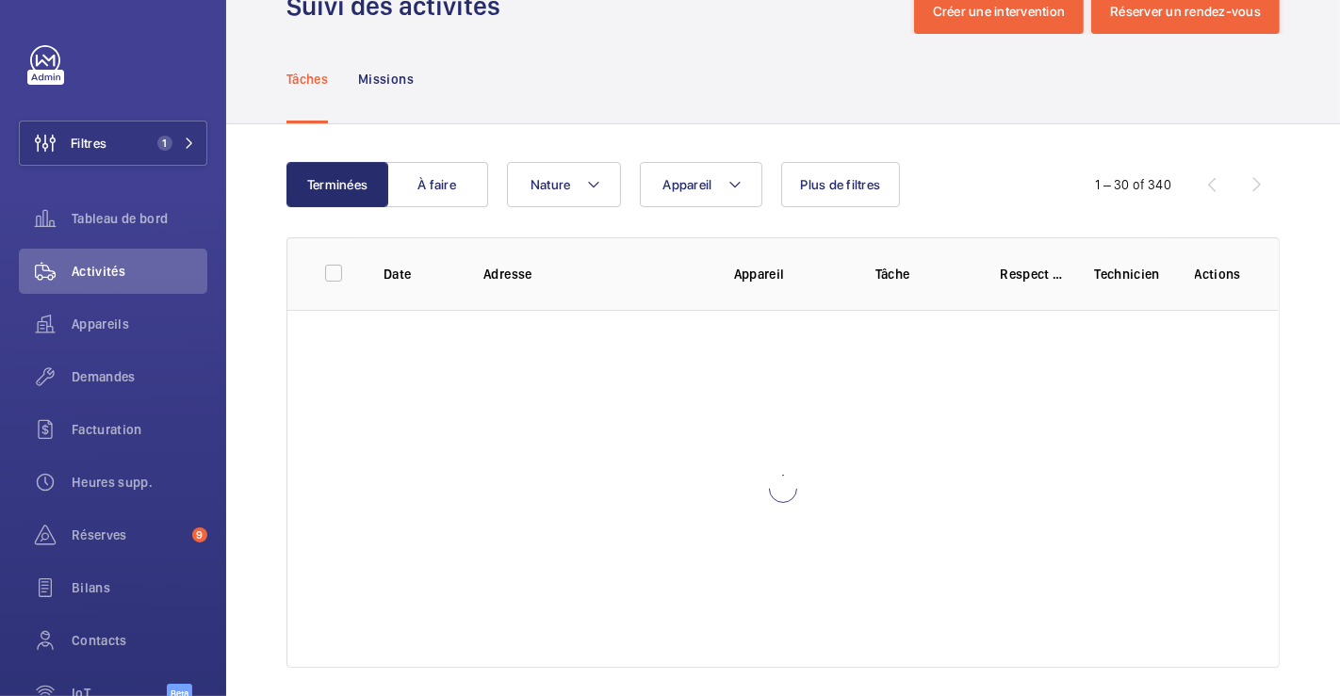
scroll to position [73, 0]
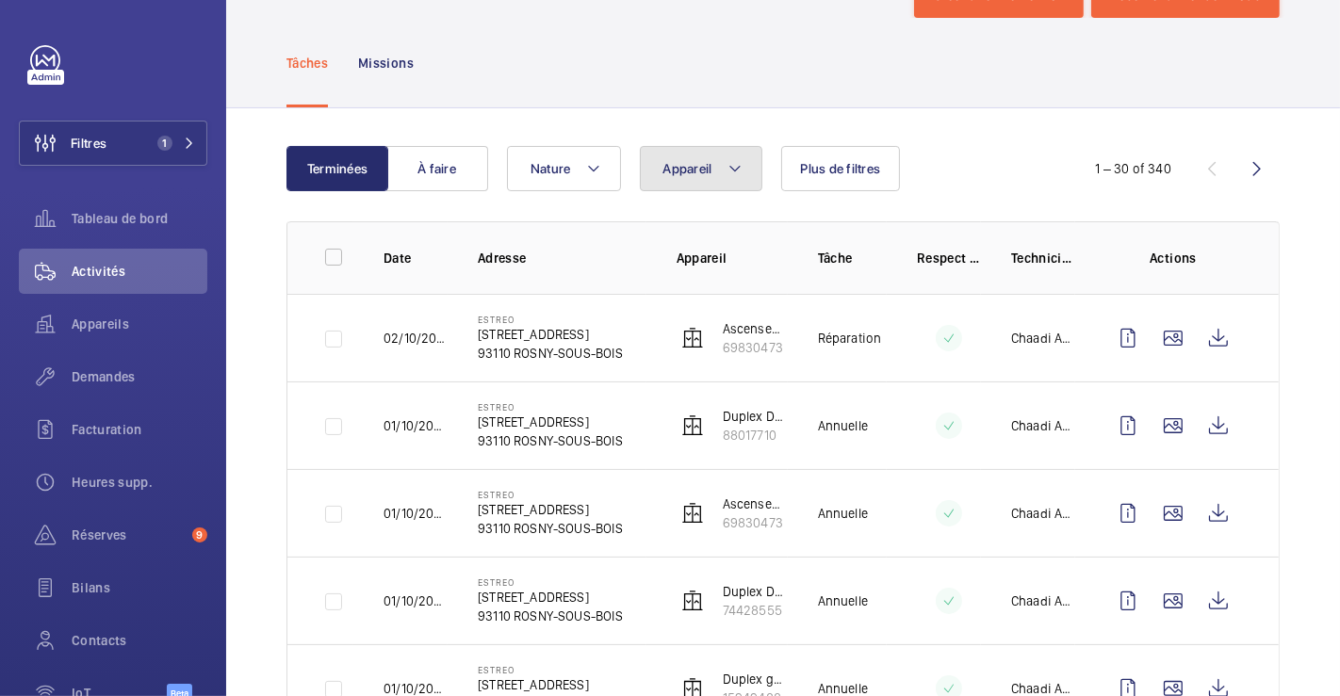
click at [741, 168] on button "Appareil" at bounding box center [701, 168] width 122 height 45
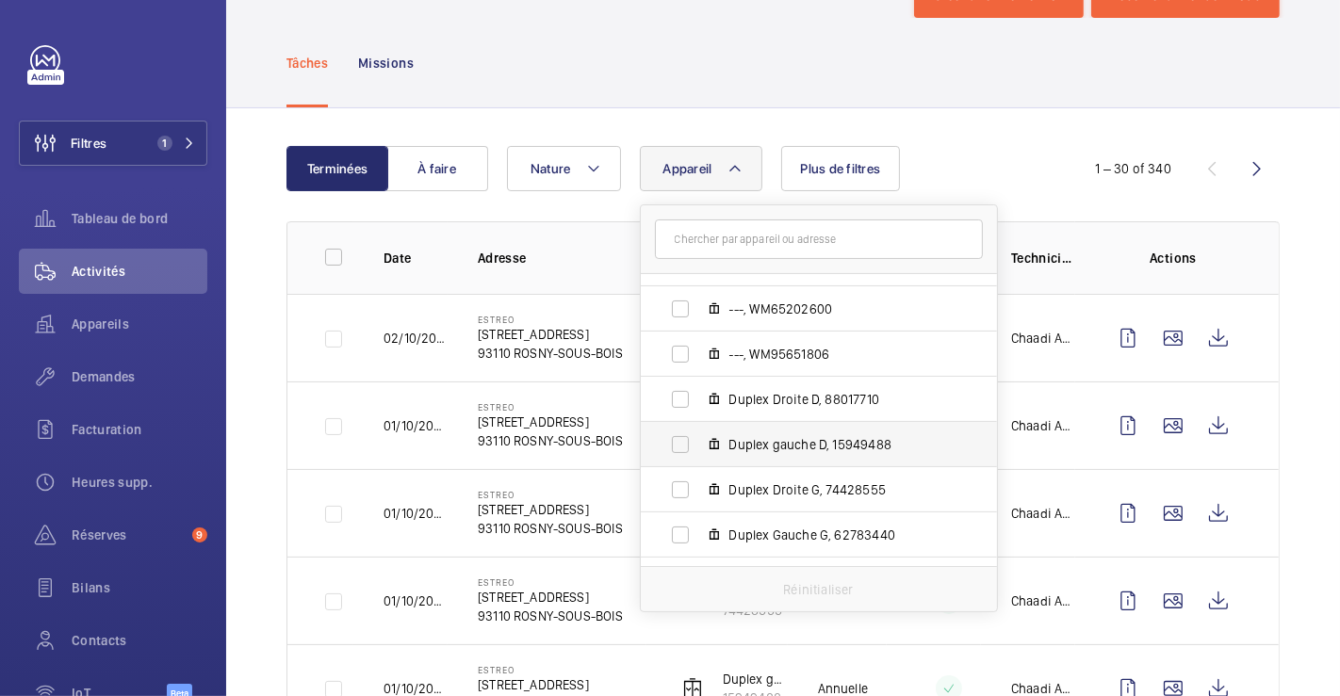
scroll to position [415, 0]
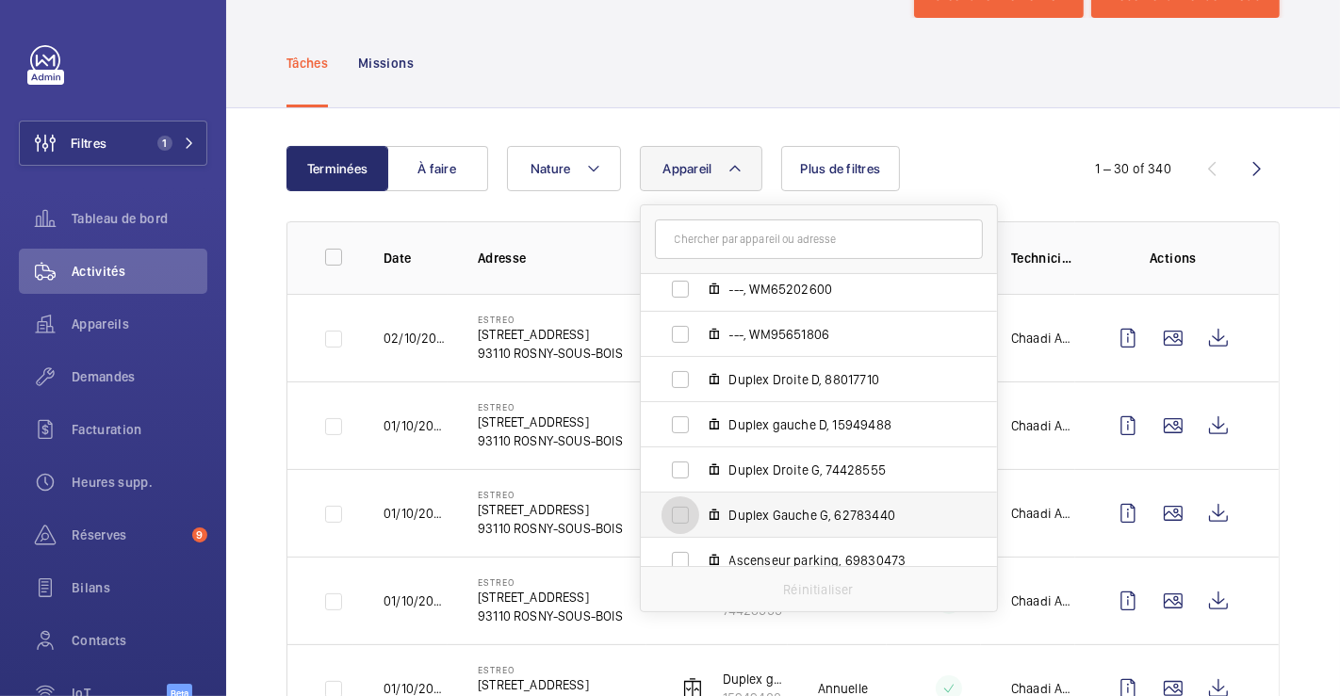
click at [682, 507] on input "Duplex Gauche G, 62783440" at bounding box center [680, 515] width 38 height 38
checkbox input "true"
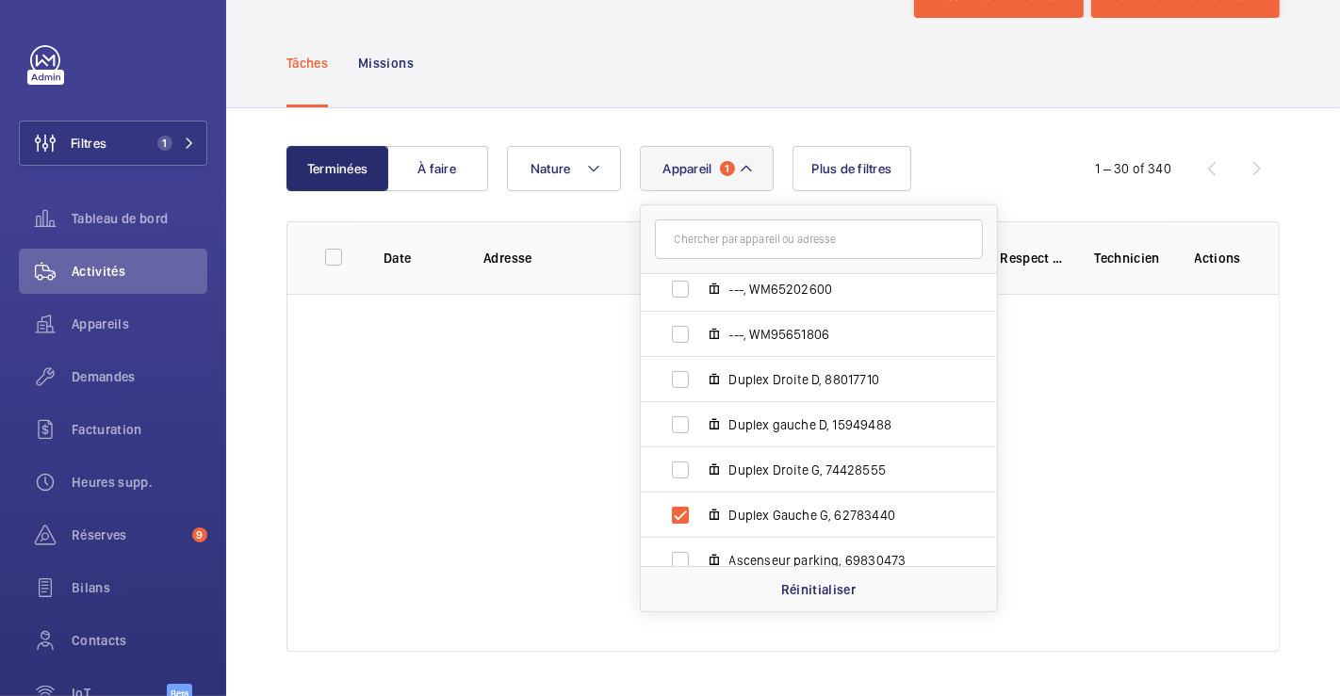
click at [834, 64] on div "Tâches Missions" at bounding box center [782, 62] width 993 height 89
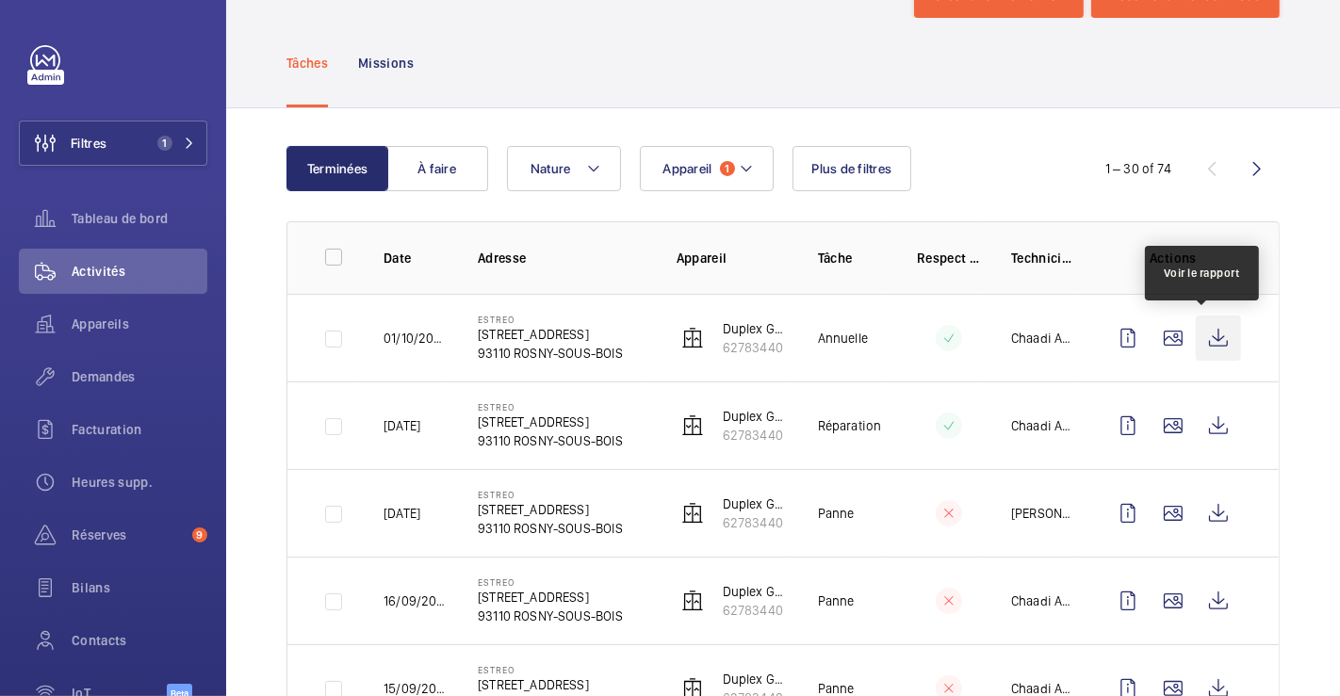
click at [1203, 332] on wm-front-icon-button at bounding box center [1218, 338] width 45 height 45
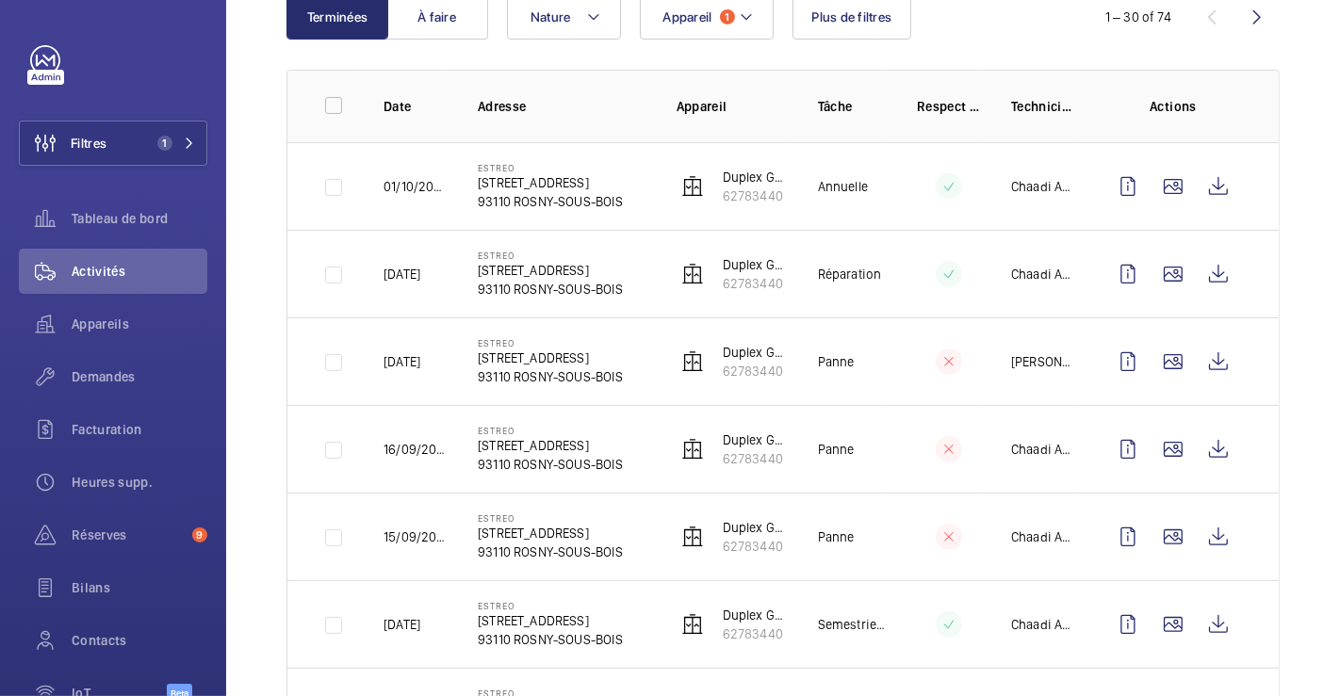
scroll to position [492, 0]
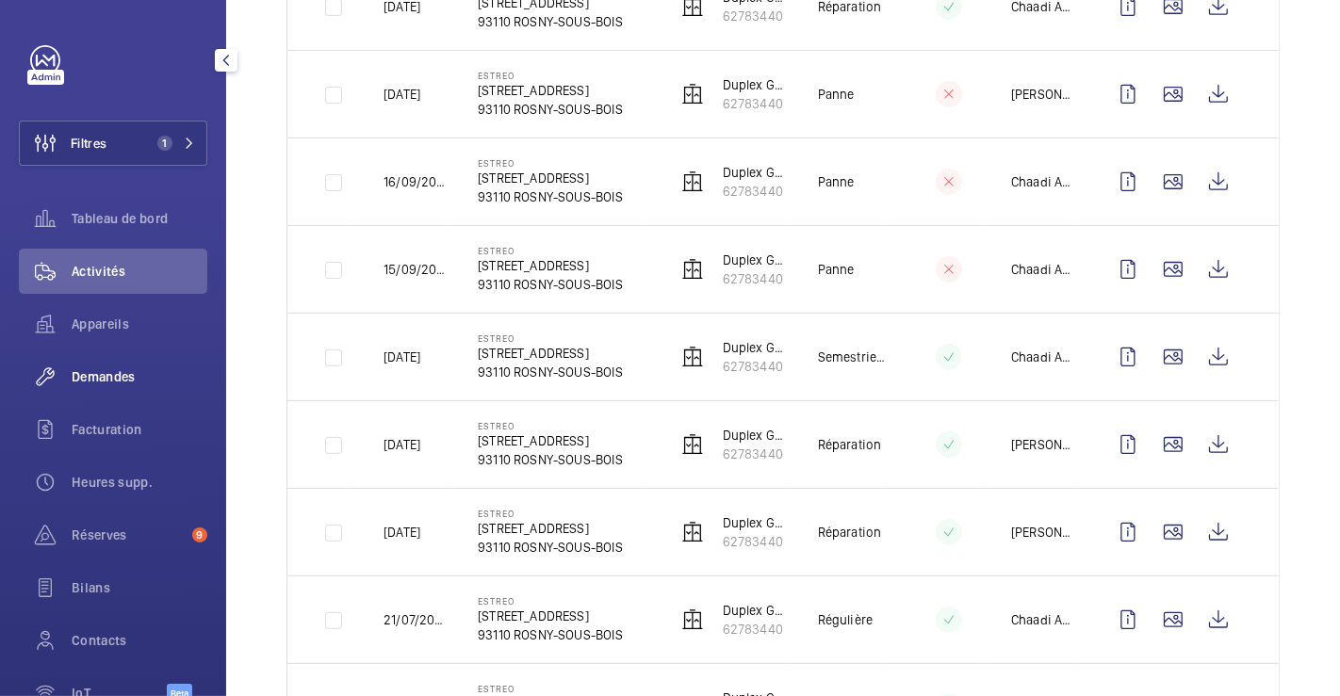
click at [100, 372] on span "Demandes" at bounding box center [140, 376] width 136 height 19
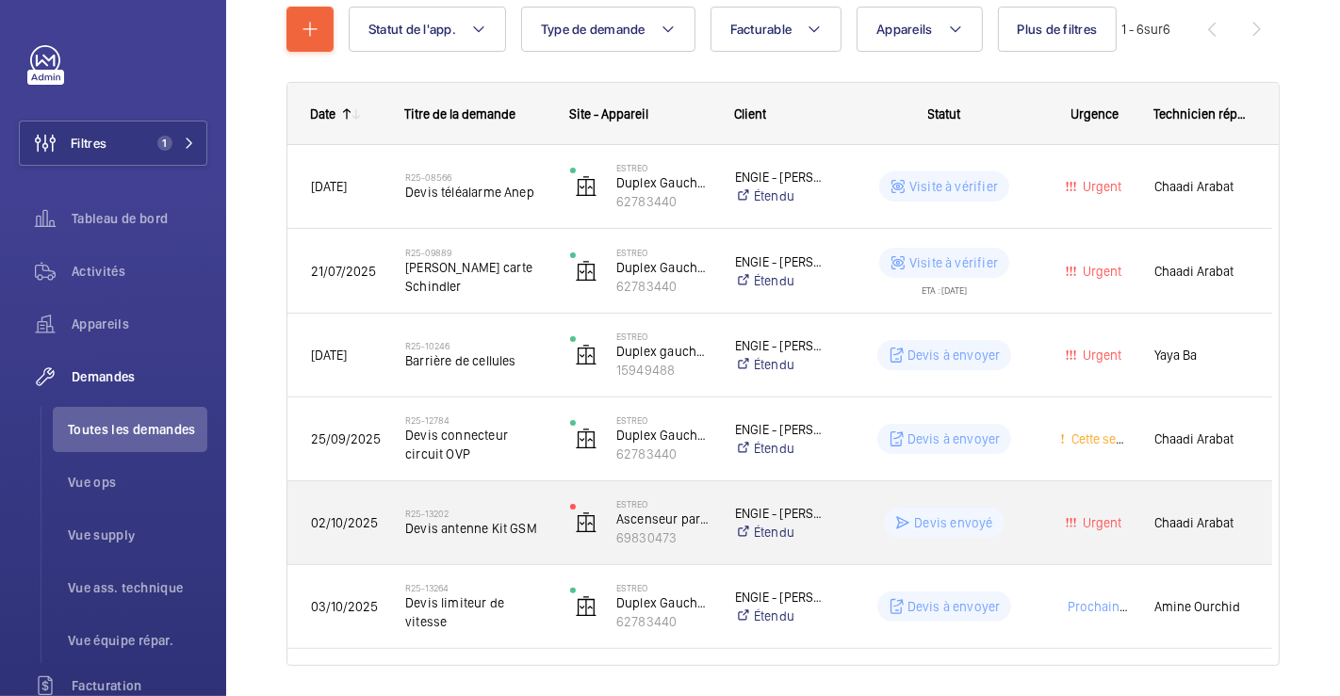
scroll to position [285, 0]
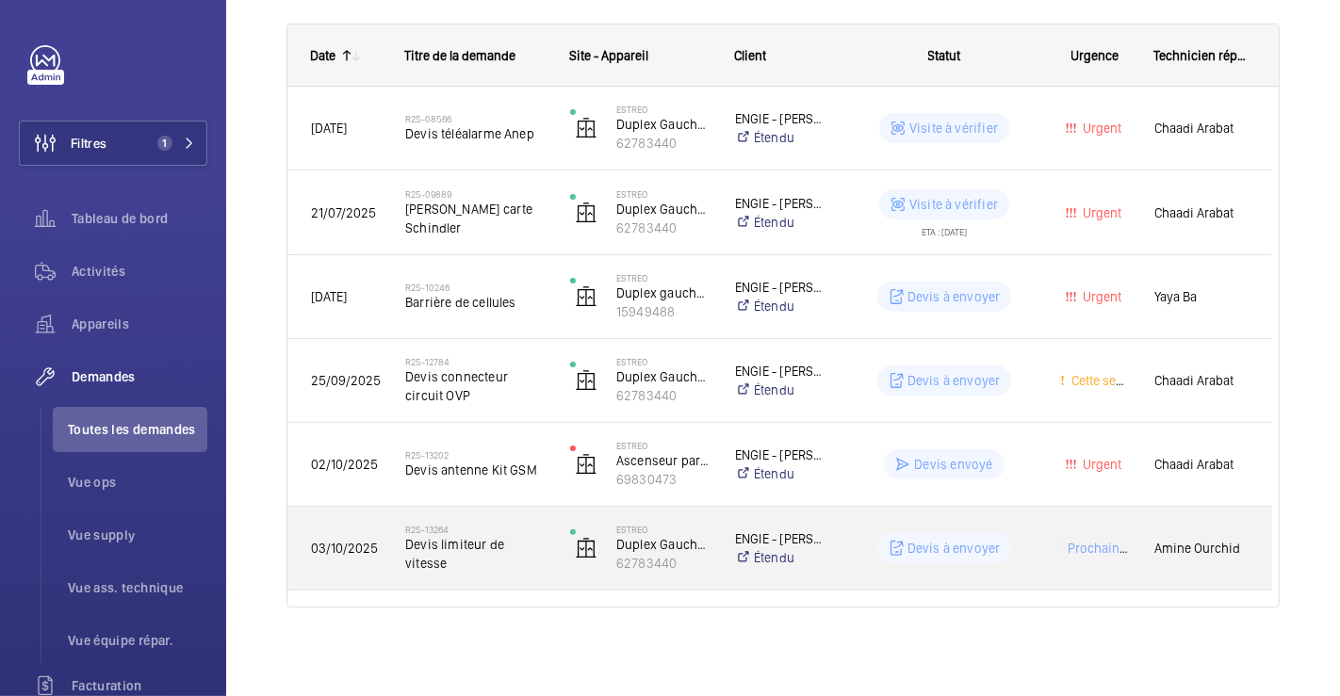
click at [476, 517] on div "R25-13264 Devis limiteur de vitesse" at bounding box center [463, 548] width 163 height 85
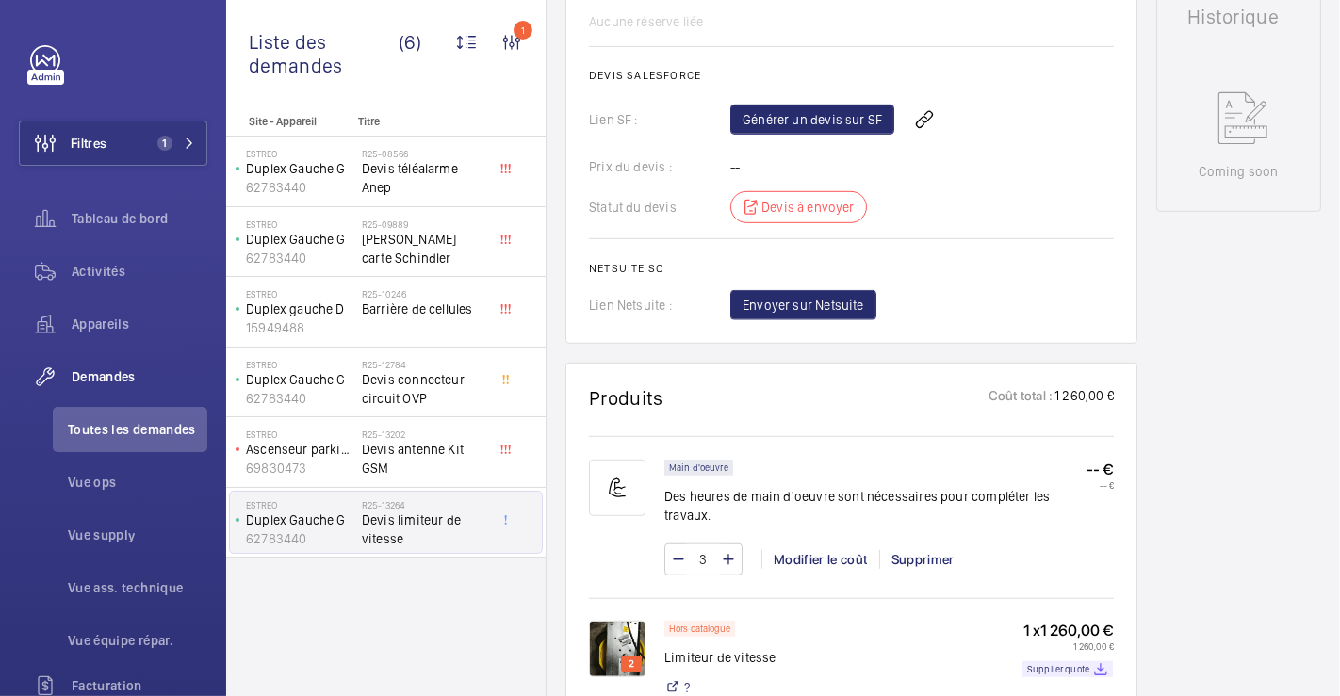
scroll to position [627, 0]
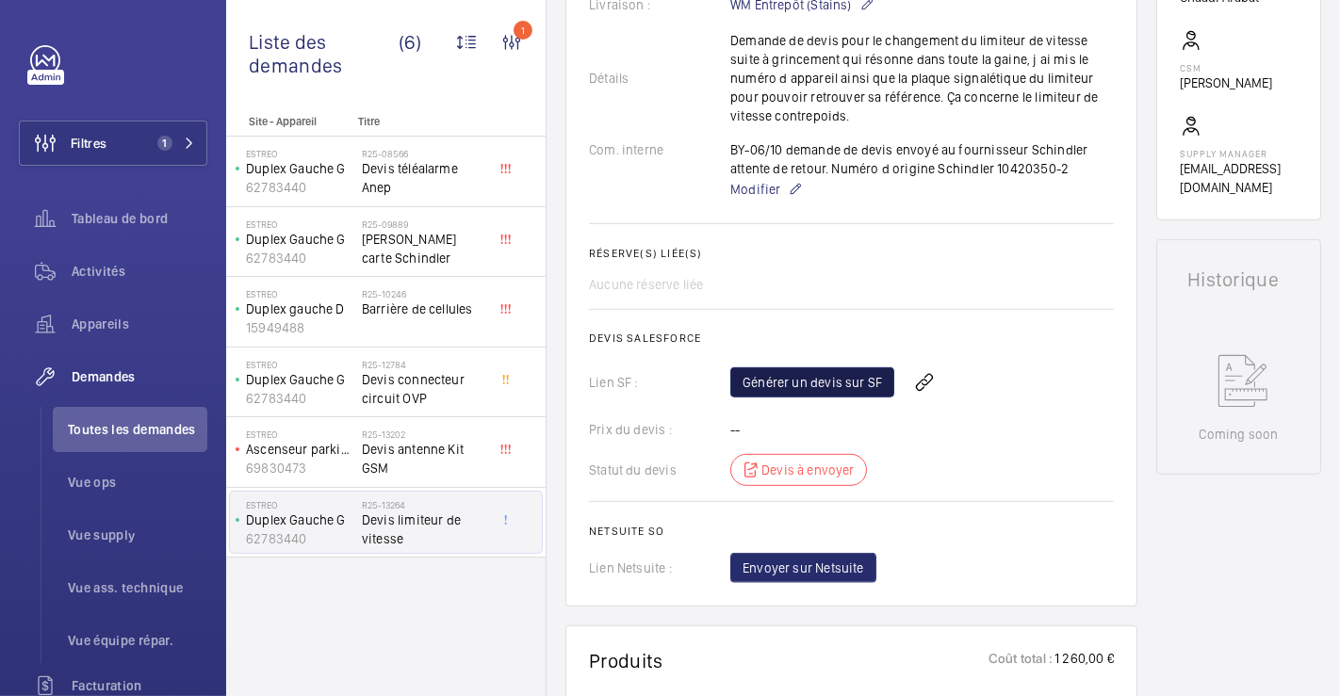
click at [819, 375] on link "Générer un devis sur SF" at bounding box center [812, 382] width 164 height 30
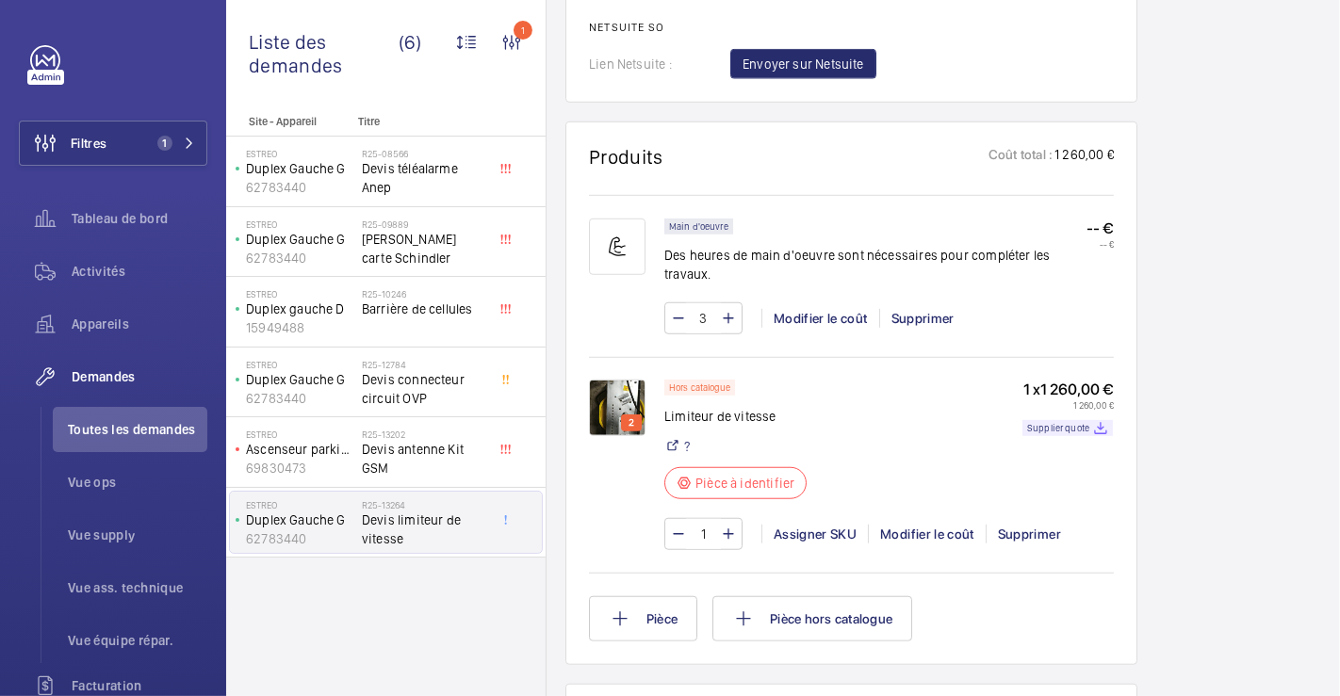
scroll to position [1151, 0]
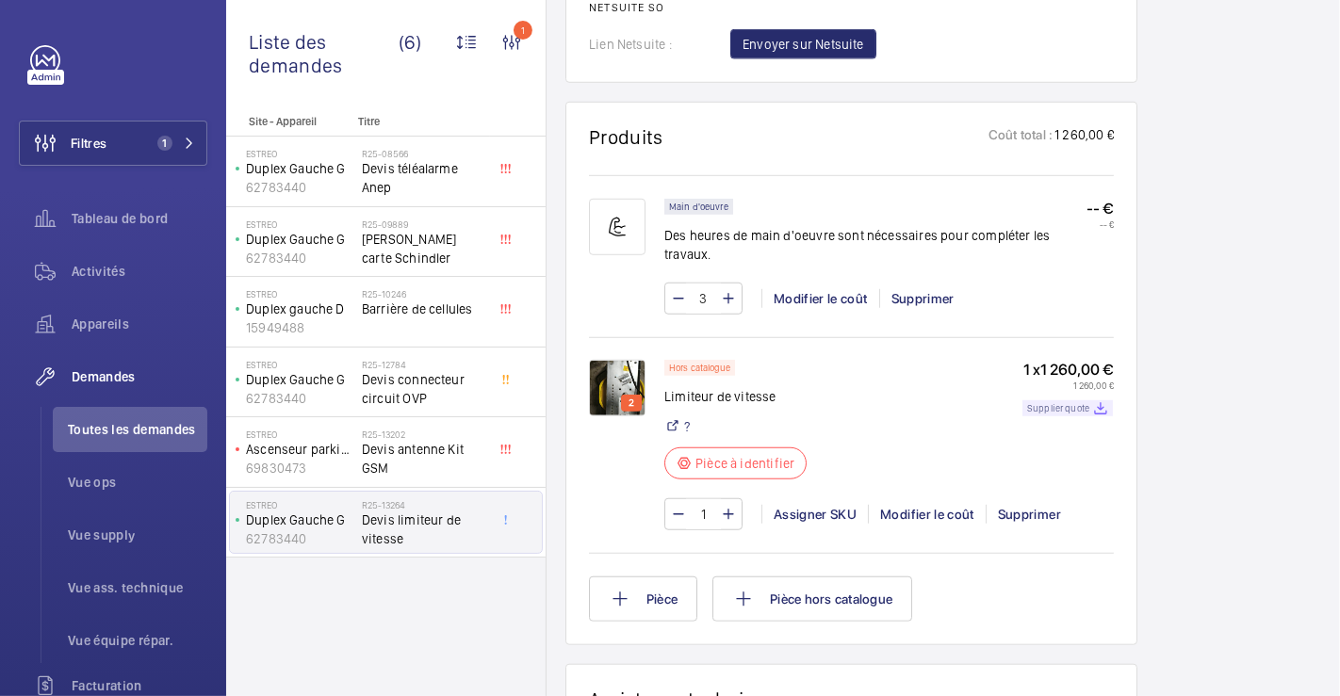
click at [1059, 407] on p "Supplier quote" at bounding box center [1058, 408] width 62 height 7
click at [1244, 543] on div "Working Duplex Gauche G 62783440 Voir les dernières visites ESTREO [STREET_ADDR…" at bounding box center [1238, 196] width 165 height 2328
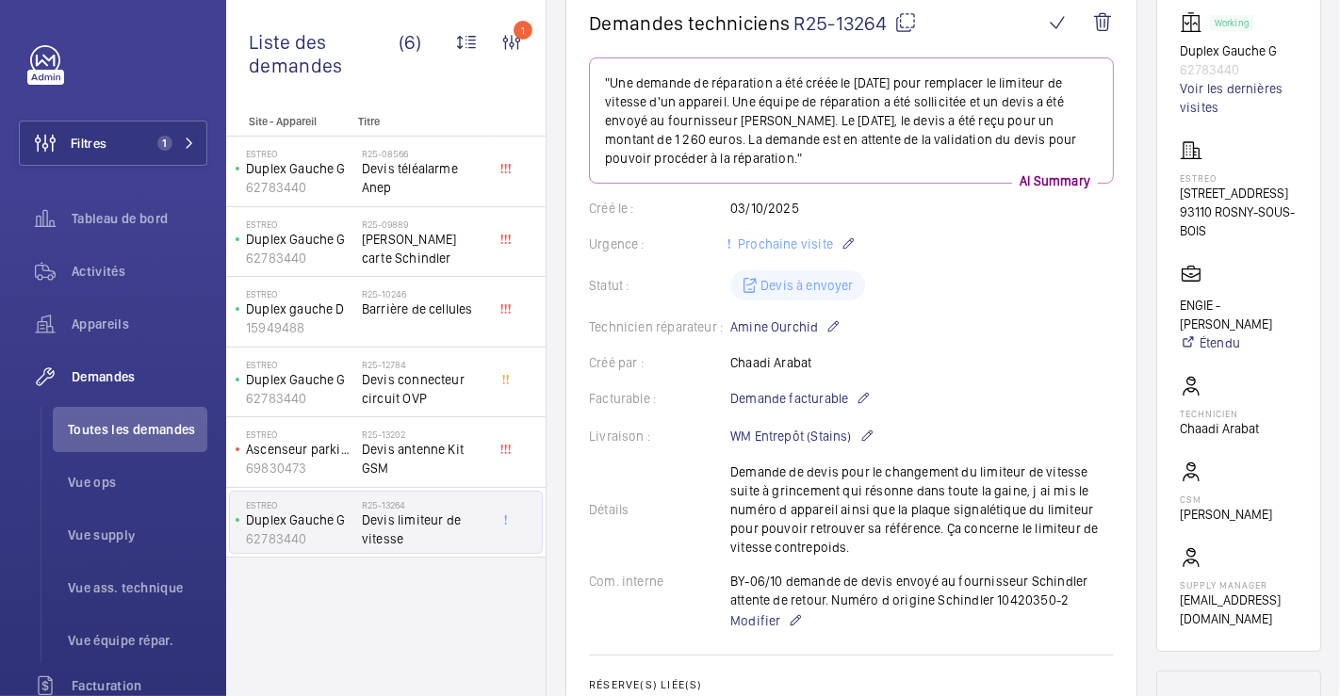
scroll to position [0, 0]
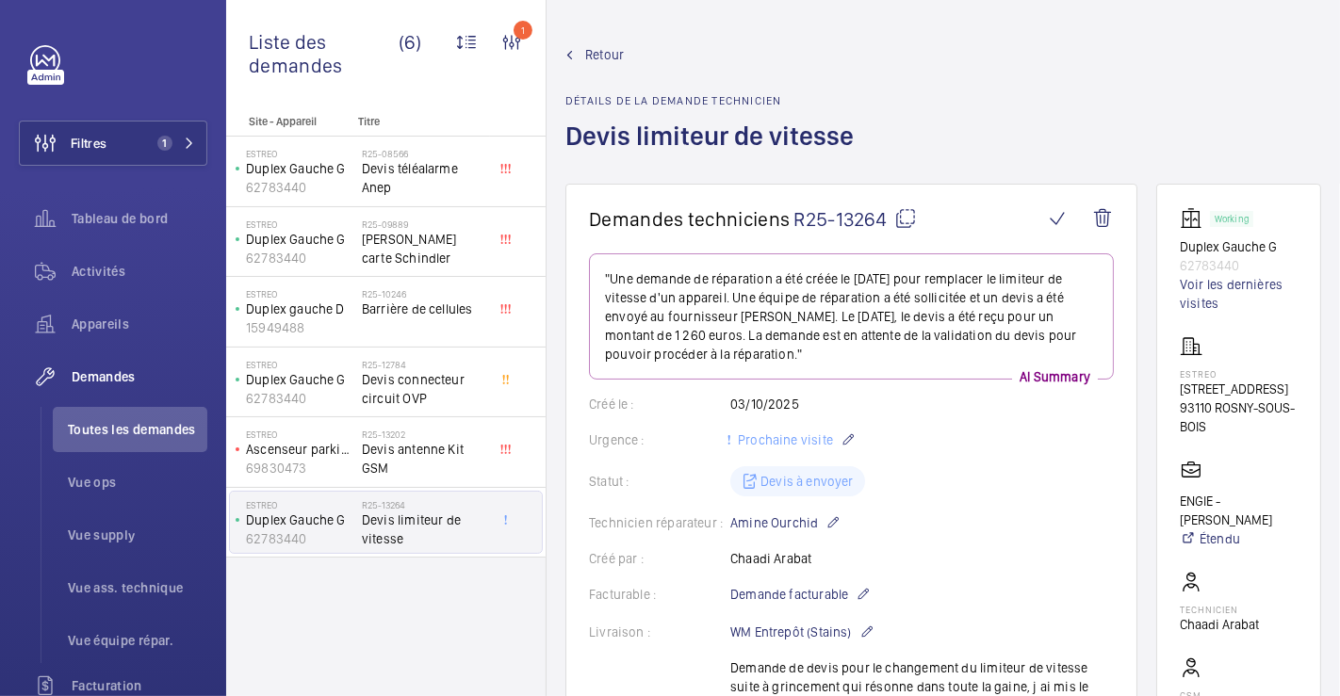
click at [1179, 223] on img at bounding box center [1194, 218] width 30 height 23
click at [1179, 221] on img at bounding box center [1194, 218] width 30 height 23
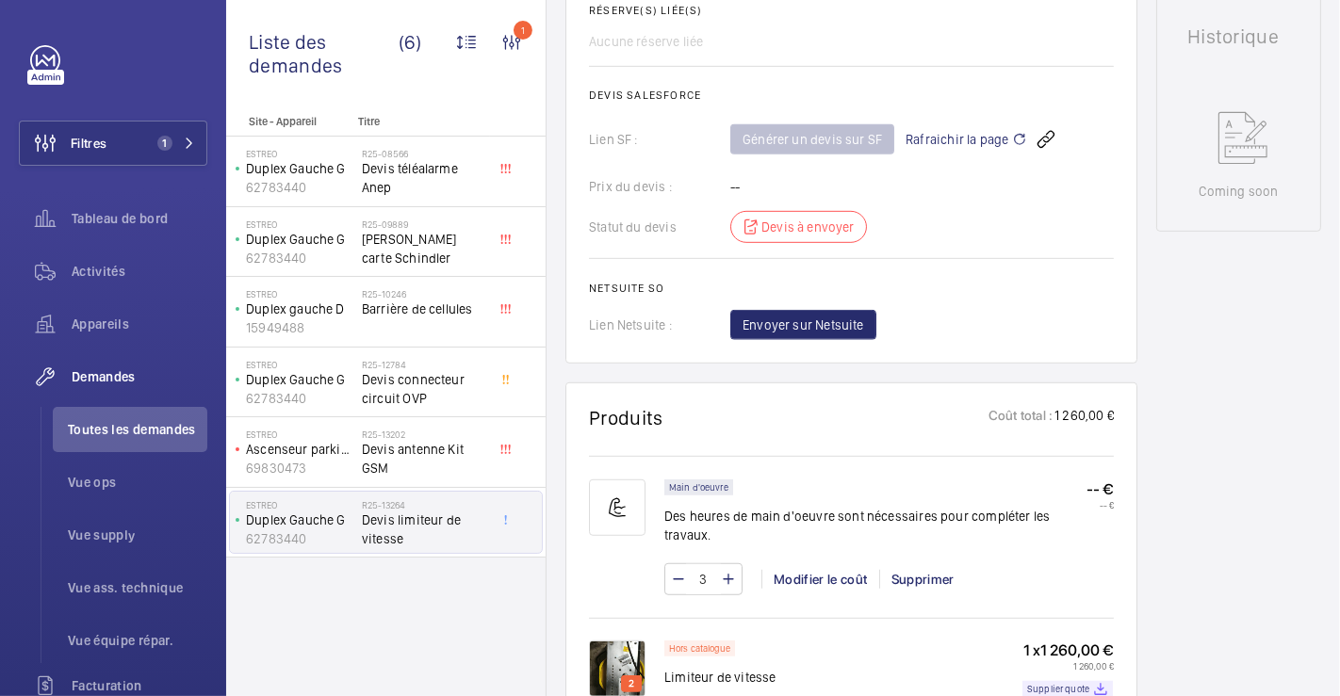
scroll to position [1047, 0]
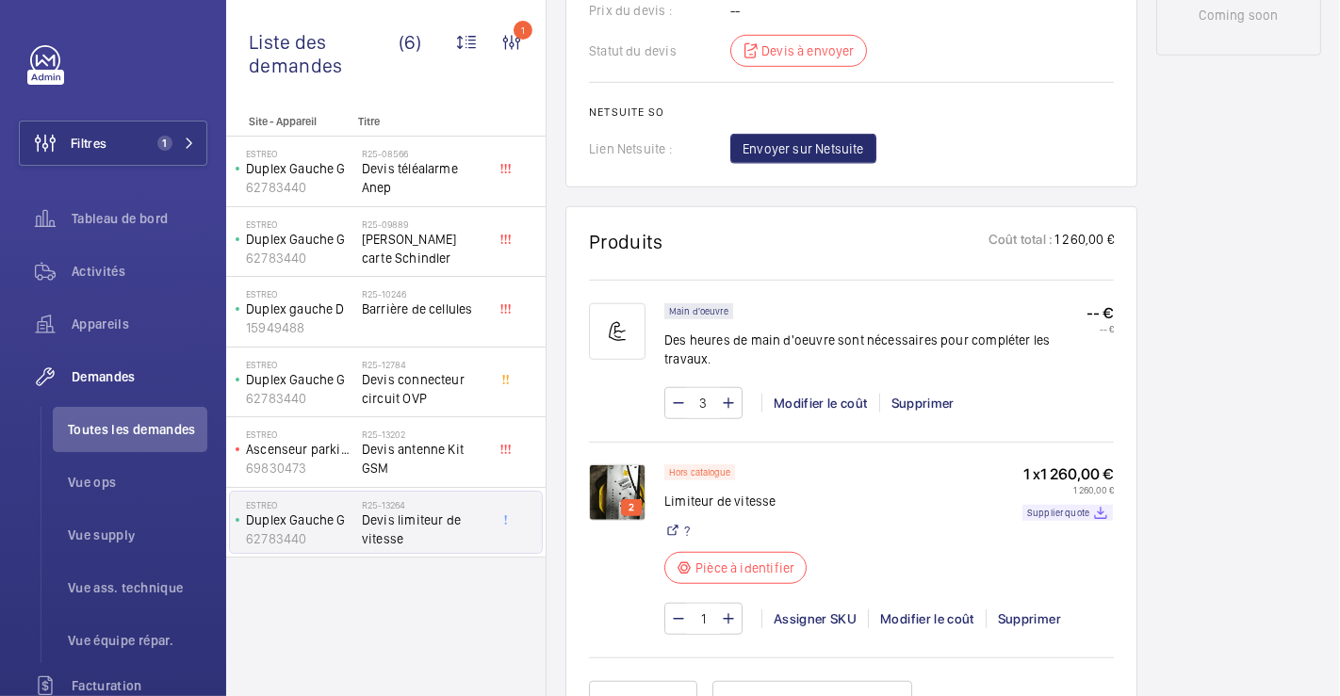
click at [609, 487] on img at bounding box center [617, 492] width 57 height 57
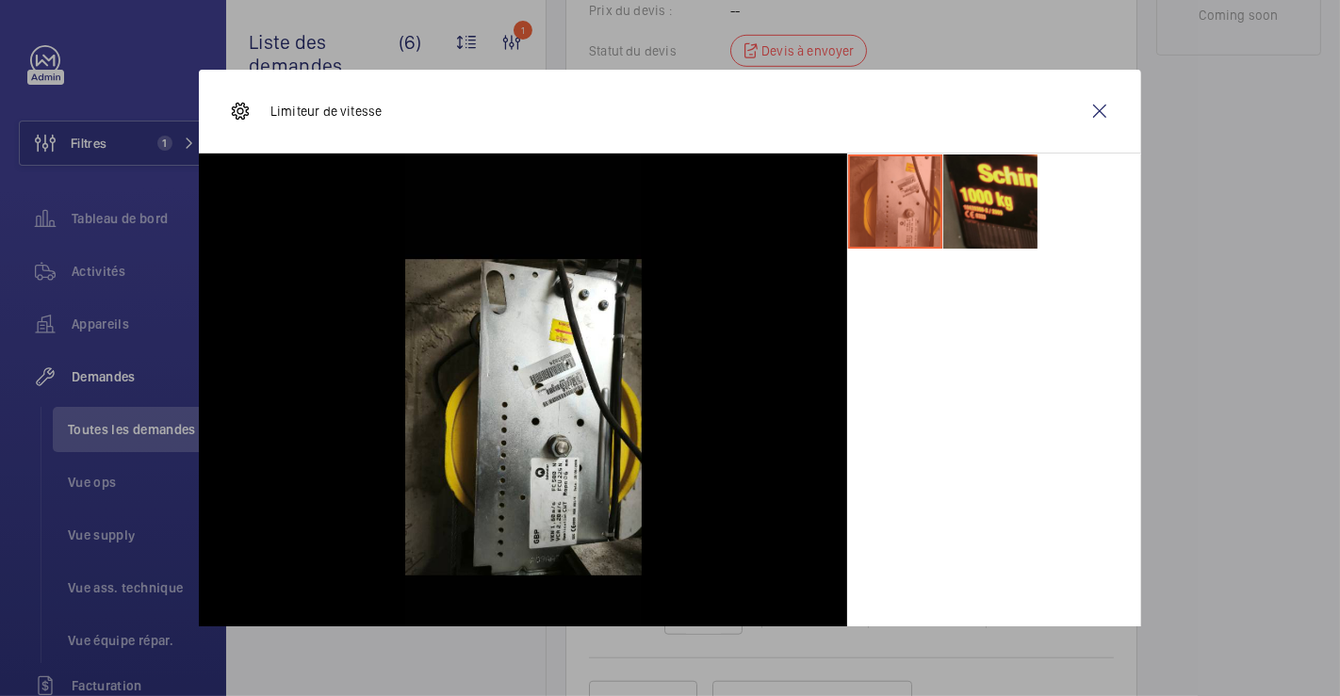
click at [980, 212] on li at bounding box center [990, 202] width 94 height 94
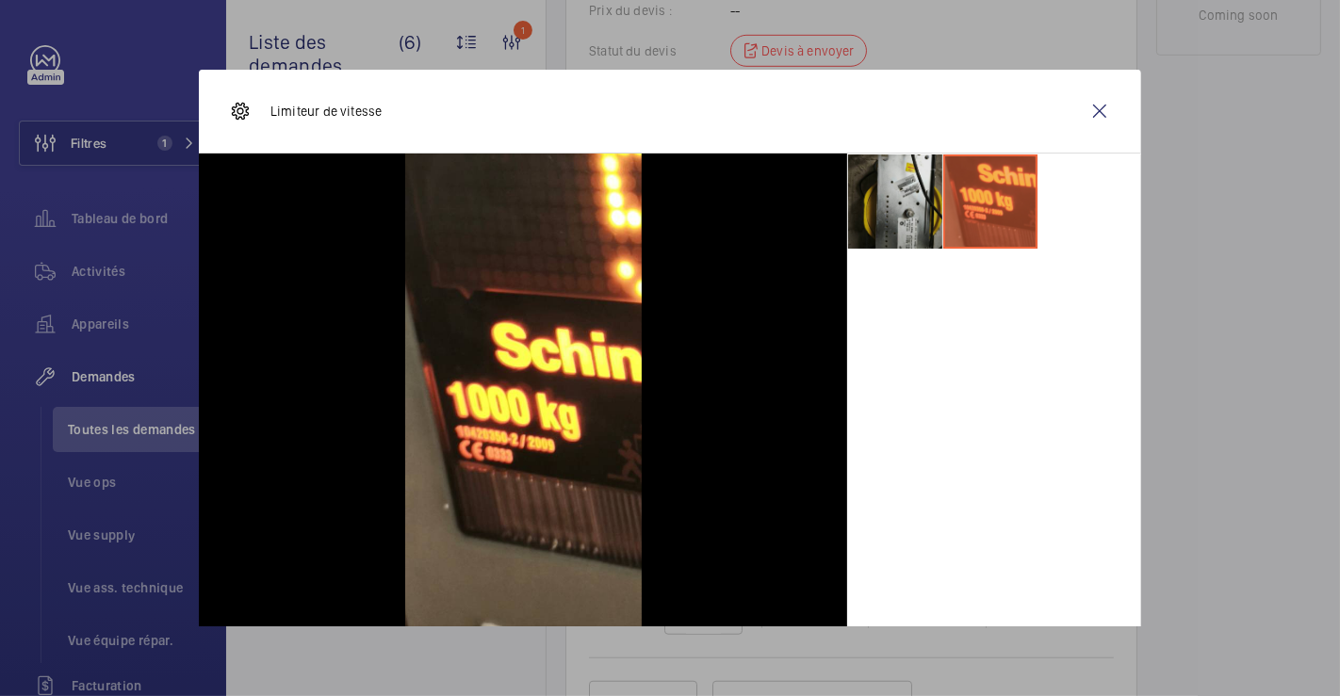
click at [878, 203] on li at bounding box center [895, 202] width 94 height 94
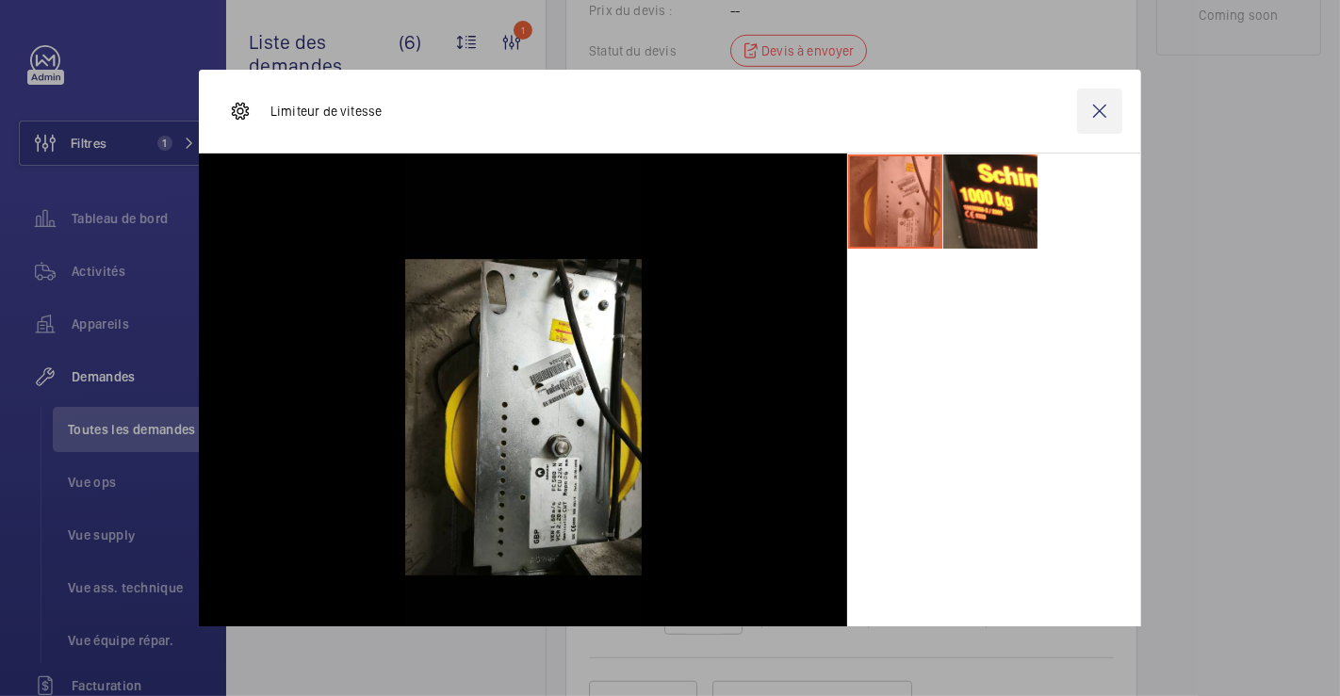
click at [1079, 114] on wm-front-icon-button at bounding box center [1099, 111] width 45 height 45
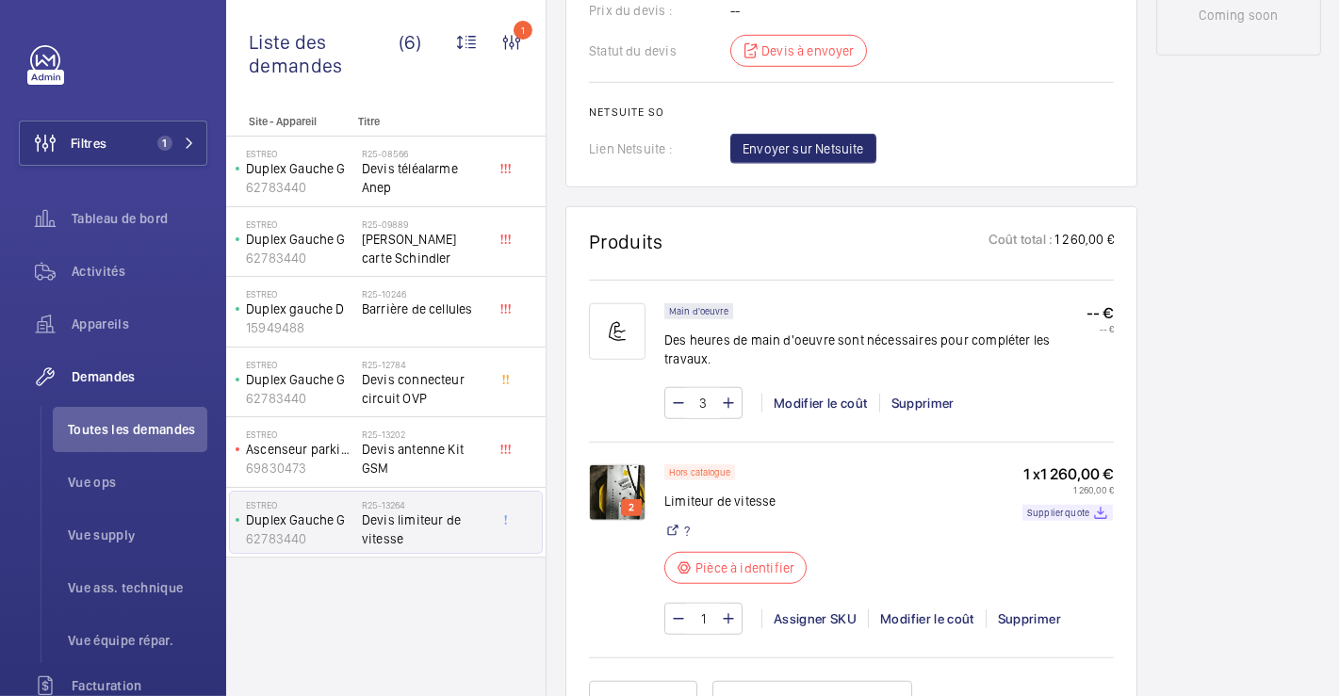
scroll to position [0, 0]
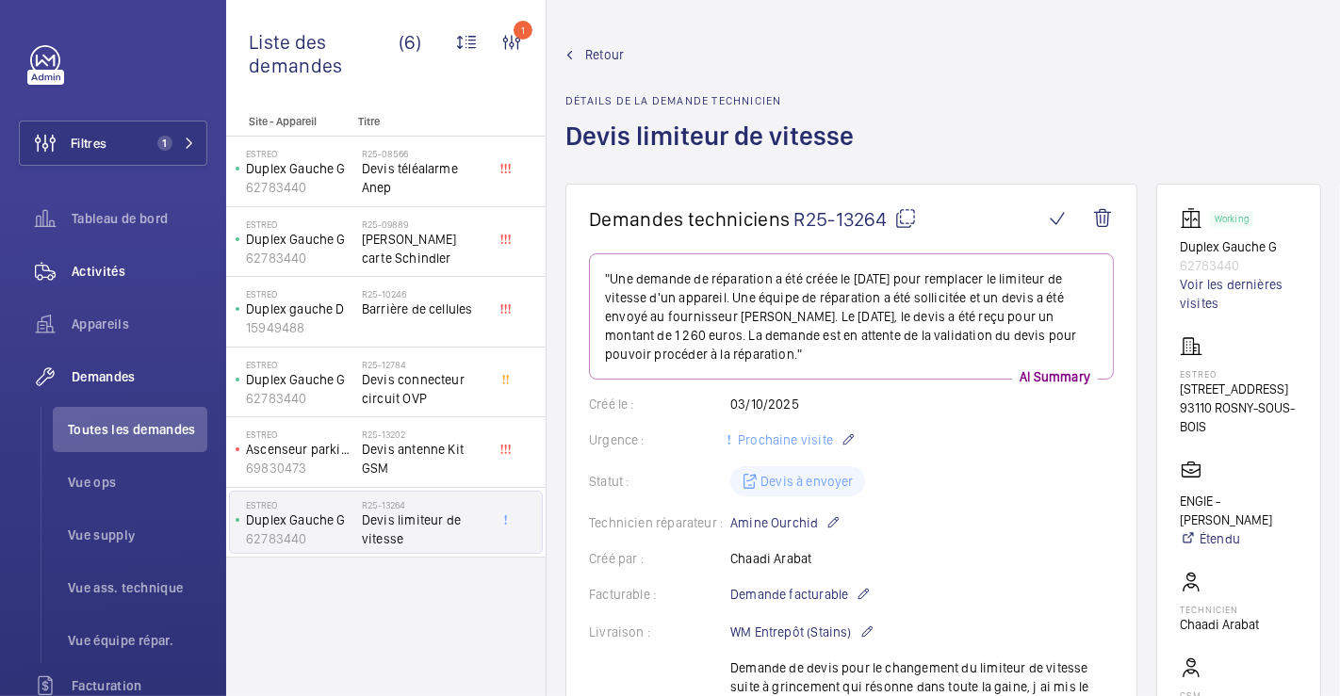
click at [114, 262] on span "Activités" at bounding box center [140, 271] width 136 height 19
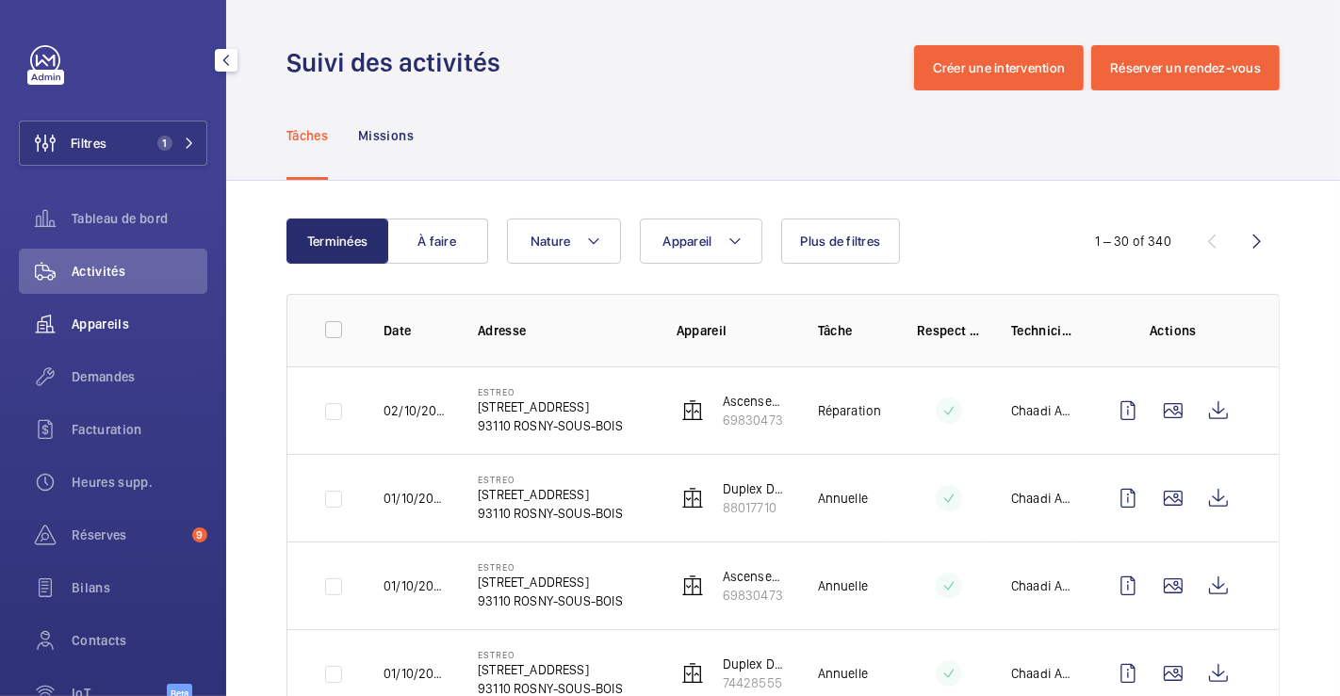
click at [76, 321] on span "Appareils" at bounding box center [140, 324] width 136 height 19
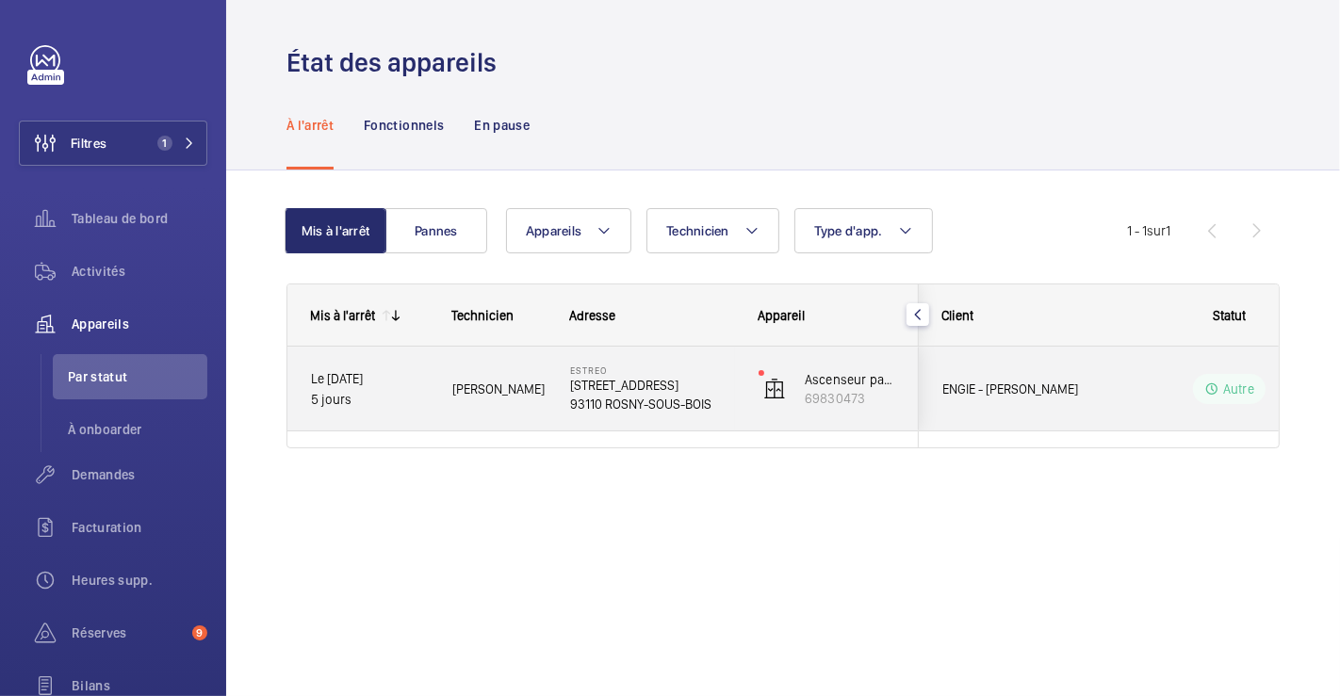
click at [1121, 382] on wm-front-pills-cell "Autre" at bounding box center [1229, 389] width 235 height 30
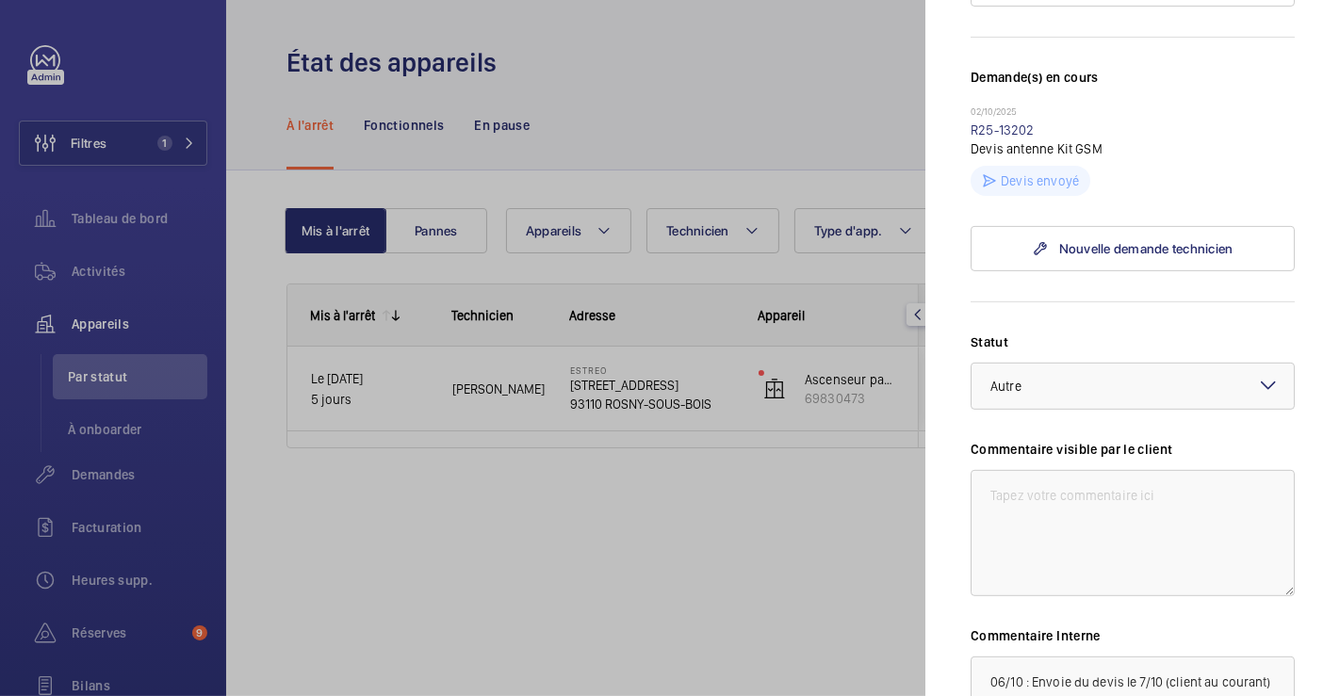
scroll to position [523, 0]
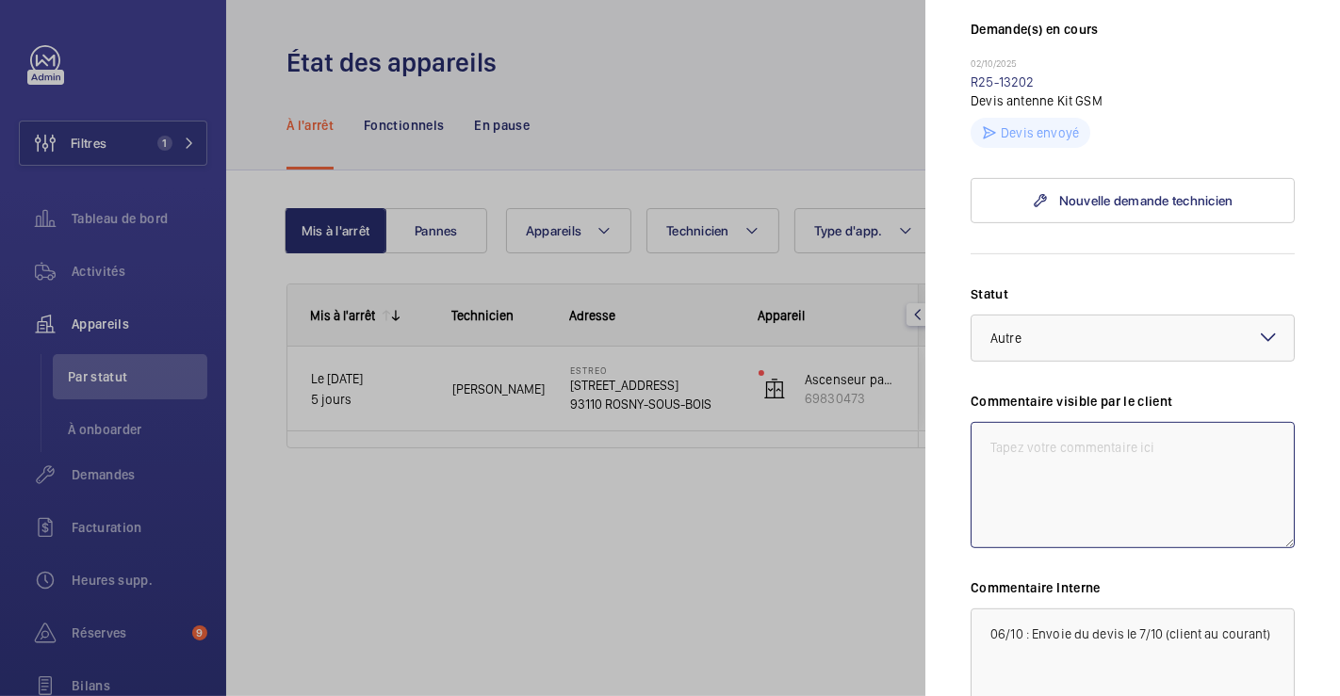
click at [1065, 447] on textarea at bounding box center [1132, 485] width 324 height 126
drag, startPoint x: 1242, startPoint y: 449, endPoint x: 925, endPoint y: 440, distance: 316.7
click at [925, 440] on mat-sidenav "Appareil à l'arrêt ESTREO [STREET_ADDRESS] ENGIE - [PERSON_NAME] Ascenseur park…" at bounding box center [1132, 348] width 415 height 696
type textarea "08/10 devis envoyé ce jour au client"
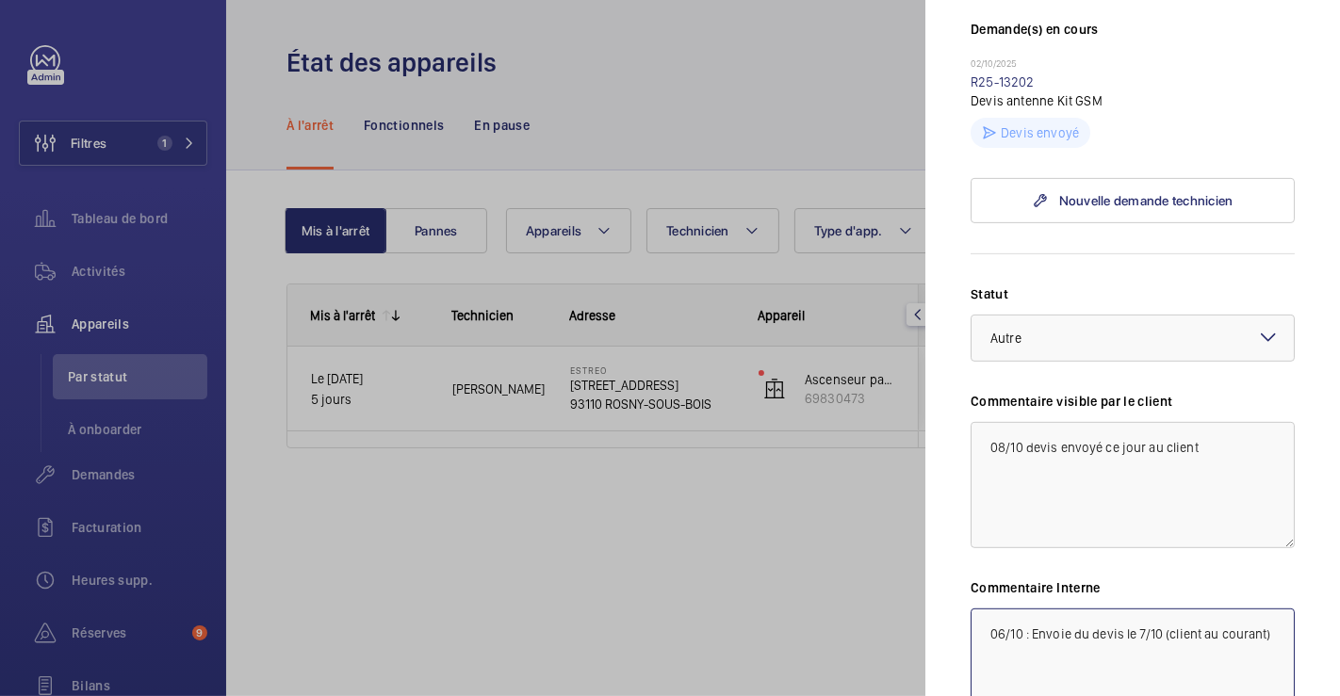
drag, startPoint x: 1041, startPoint y: 639, endPoint x: 1099, endPoint y: 651, distance: 59.7
click at [1099, 651] on textarea "06/10 : Envoie du devis le 7/10 (client au courant)" at bounding box center [1132, 672] width 324 height 126
paste textarea "8/10 devis envoyé ce jour au client"
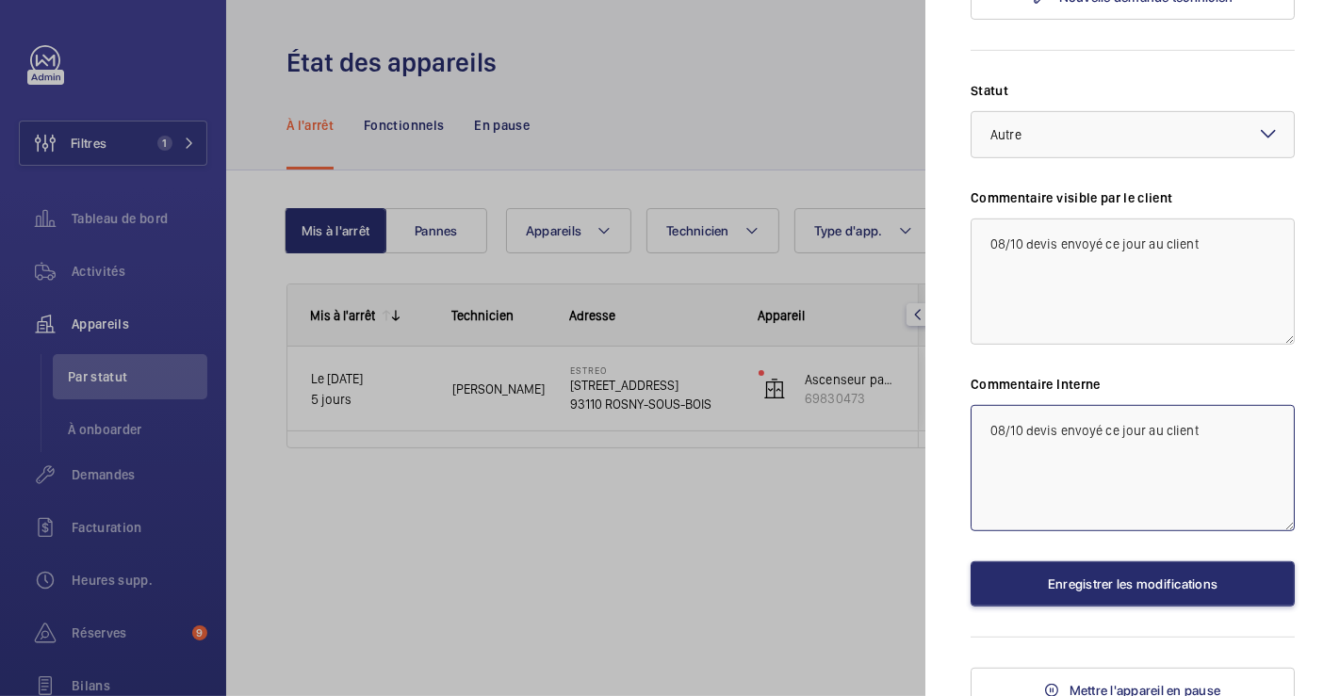
scroll to position [732, 0]
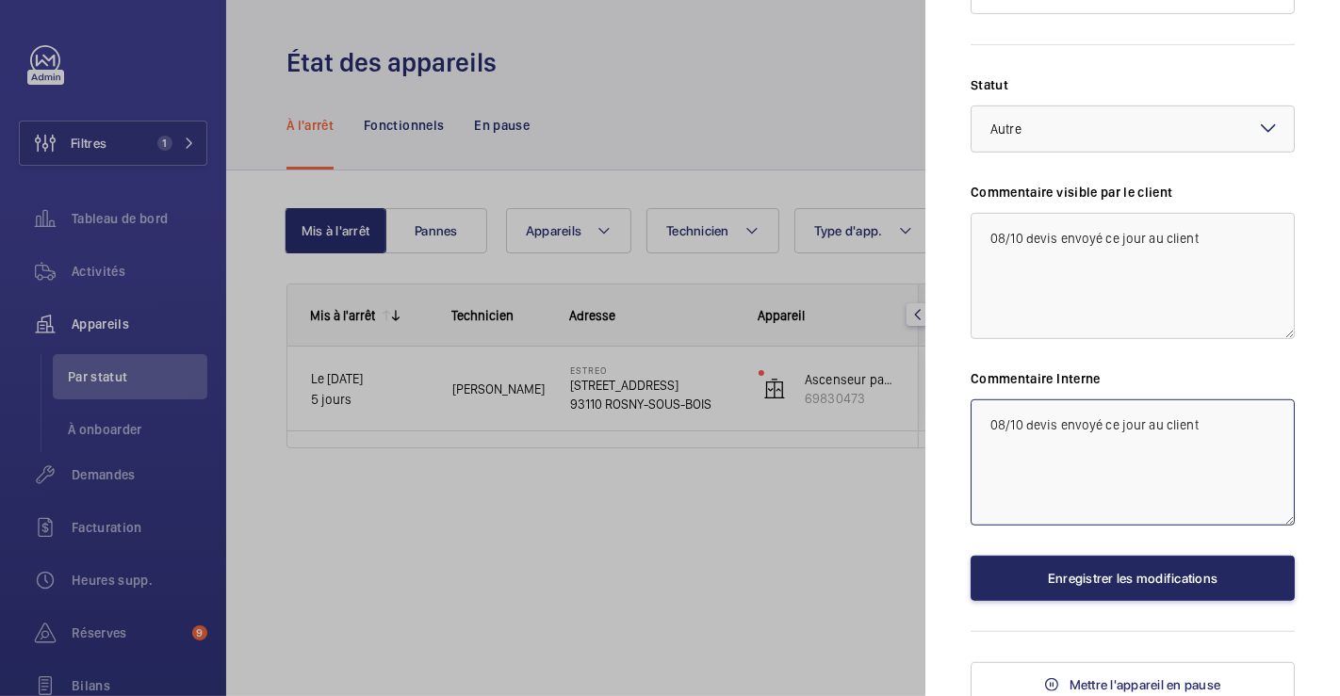
type textarea "08/10 devis envoyé ce jour au client"
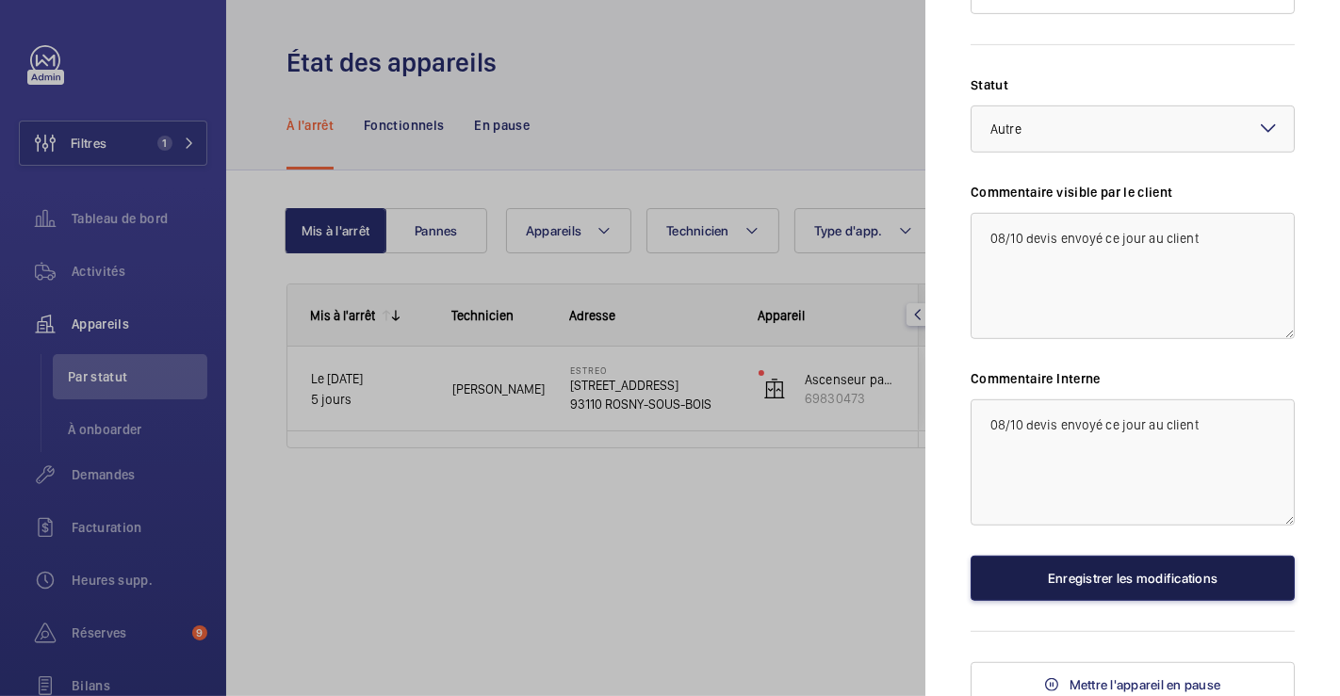
click at [1138, 575] on button "Enregistrer les modifications" at bounding box center [1132, 578] width 324 height 45
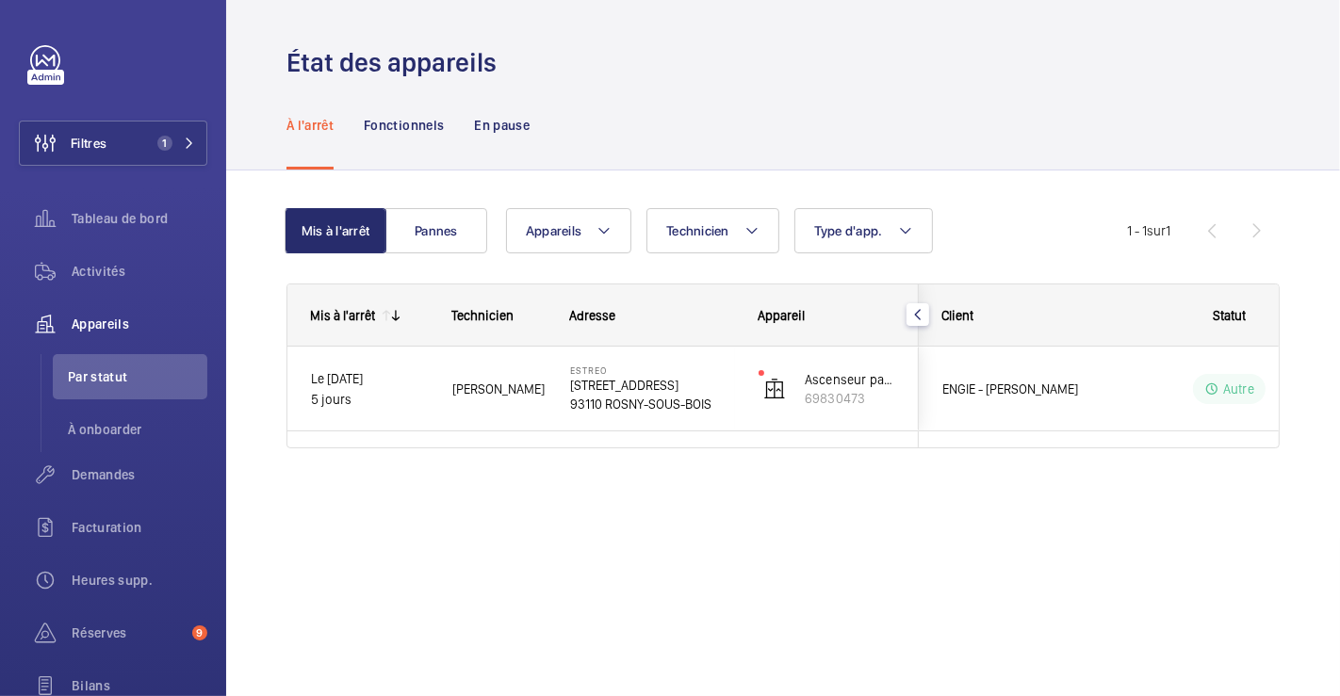
scroll to position [0, 0]
